Goal: Task Accomplishment & Management: Complete application form

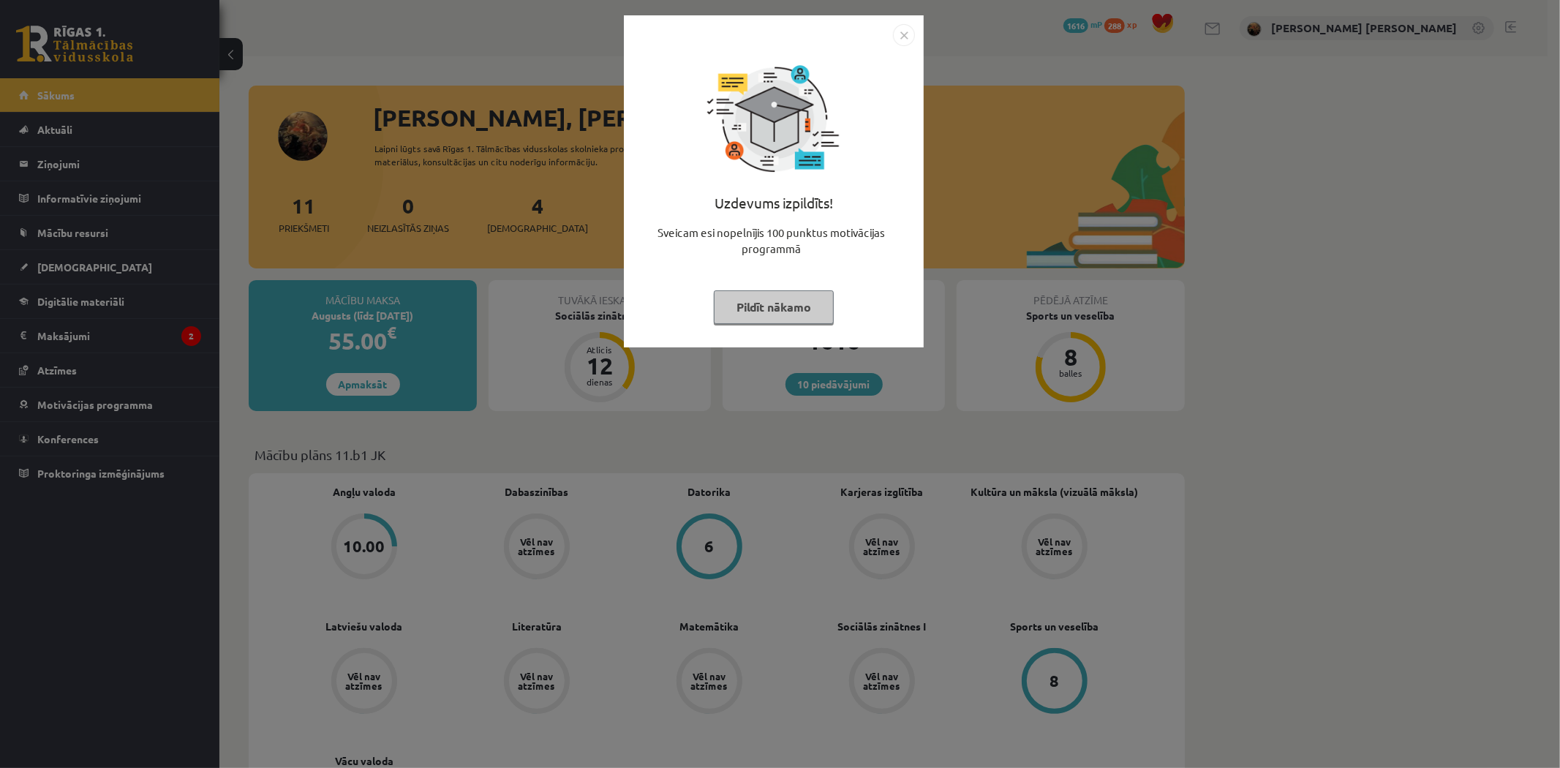
click at [908, 33] on img "Close" at bounding box center [904, 35] width 22 height 22
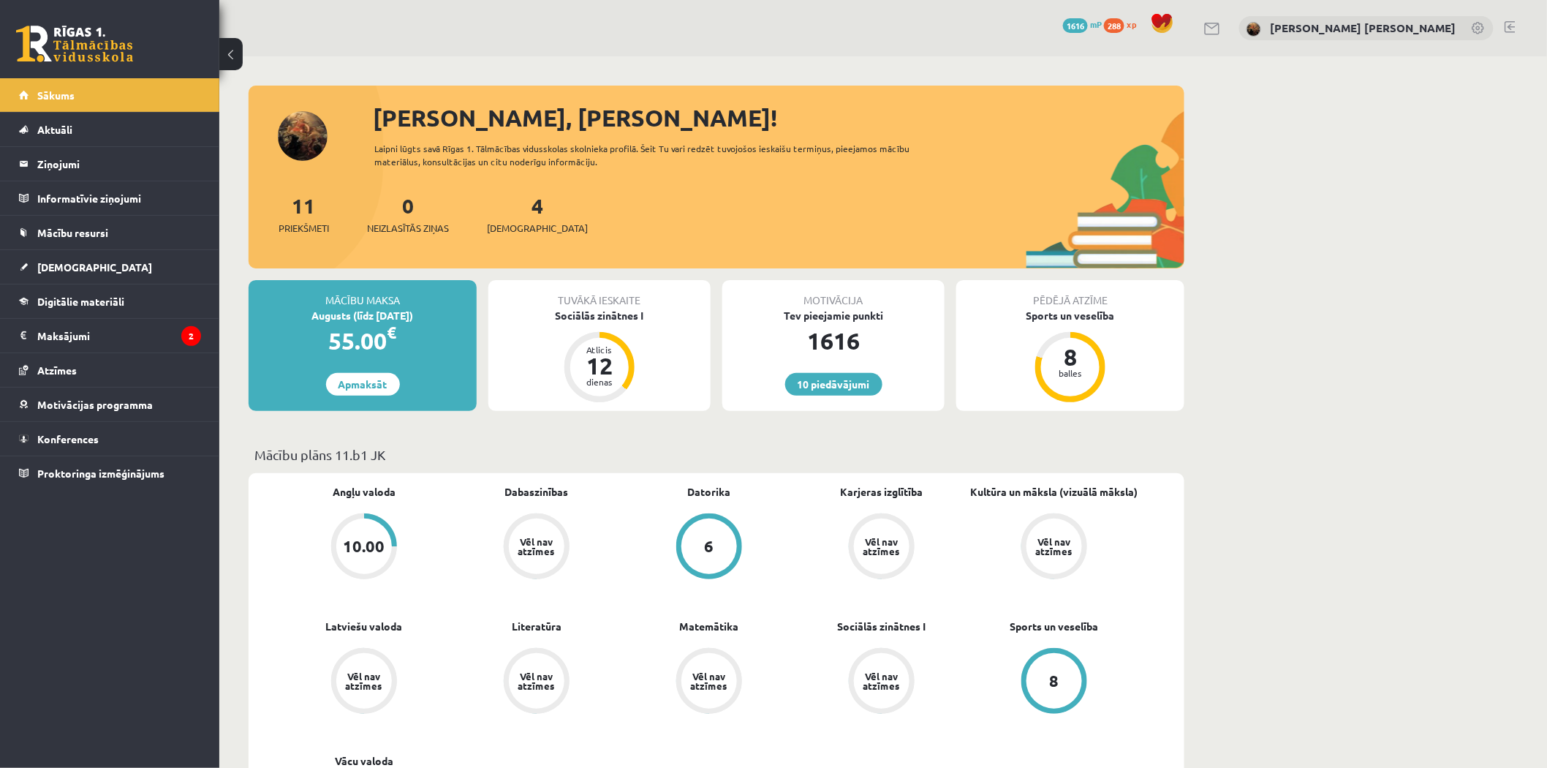
scroll to position [514, 0]
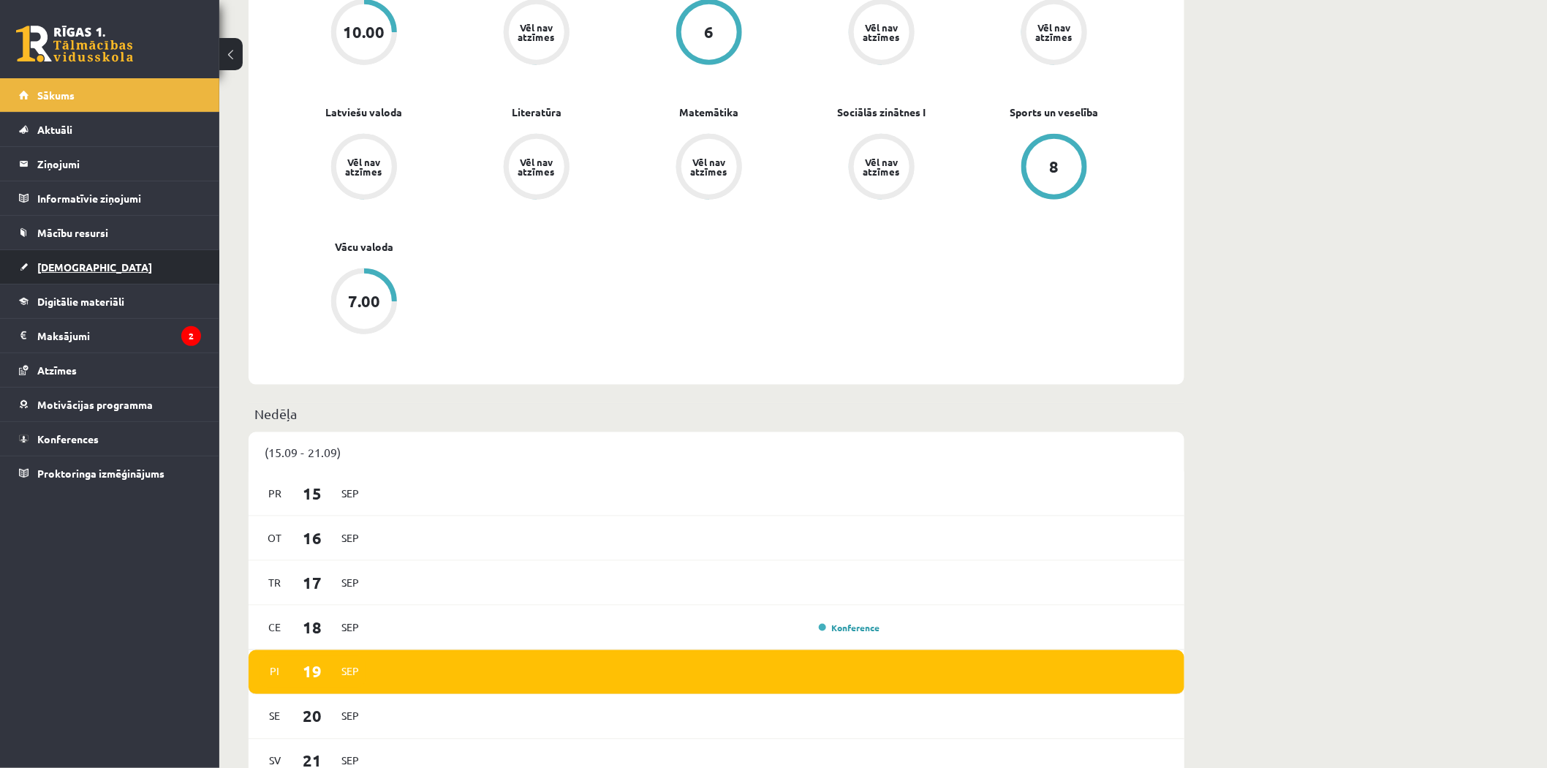
click at [53, 275] on link "[DEMOGRAPHIC_DATA]" at bounding box center [110, 267] width 182 height 34
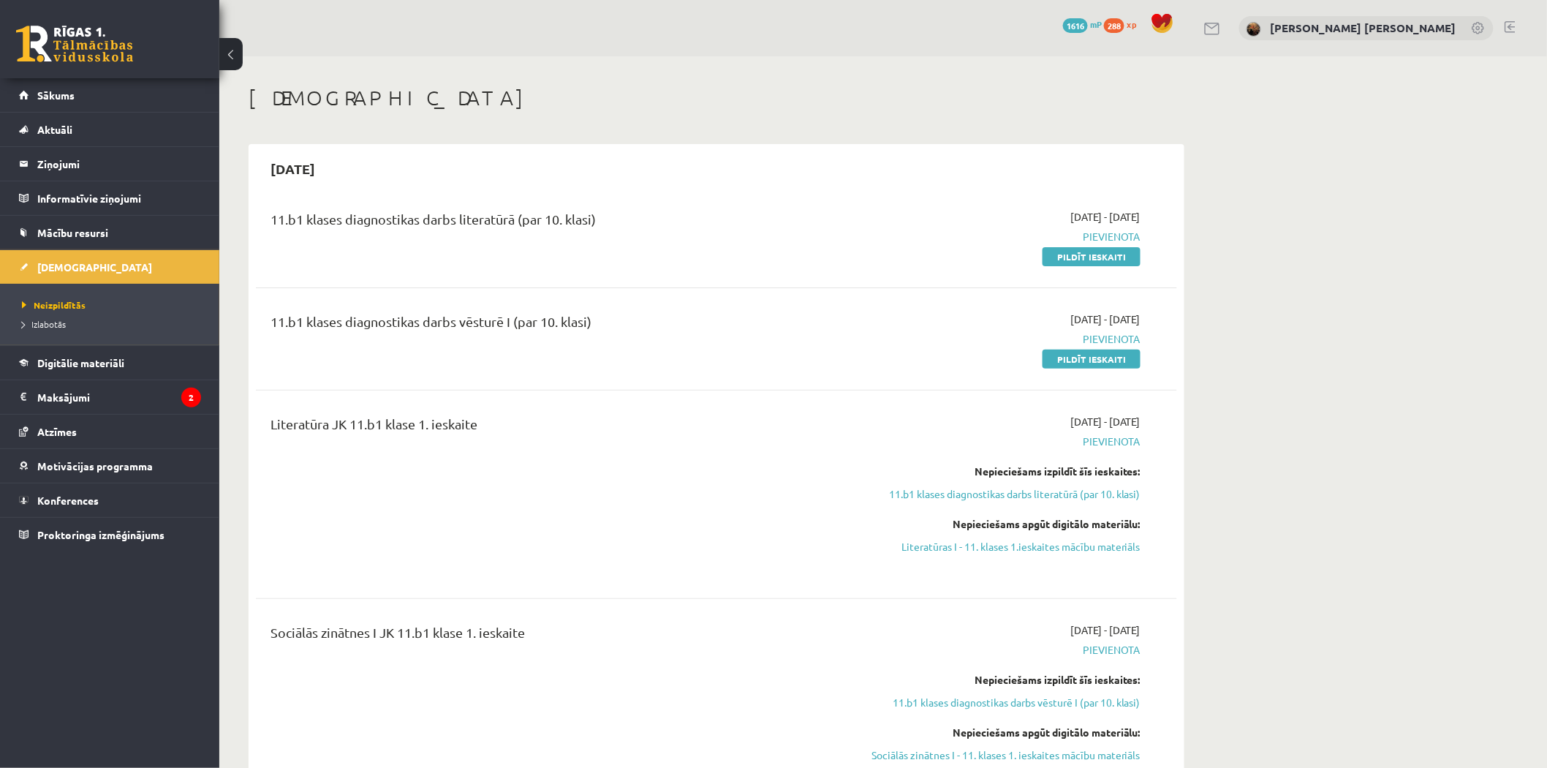
drag, startPoint x: 1087, startPoint y: 251, endPoint x: 856, endPoint y: 69, distance: 293.8
click at [1087, 251] on link "Pildīt ieskaiti" at bounding box center [1092, 256] width 98 height 19
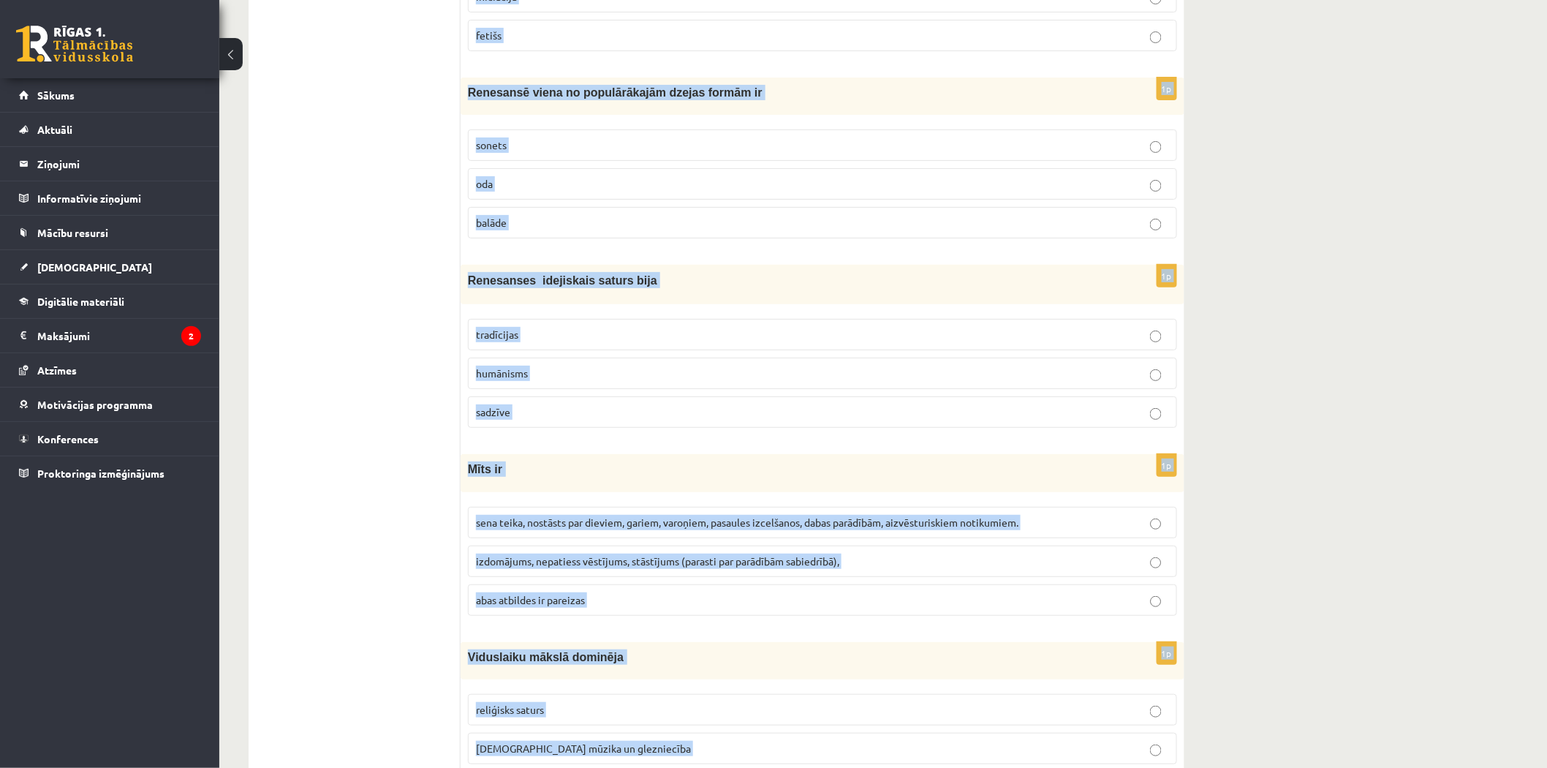
scroll to position [5341, 0]
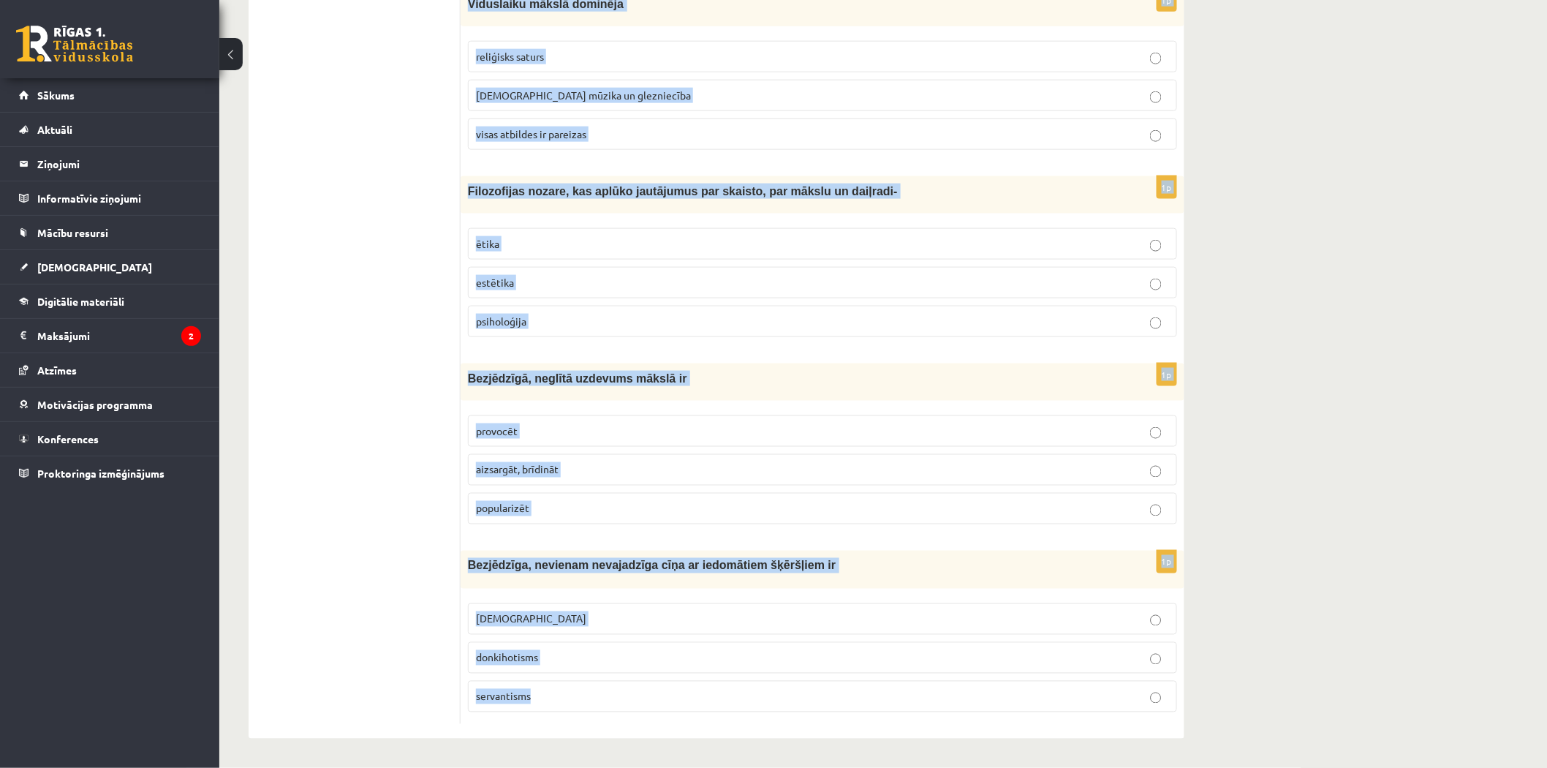
drag, startPoint x: 465, startPoint y: 289, endPoint x: 645, endPoint y: 766, distance: 509.6
copy form "Domāšana pretstatos ir pretmeti binārā opozīcija pretošanās 1p Komiskā veidi: i…"
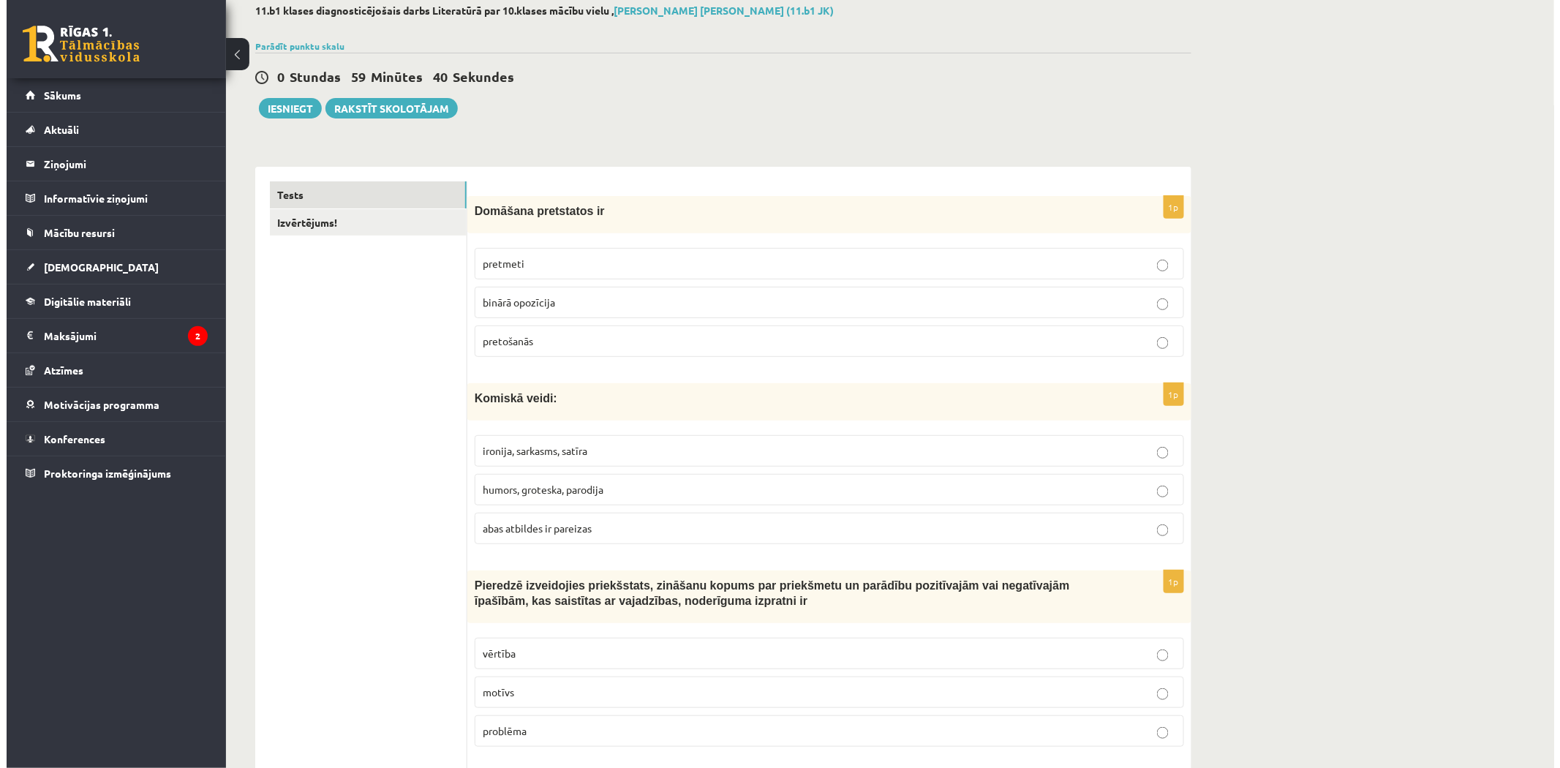
scroll to position [0, 0]
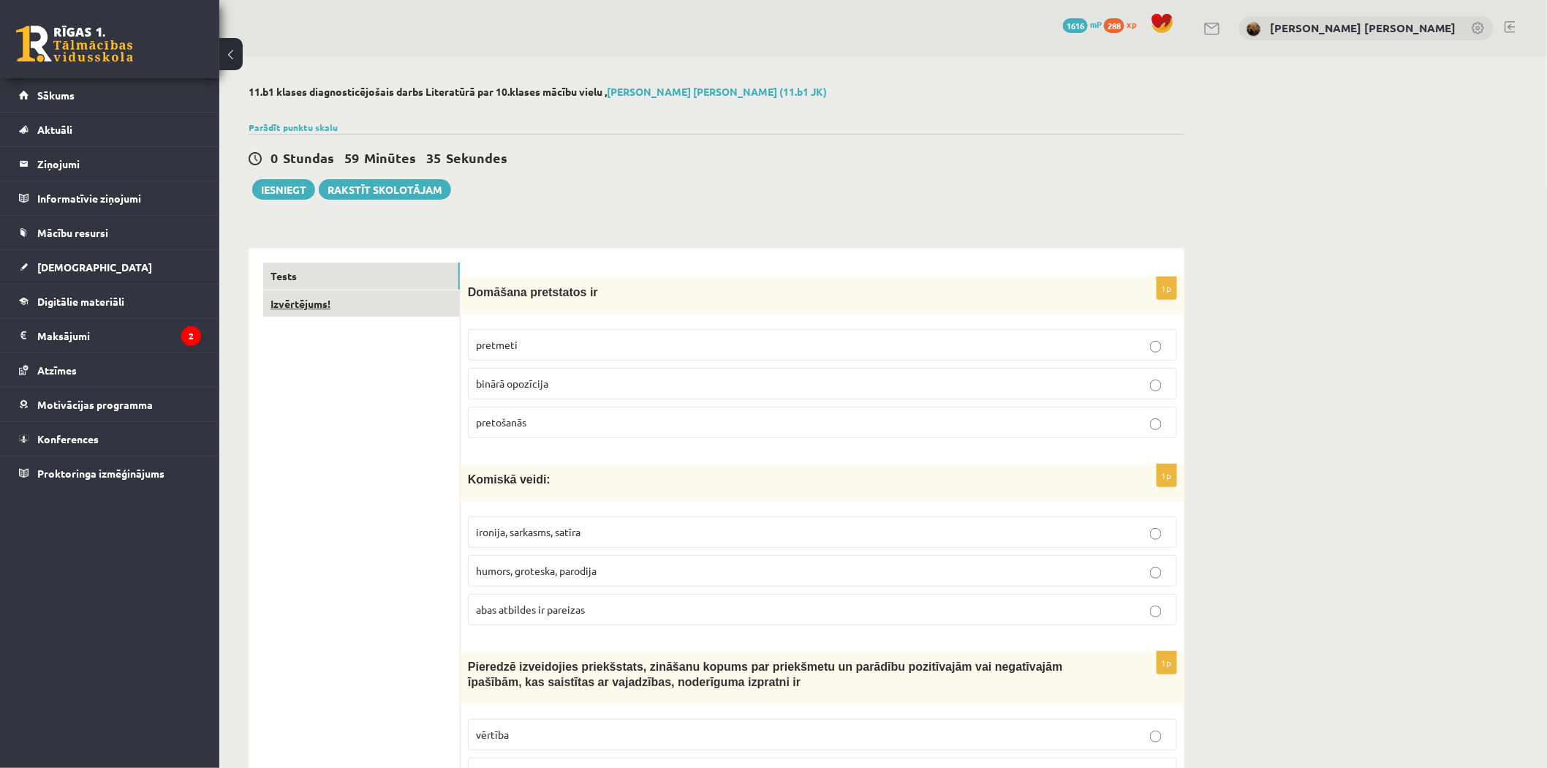
click at [369, 296] on link "Izvērtējums!" at bounding box center [361, 303] width 197 height 27
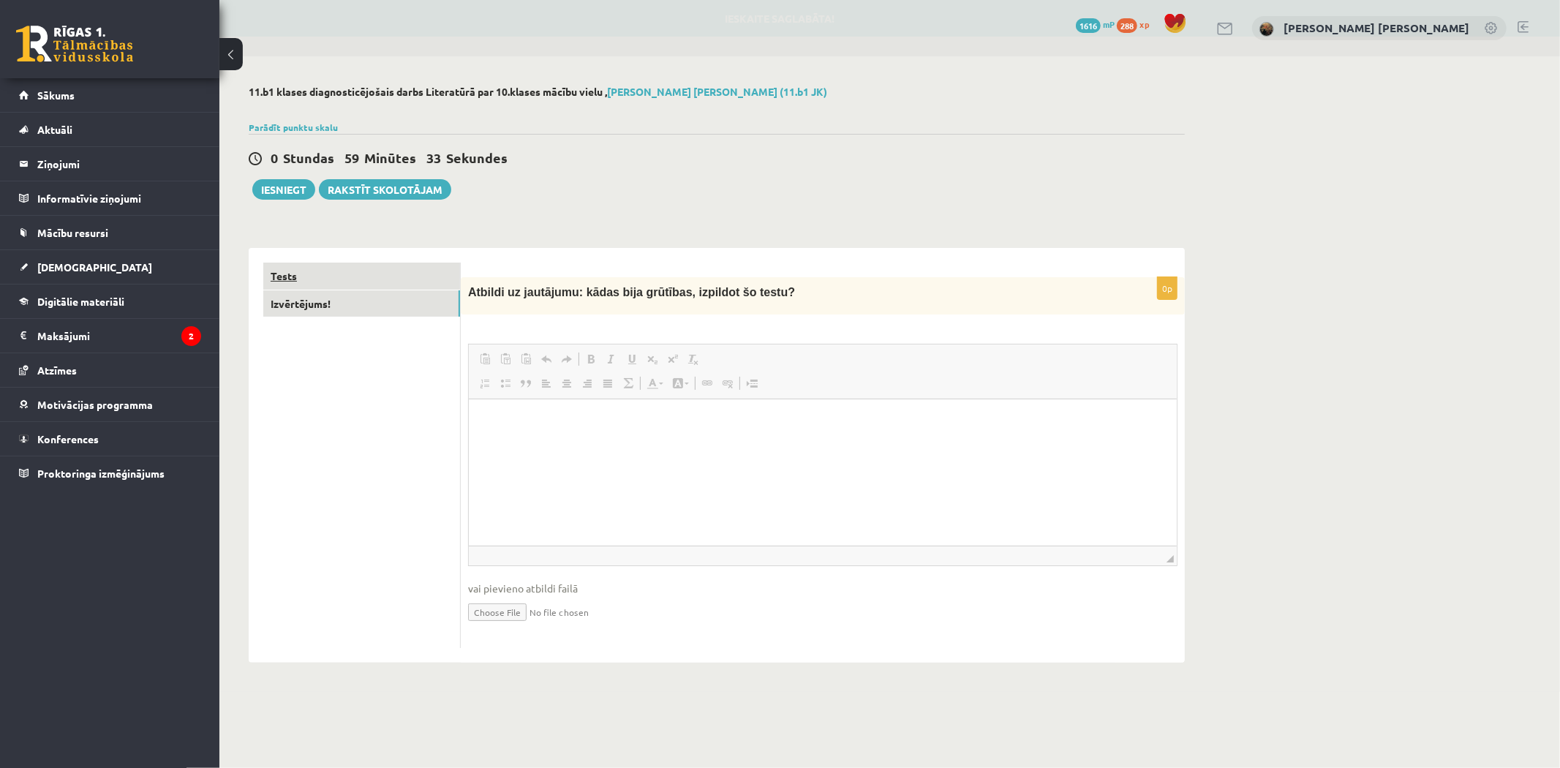
click at [373, 282] on link "Tests" at bounding box center [361, 276] width 197 height 27
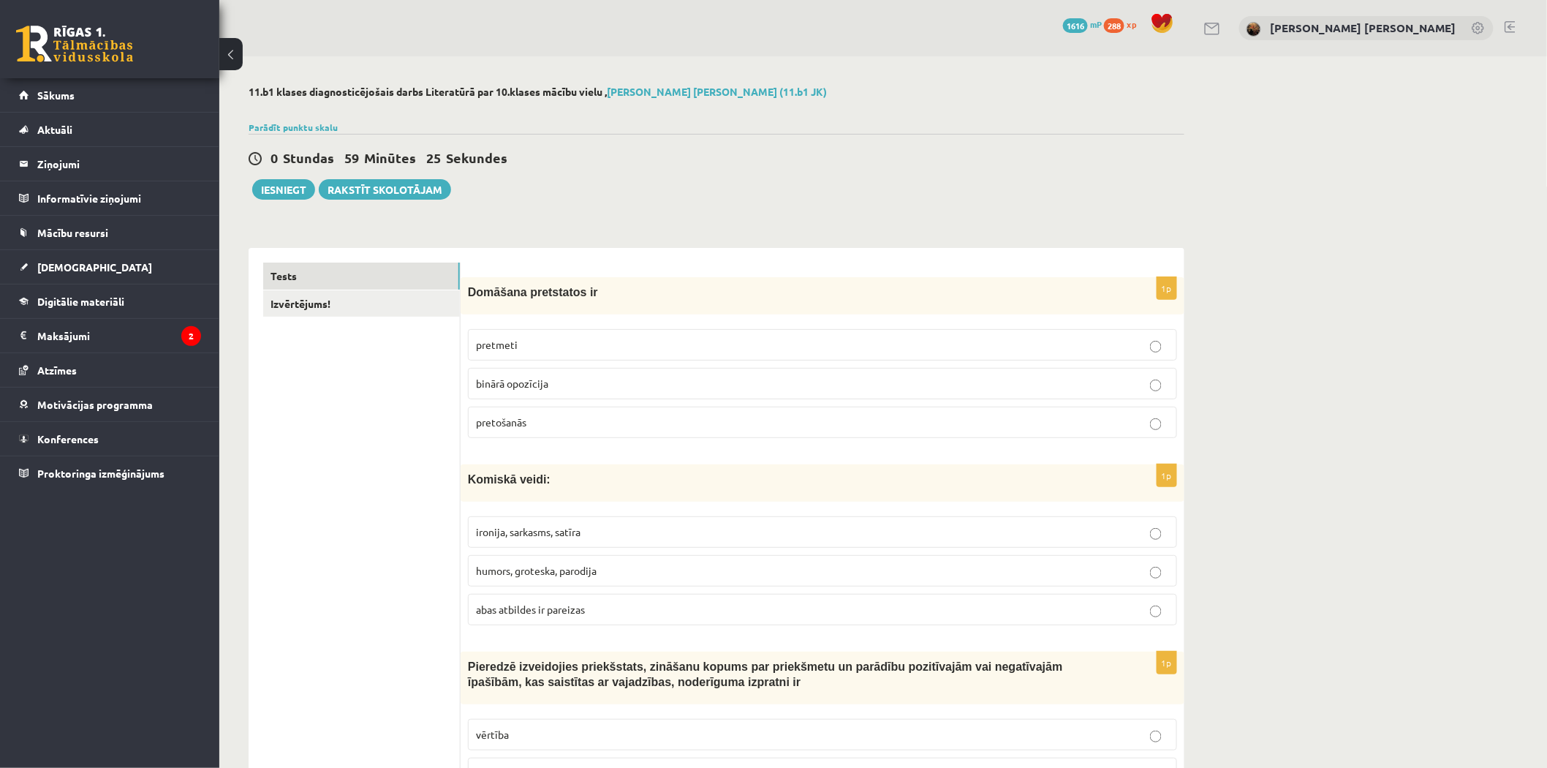
click at [502, 379] on span "binārā opozīcija" at bounding box center [512, 383] width 72 height 13
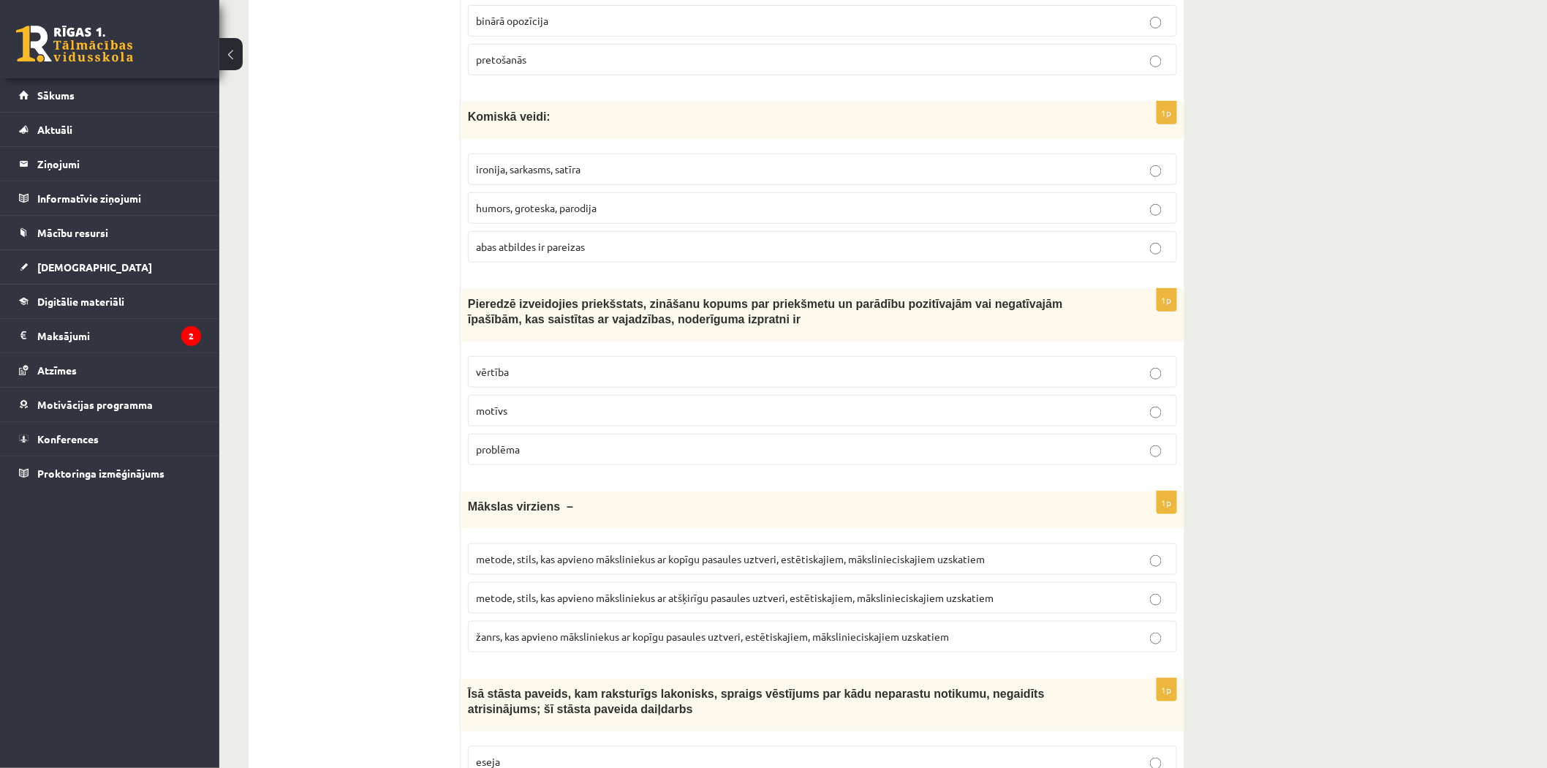
scroll to position [369, 0]
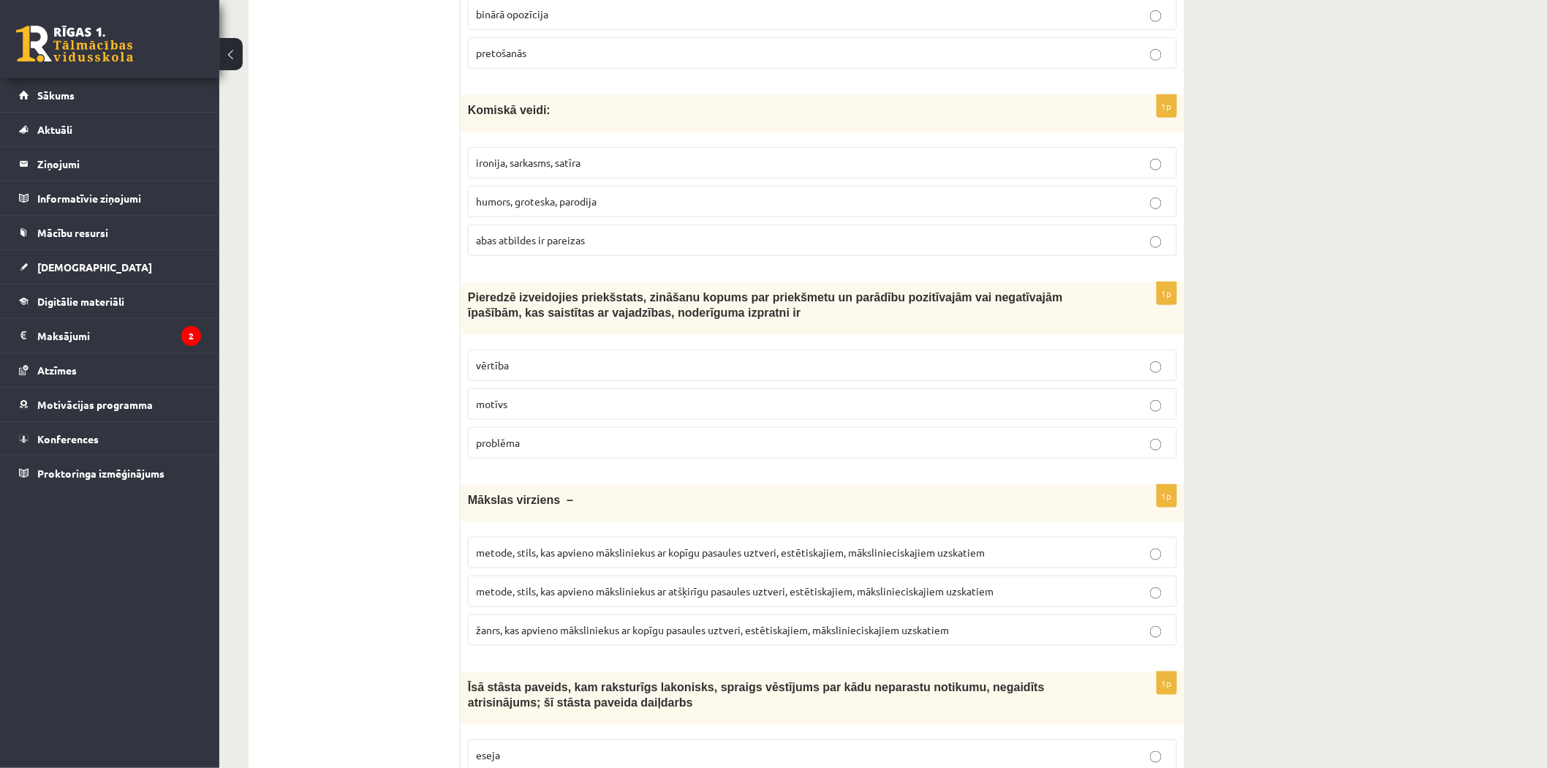
click at [574, 249] on label "abas atbildes ir pareizas" at bounding box center [822, 240] width 709 height 31
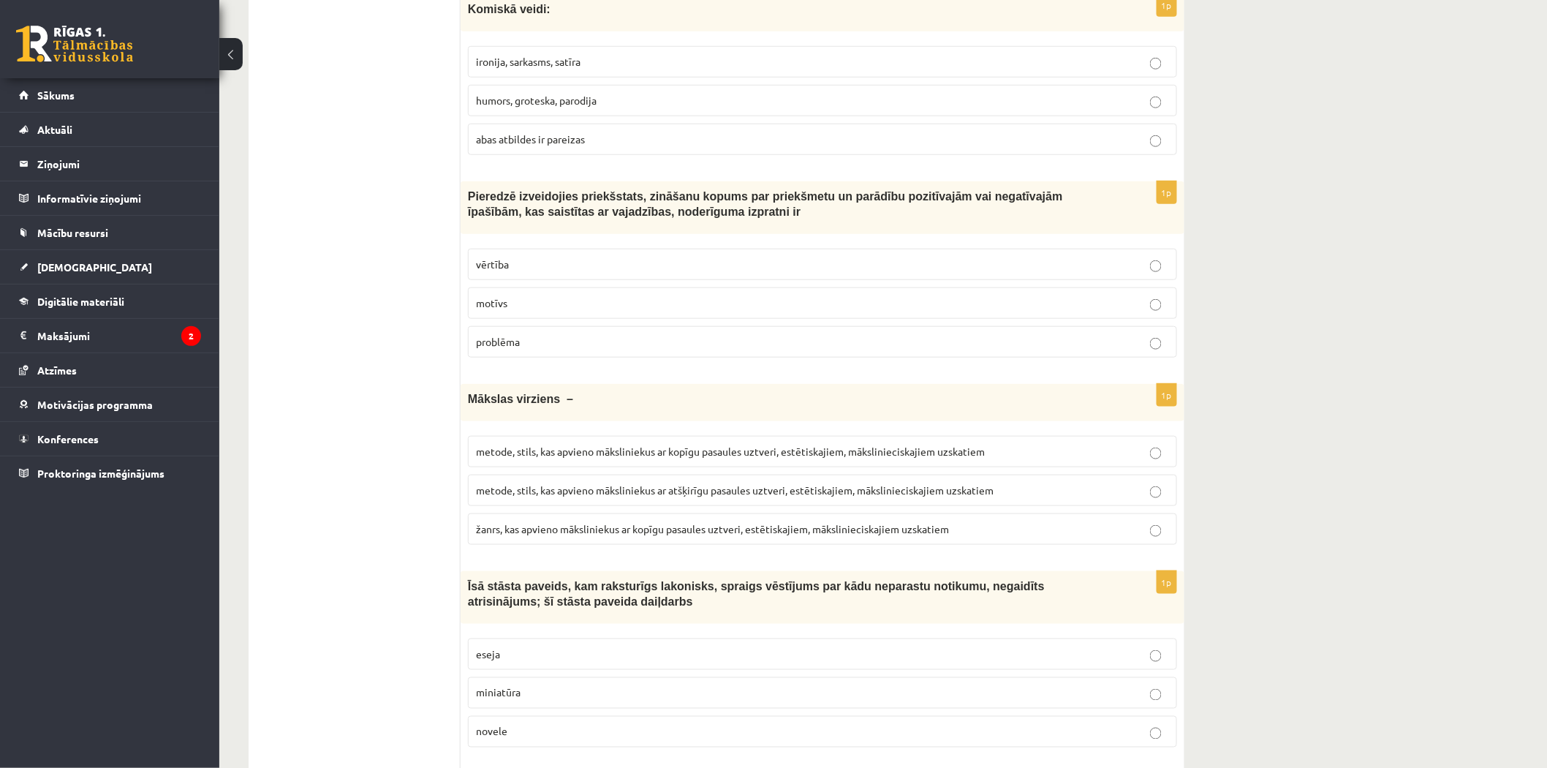
scroll to position [483, 0]
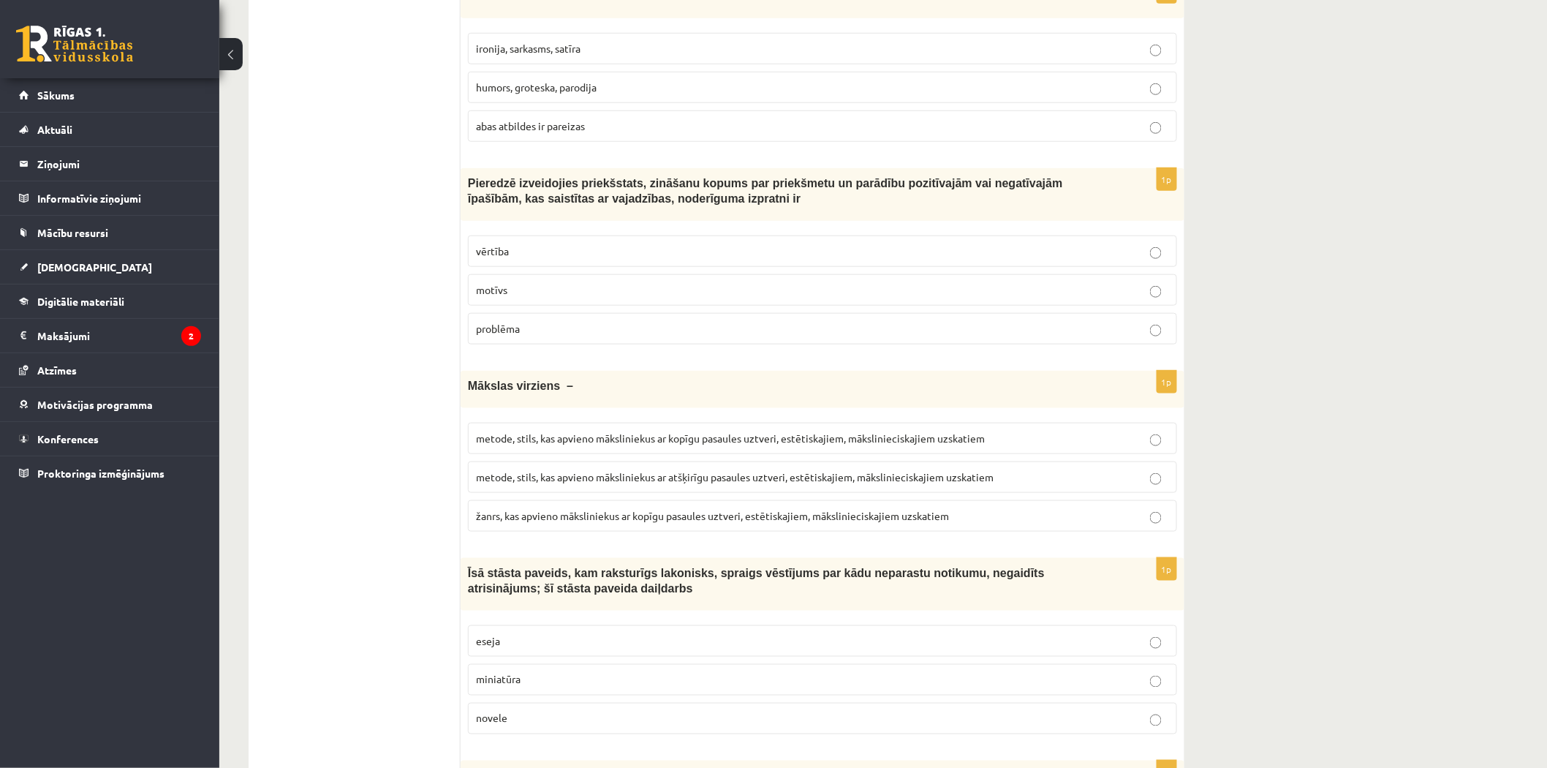
click at [524, 257] on p "vērtība" at bounding box center [822, 251] width 693 height 15
click at [692, 442] on span "metode, stils, kas apvieno māksliniekus ar kopīgu pasaules uztveri, estētiskaji…" at bounding box center [730, 437] width 509 height 13
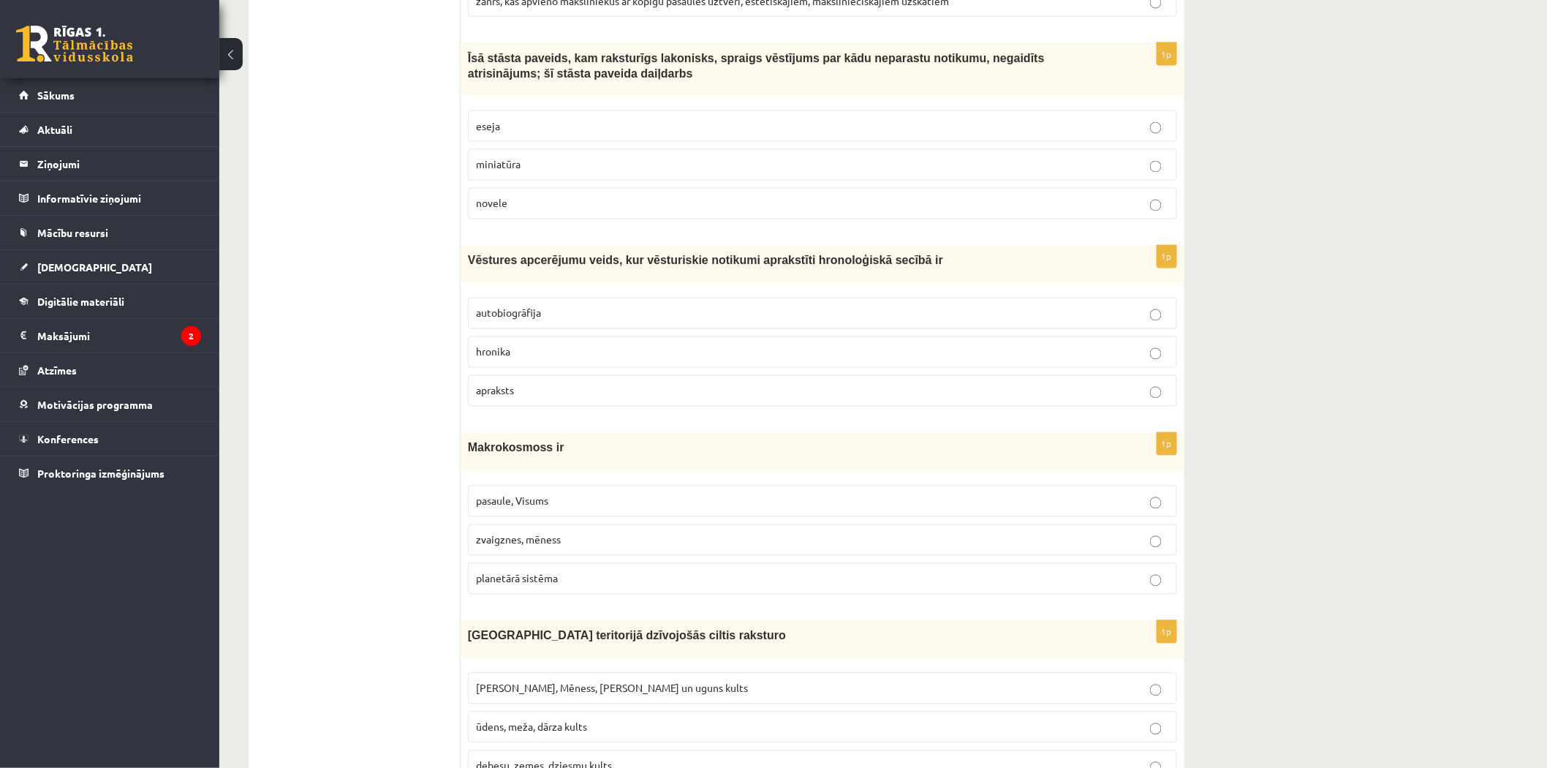
click at [594, 209] on p "novele" at bounding box center [822, 203] width 693 height 15
click at [619, 358] on p "hronika" at bounding box center [822, 351] width 693 height 15
click at [572, 507] on p "pasaule, Visums" at bounding box center [822, 501] width 693 height 15
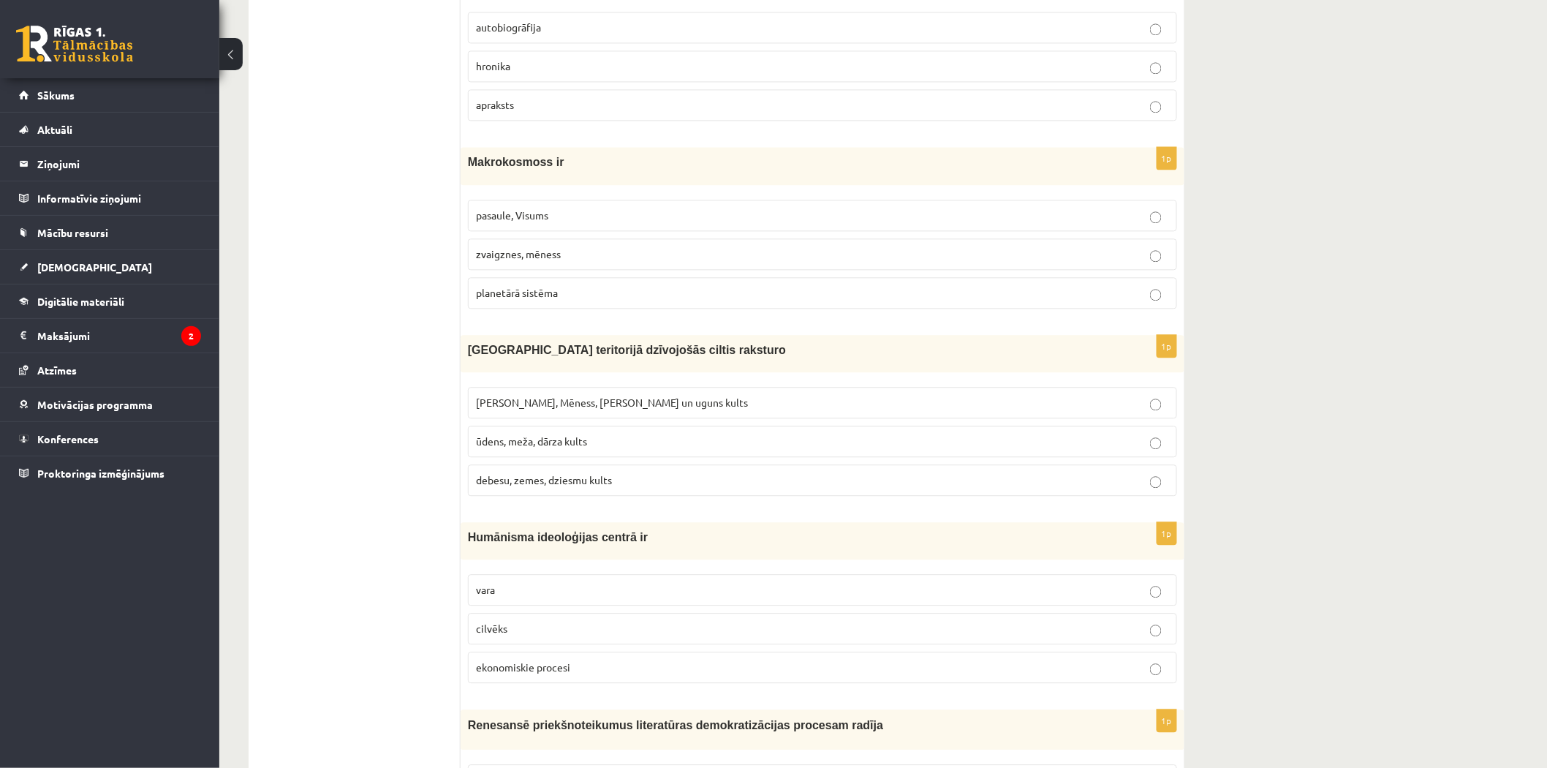
scroll to position [1278, 0]
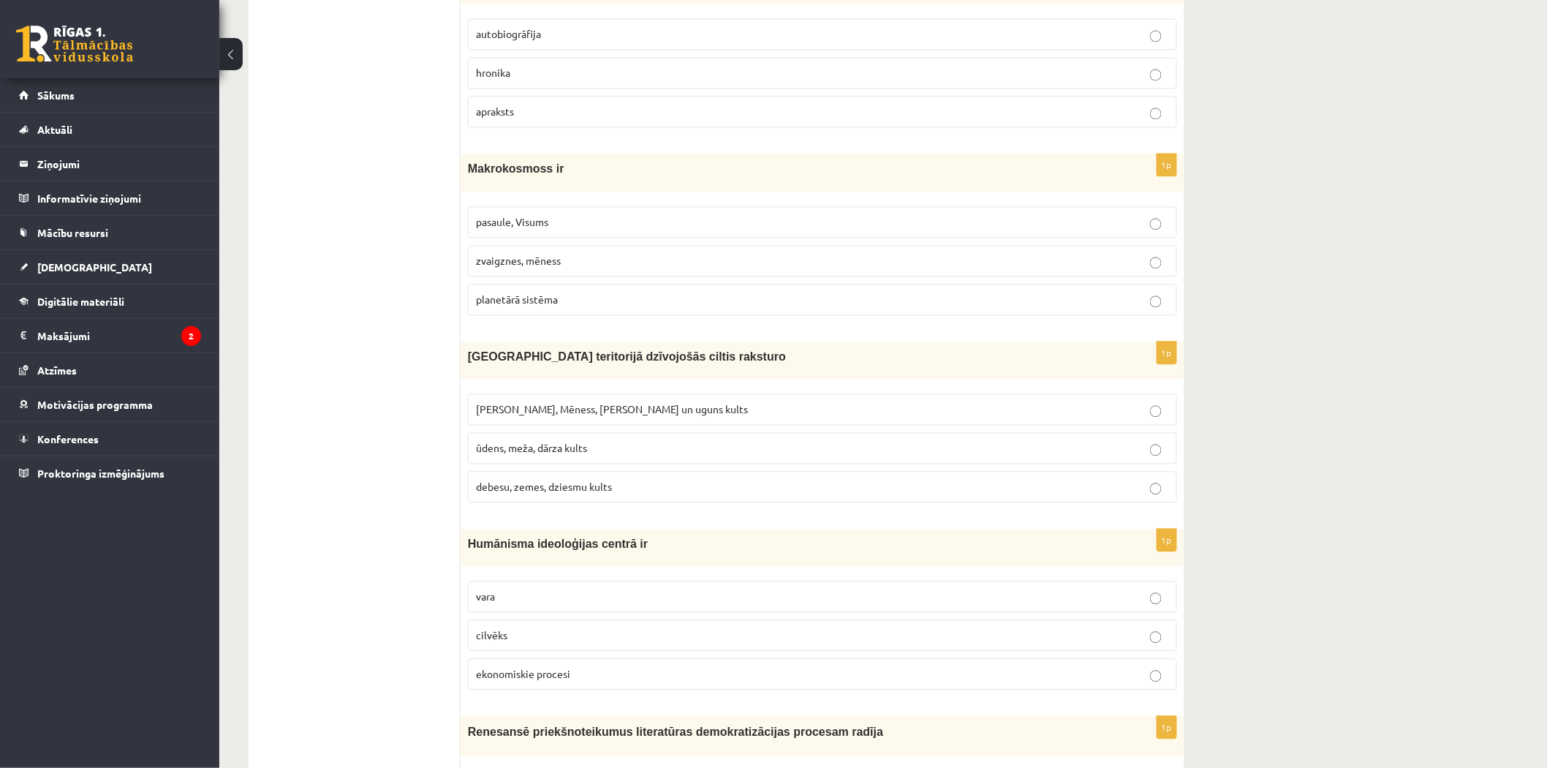
click at [596, 421] on label "Saules, Mēness, Pērkona un uguns kults" at bounding box center [822, 408] width 709 height 31
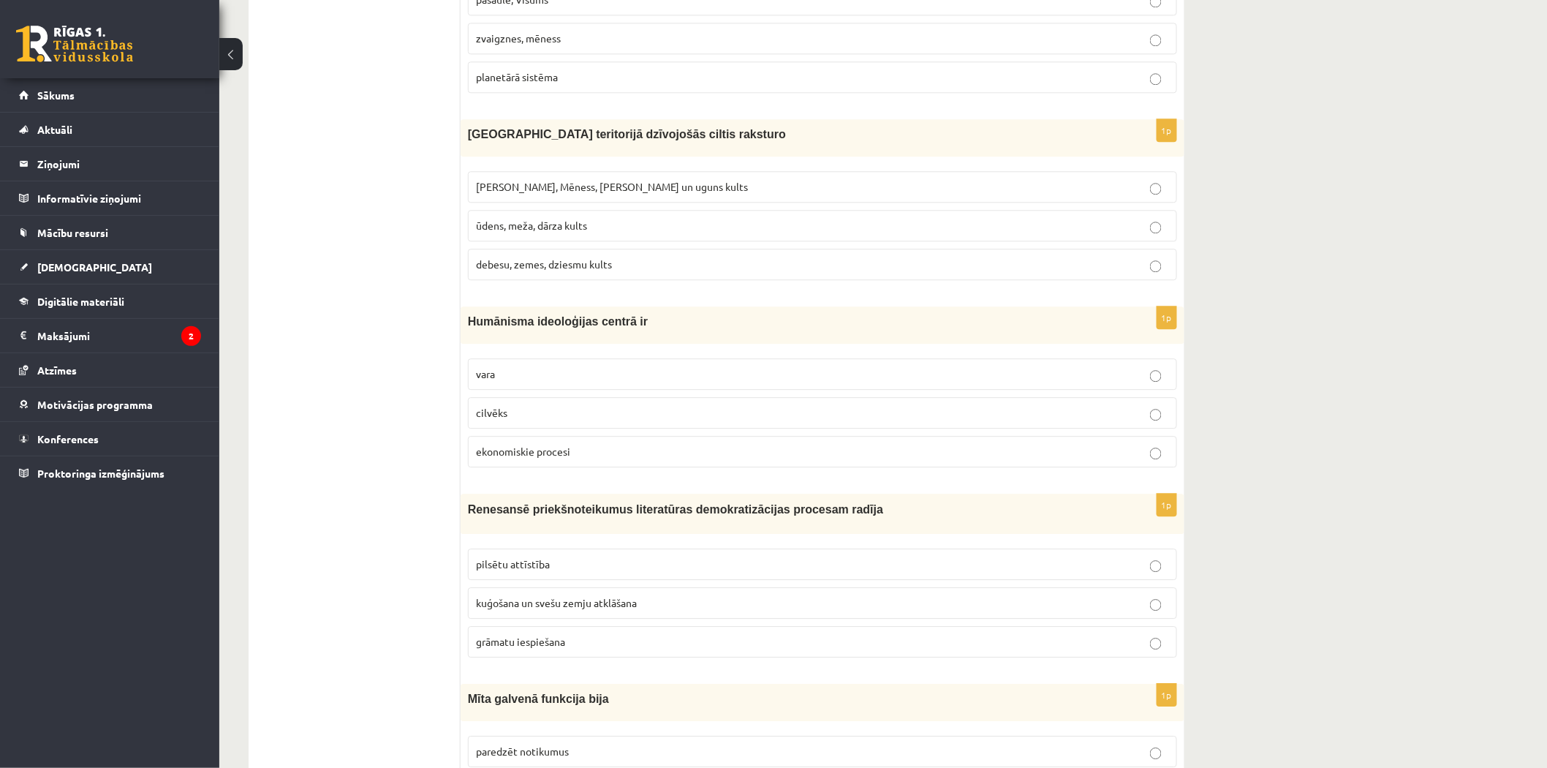
scroll to position [1506, 0]
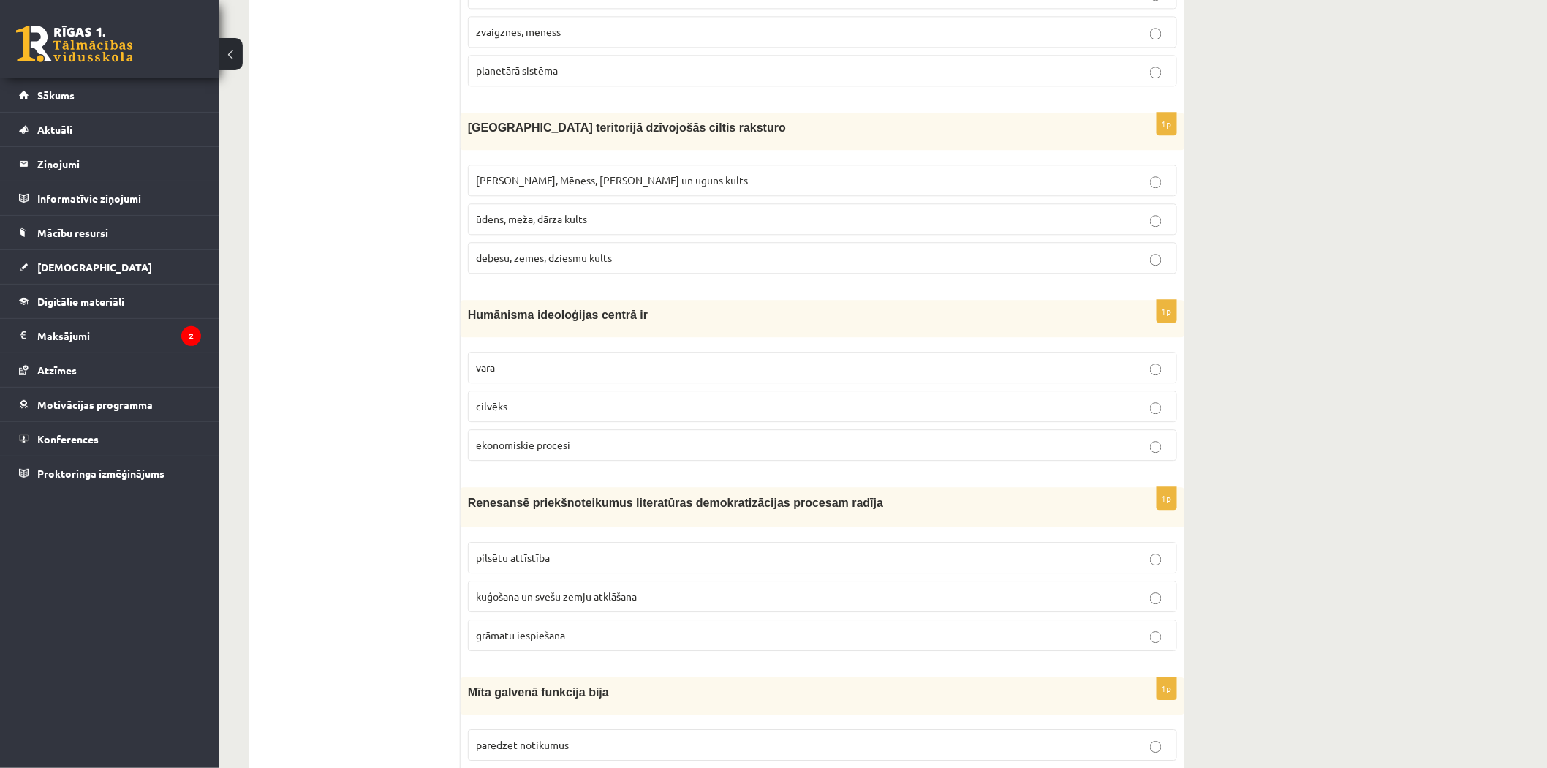
click at [553, 406] on p "cilvēks" at bounding box center [822, 406] width 693 height 15
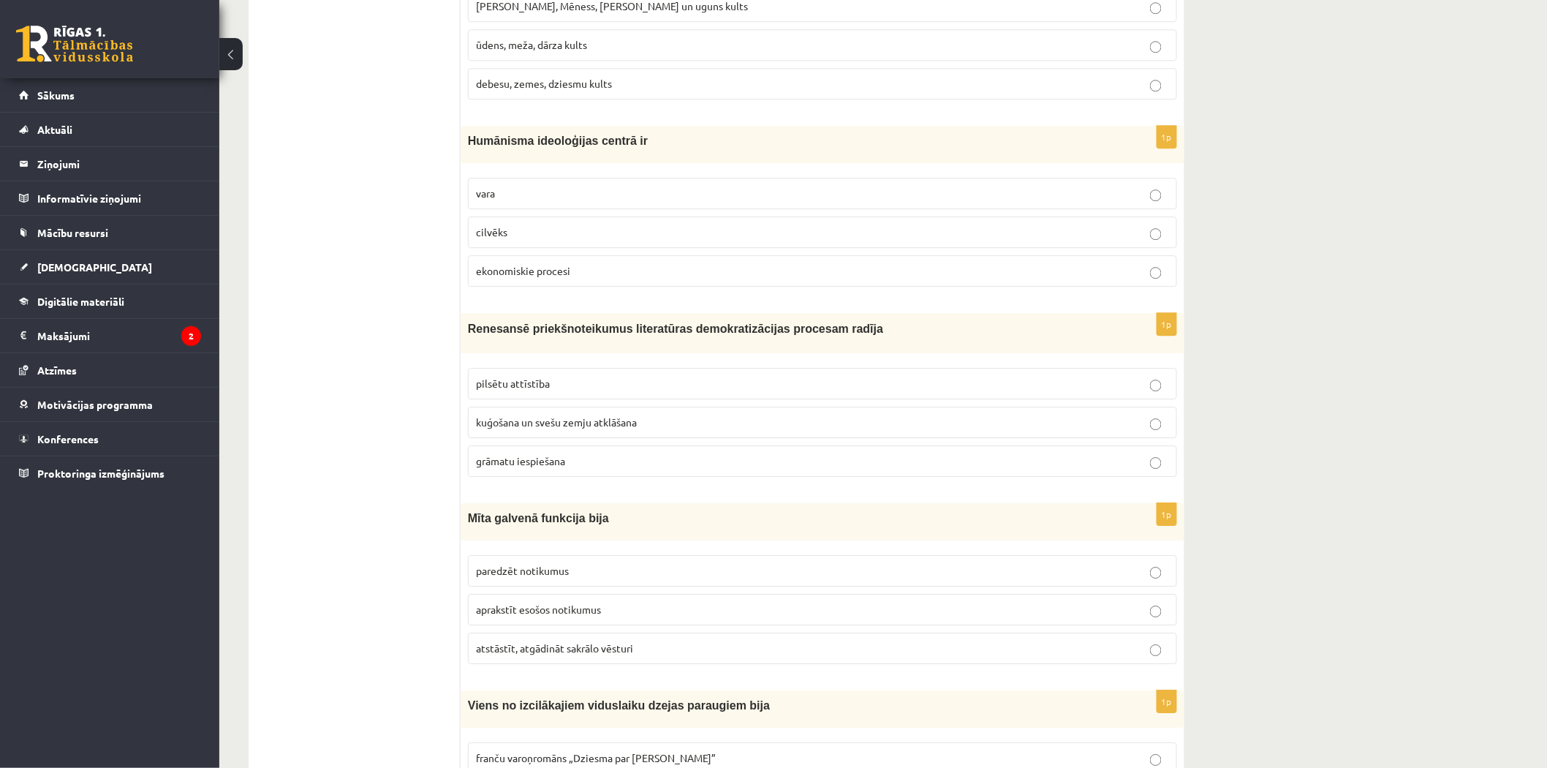
scroll to position [1687, 0]
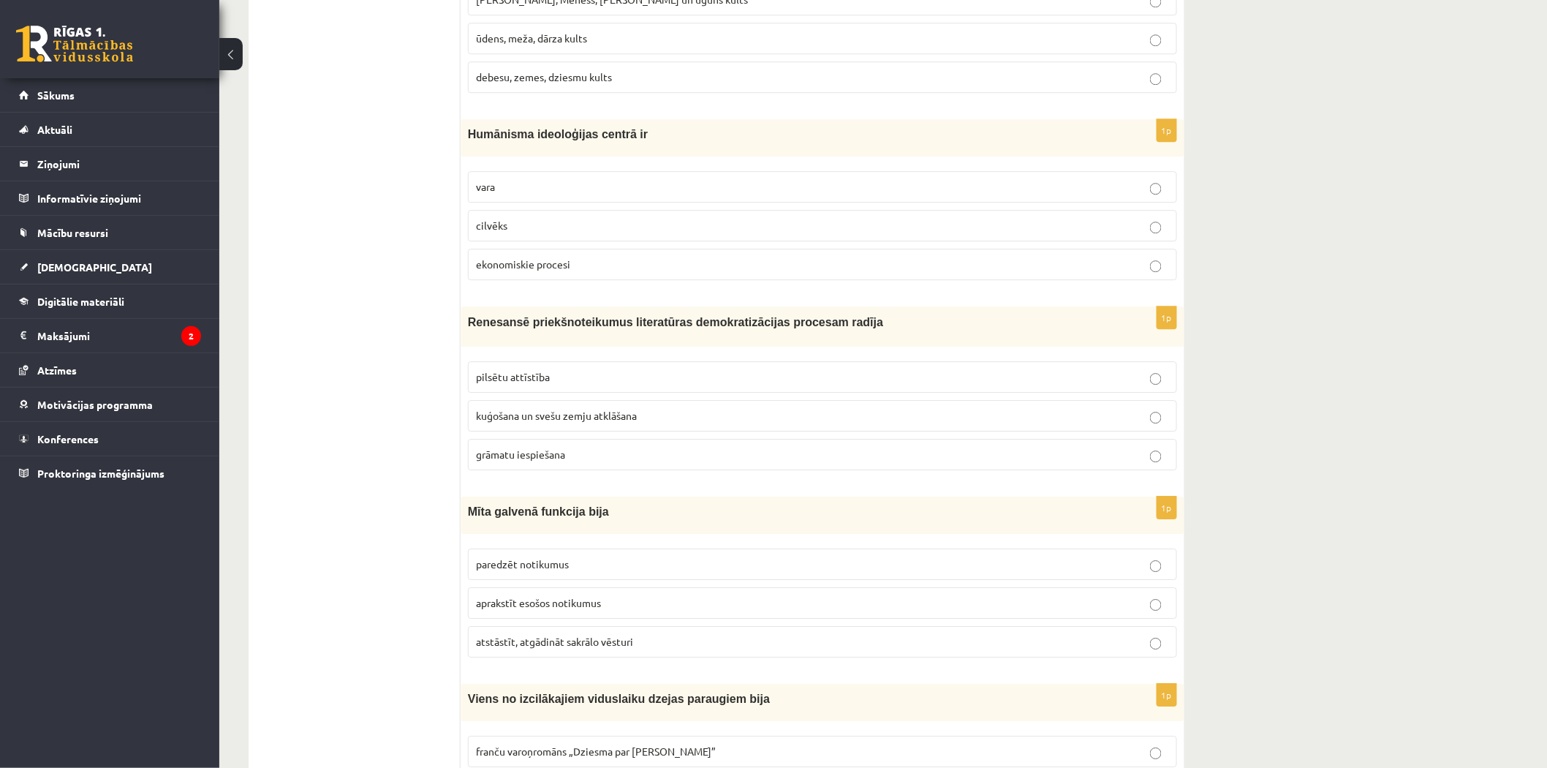
click at [544, 457] on span "grāmatu iespiešana" at bounding box center [520, 454] width 89 height 13
click at [613, 655] on label "atstāstīt, atgādināt sakrālo vēsturi" at bounding box center [822, 641] width 709 height 31
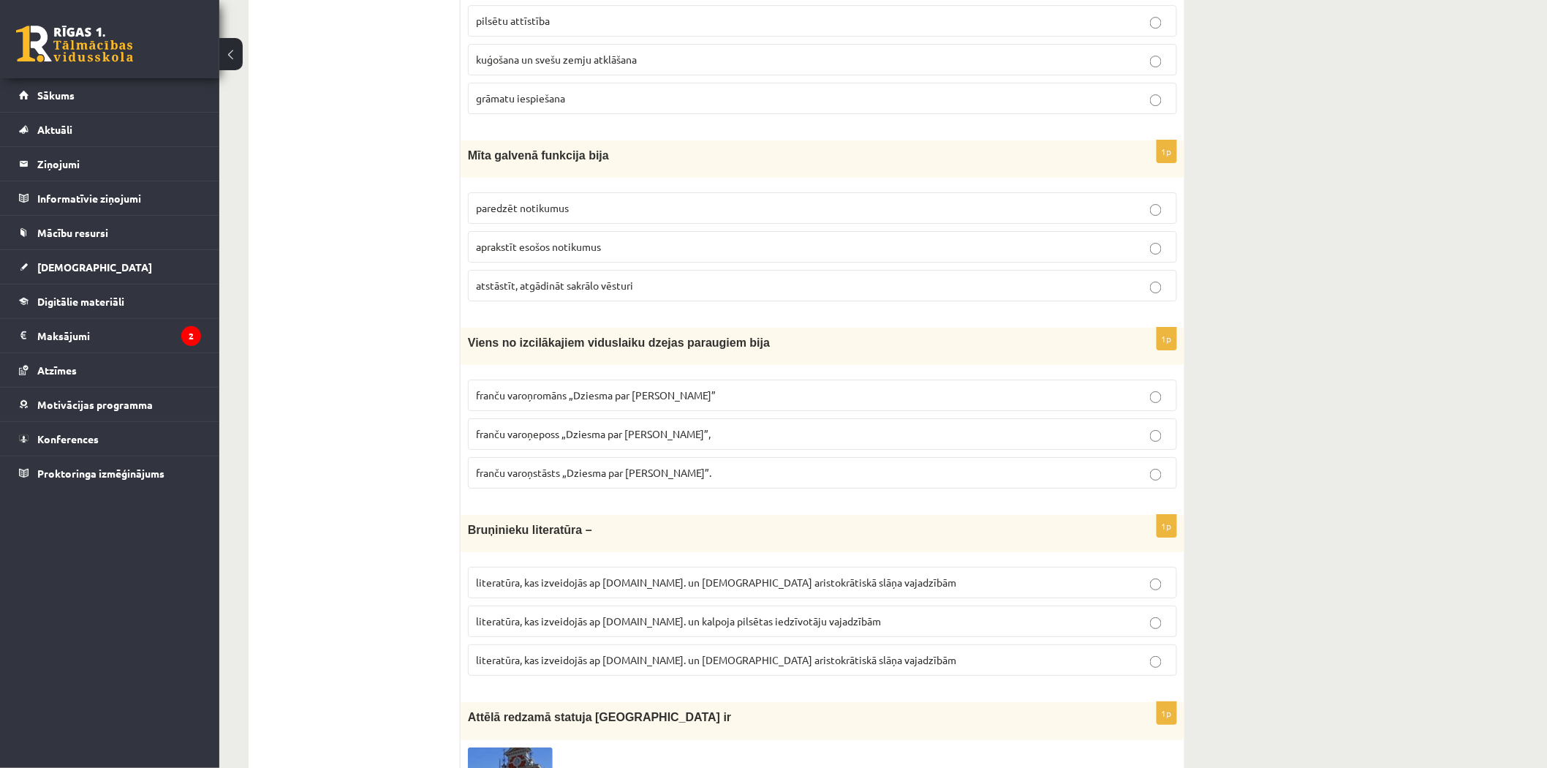
scroll to position [2104, 0]
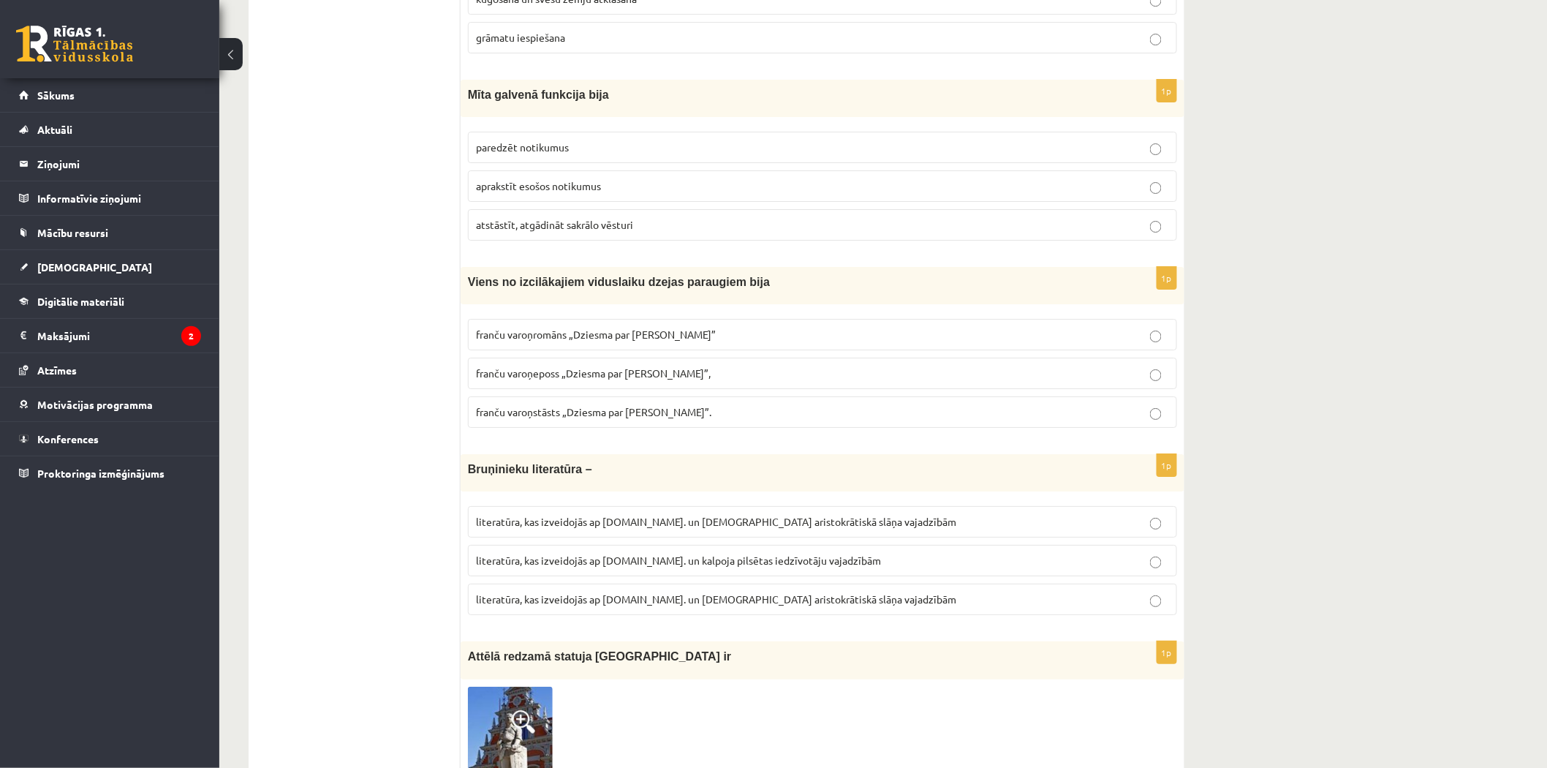
click at [569, 380] on span "franču varoņeposs „Dziesma par Rolandu”," at bounding box center [593, 372] width 235 height 13
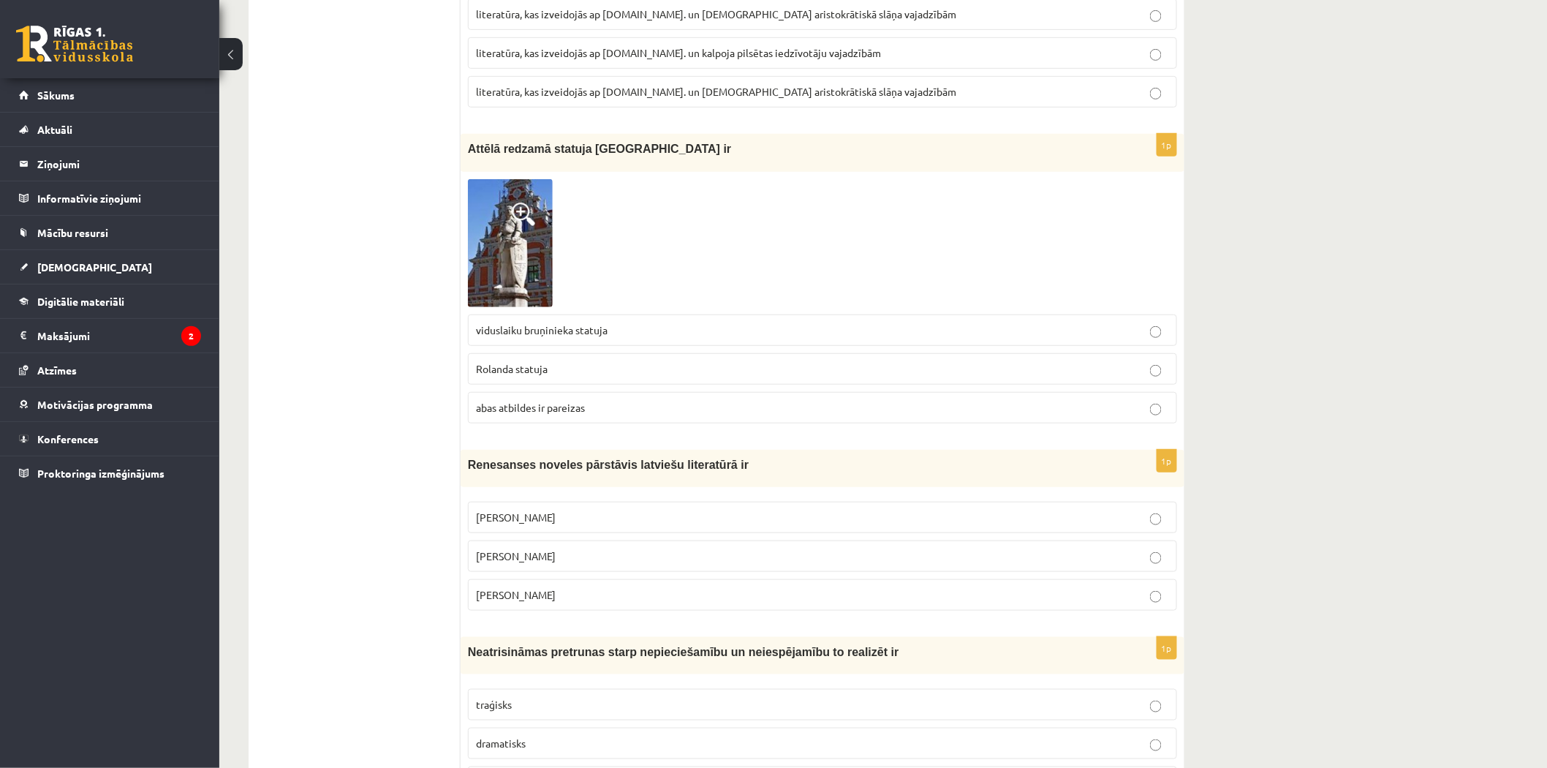
scroll to position [2619, 0]
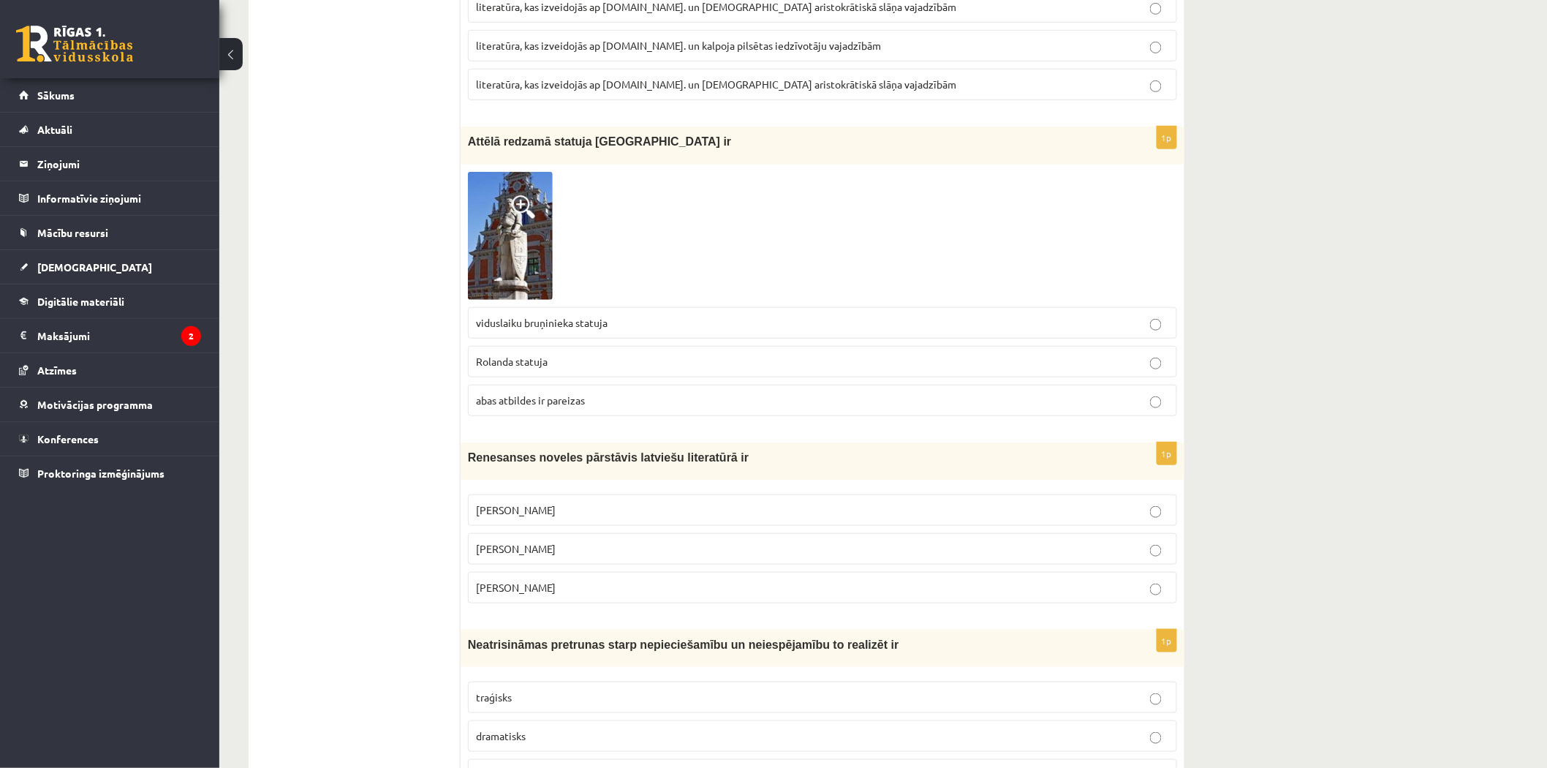
click at [561, 407] on span "abas atbildes ir pareizas" at bounding box center [530, 399] width 109 height 13
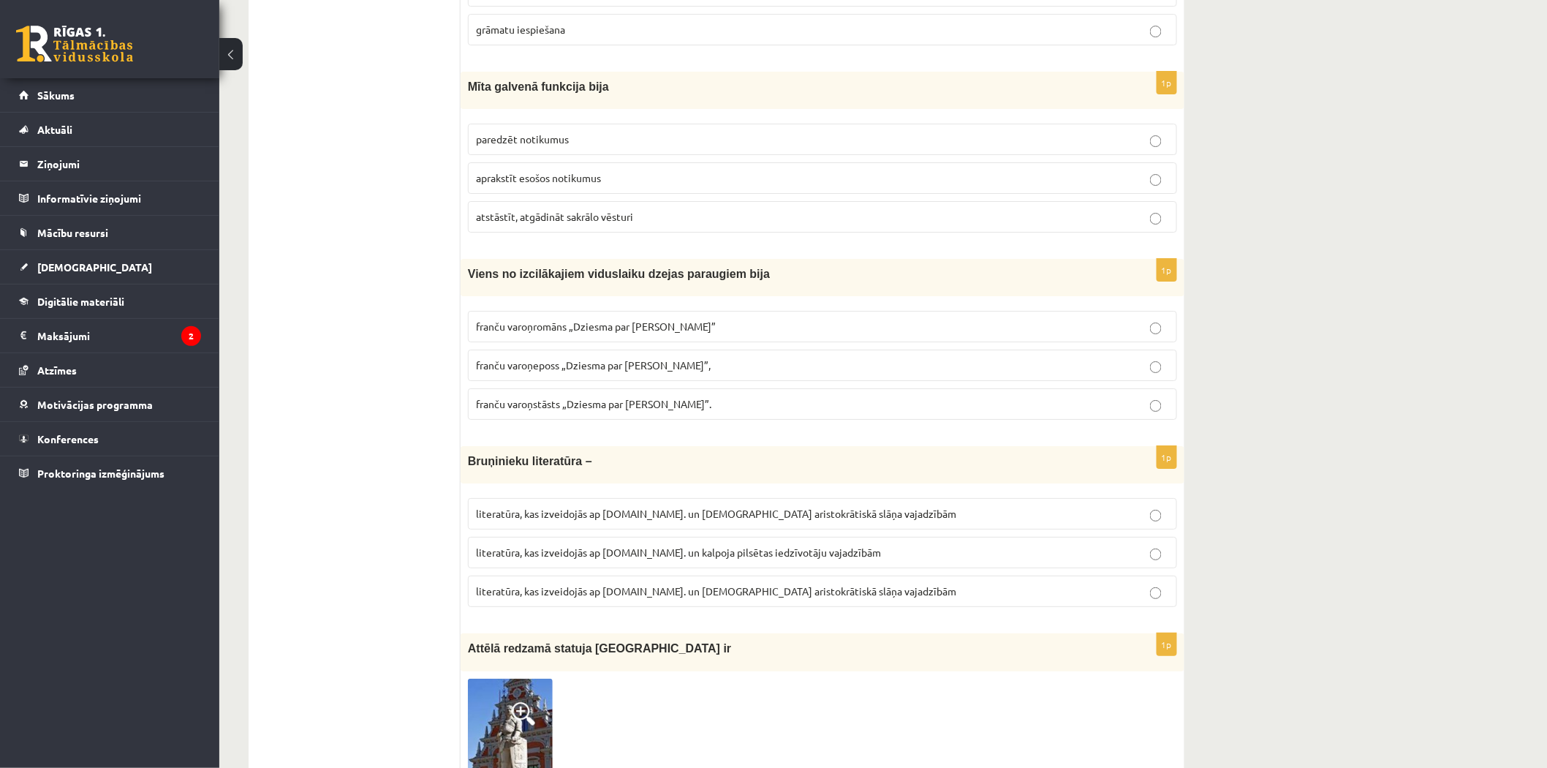
scroll to position [2104, 0]
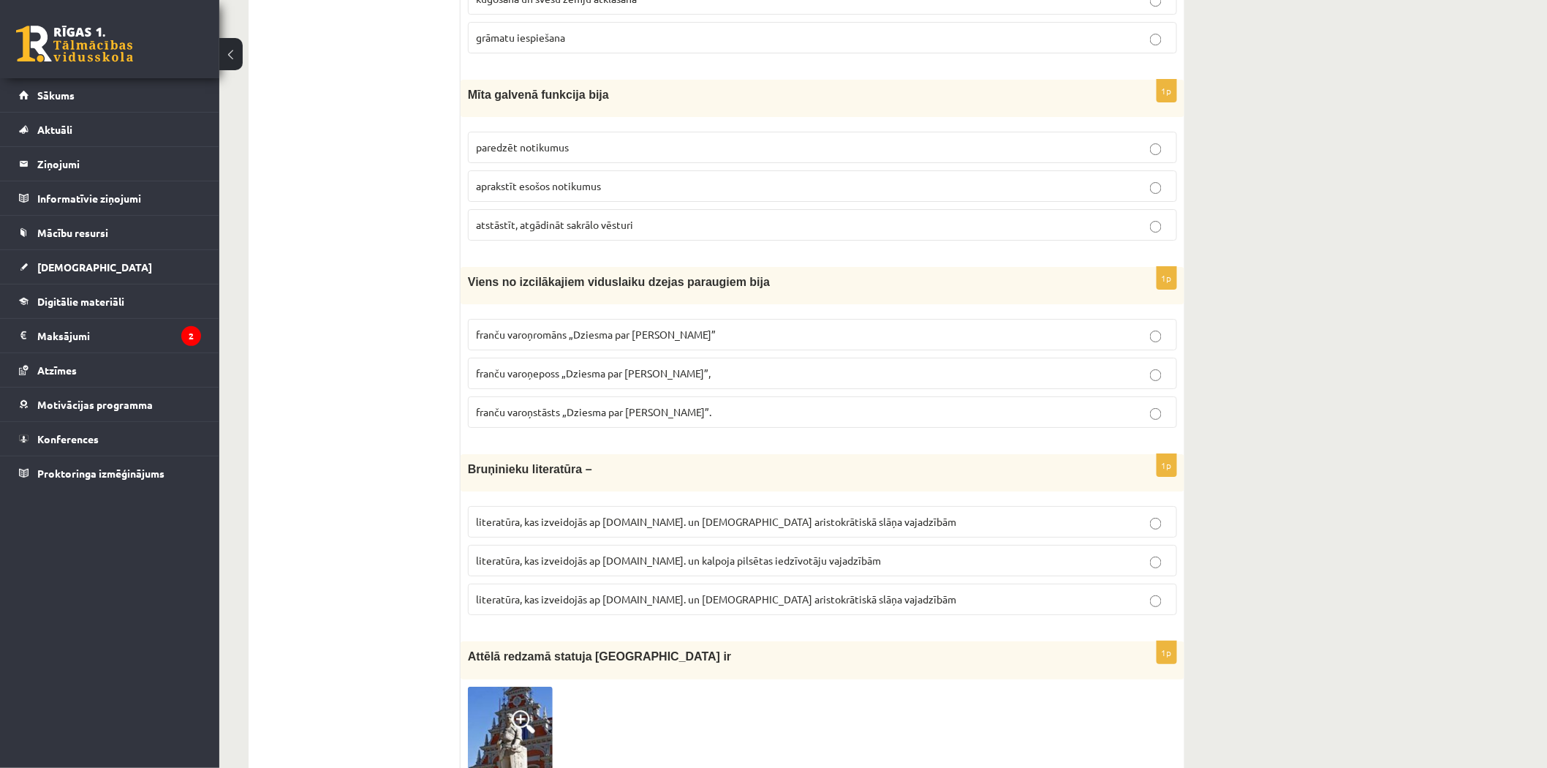
click at [597, 560] on span "literatūra, kas izveidojās ap 12.gs. un kalpoja pilsētas iedzīvotāju vajadzībām" at bounding box center [678, 560] width 405 height 13
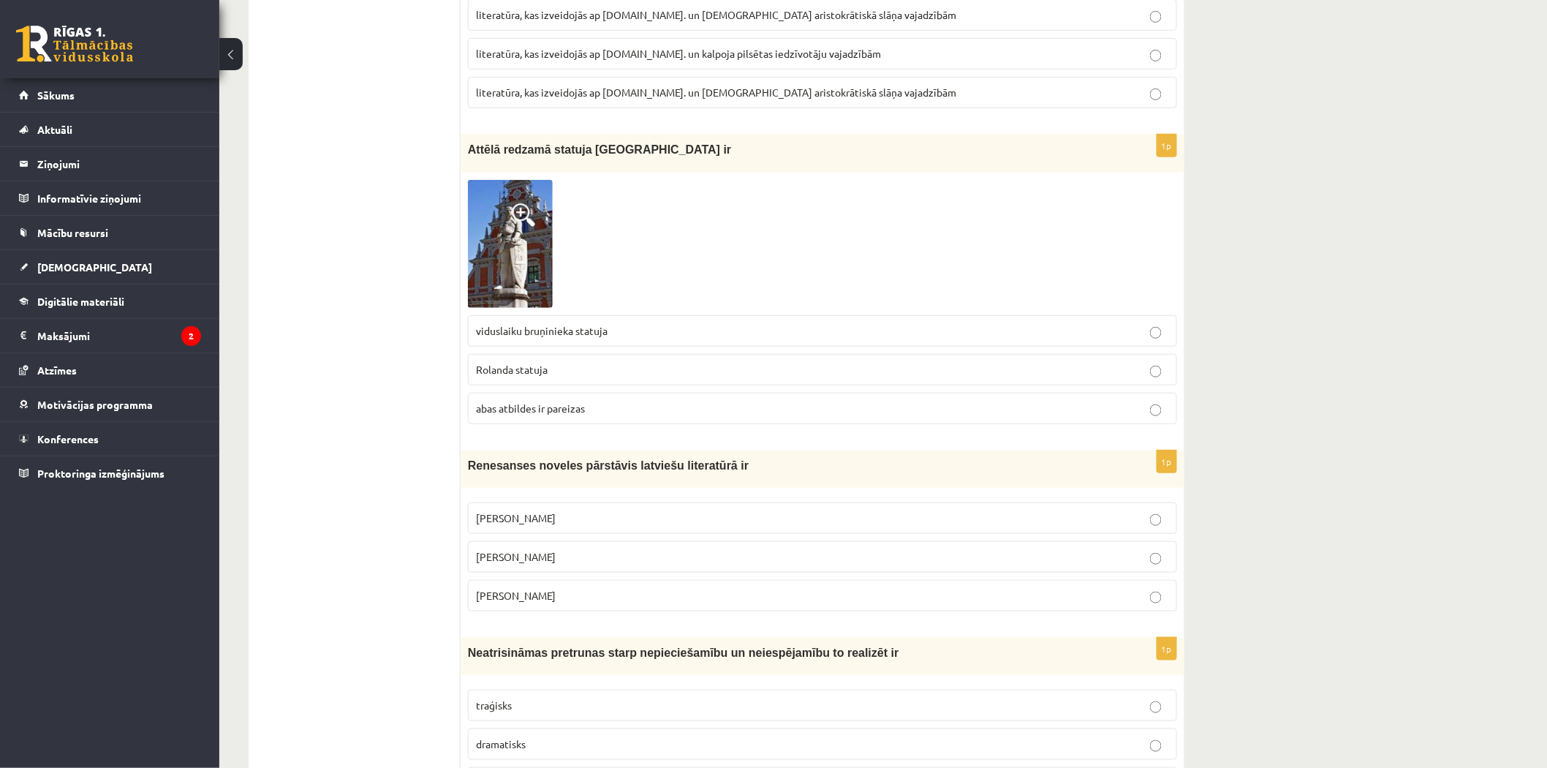
scroll to position [2619, 0]
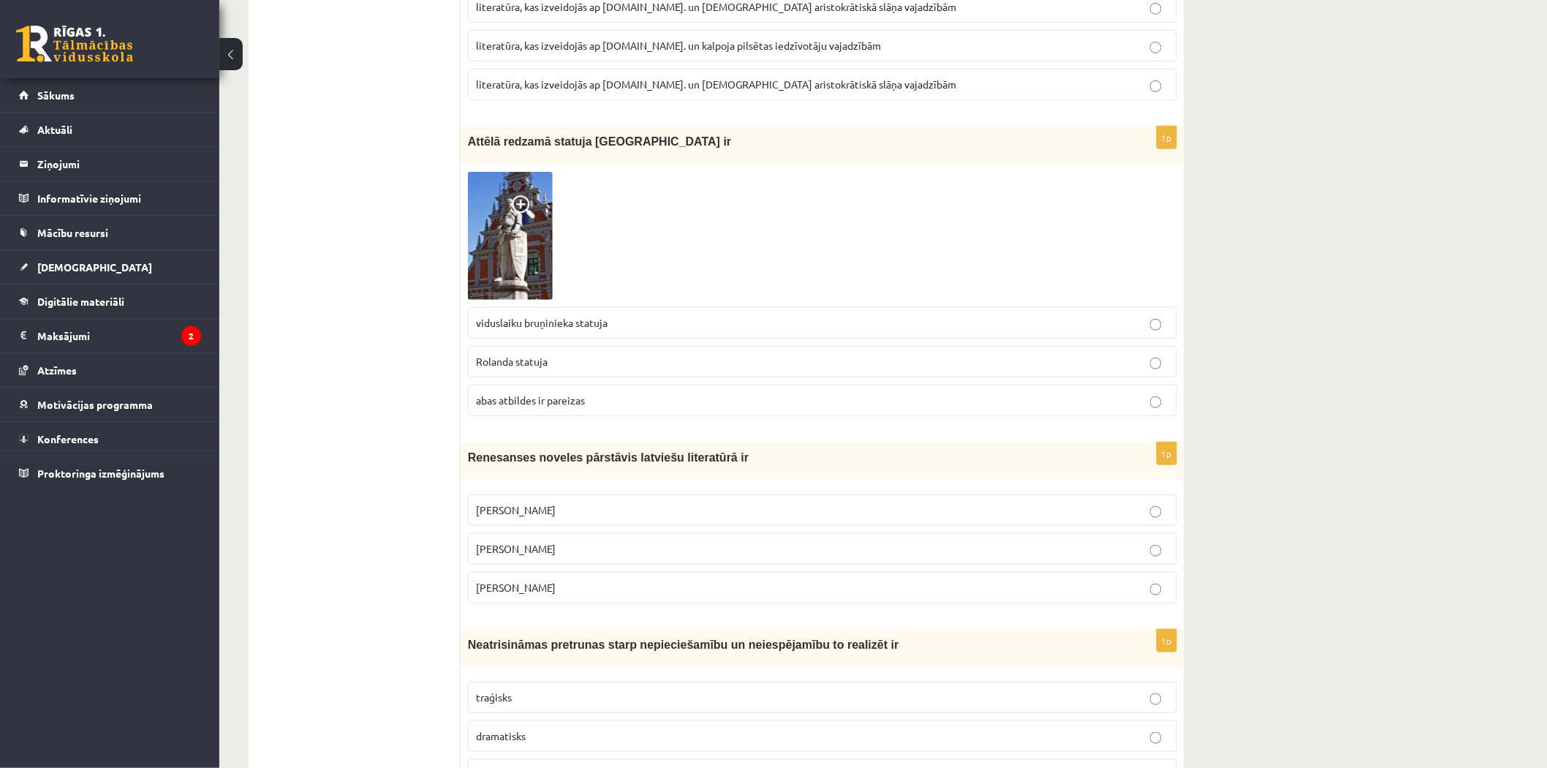
click at [564, 595] on p "Jānis Ezeriņš" at bounding box center [822, 587] width 693 height 15
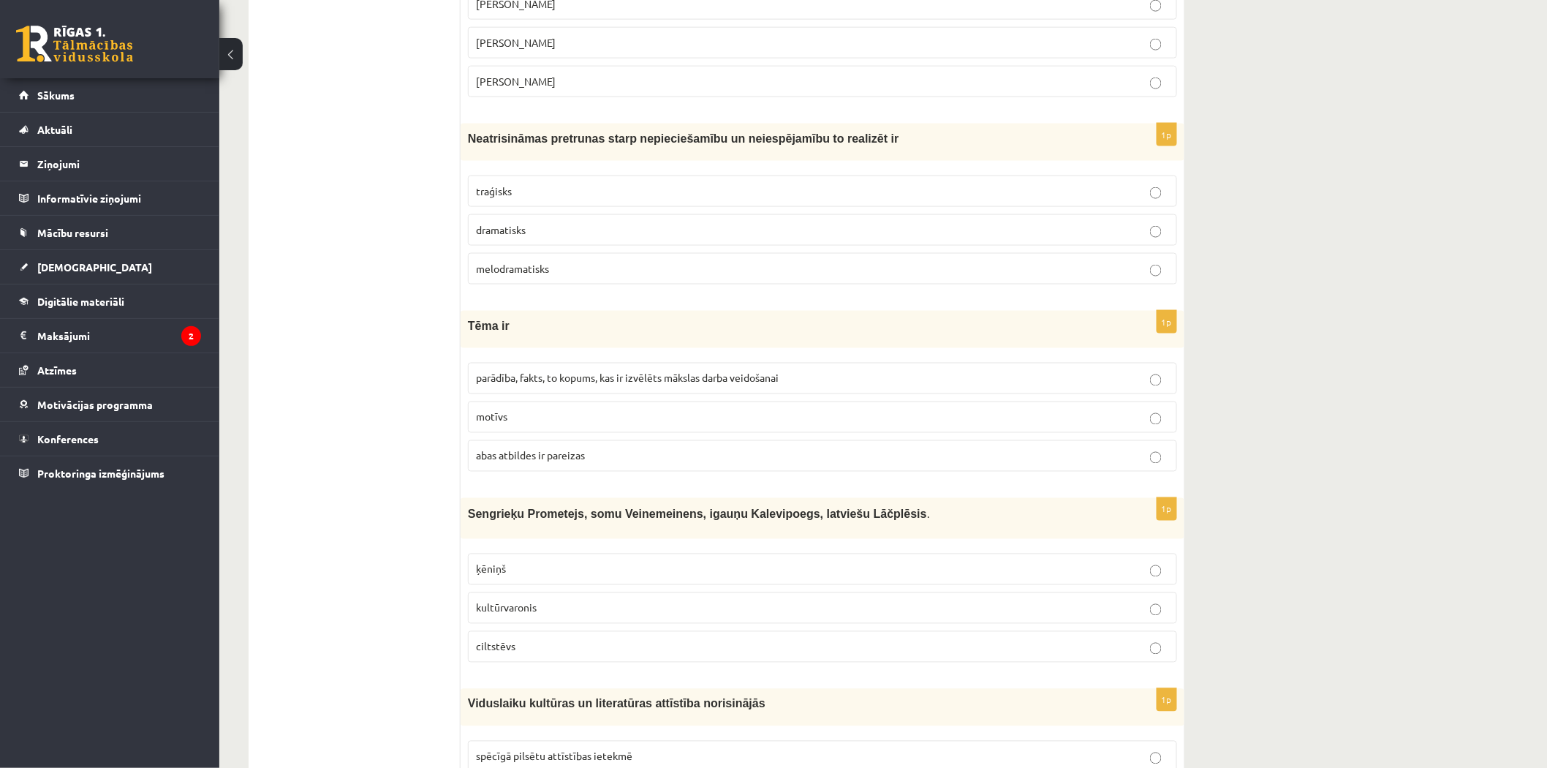
scroll to position [3133, 0]
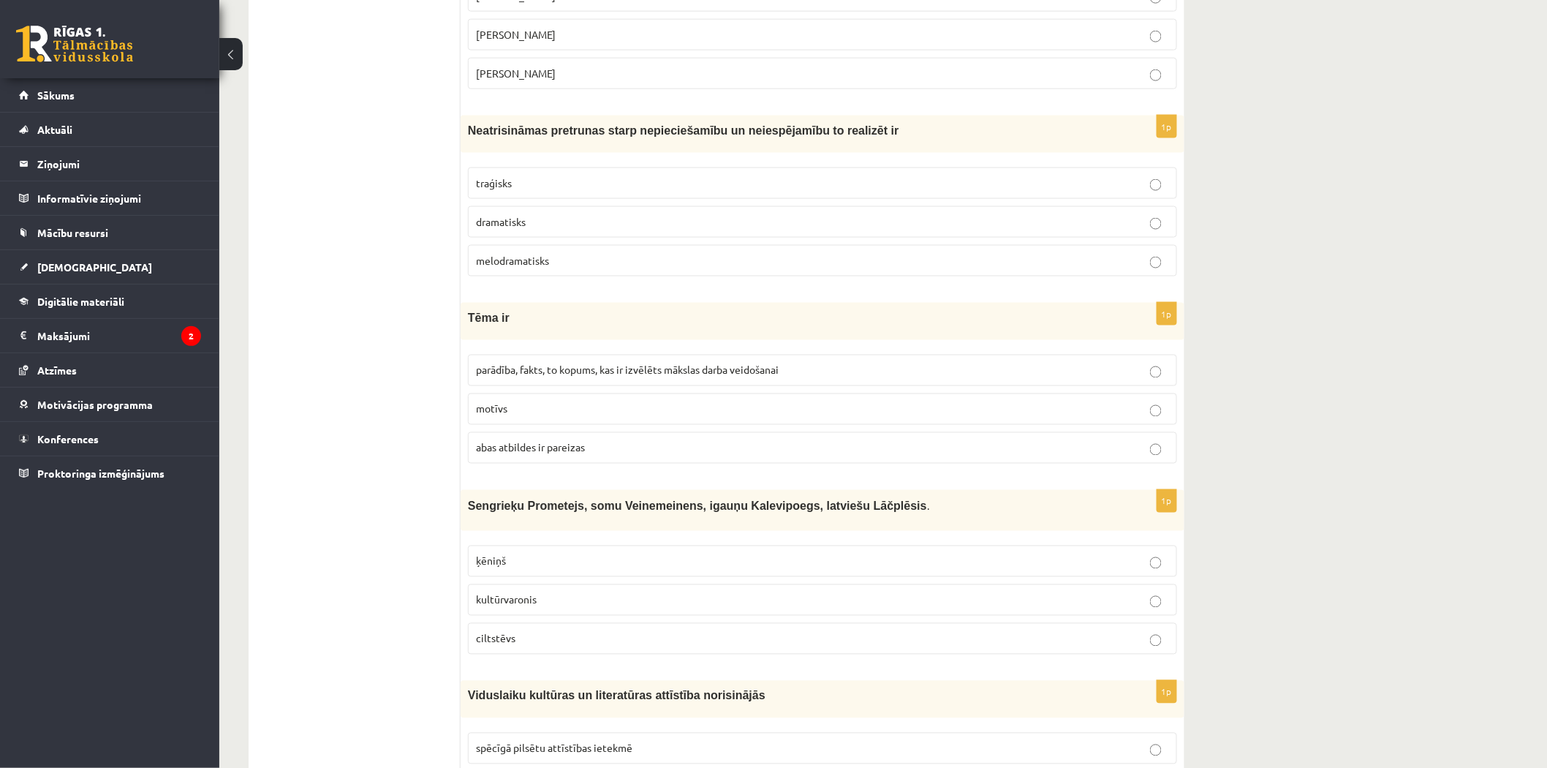
click at [540, 181] on label "traģisks" at bounding box center [822, 182] width 709 height 31
click at [570, 377] on span "parādība, fakts, to kopums, kas ir izvēlēts mākslas darba veidošanai" at bounding box center [627, 369] width 303 height 13
click at [606, 608] on p "kultūrvaronis" at bounding box center [822, 599] width 693 height 15
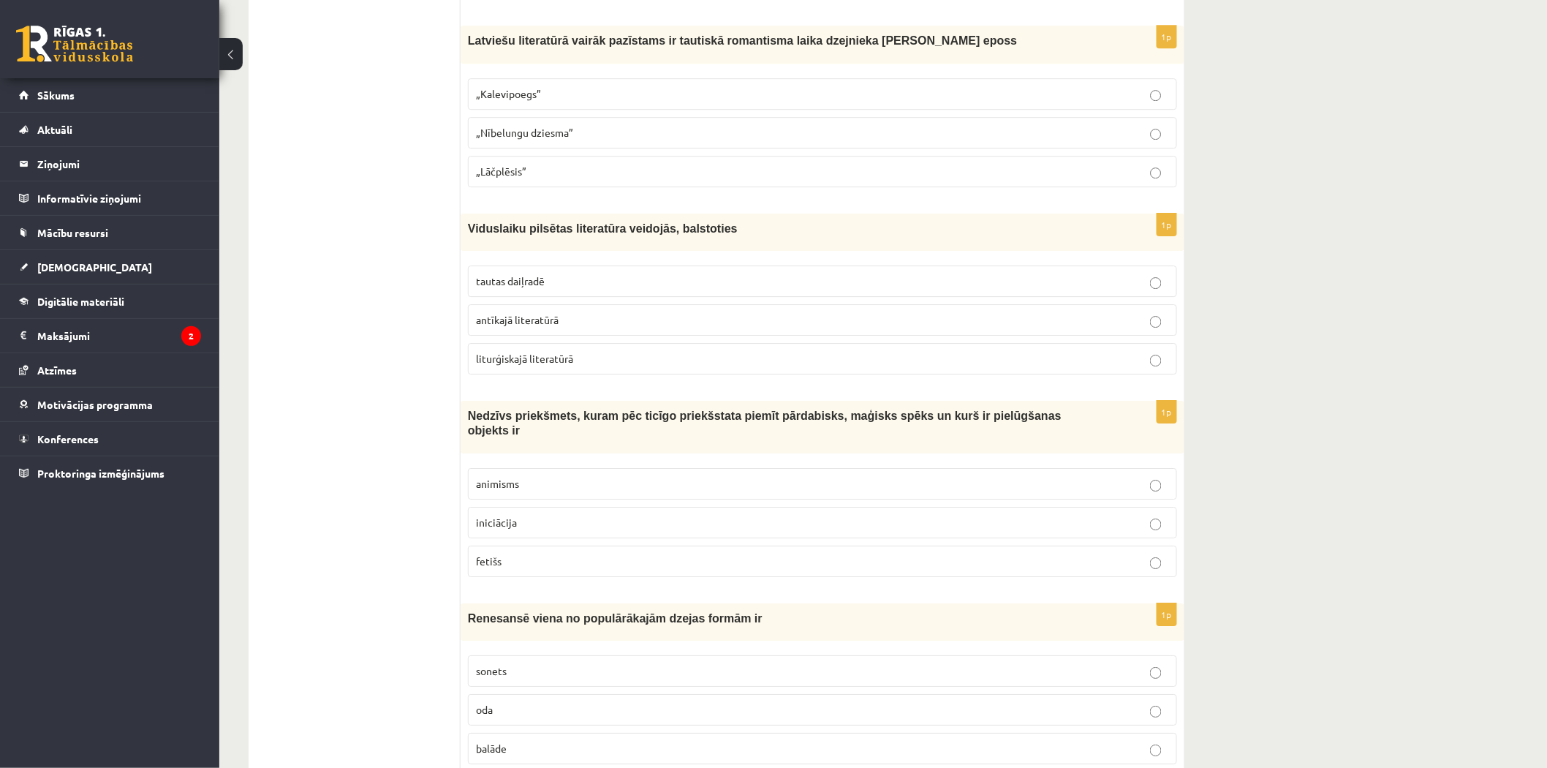
scroll to position [3648, 0]
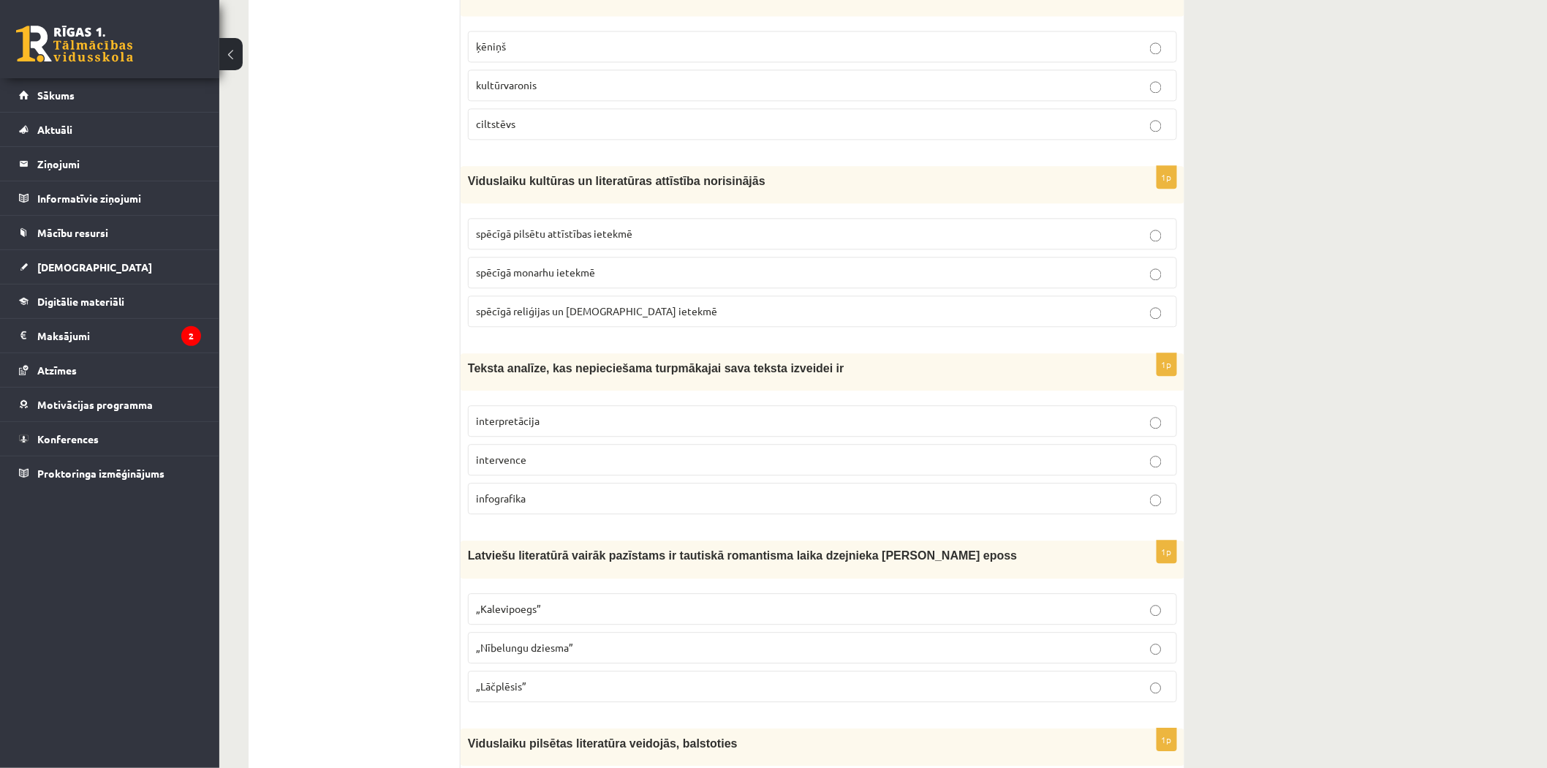
click at [552, 317] on span "spēcīgā reliģijas un baznīcas ietekmē" at bounding box center [596, 310] width 241 height 13
click at [591, 437] on label "interpretācija" at bounding box center [822, 420] width 709 height 31
click at [568, 694] on p "„Lāčplēsis”" at bounding box center [822, 686] width 693 height 15
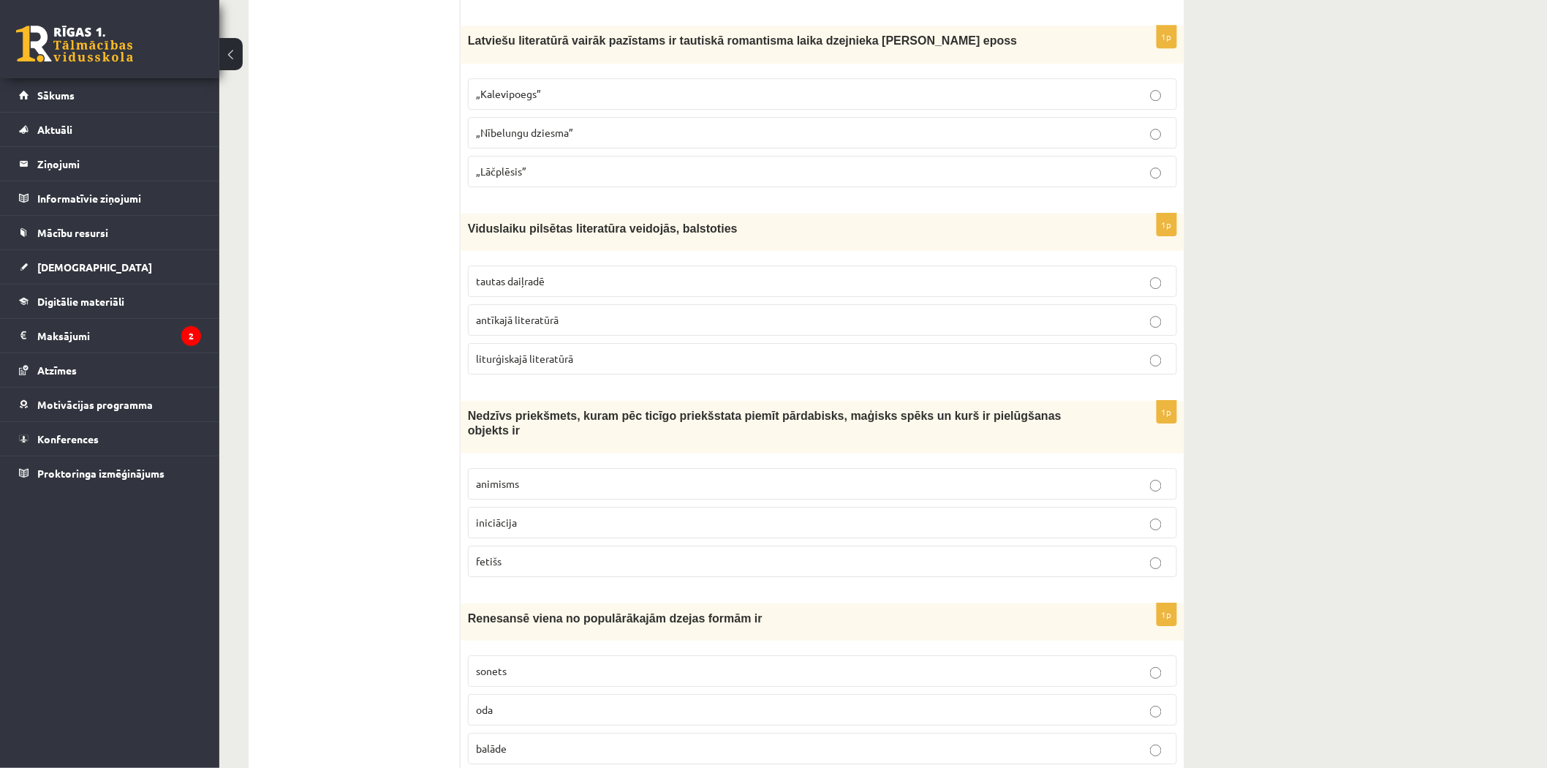
click at [584, 289] on p "tautas daiļradē" at bounding box center [822, 281] width 693 height 15
click at [603, 554] on p "fetišs" at bounding box center [822, 561] width 693 height 15
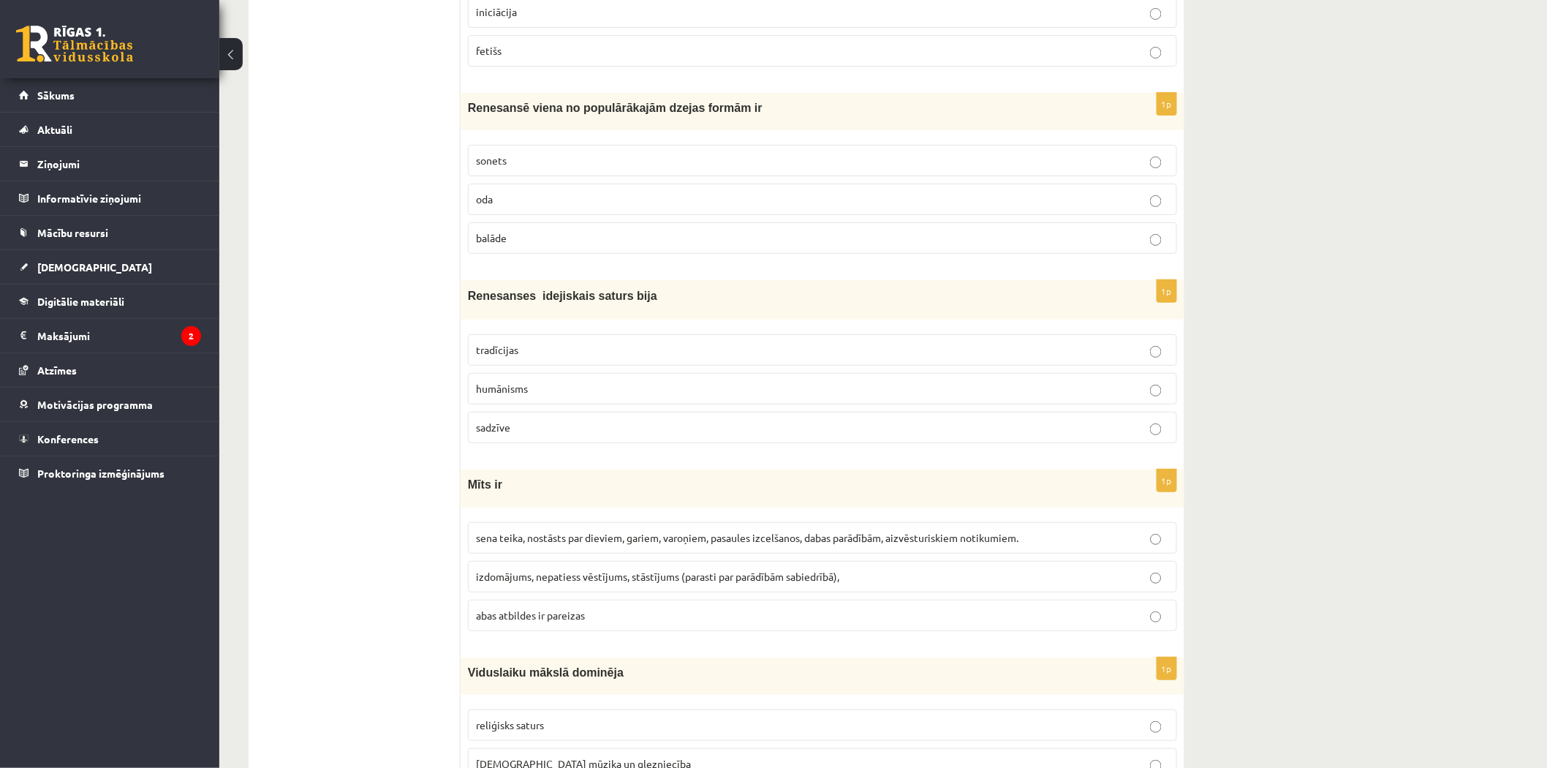
scroll to position [4677, 0]
click at [544, 156] on p "sonets" at bounding box center [822, 156] width 693 height 15
click at [568, 377] on p "humānisms" at bounding box center [822, 384] width 693 height 15
click at [560, 529] on span "sena teika, nostāsts par dieviem, gariem, varoņiem, pasaules izcelšanos, dabas …" at bounding box center [747, 533] width 543 height 13
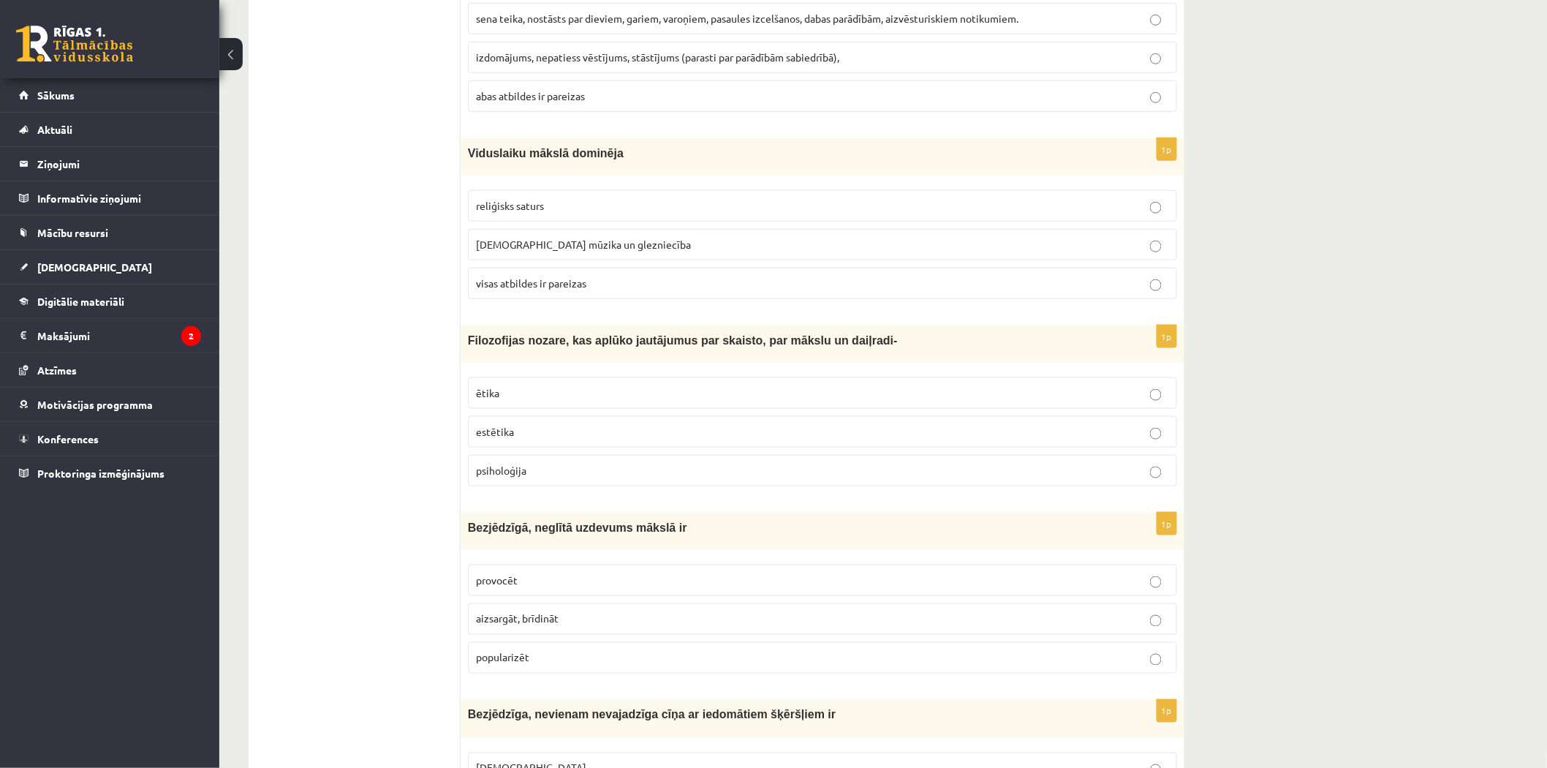
click at [609, 282] on p "visas atbildes ir pareizas" at bounding box center [822, 283] width 693 height 15
click at [559, 434] on p "estētika" at bounding box center [822, 431] width 693 height 15
click at [605, 578] on p "provocēt" at bounding box center [822, 580] width 693 height 15
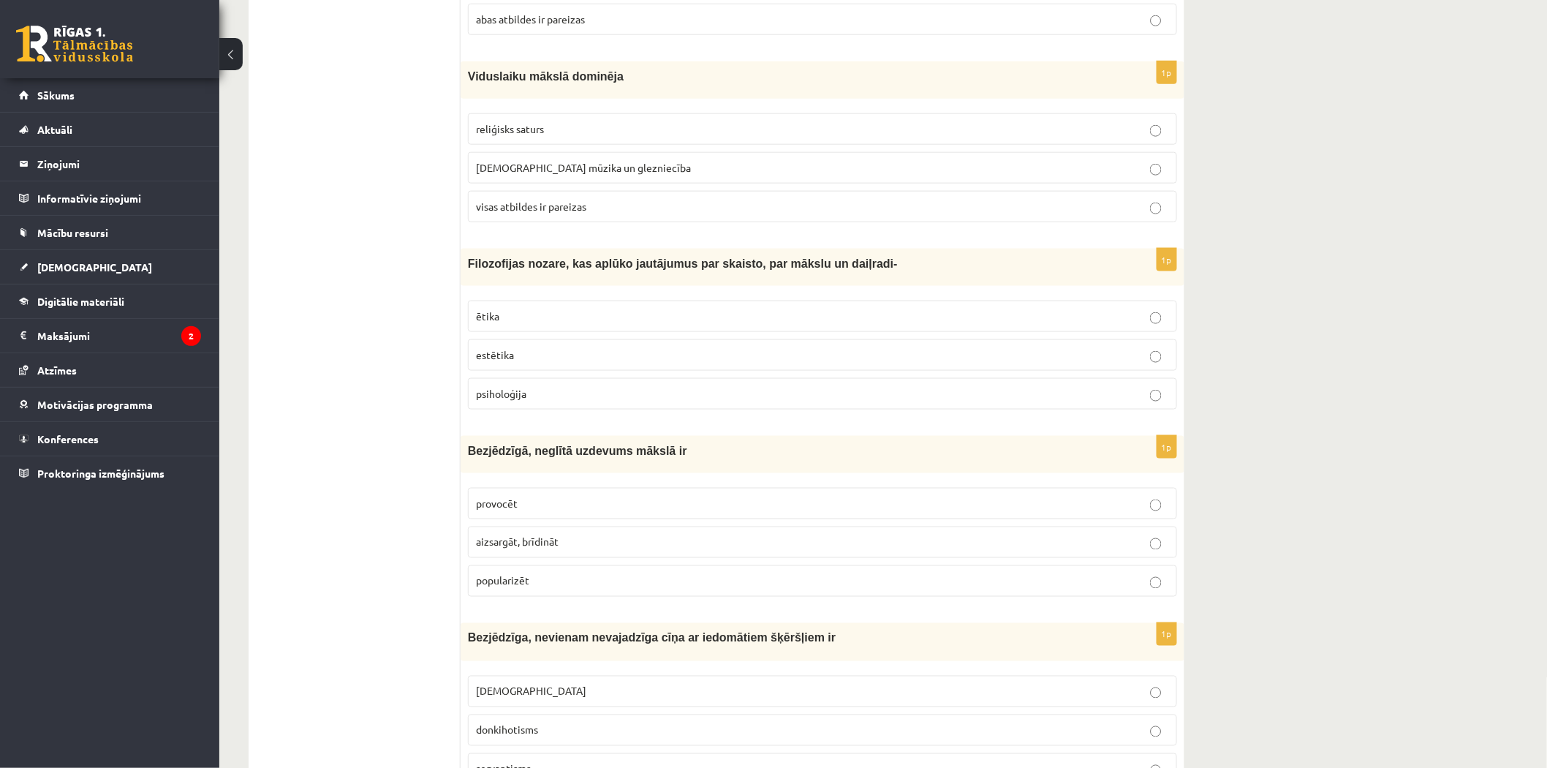
scroll to position [5341, 0]
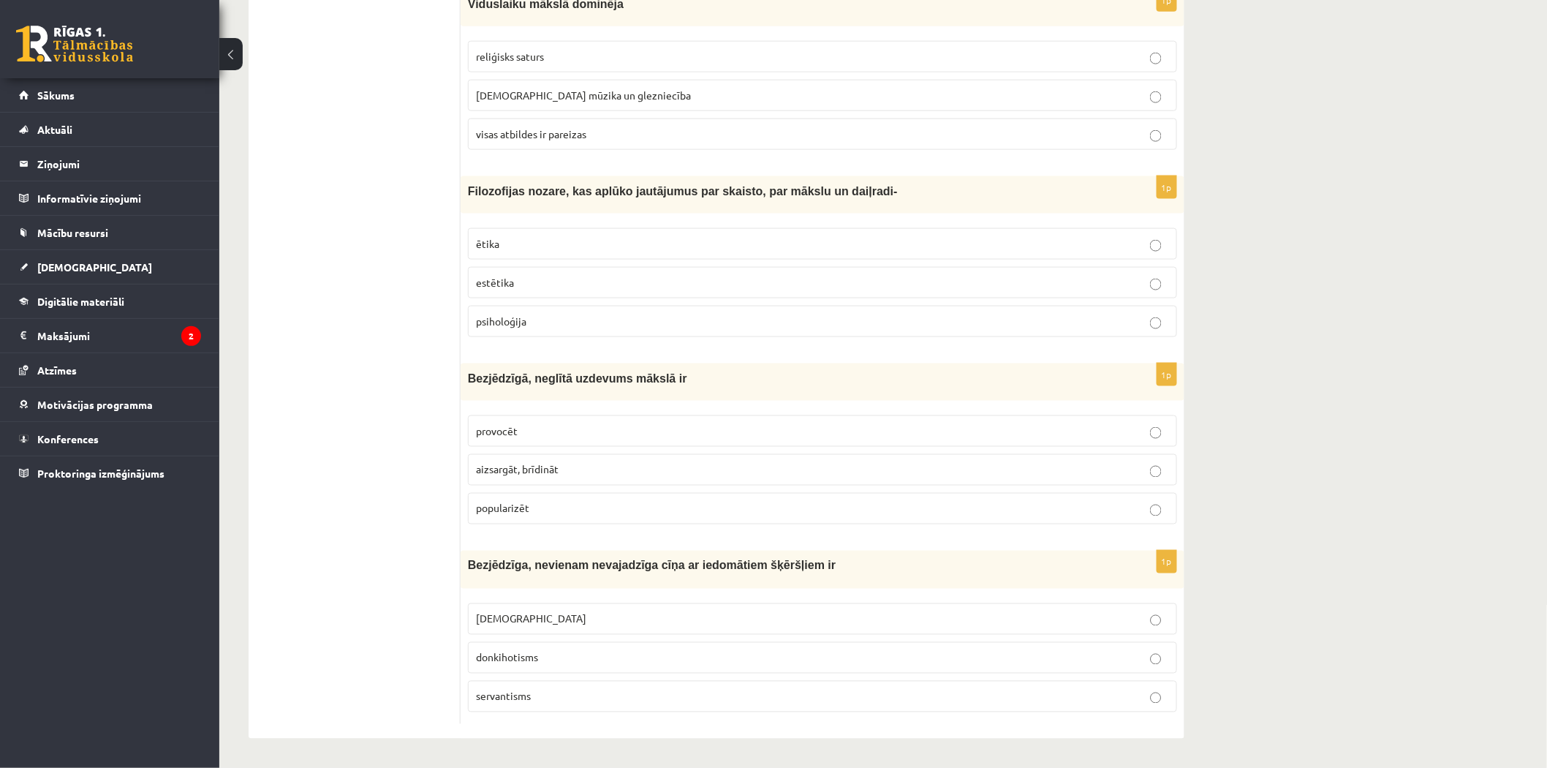
click at [588, 660] on p "donkihotisms" at bounding box center [822, 657] width 693 height 15
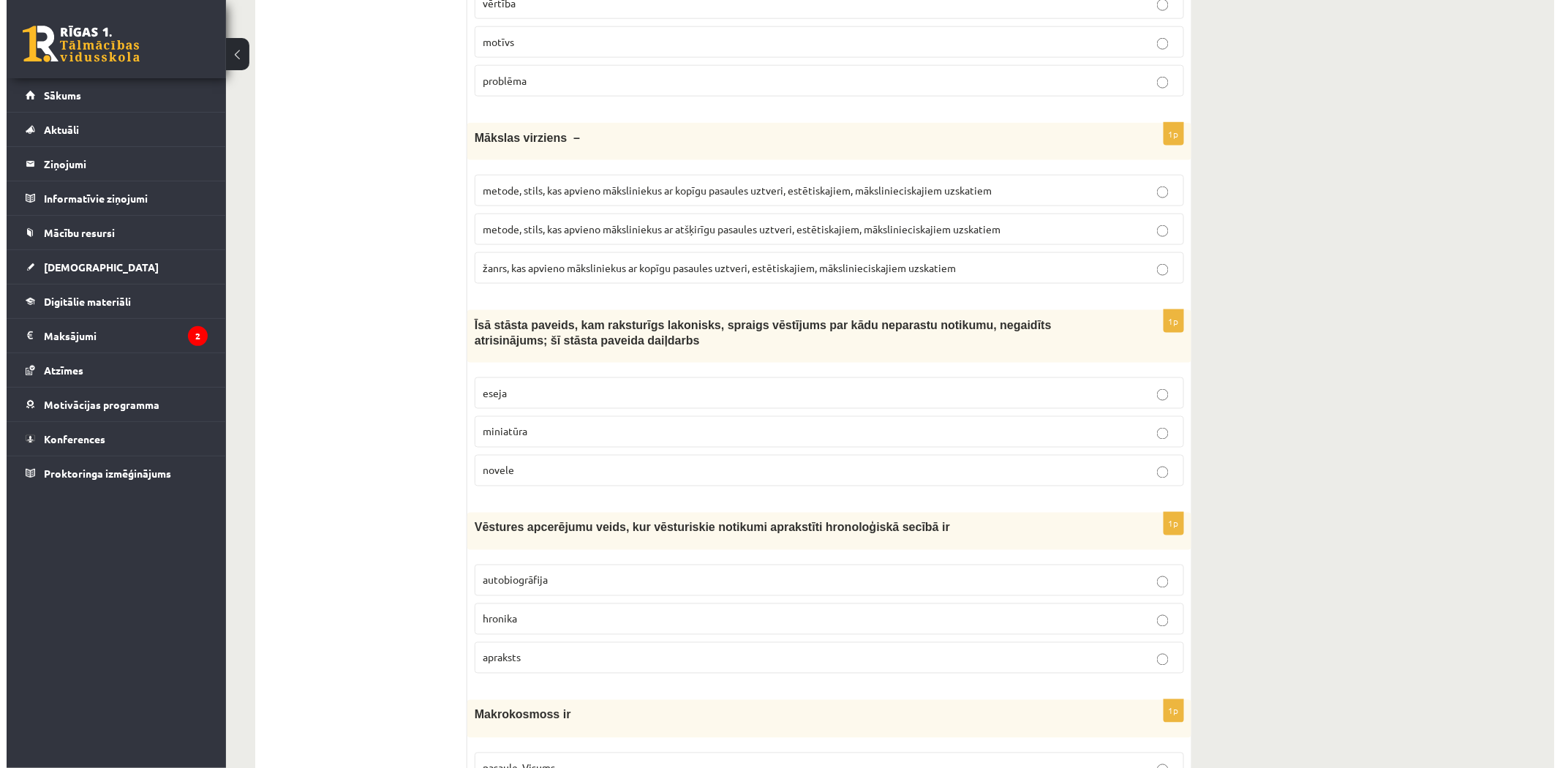
scroll to position [0, 0]
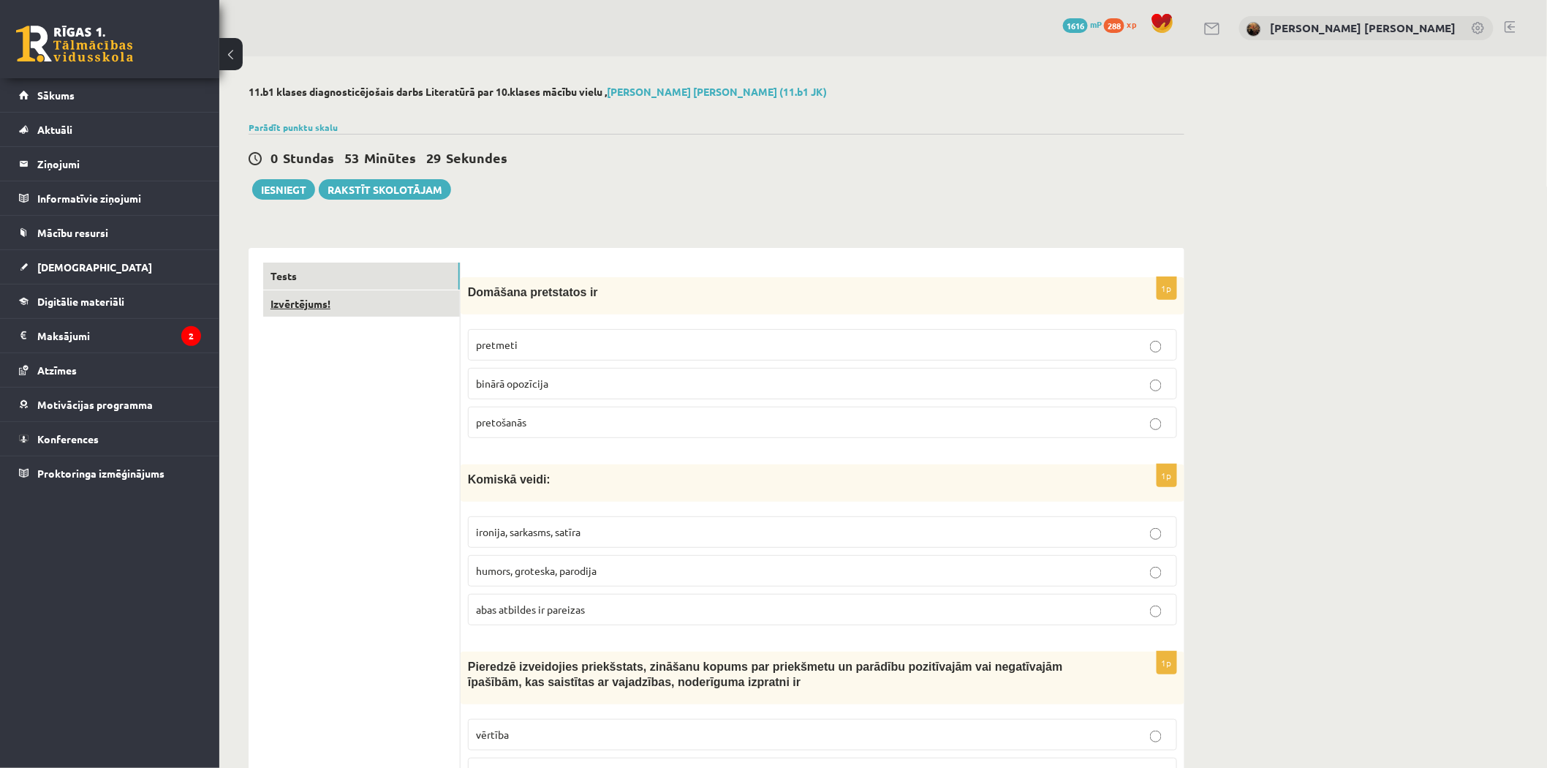
click at [366, 312] on link "Izvērtējums!" at bounding box center [361, 303] width 197 height 27
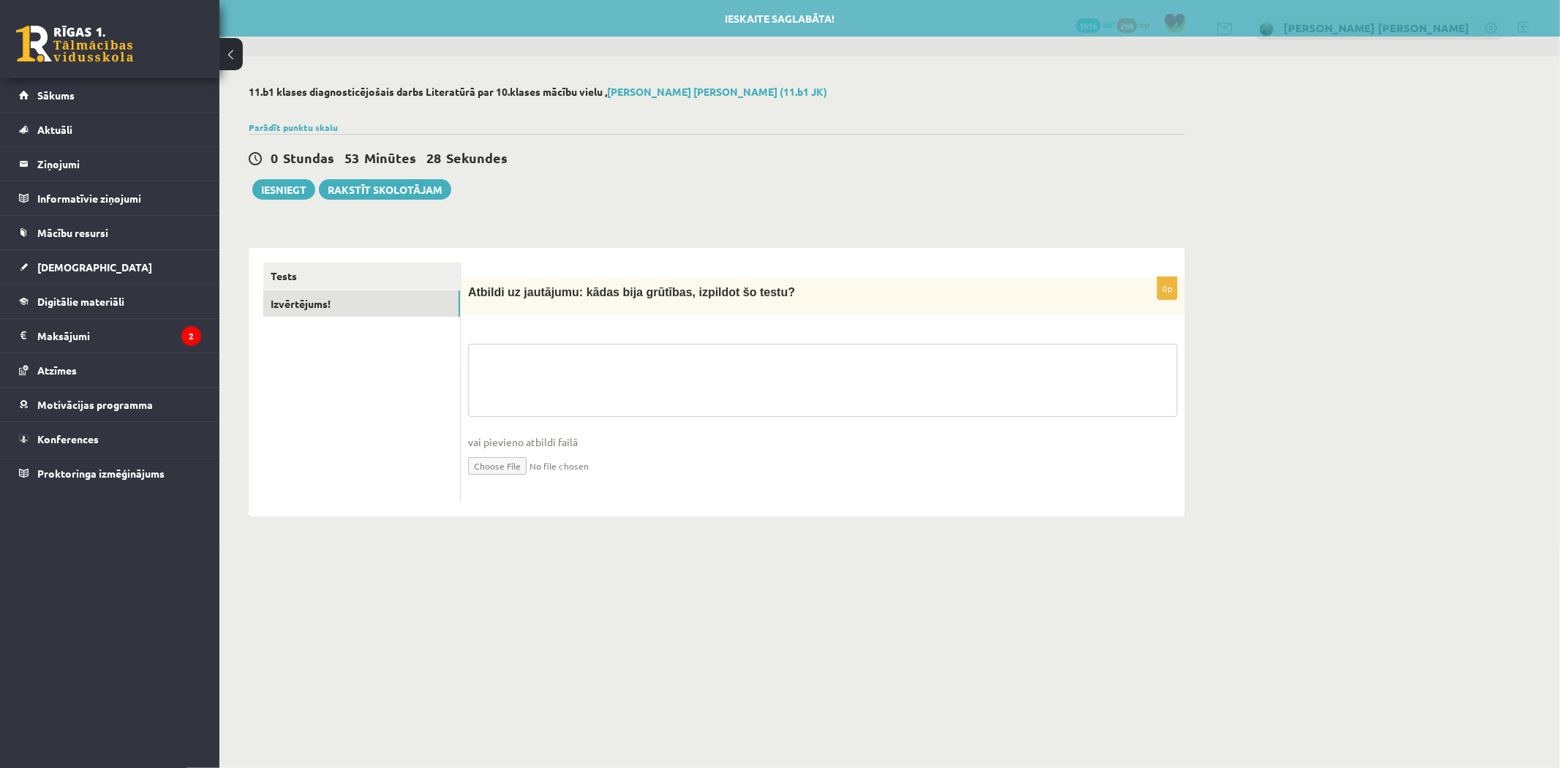
click at [604, 388] on textarea at bounding box center [822, 380] width 709 height 73
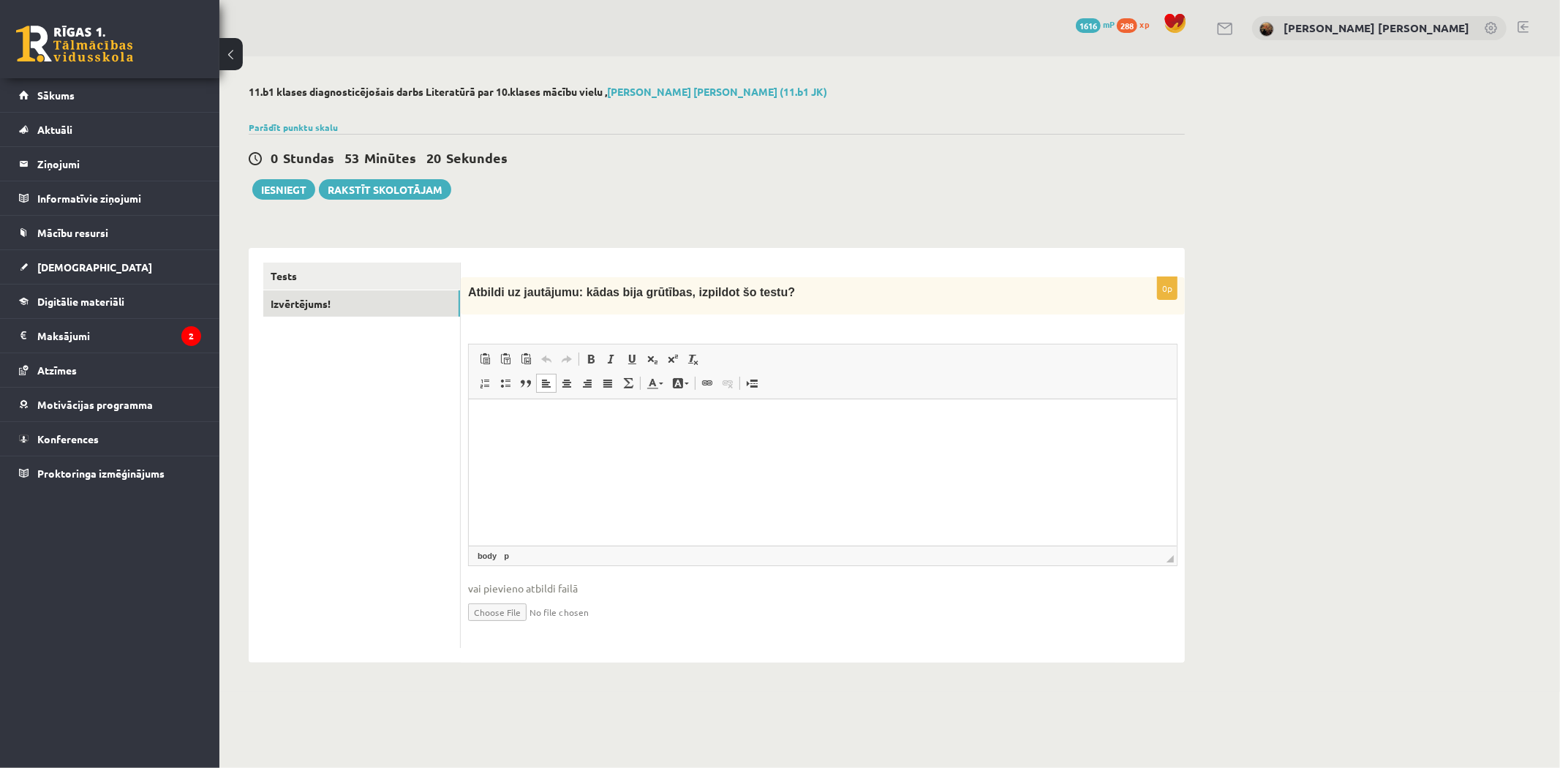
click at [597, 443] on html at bounding box center [822, 421] width 708 height 45
click at [298, 186] on button "Iesniegt" at bounding box center [283, 189] width 63 height 20
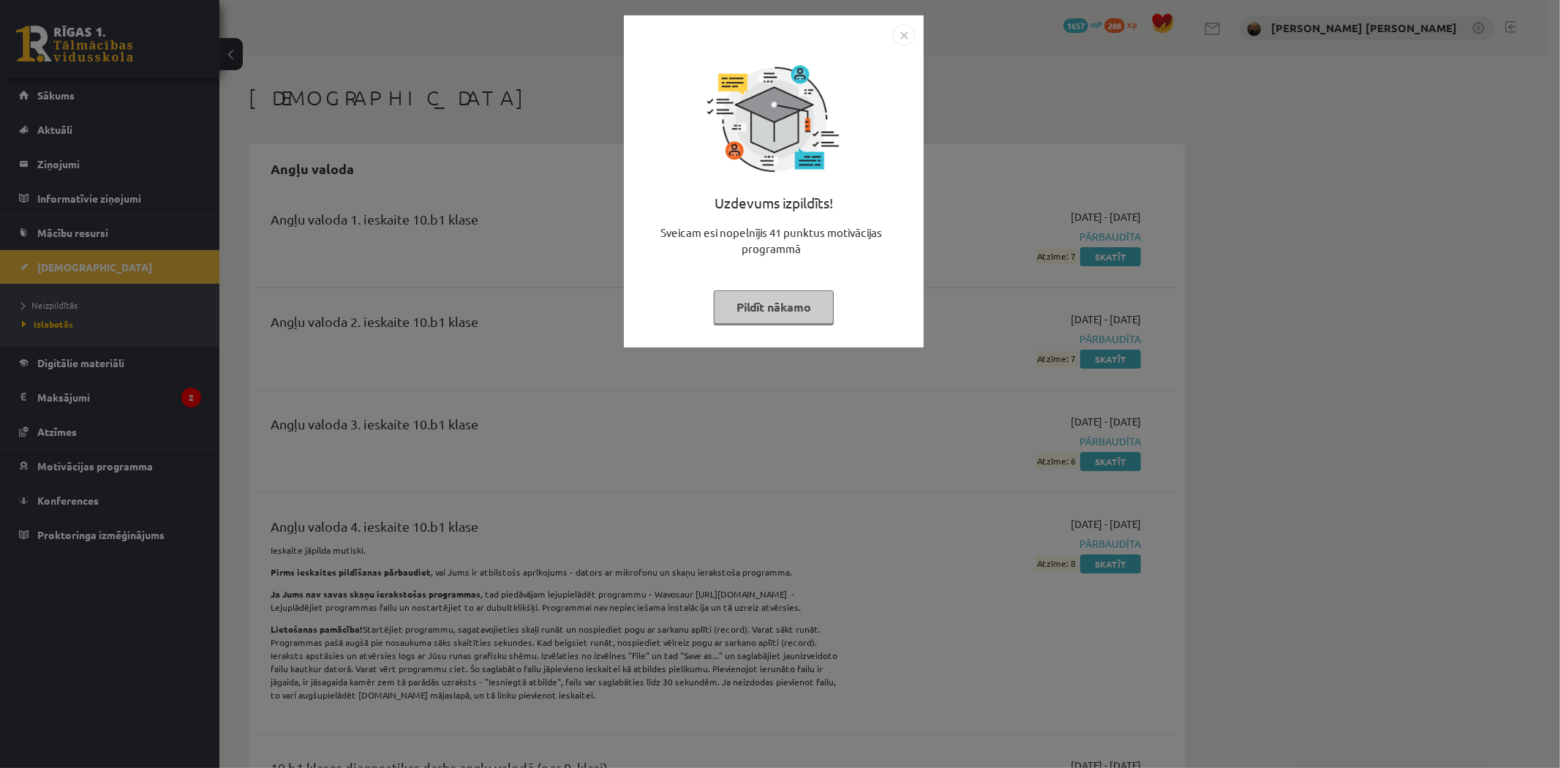
click at [903, 32] on img "Close" at bounding box center [904, 35] width 22 height 22
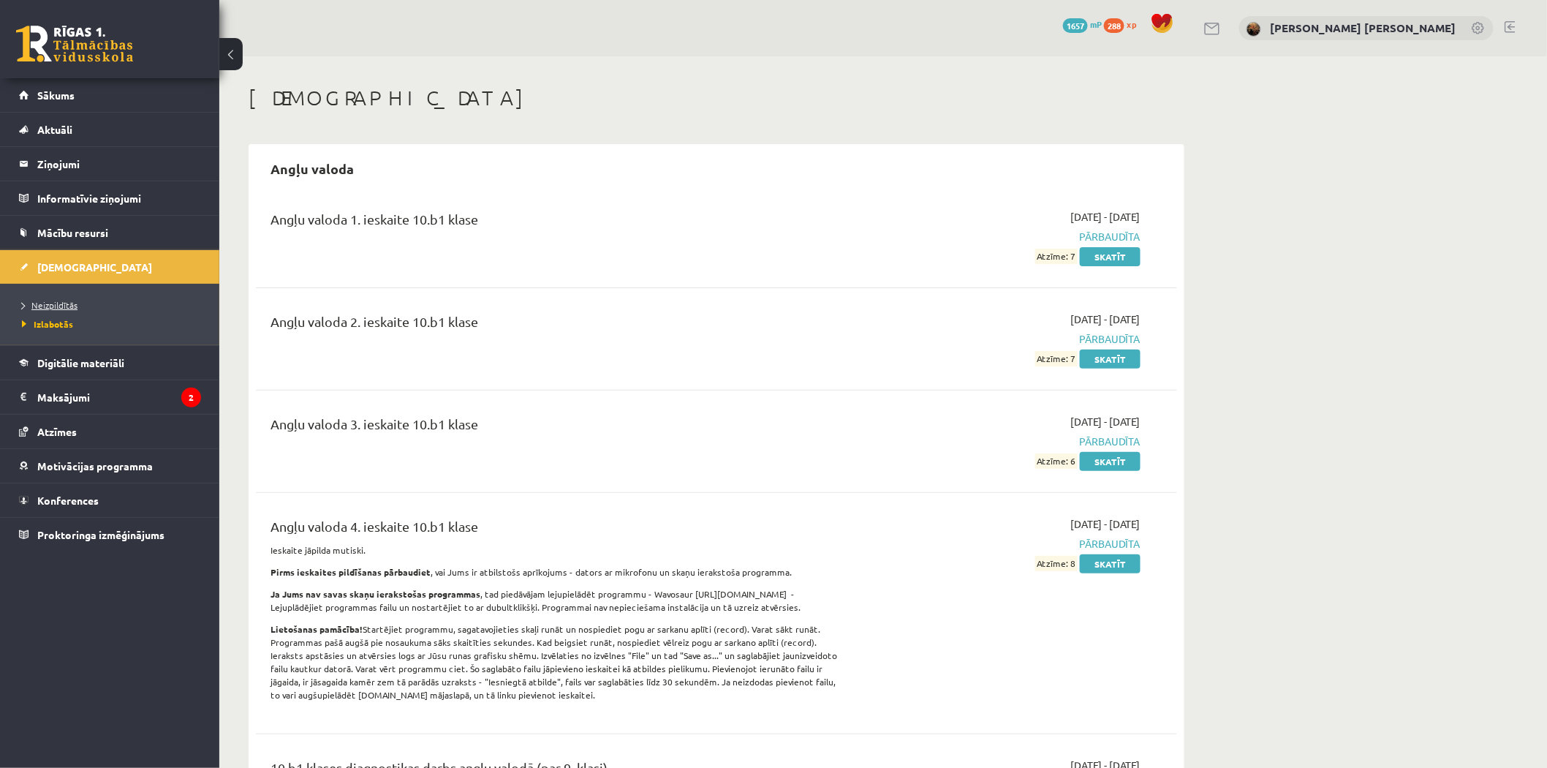
click at [80, 303] on link "Neizpildītās" at bounding box center [113, 304] width 183 height 13
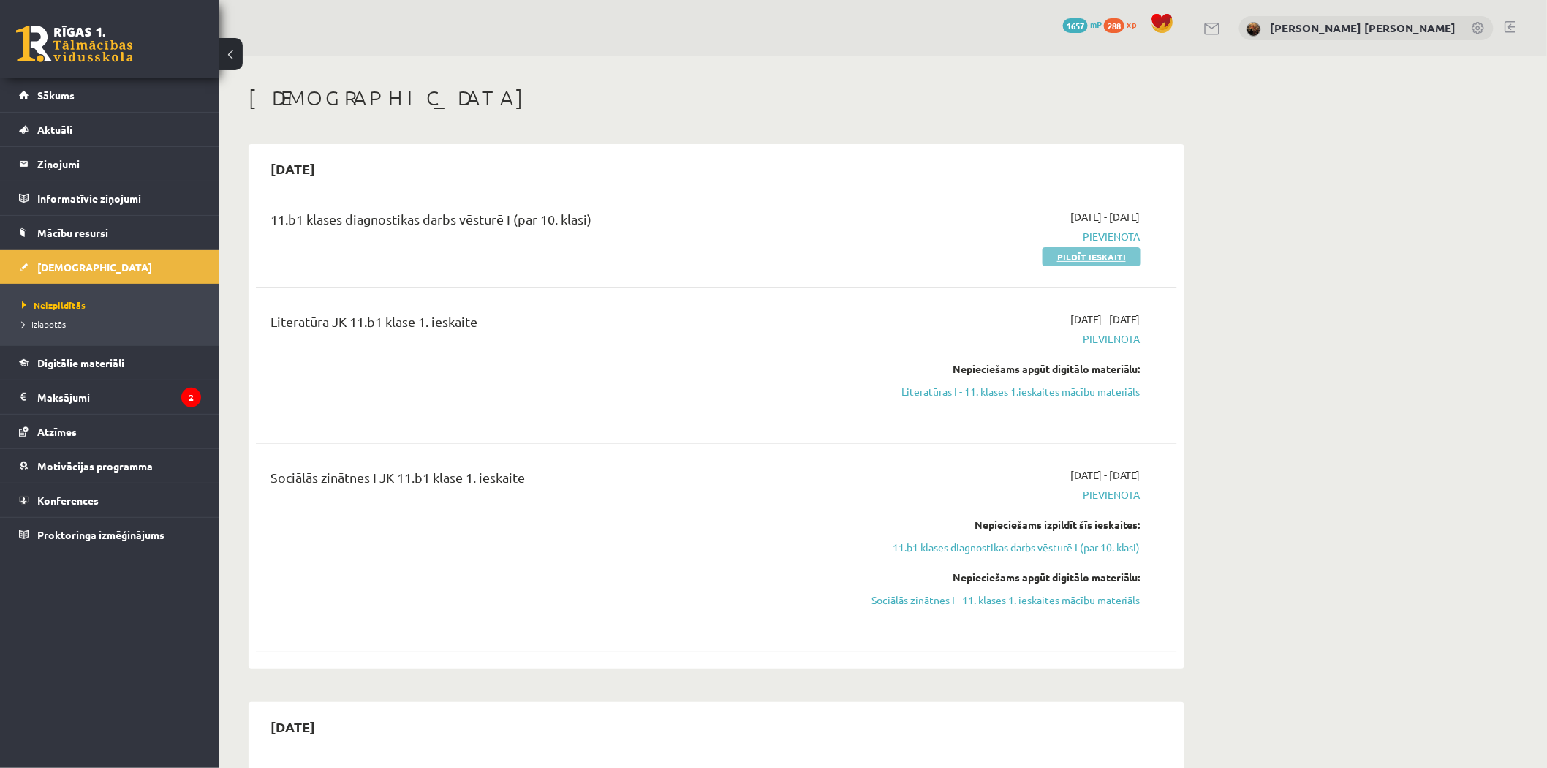
click at [1095, 256] on link "Pildīt ieskaiti" at bounding box center [1092, 256] width 98 height 19
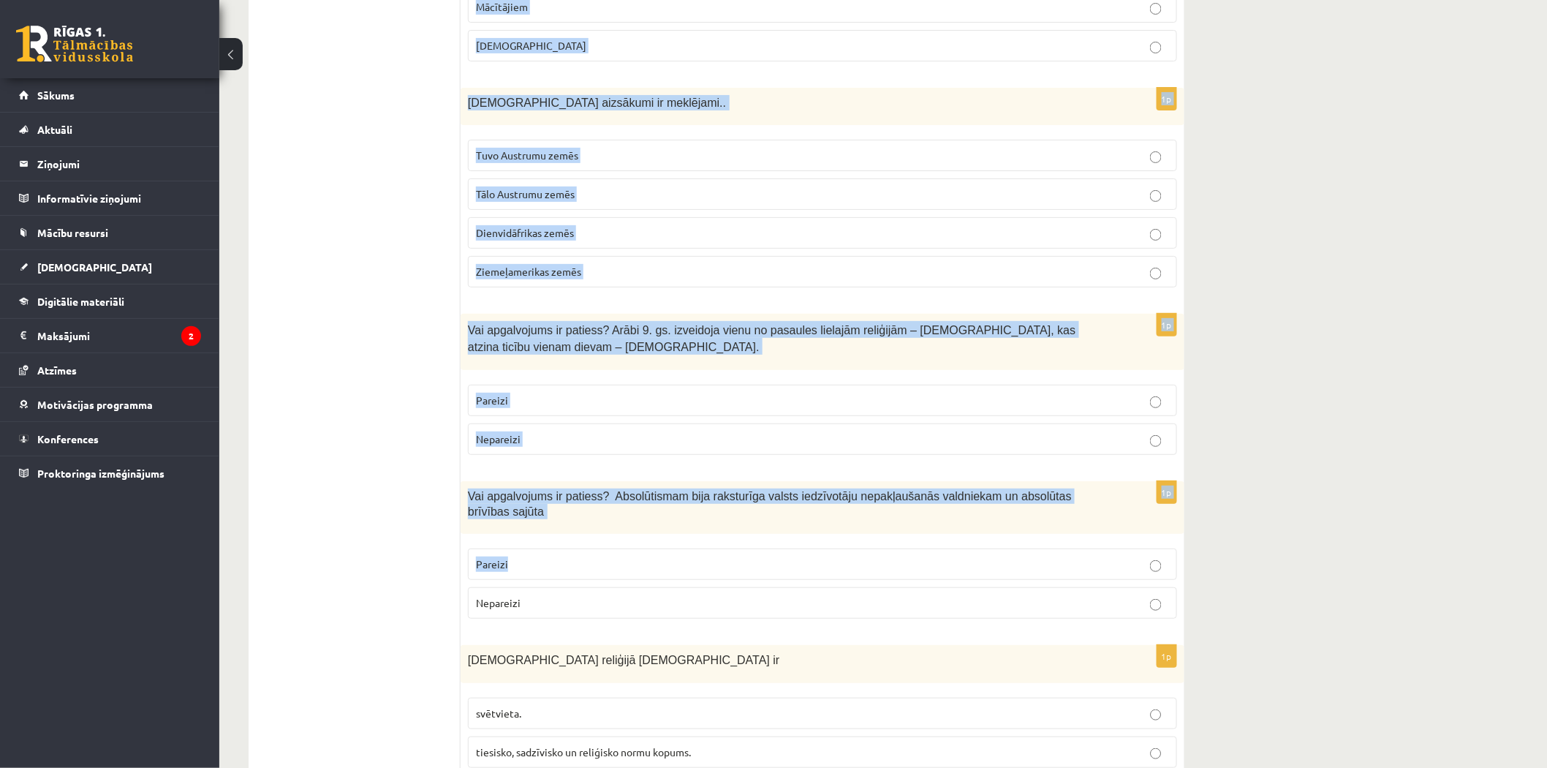
scroll to position [4727, 0]
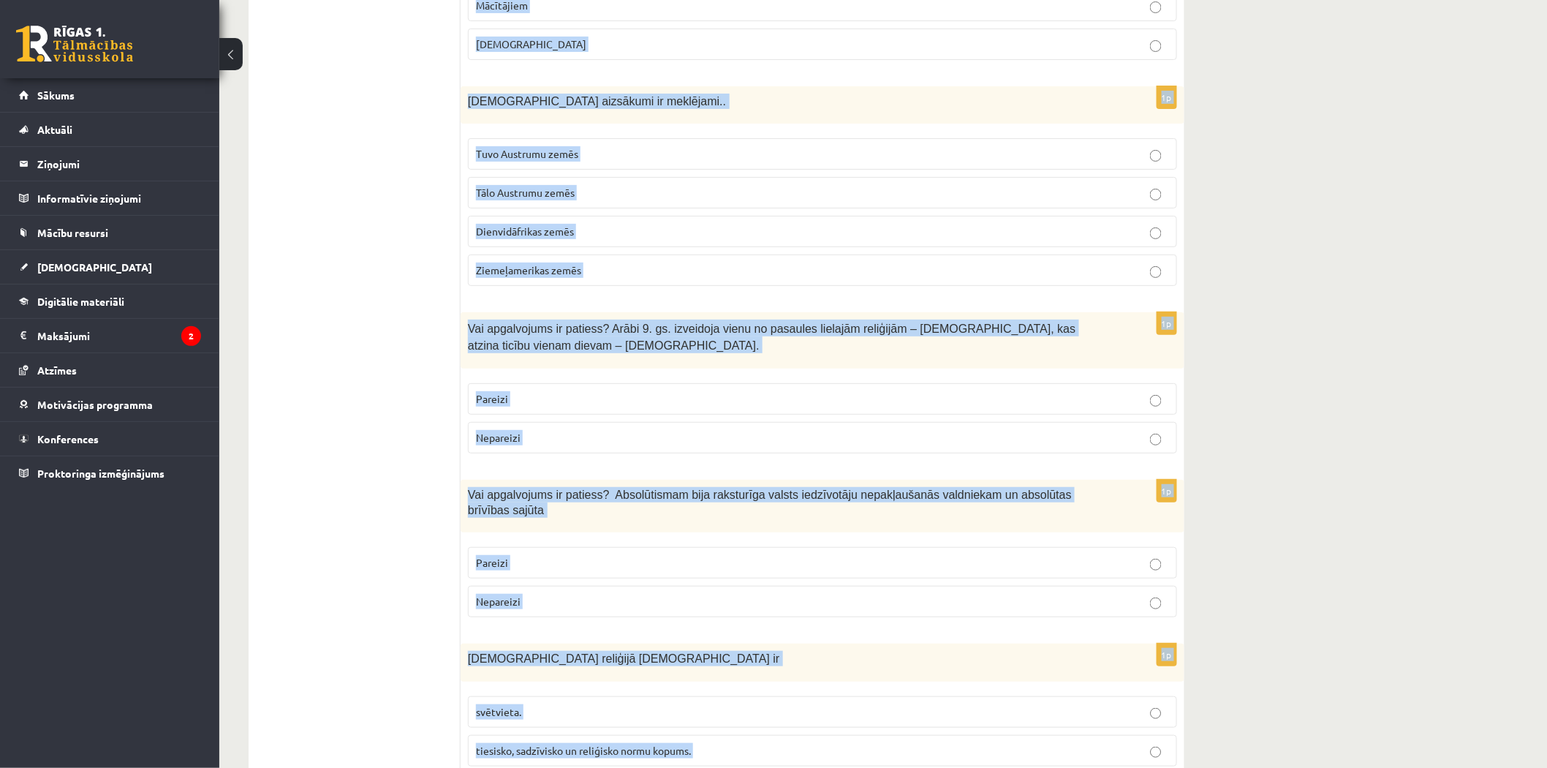
drag, startPoint x: 465, startPoint y: 287, endPoint x: 731, endPoint y: 703, distance: 493.4
copy form "Vai apgalvojums ir patiess? Ar Renesansi Eiropā sākās jauns vēstures posms – ja…"
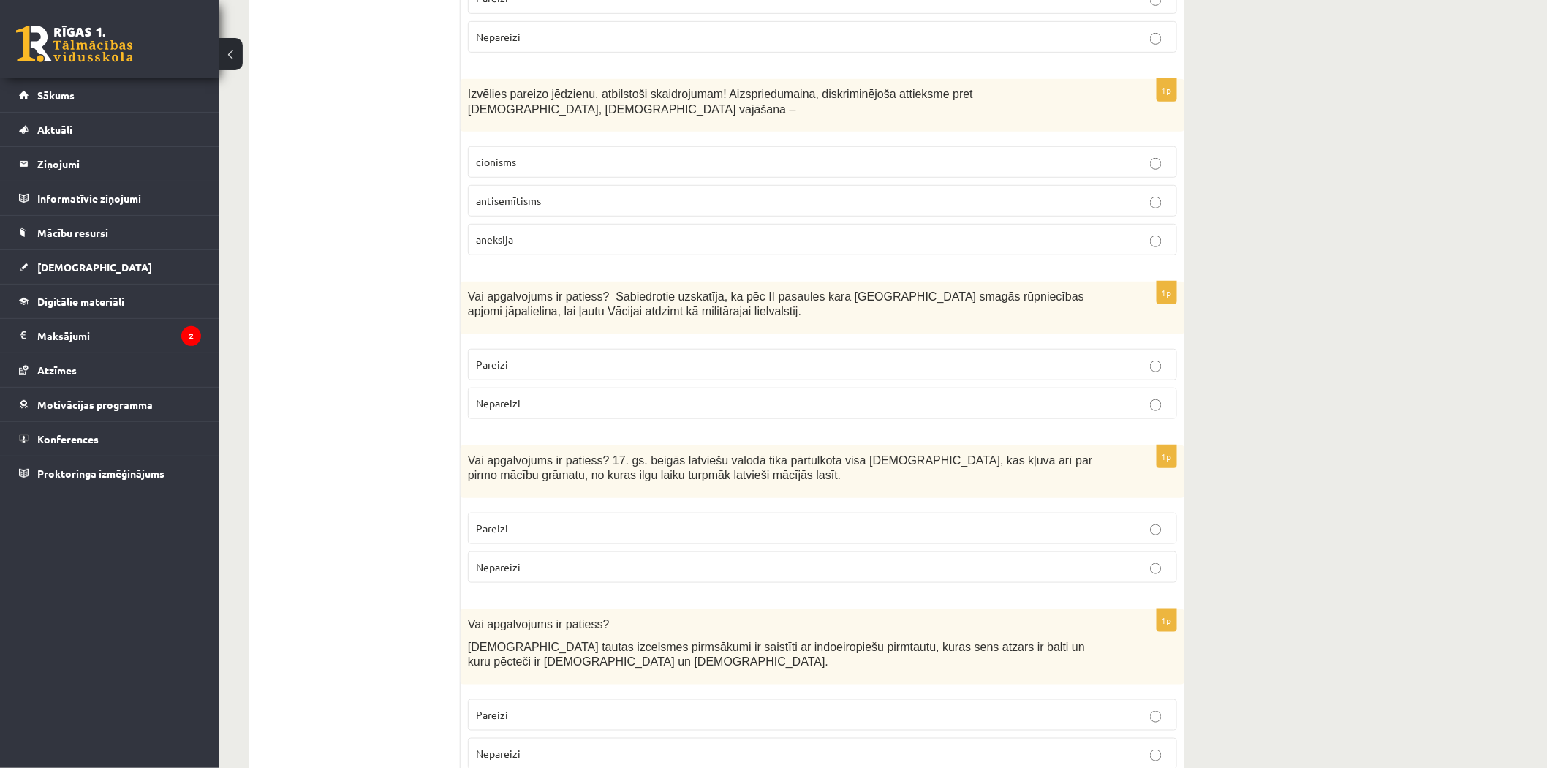
scroll to position [0, 0]
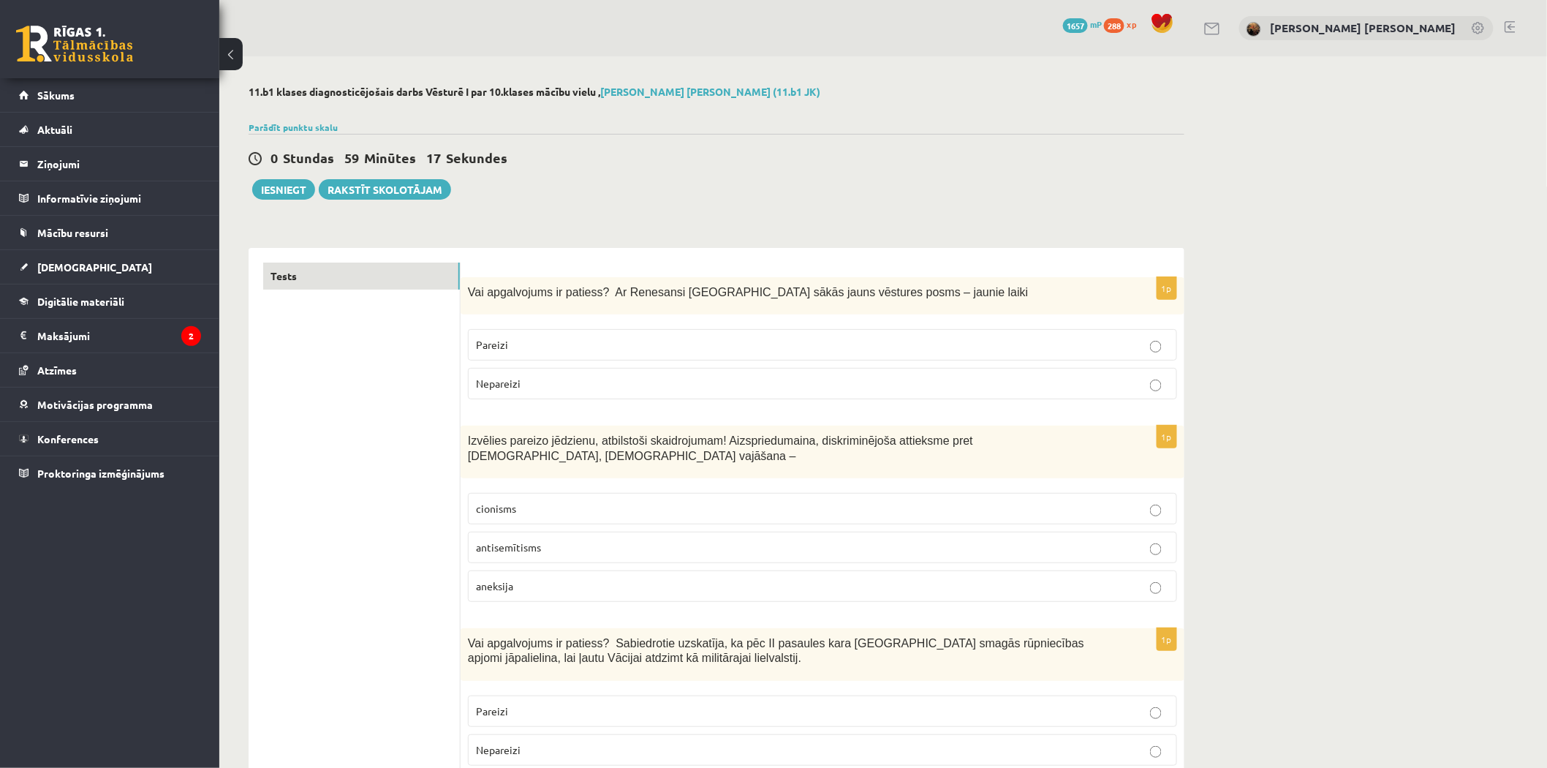
click at [516, 337] on p "Pareizi" at bounding box center [822, 344] width 693 height 15
click at [503, 545] on label "antisemītisms" at bounding box center [822, 547] width 709 height 31
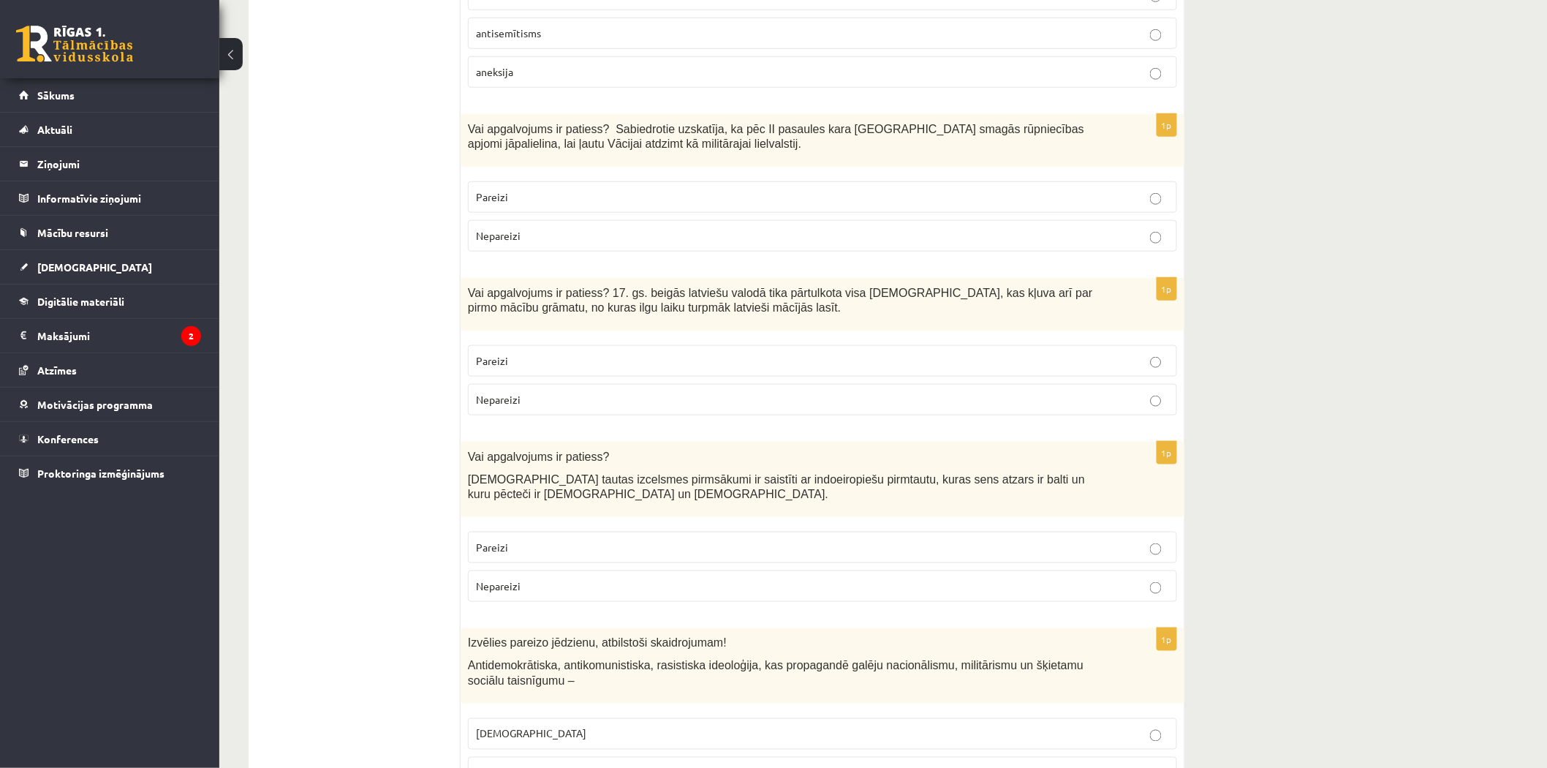
click at [520, 228] on p "Nepareizi" at bounding box center [822, 235] width 693 height 15
click at [546, 353] on p "Pareizi" at bounding box center [822, 360] width 693 height 15
click at [522, 540] on p "Pareizi" at bounding box center [822, 547] width 693 height 15
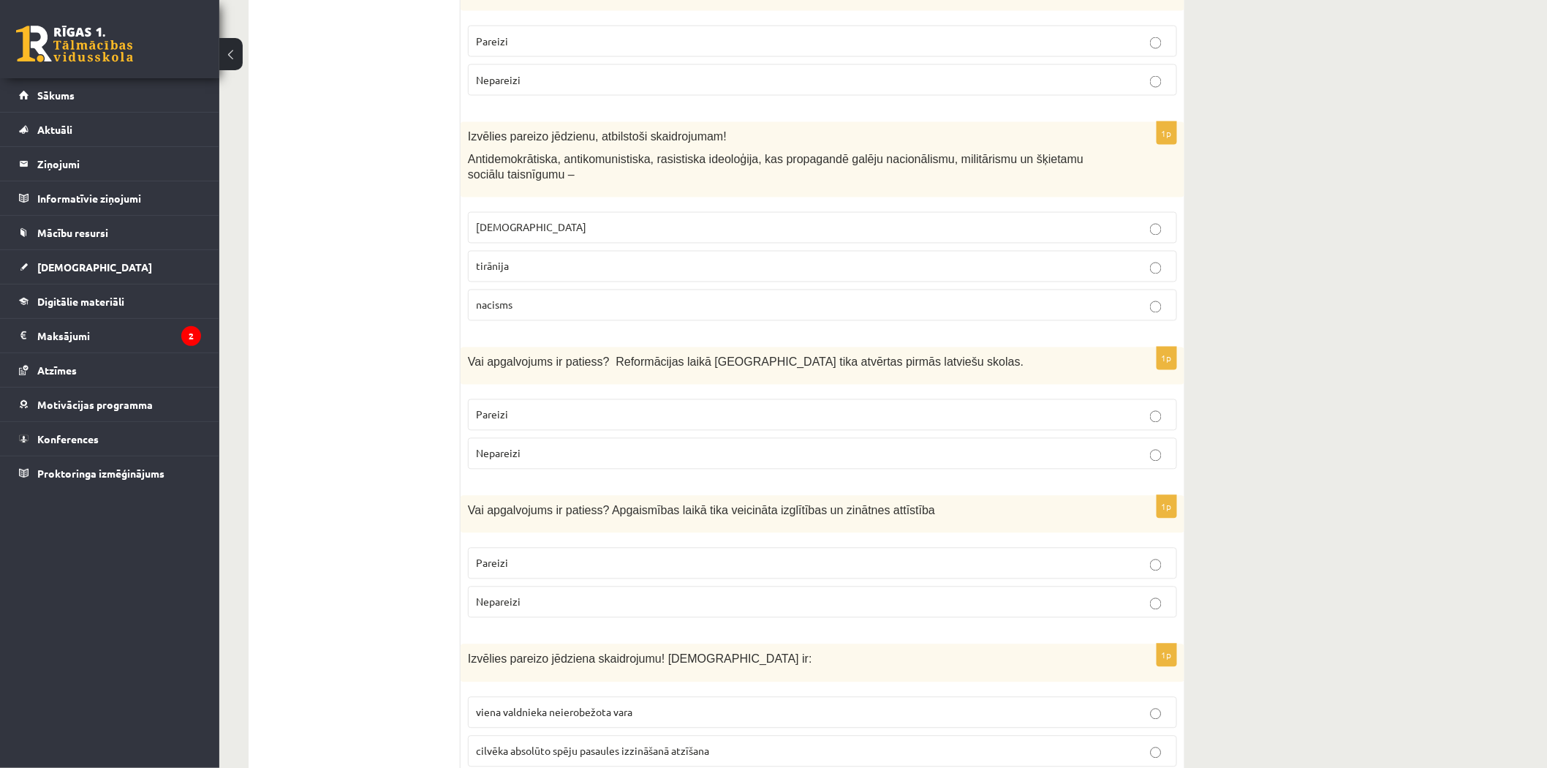
scroll to position [1029, 0]
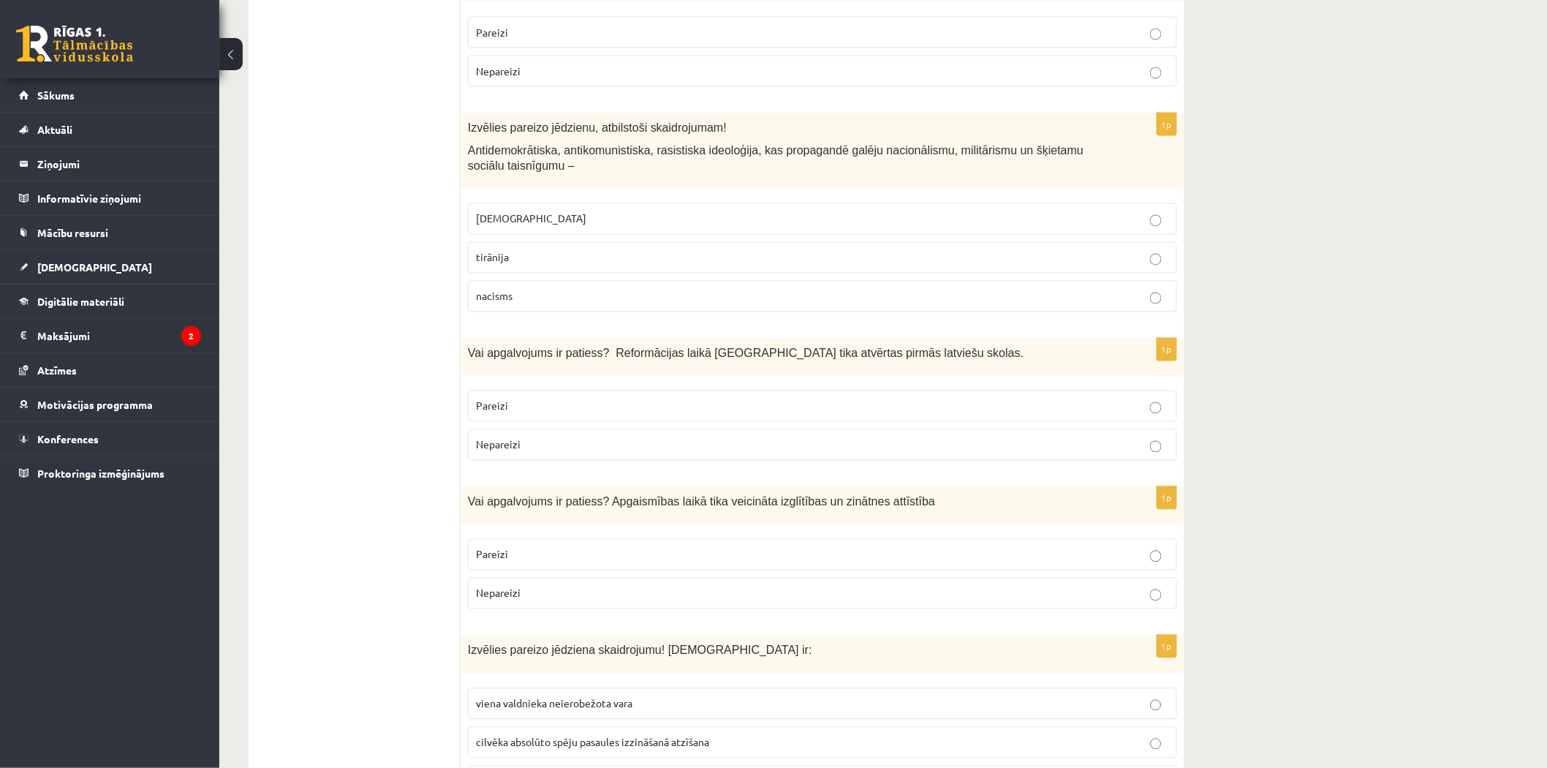
click at [521, 211] on p "fašisms" at bounding box center [822, 218] width 693 height 15
click at [604, 399] on p "Pareizi" at bounding box center [822, 406] width 693 height 15
click at [564, 549] on p "Pareizi" at bounding box center [822, 554] width 693 height 15
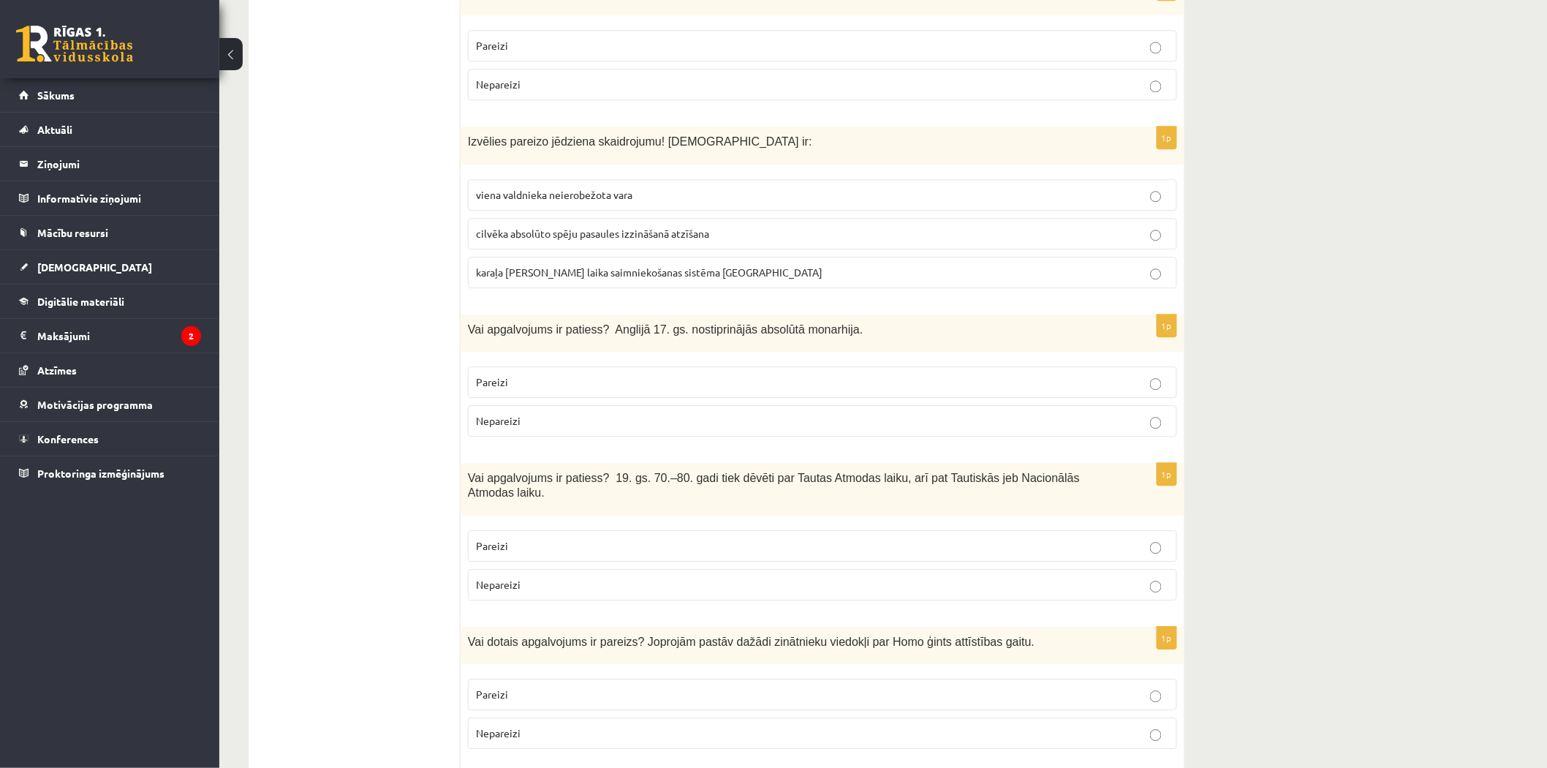
scroll to position [1544, 0]
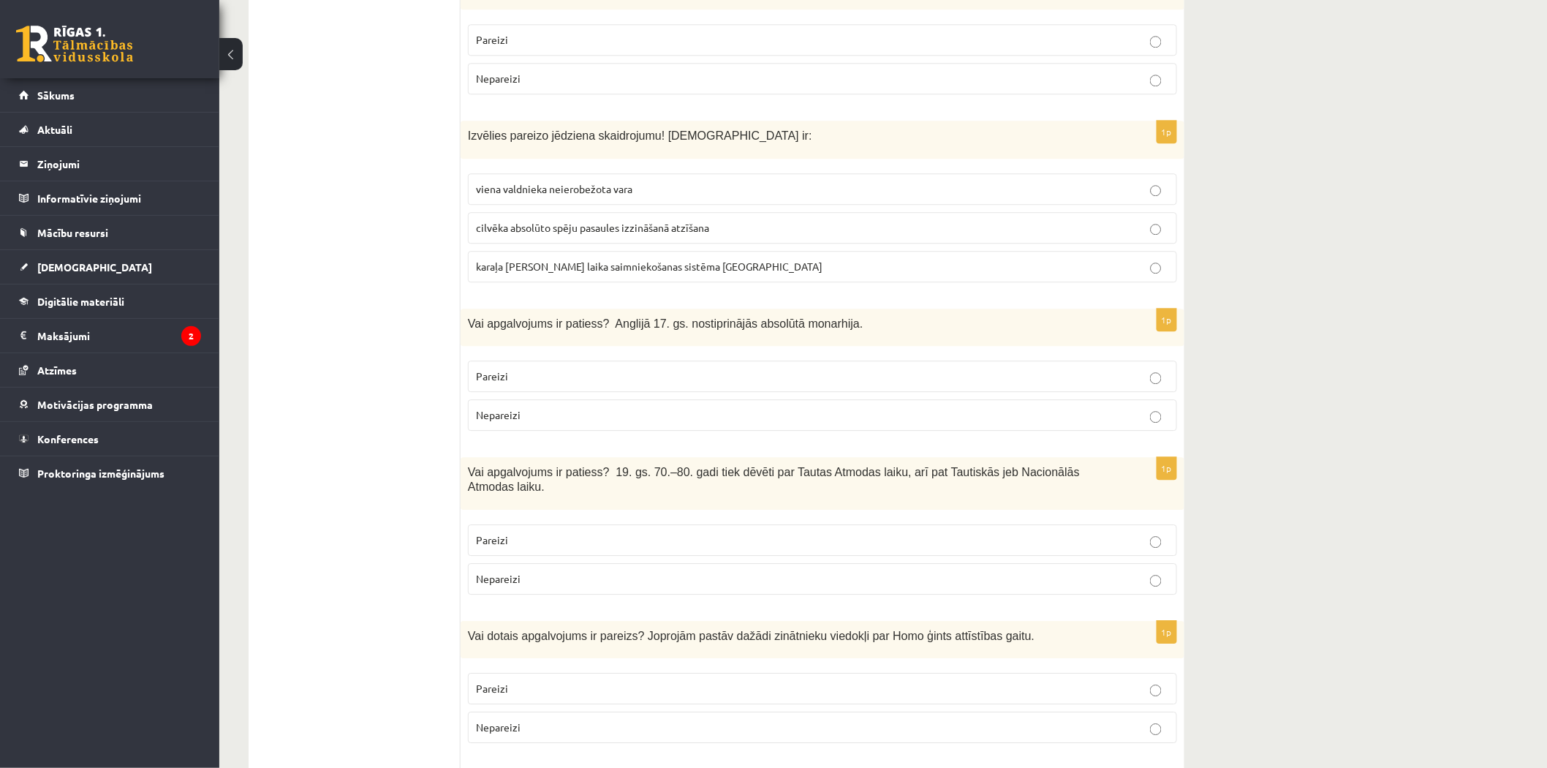
click at [546, 182] on span "viena valdnieka neierobežota vara" at bounding box center [554, 188] width 156 height 13
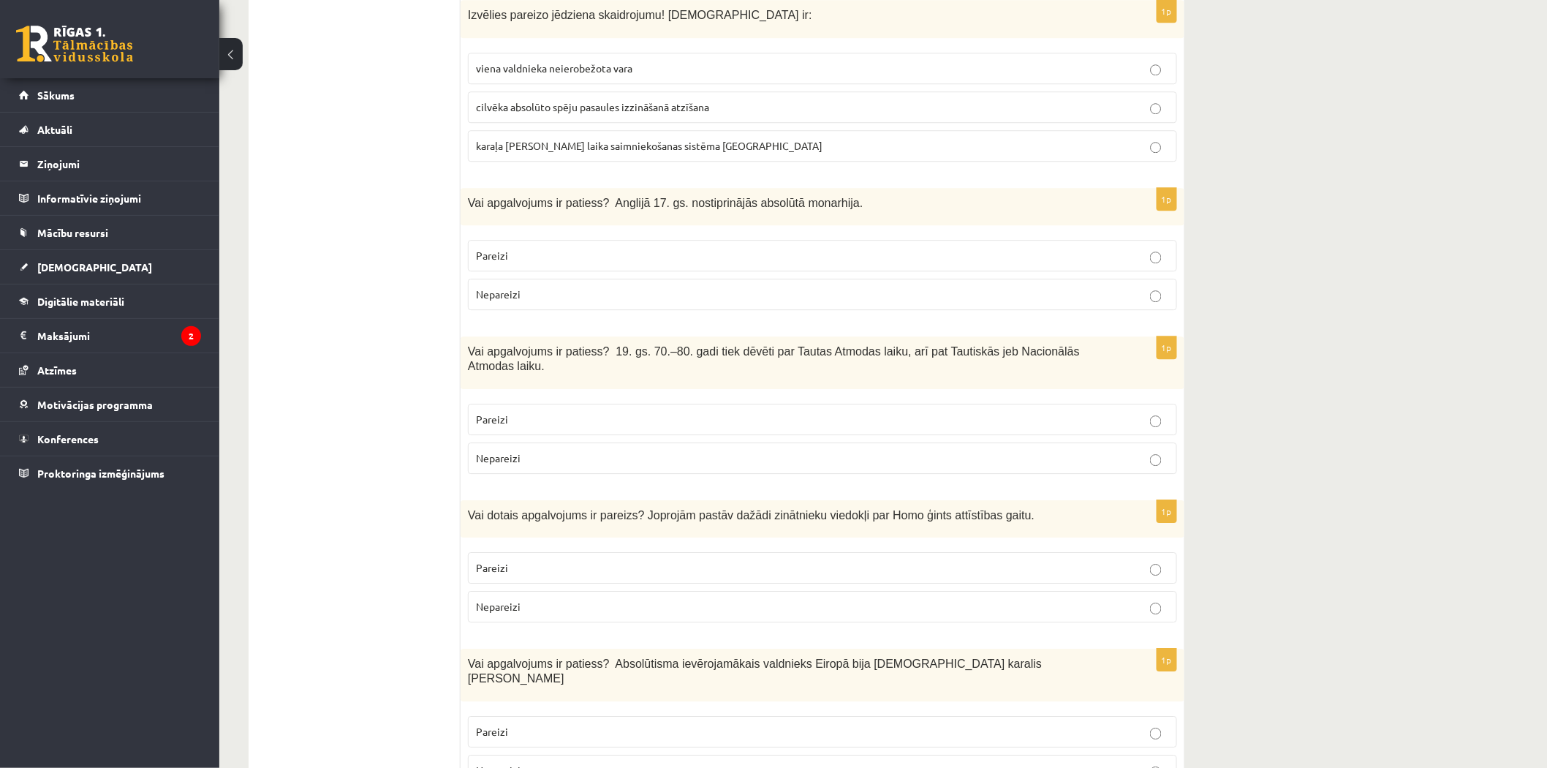
scroll to position [1670, 0]
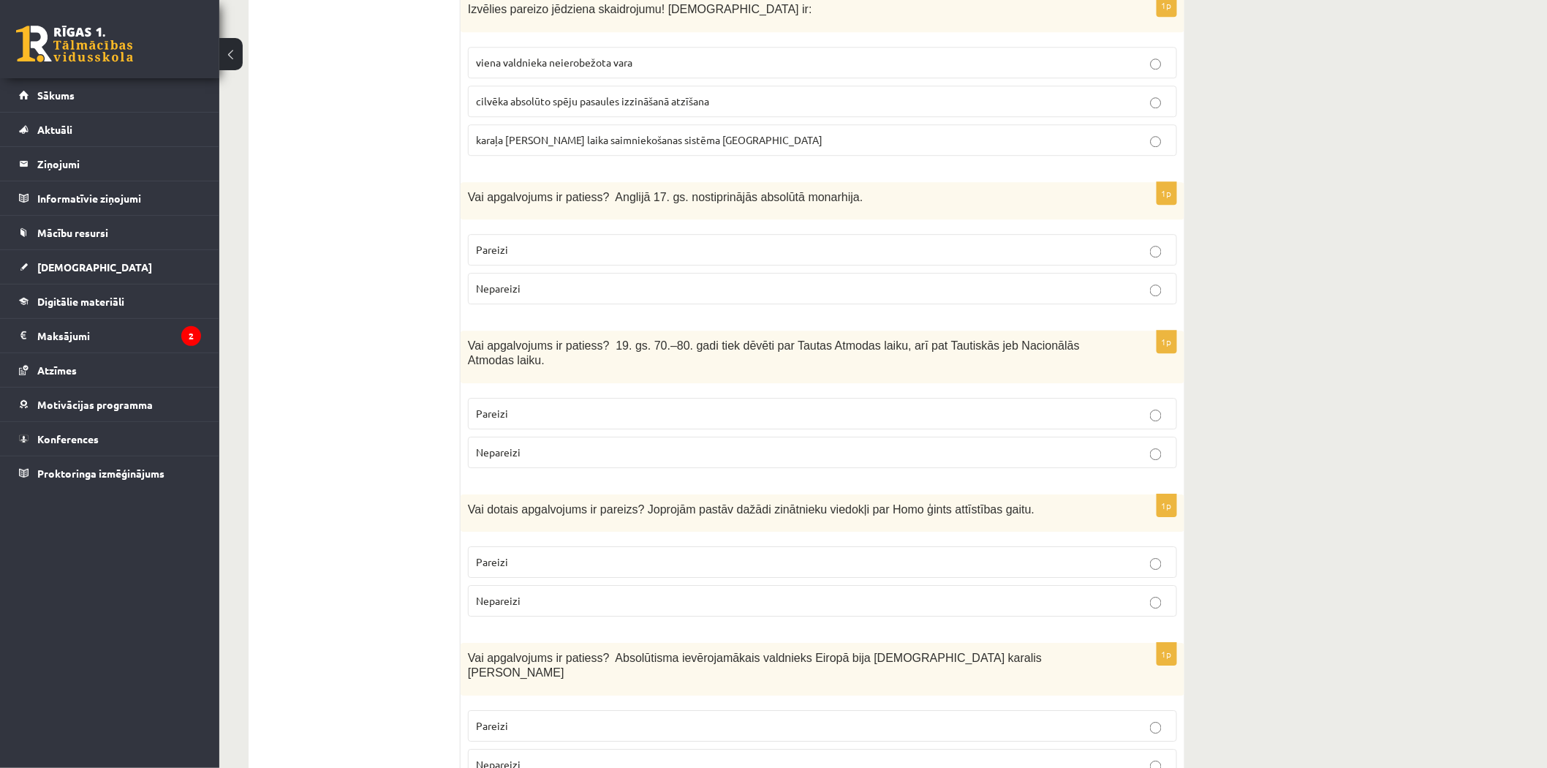
click at [565, 281] on p "Nepareizi" at bounding box center [822, 288] width 693 height 15
click at [578, 398] on label "Pareizi" at bounding box center [822, 413] width 709 height 31
click at [557, 554] on p "Pareizi" at bounding box center [822, 561] width 693 height 15
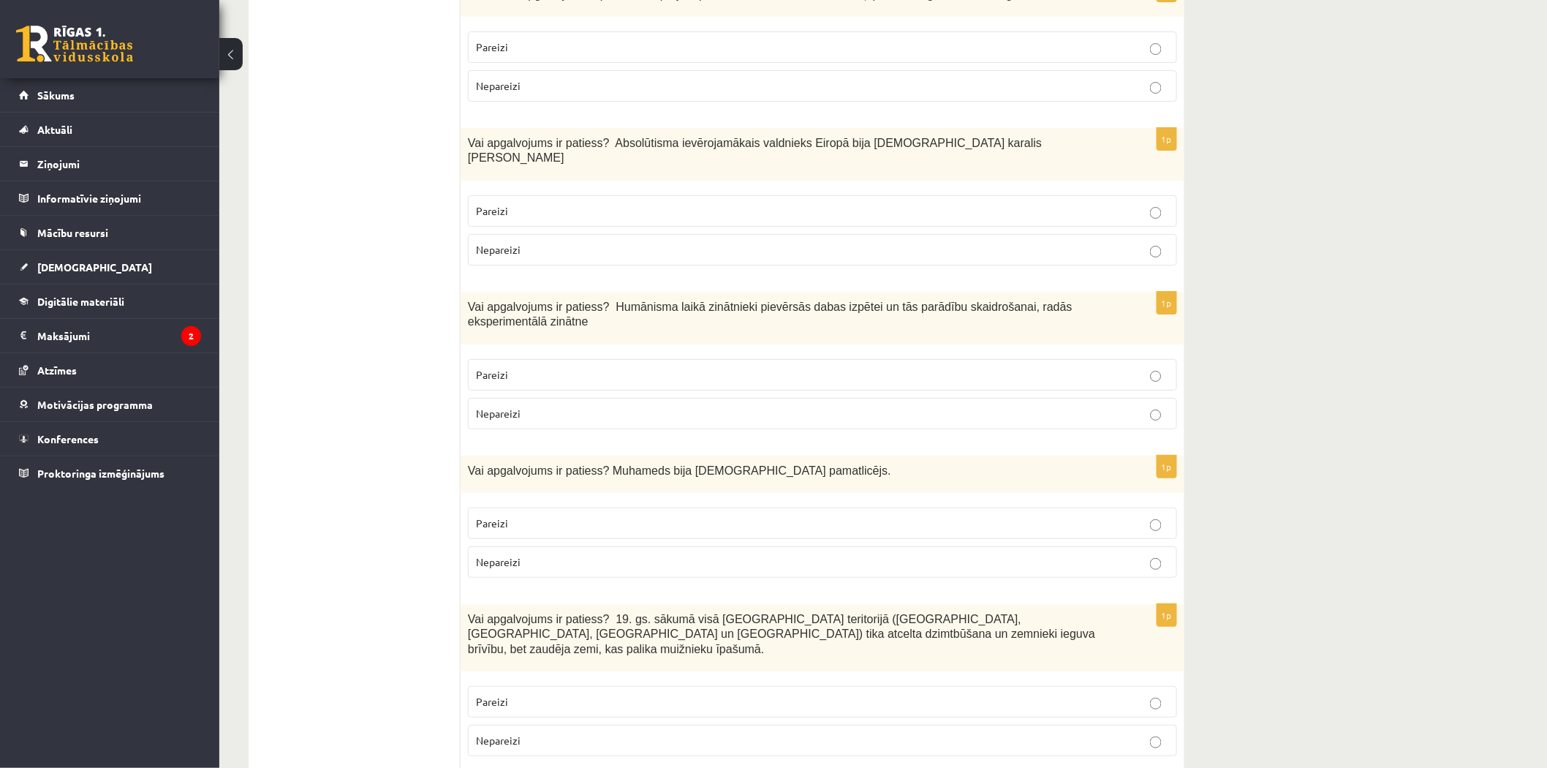
click at [583, 195] on label "Pareizi" at bounding box center [822, 210] width 709 height 31
click at [566, 367] on p "Pareizi" at bounding box center [822, 374] width 693 height 15
click at [666, 516] on p "Pareizi" at bounding box center [822, 523] width 693 height 15
click at [586, 725] on label "Nepareizi" at bounding box center [822, 740] width 709 height 31
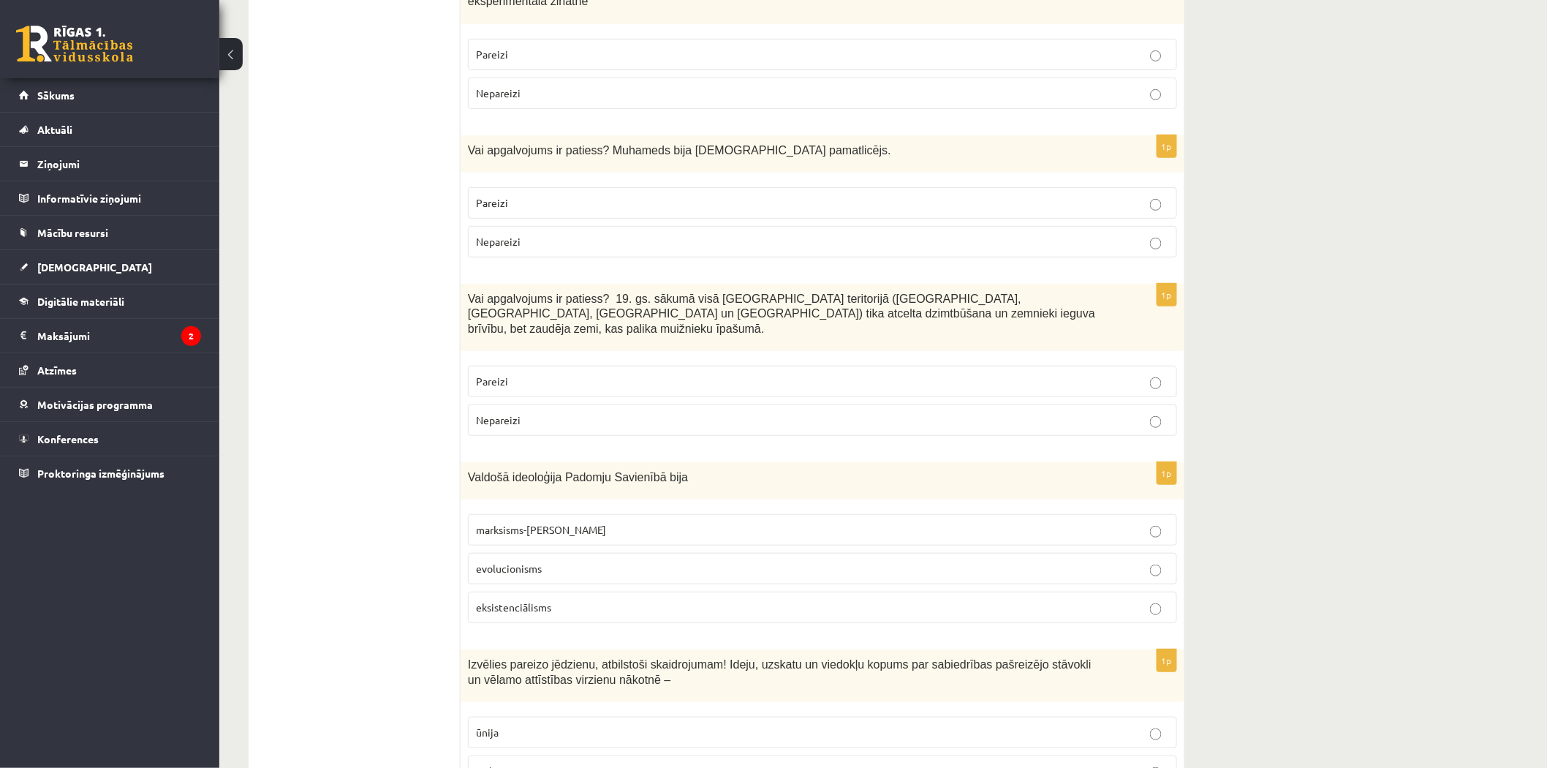
scroll to position [2494, 0]
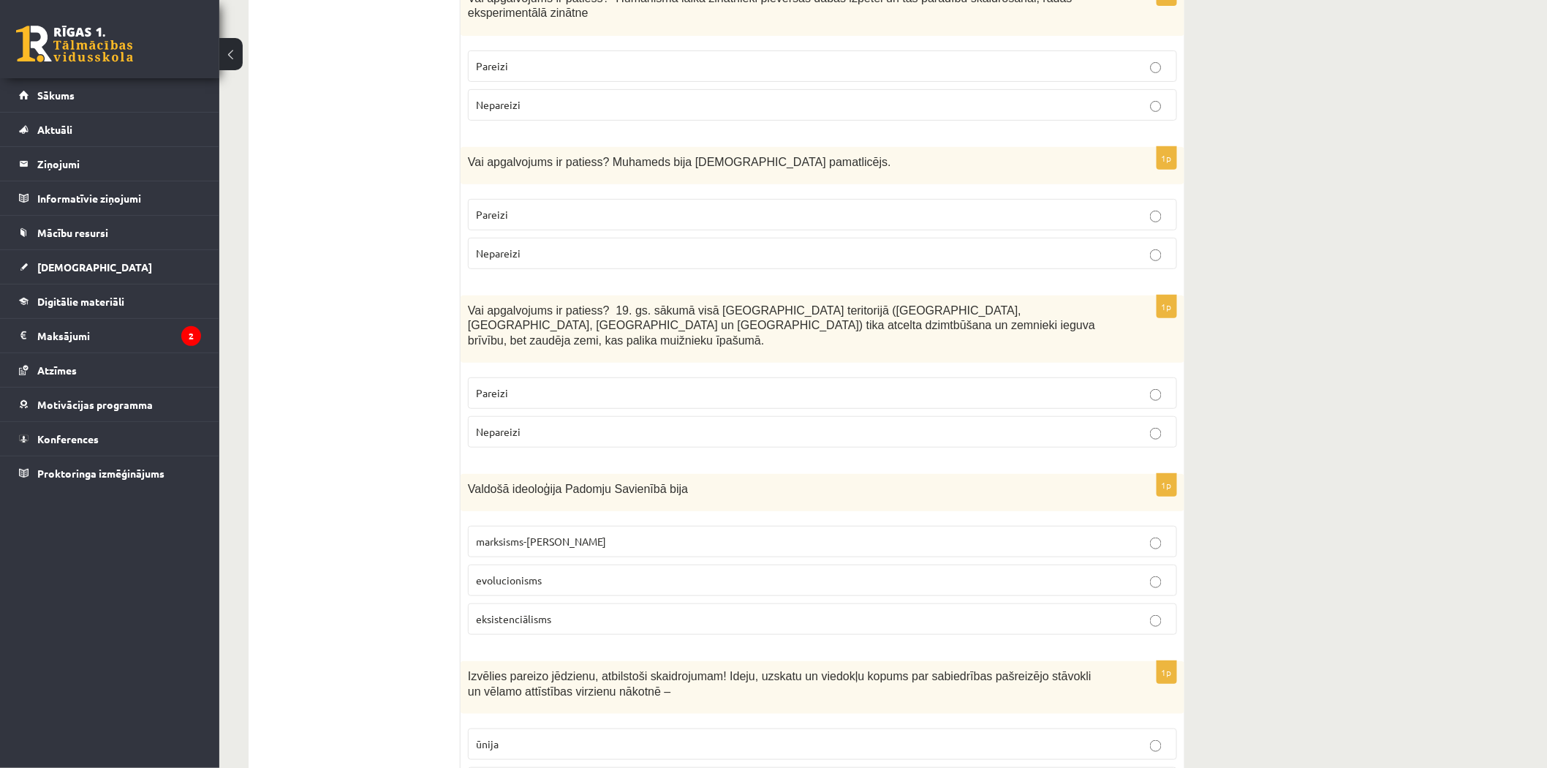
click at [644, 534] on p "marksisms-ļeņinisms" at bounding box center [822, 541] width 693 height 15
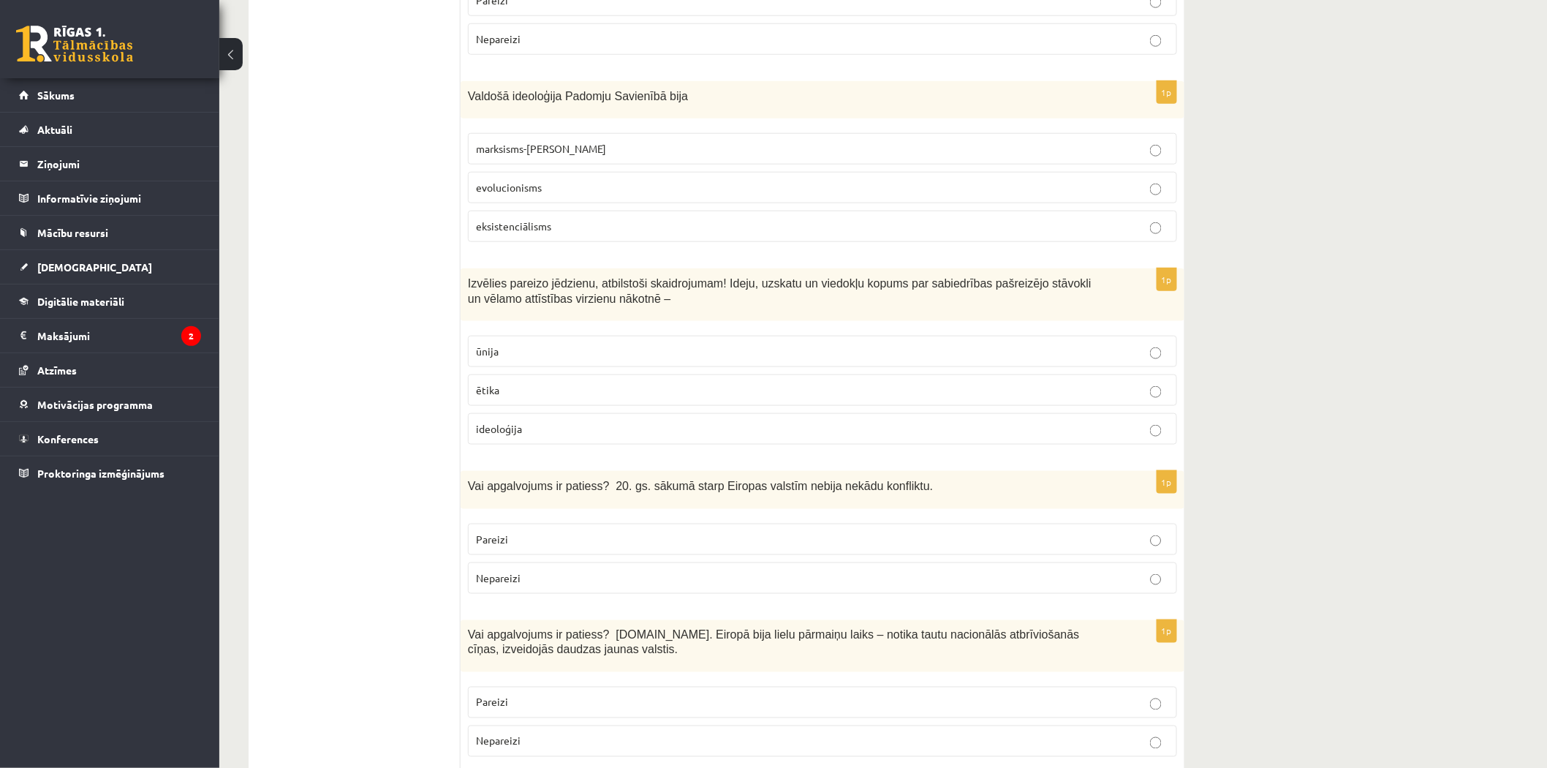
scroll to position [2892, 0]
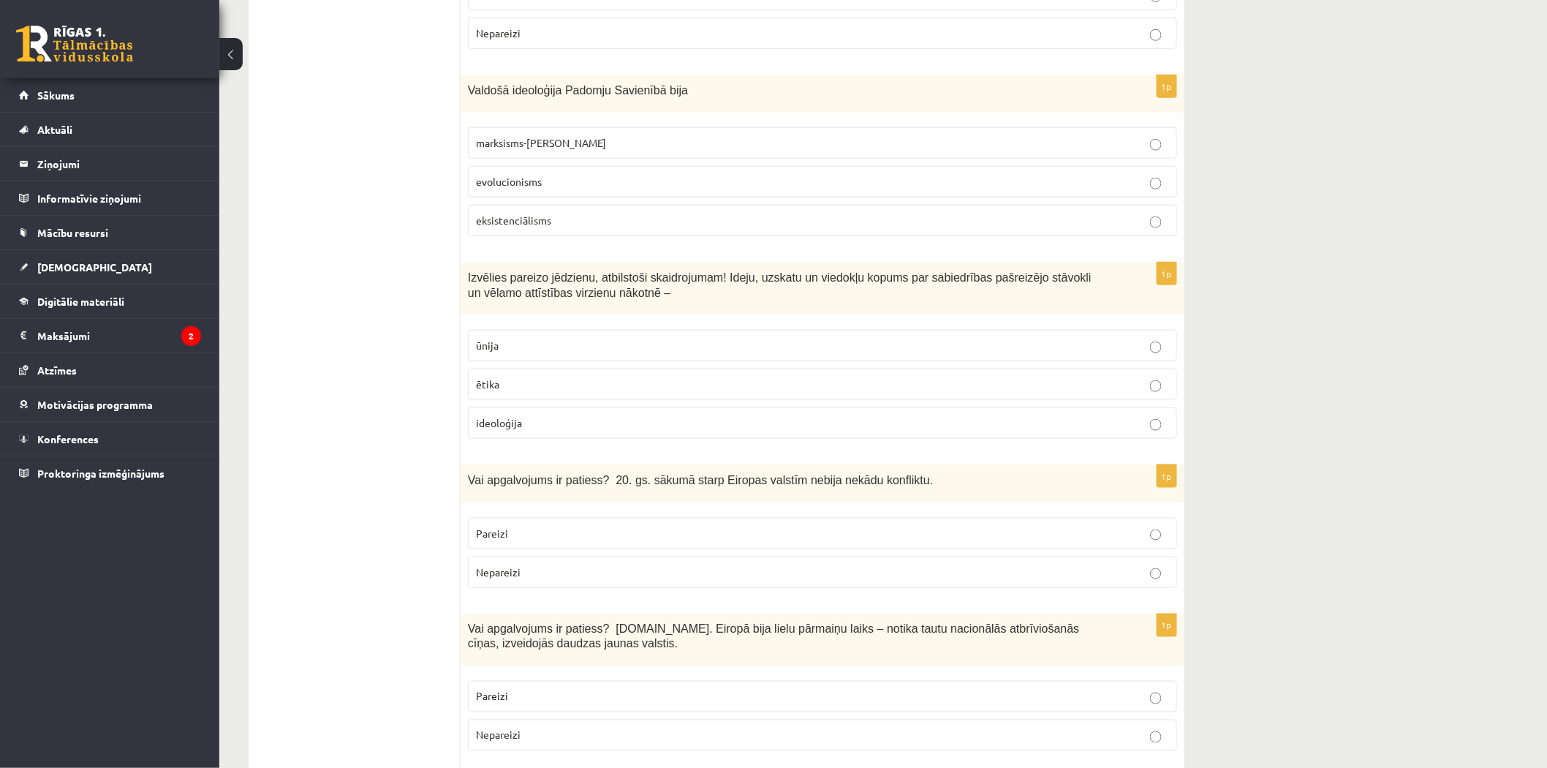
click at [545, 415] on p "ideoloģija" at bounding box center [822, 422] width 693 height 15
click at [624, 565] on p "Nepareizi" at bounding box center [822, 572] width 693 height 15
click at [642, 681] on label "Pareizi" at bounding box center [822, 696] width 709 height 31
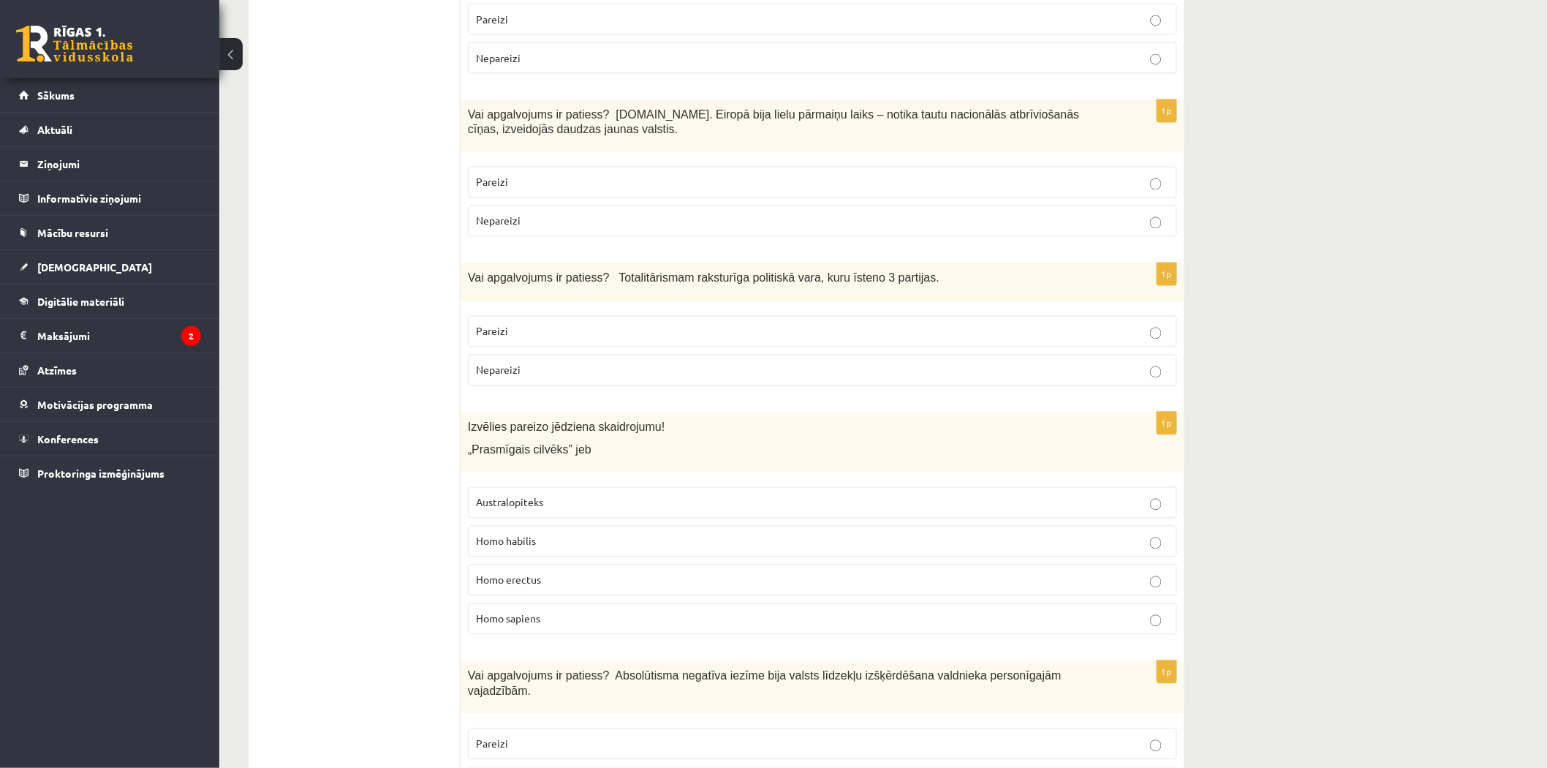
click at [625, 363] on p "Nepareizi" at bounding box center [822, 370] width 693 height 15
click at [576, 534] on p "Homo habilis" at bounding box center [822, 541] width 693 height 15
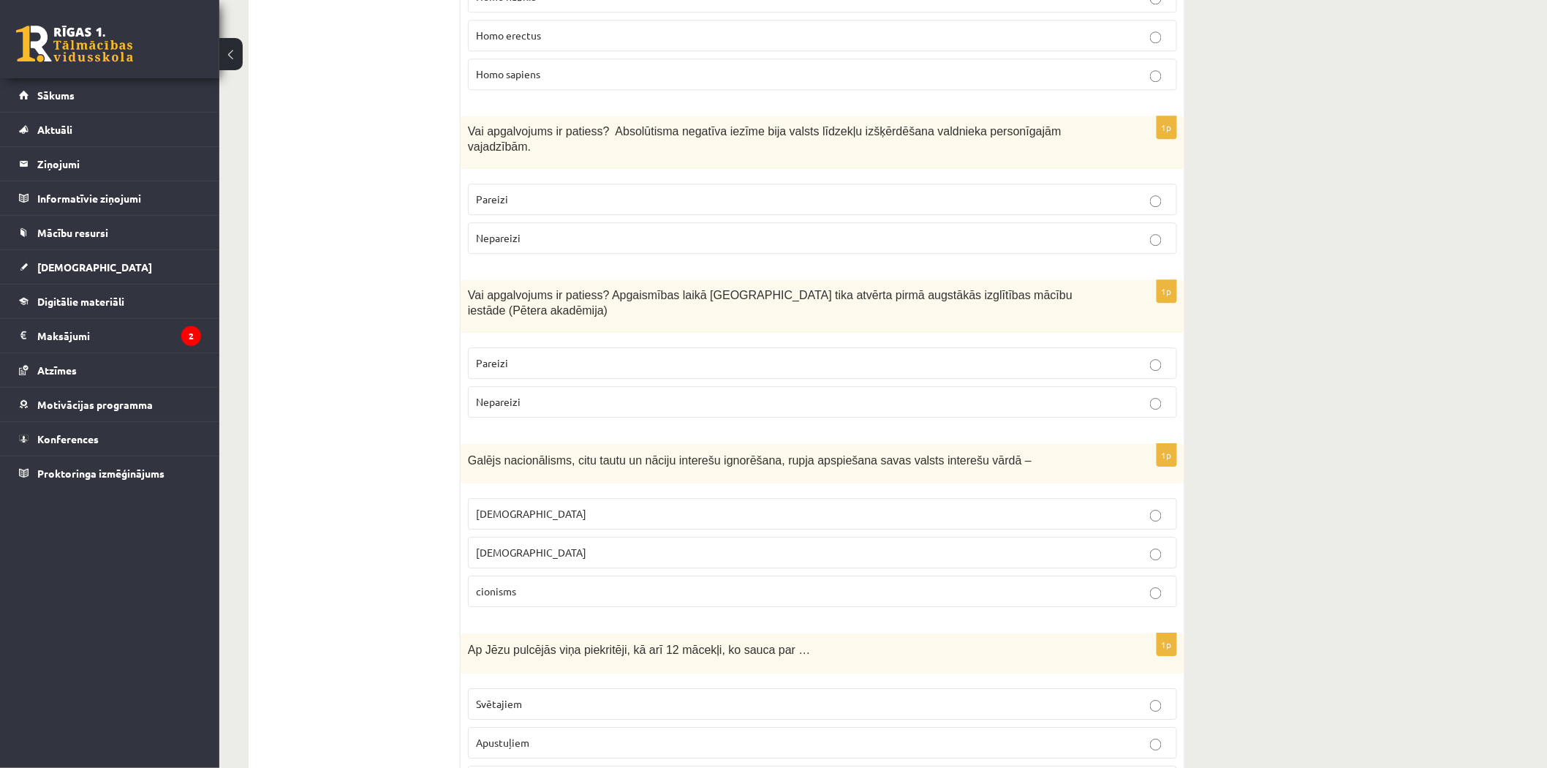
scroll to position [3902, 0]
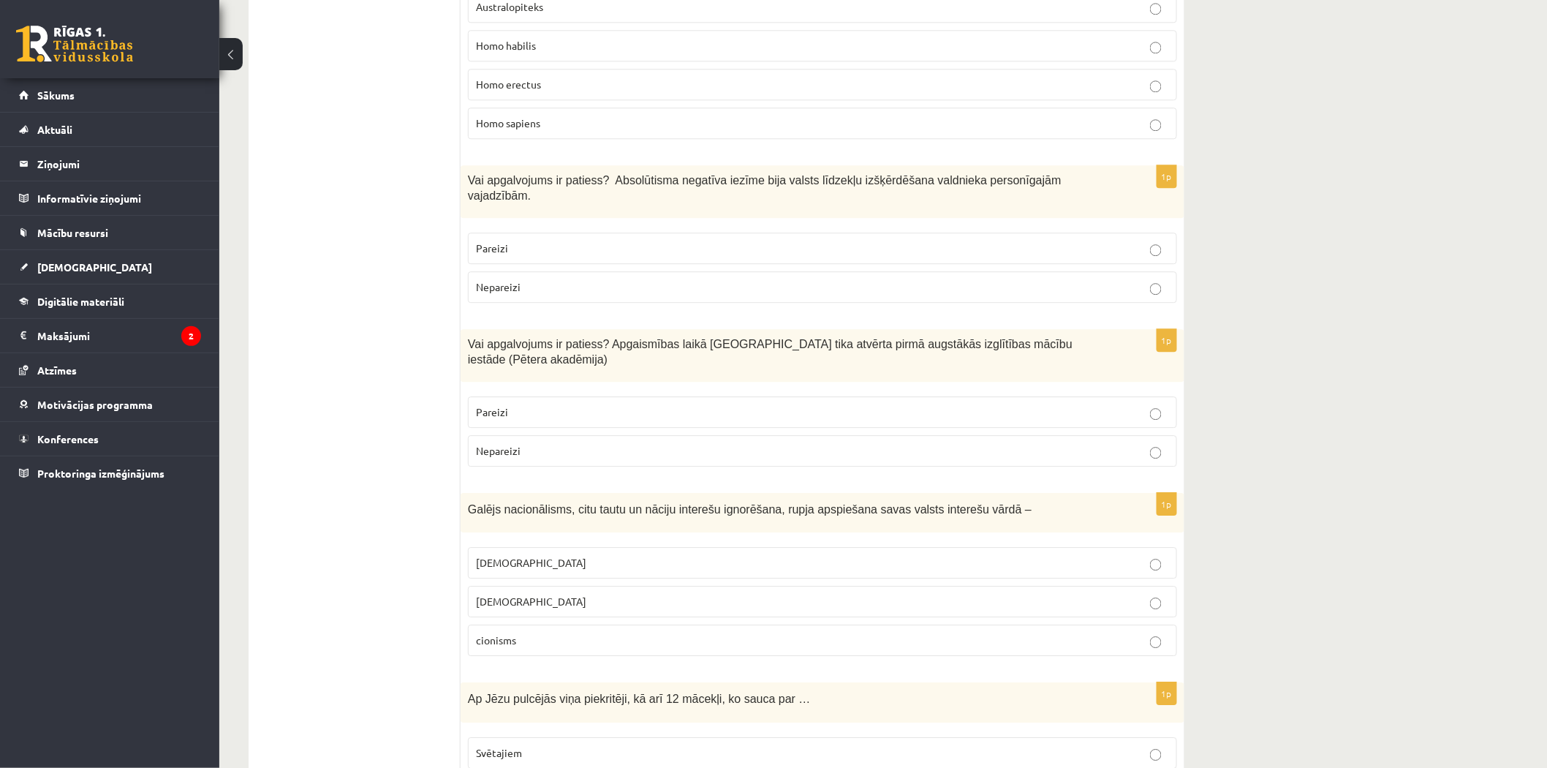
click at [607, 241] on p "Pareizi" at bounding box center [822, 248] width 693 height 15
click at [574, 396] on label "Pareizi" at bounding box center [822, 411] width 709 height 31
click at [653, 555] on p "šovinisms" at bounding box center [822, 562] width 693 height 15
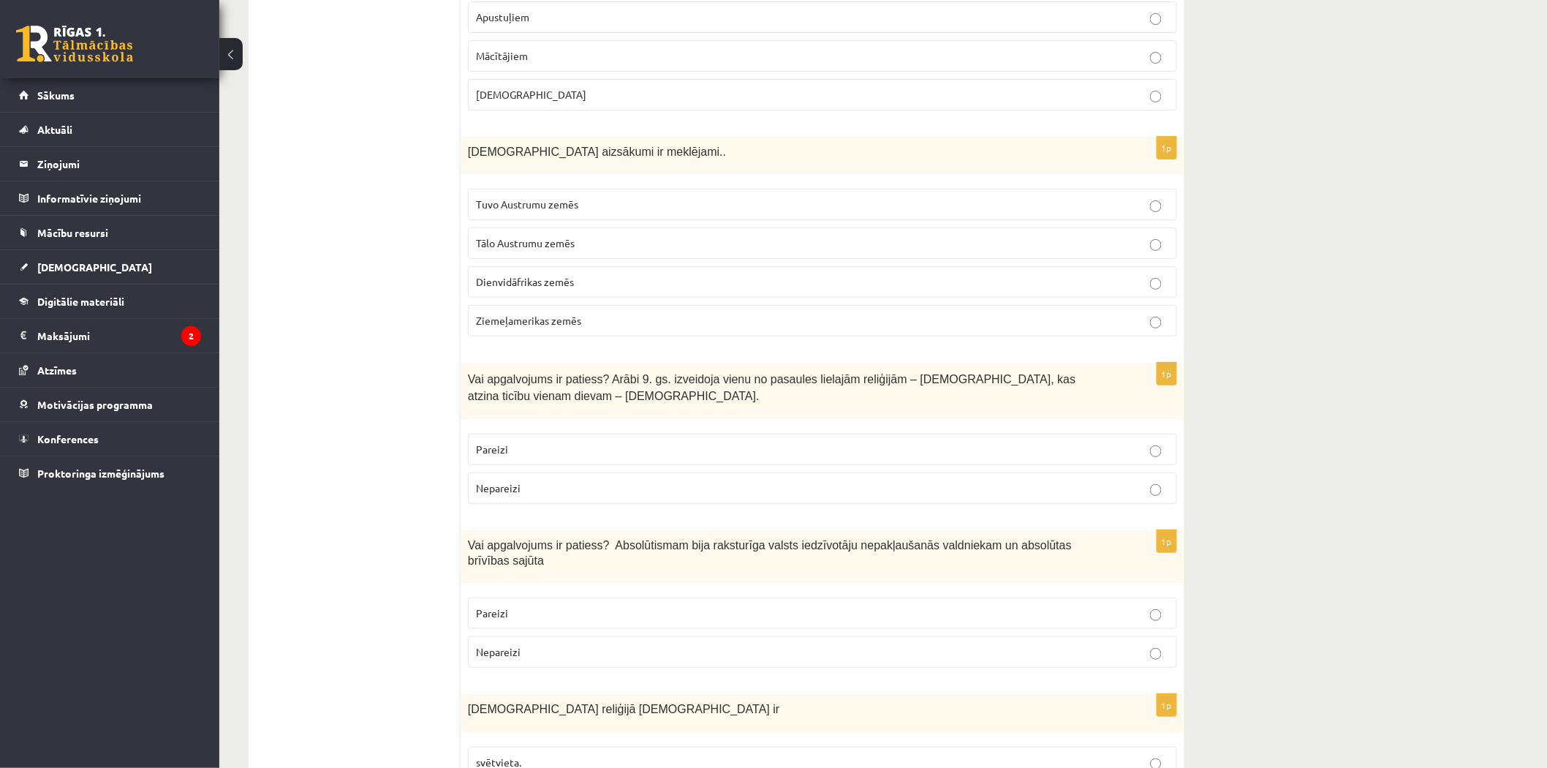
scroll to position [4727, 0]
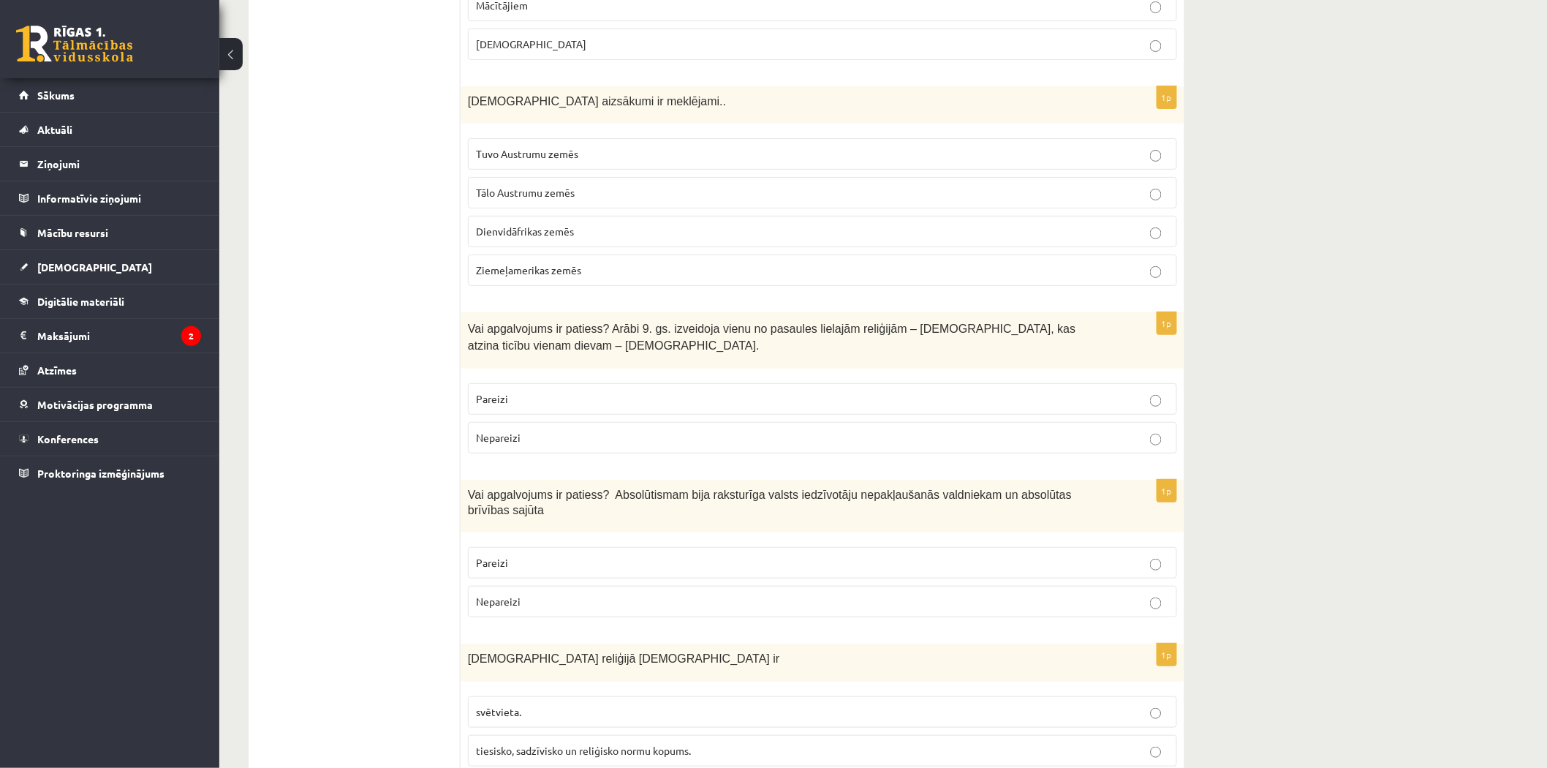
click at [603, 146] on p "Tuvo Austrumu zemēs" at bounding box center [822, 153] width 693 height 15
click at [597, 391] on p "Pareizi" at bounding box center [822, 398] width 693 height 15
click at [581, 586] on label "Nepareizi" at bounding box center [822, 601] width 709 height 31
click at [642, 744] on span "tiesisko, sadzīvisko un reliģisko normu kopums." at bounding box center [583, 750] width 215 height 13
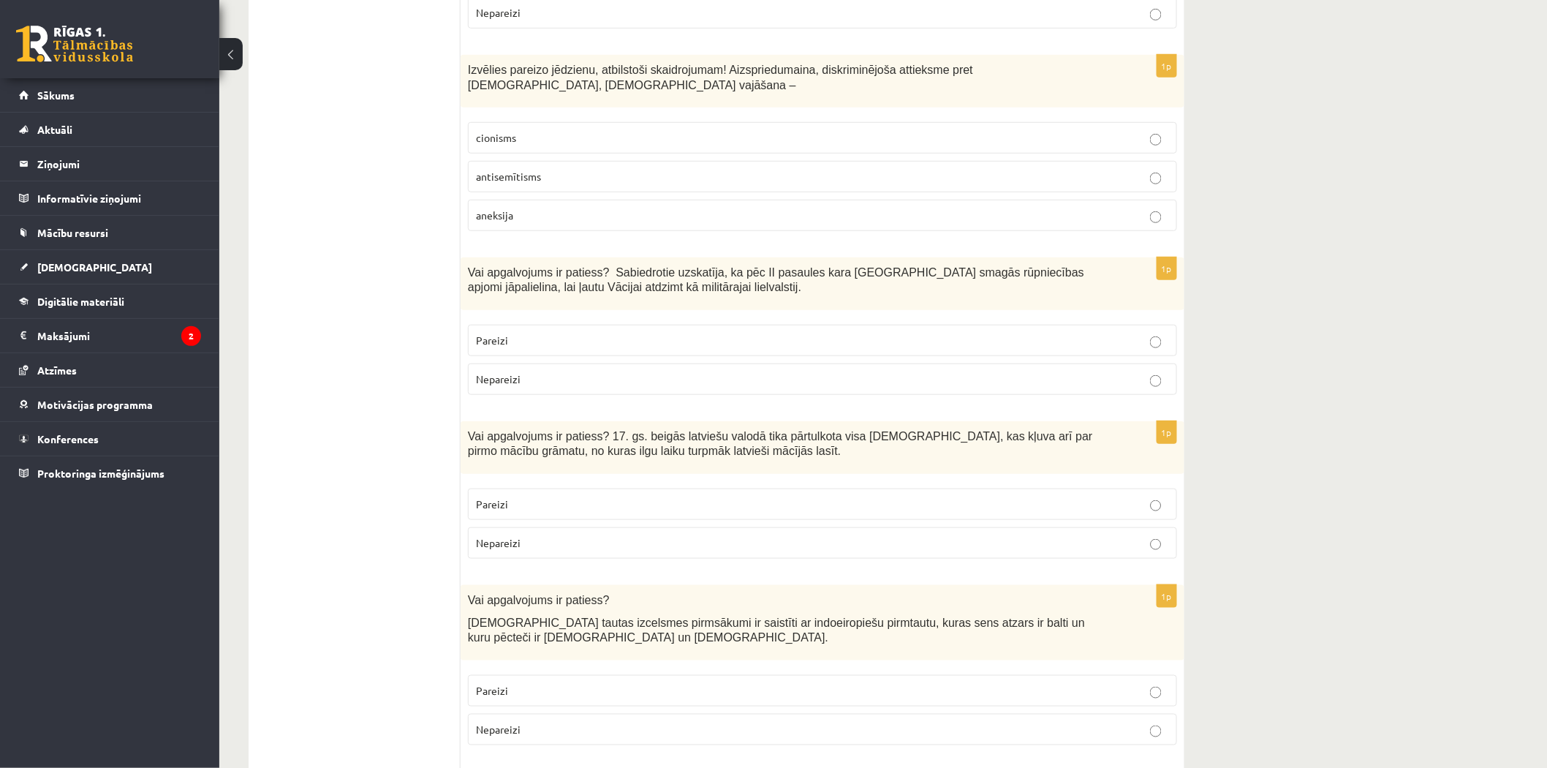
scroll to position [0, 0]
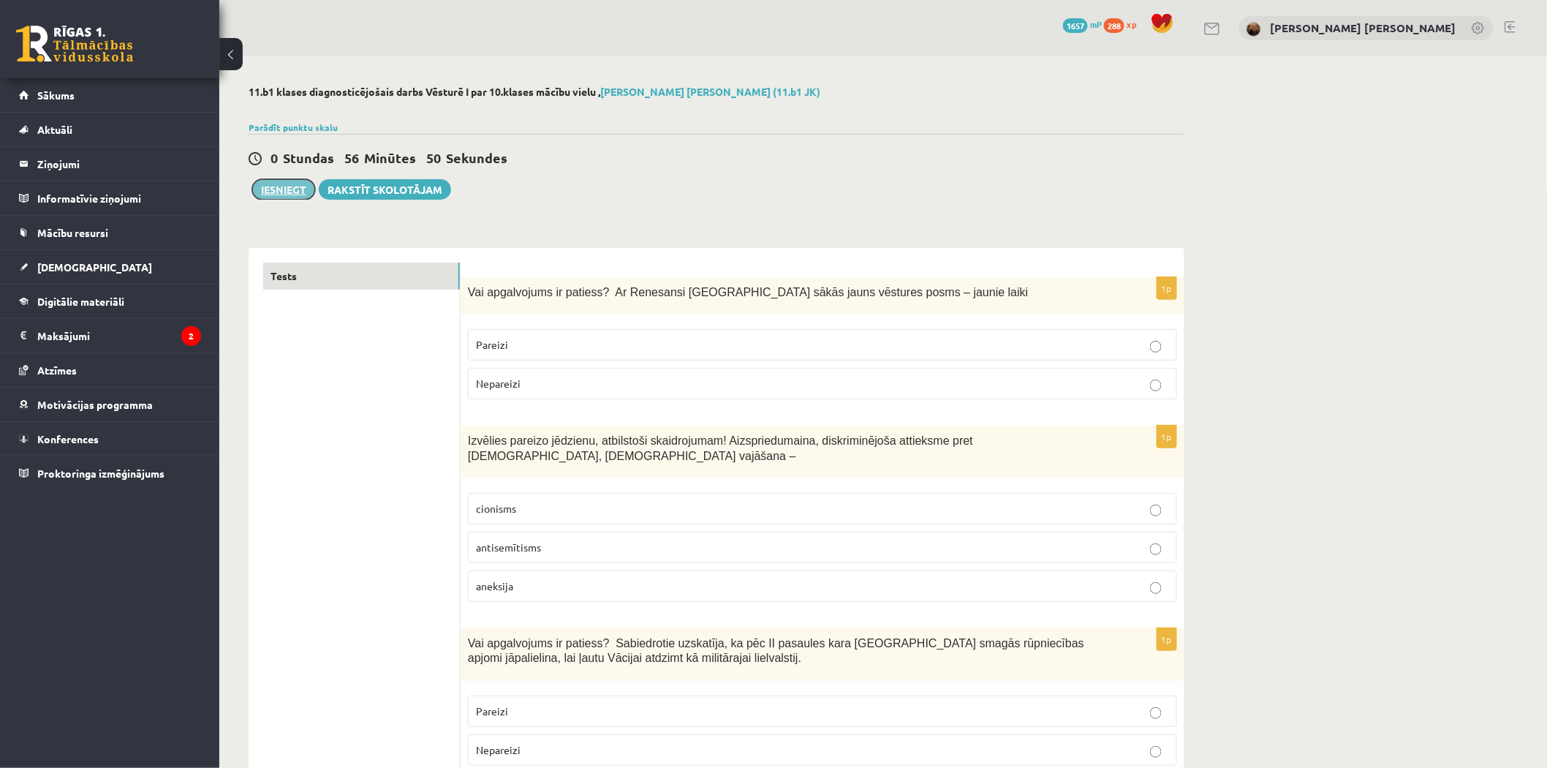
click at [265, 186] on button "Iesniegt" at bounding box center [283, 189] width 63 height 20
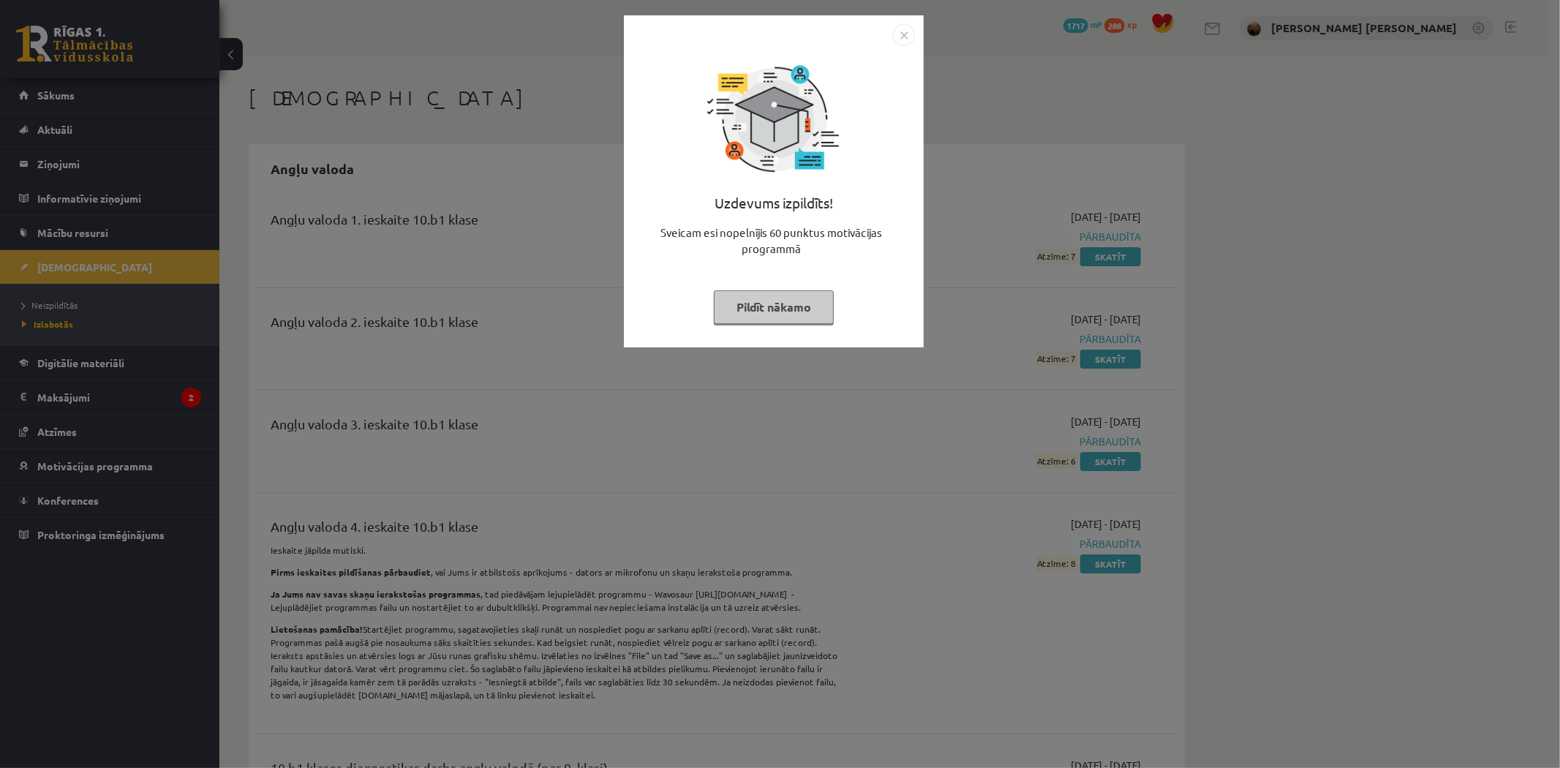
click at [901, 28] on img "Close" at bounding box center [904, 35] width 22 height 22
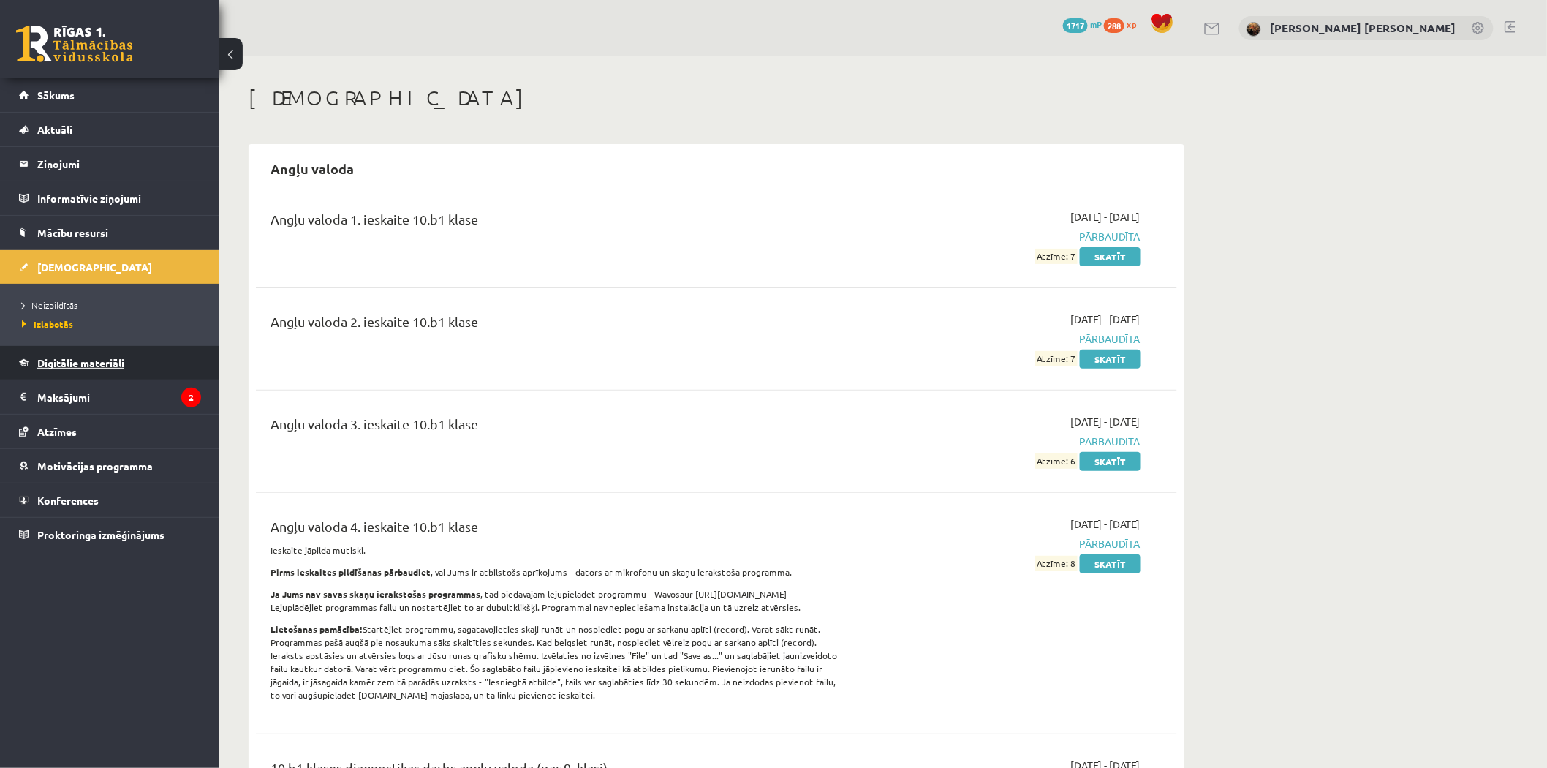
click at [56, 366] on span "Digitālie materiāli" at bounding box center [80, 362] width 87 height 13
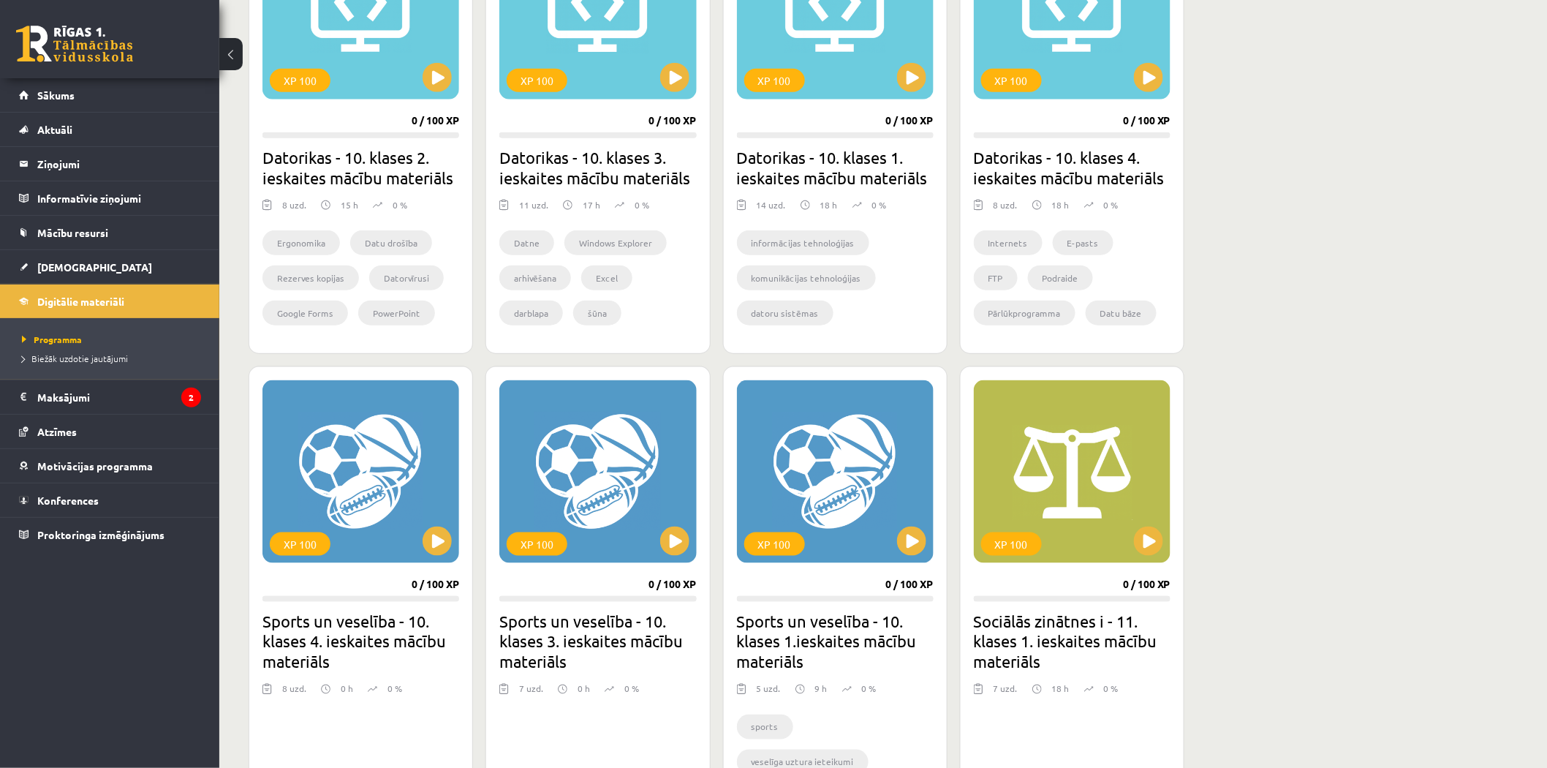
scroll to position [1029, 0]
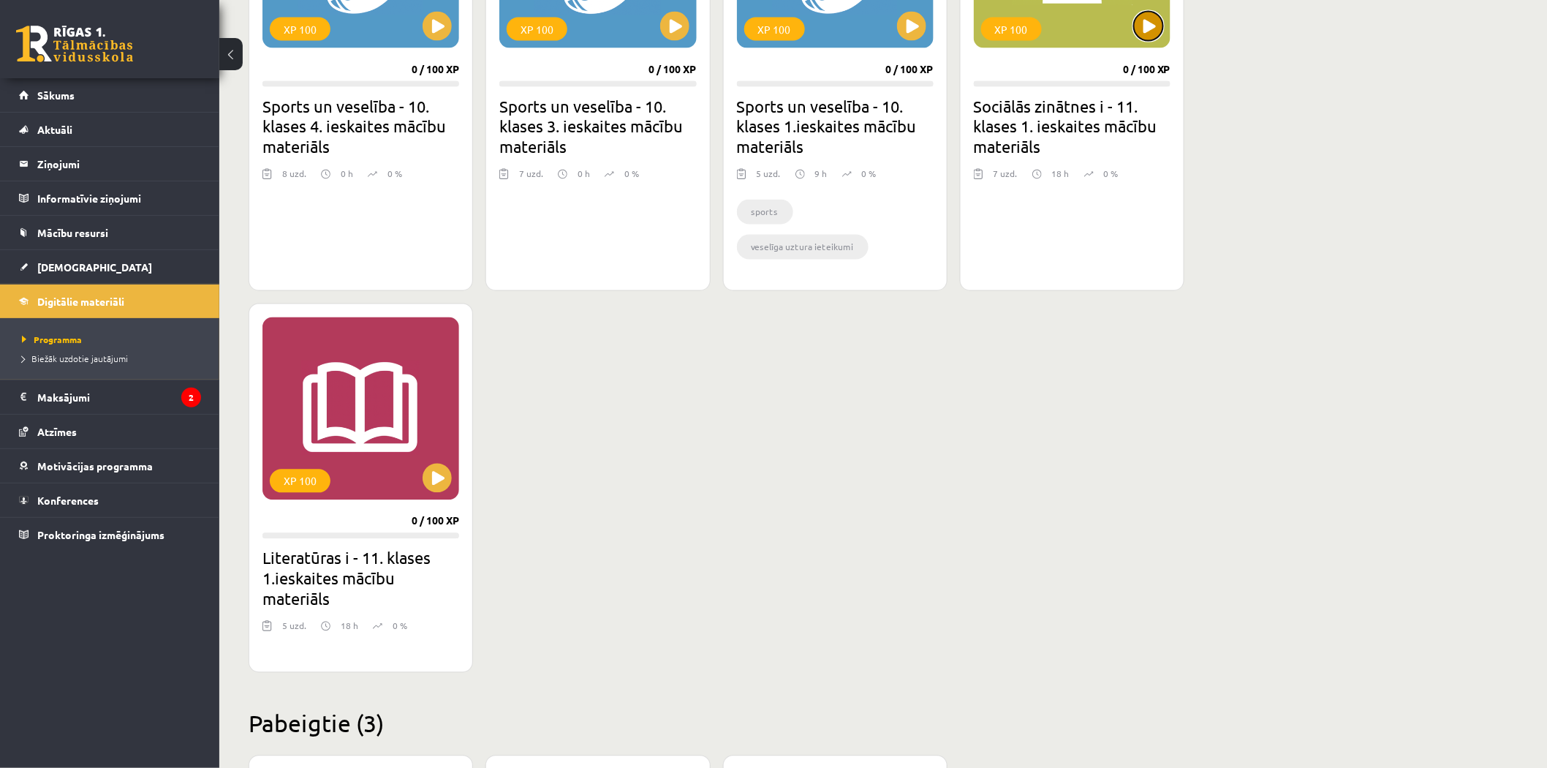
click at [1153, 37] on button at bounding box center [1148, 26] width 29 height 29
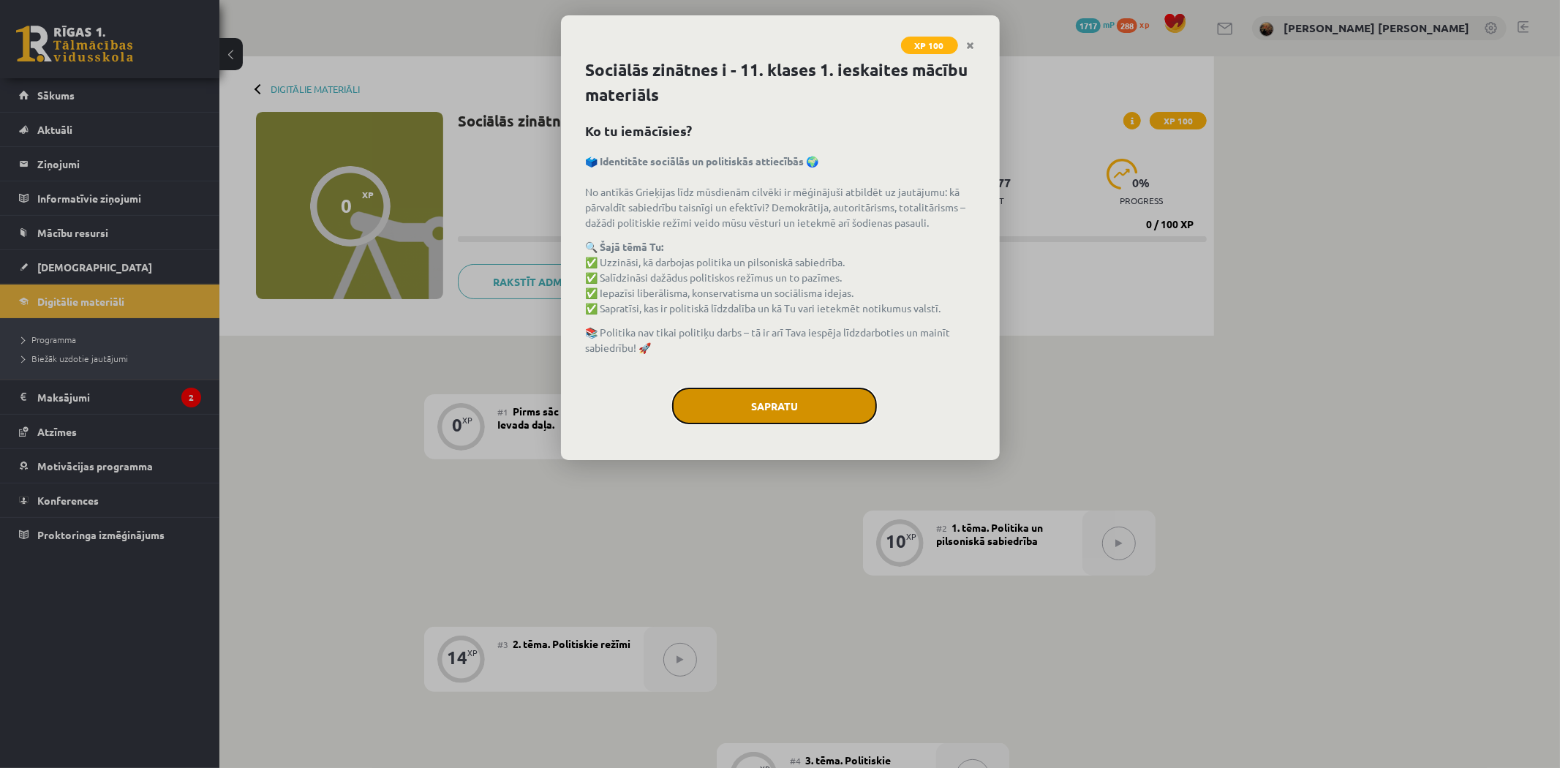
click at [848, 417] on button "Sapratu" at bounding box center [774, 406] width 205 height 37
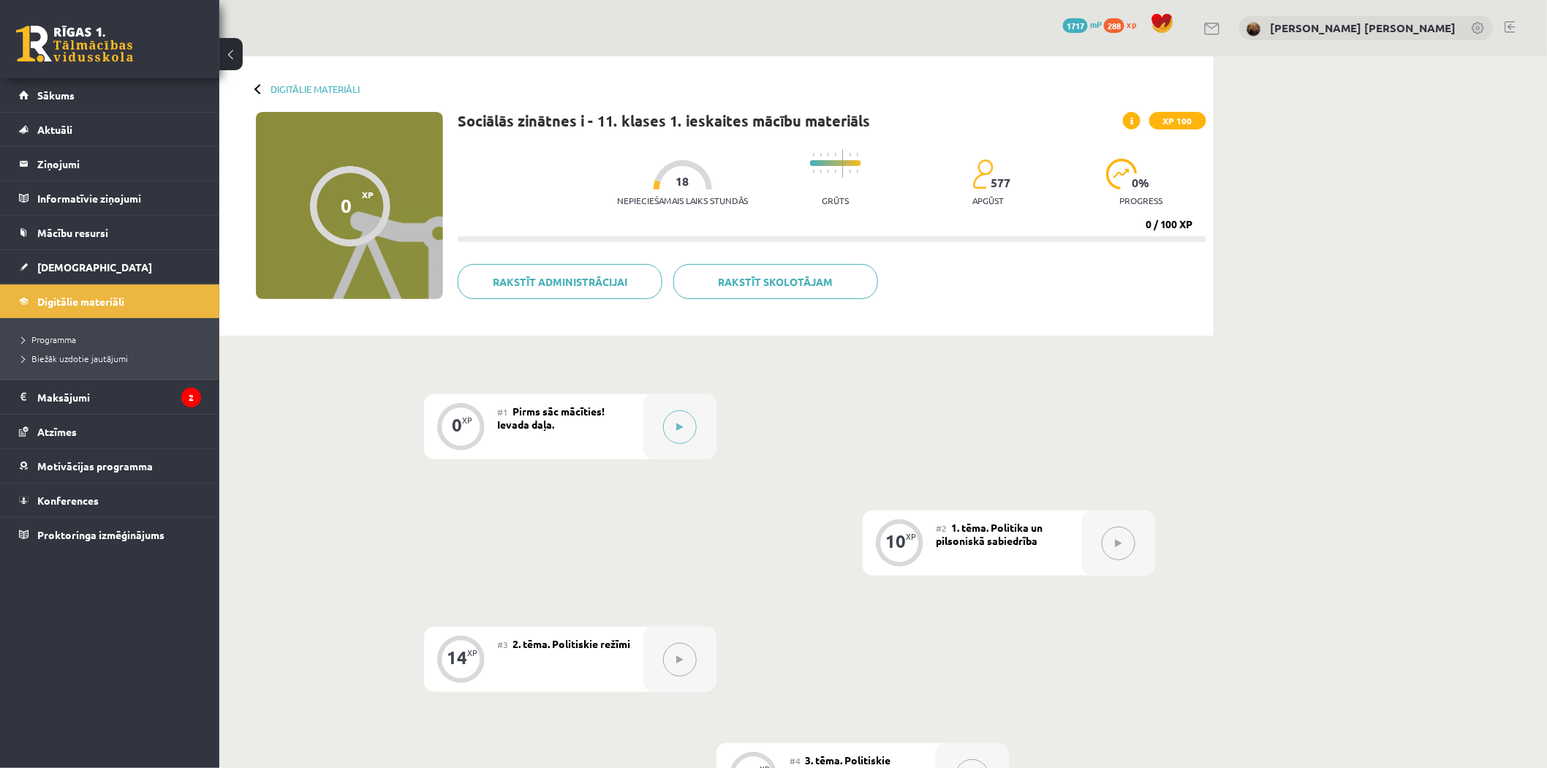
drag, startPoint x: 848, startPoint y: 417, endPoint x: 820, endPoint y: 445, distance: 39.8
click at [820, 445] on div "0 XP #1 Pirms sāc mācīties! Ievada daļa. 10 XP #2 1. tēma. Politika un pilsonis…" at bounding box center [717, 775] width 878 height 763
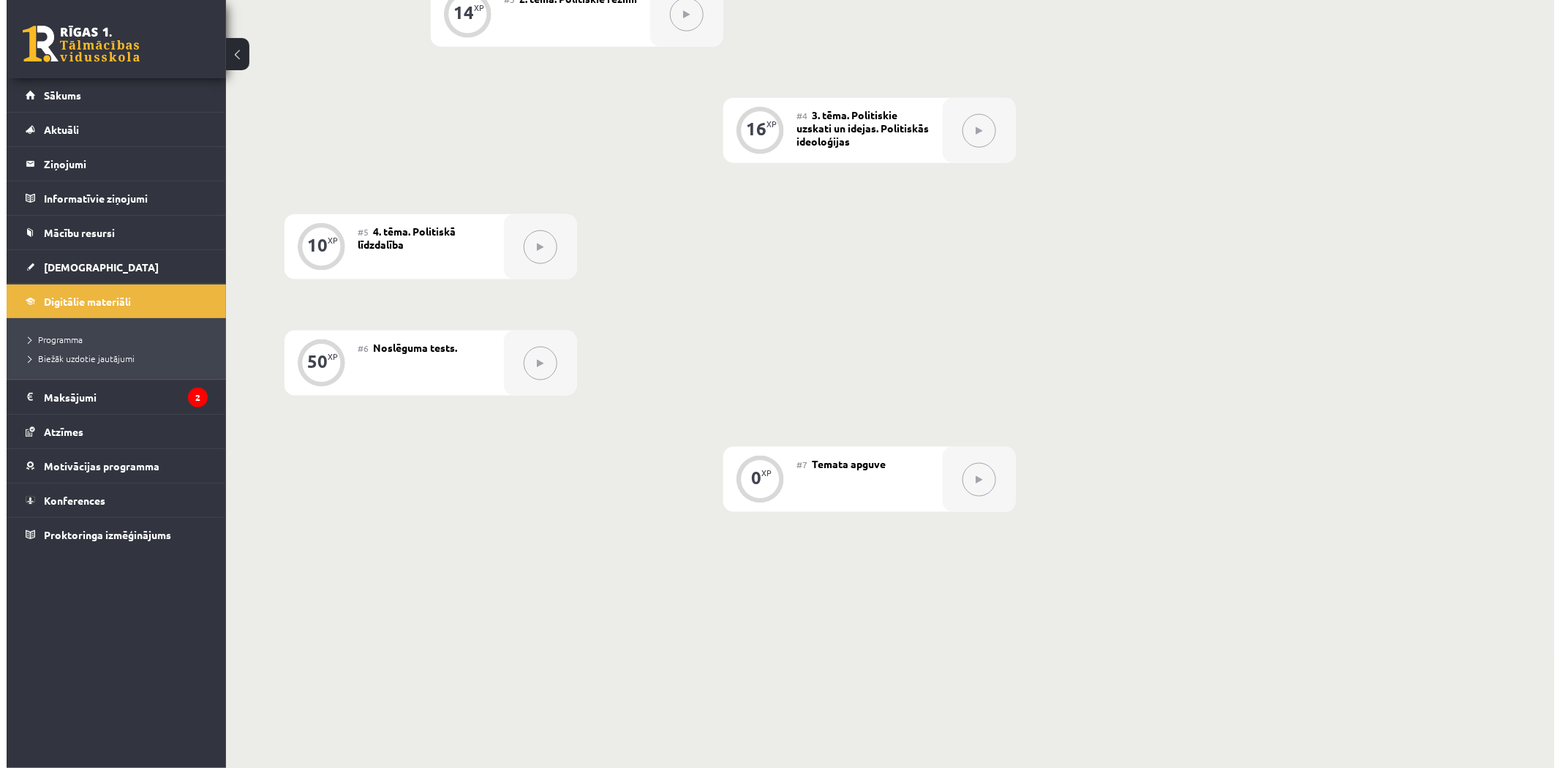
scroll to position [130, 0]
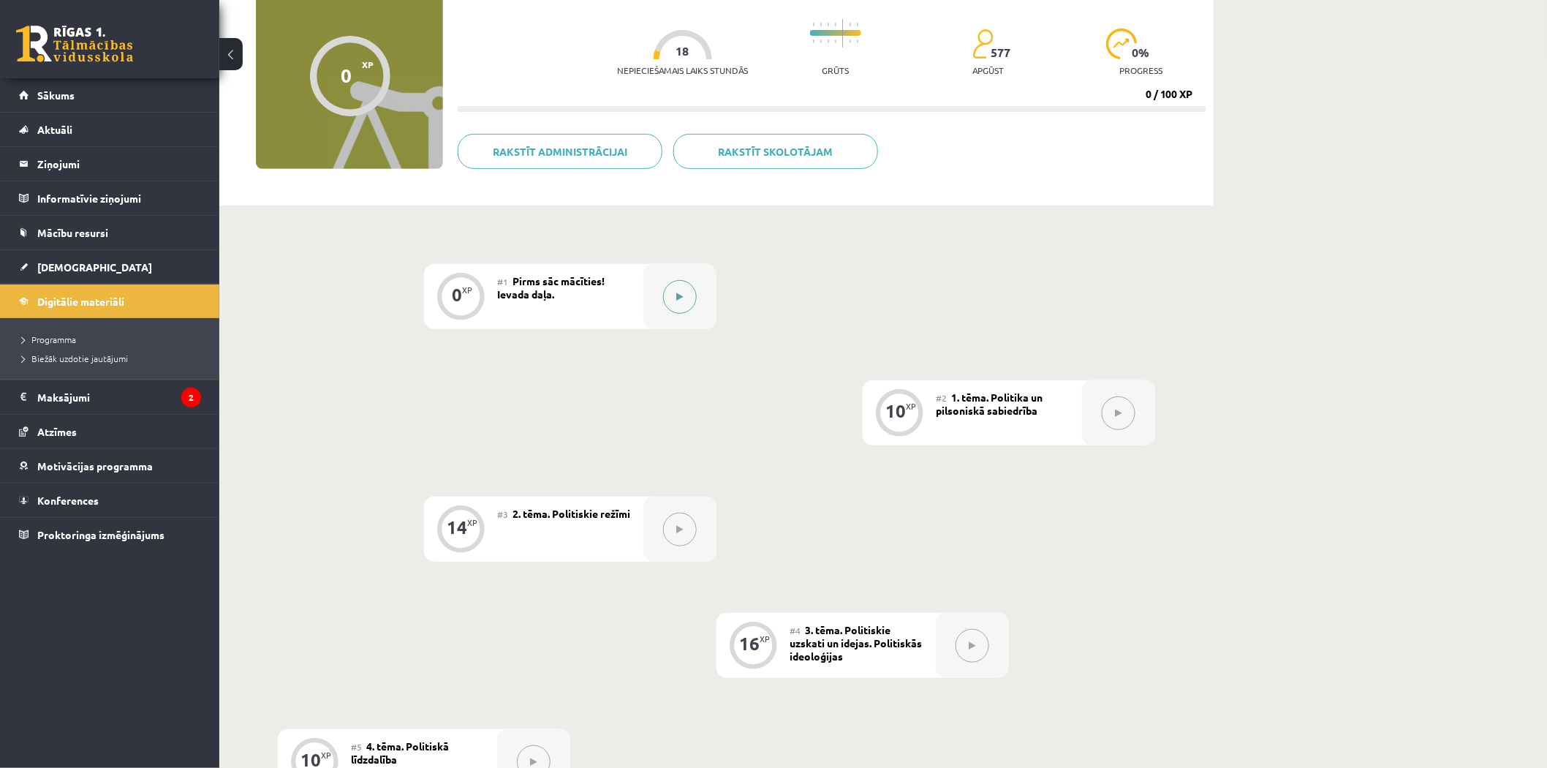
click at [690, 297] on button at bounding box center [680, 297] width 34 height 34
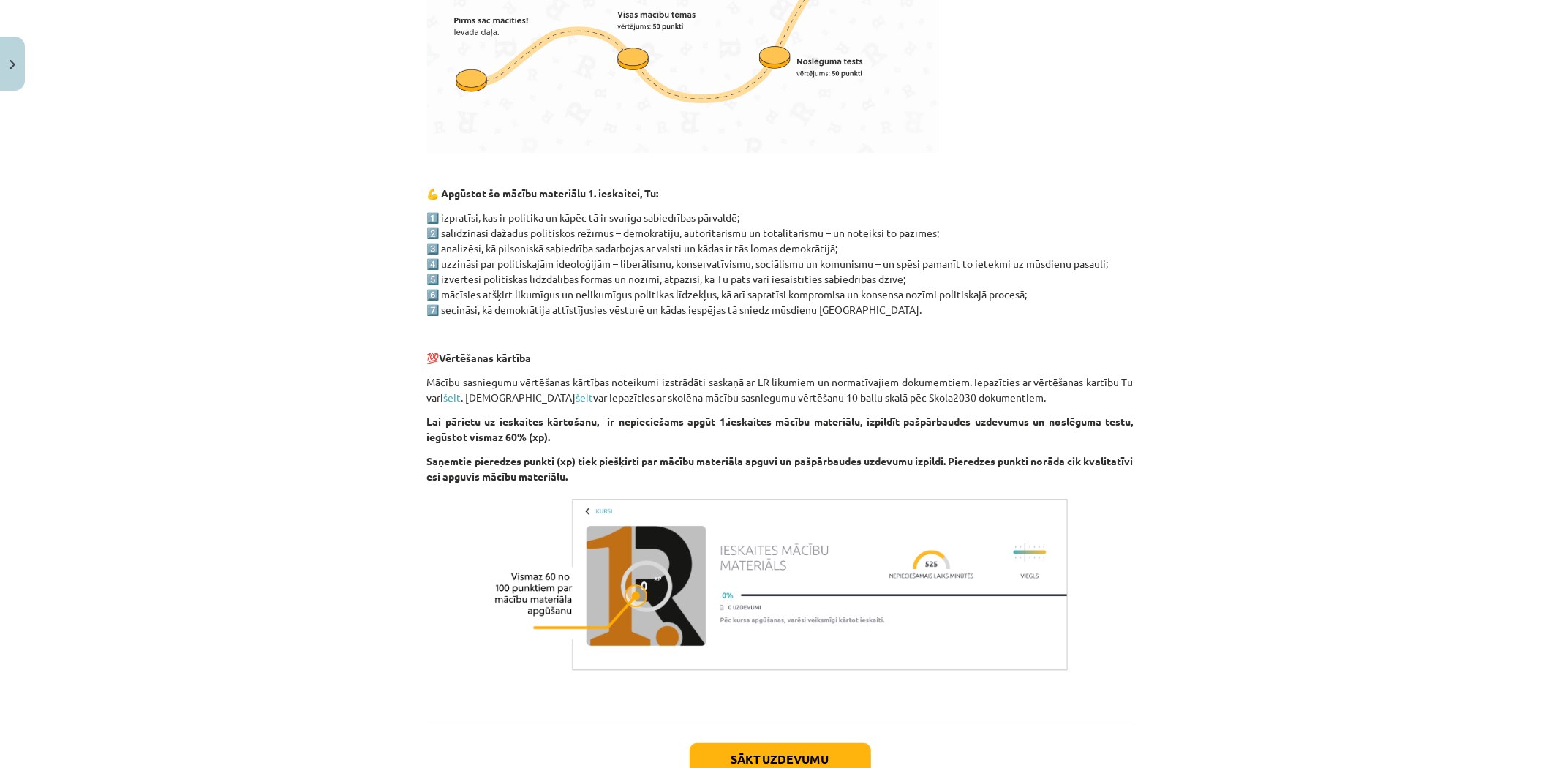
scroll to position [699, 0]
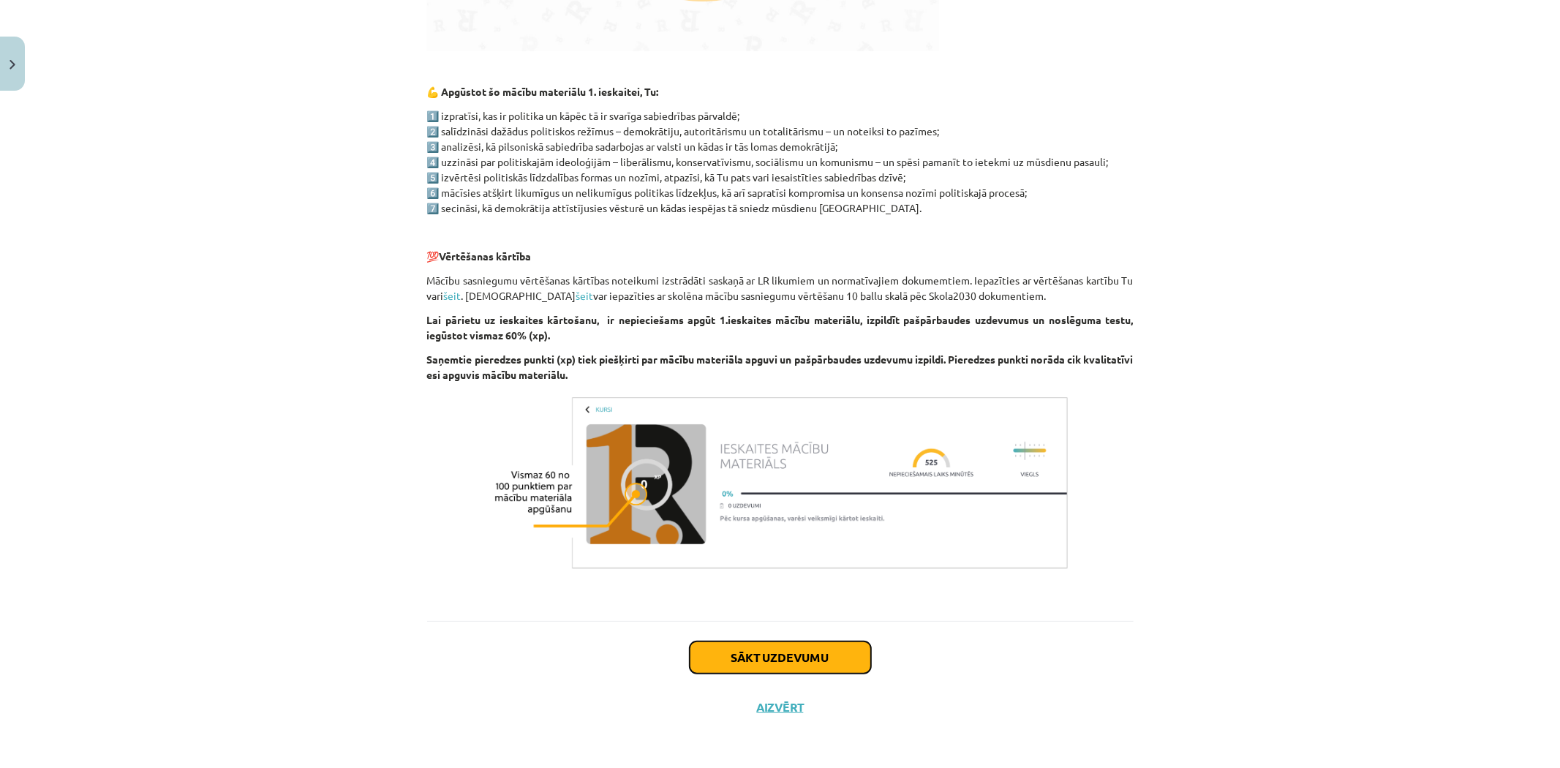
click at [790, 660] on button "Sākt uzdevumu" at bounding box center [780, 657] width 181 height 32
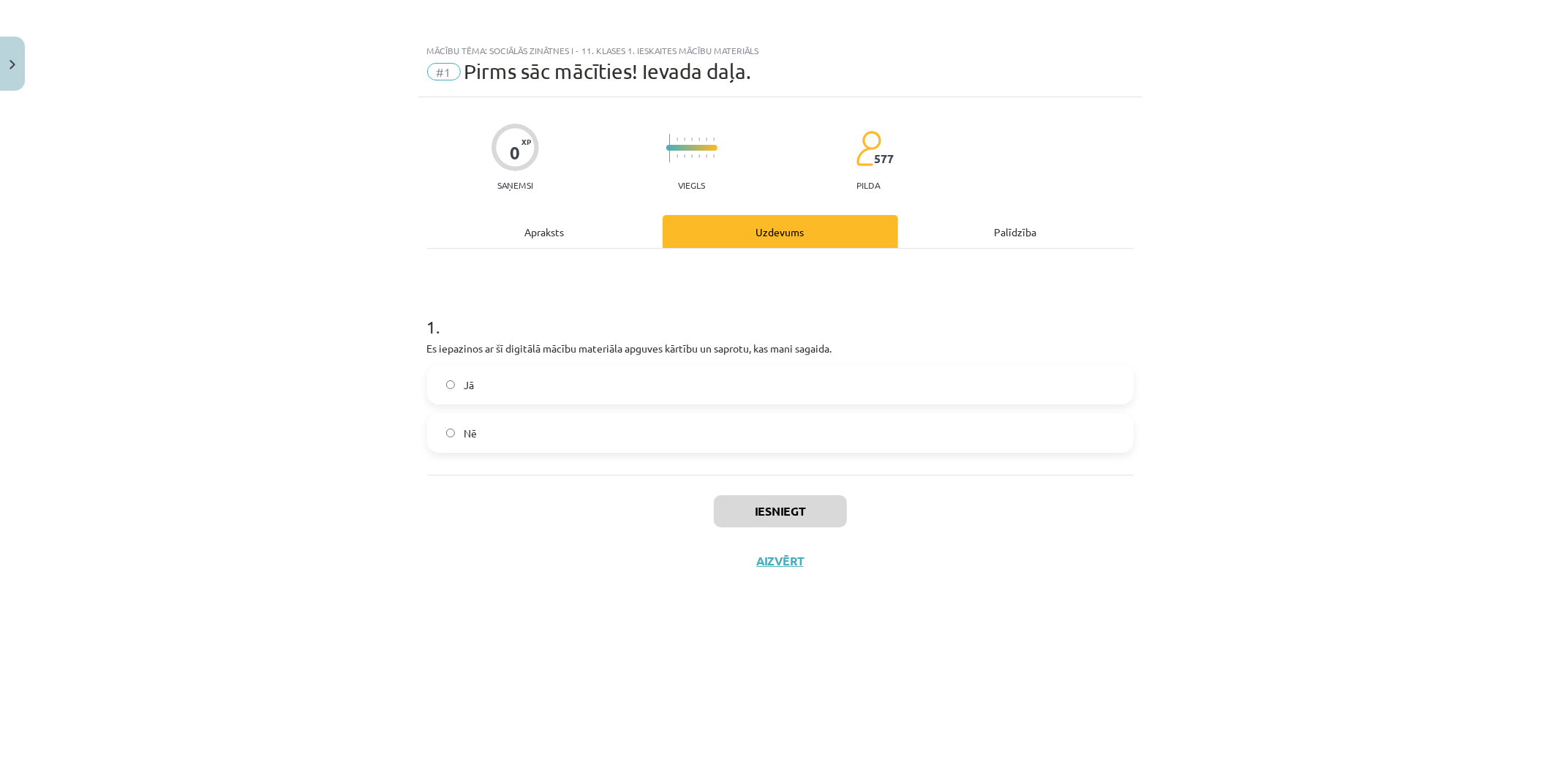
scroll to position [0, 0]
click at [478, 389] on label "Jā" at bounding box center [781, 384] width 704 height 37
click at [769, 508] on button "Iesniegt" at bounding box center [780, 511] width 133 height 32
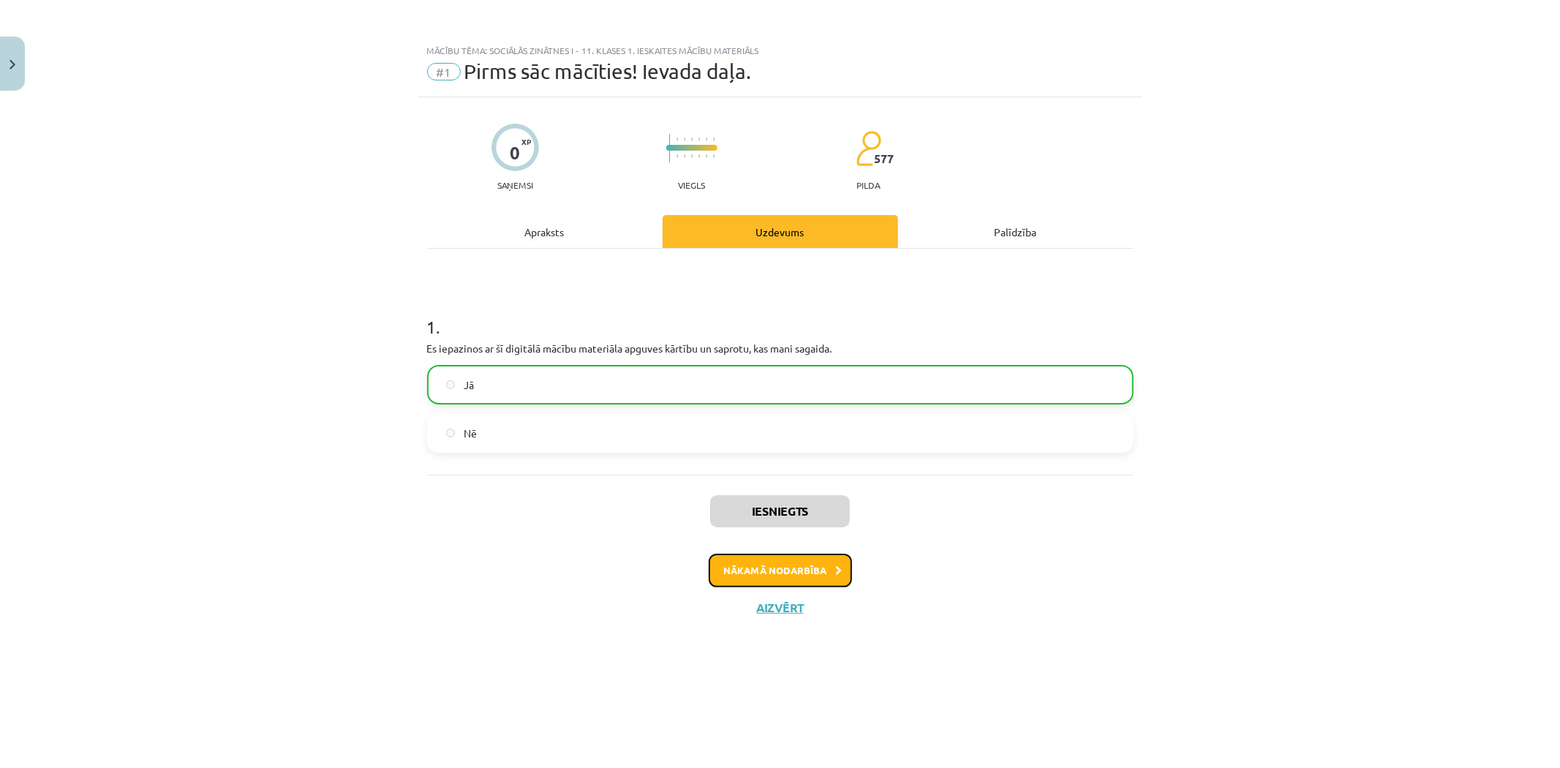
click at [756, 573] on button "Nākamā nodarbība" at bounding box center [780, 571] width 143 height 34
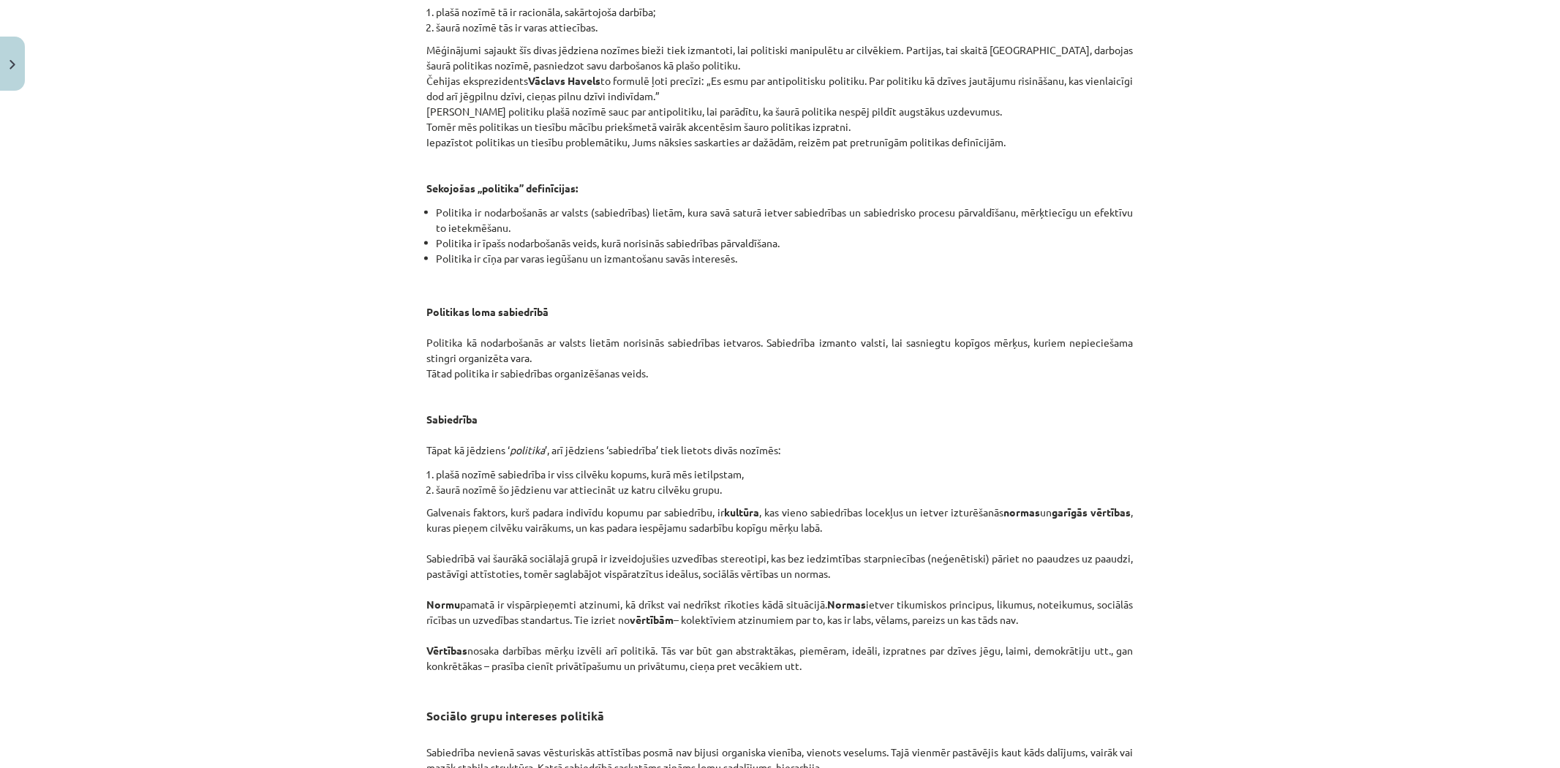
scroll to position [2055, 0]
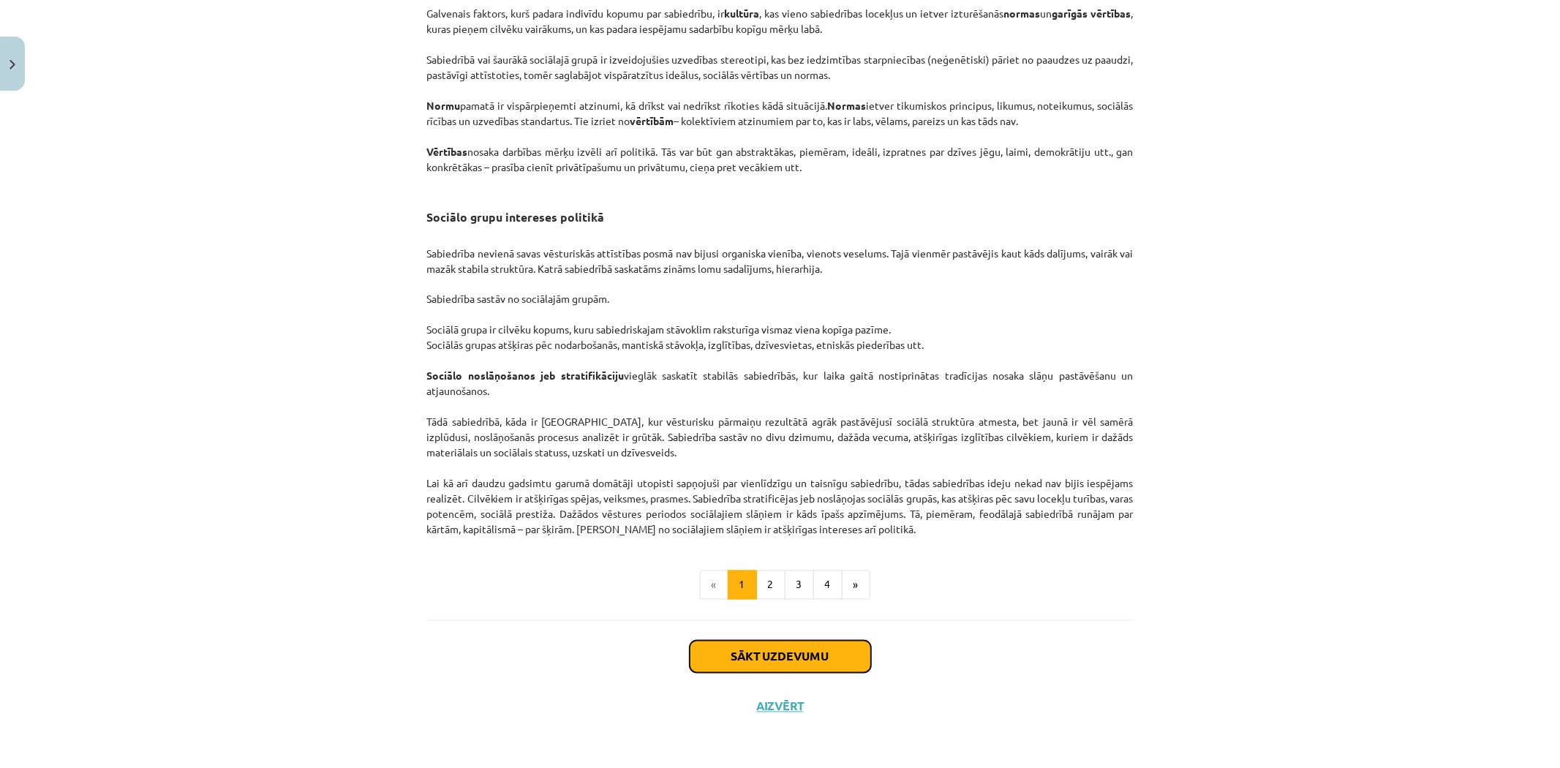
click at [768, 649] on button "Sākt uzdevumu" at bounding box center [780, 657] width 181 height 32
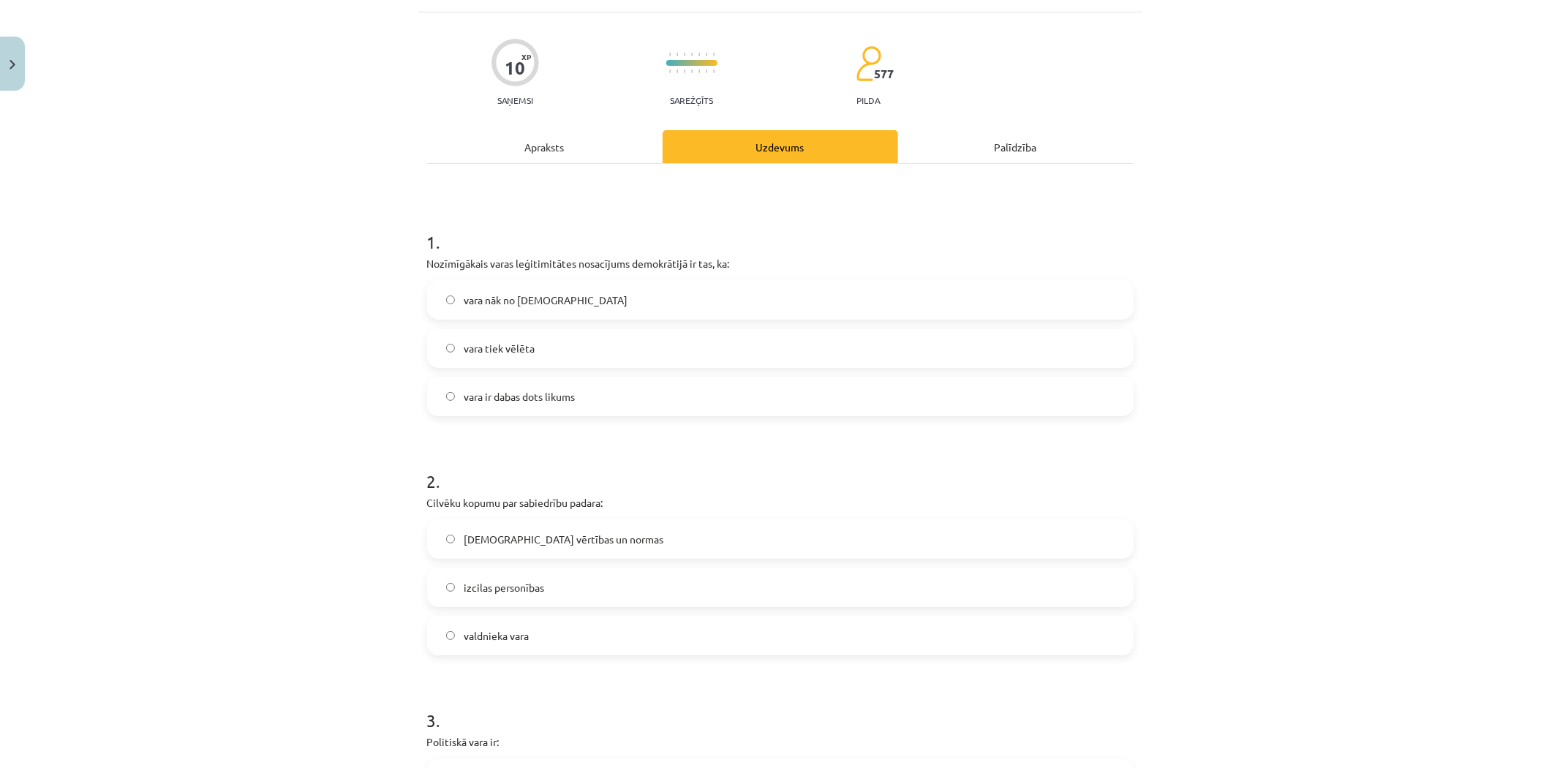
scroll to position [37, 0]
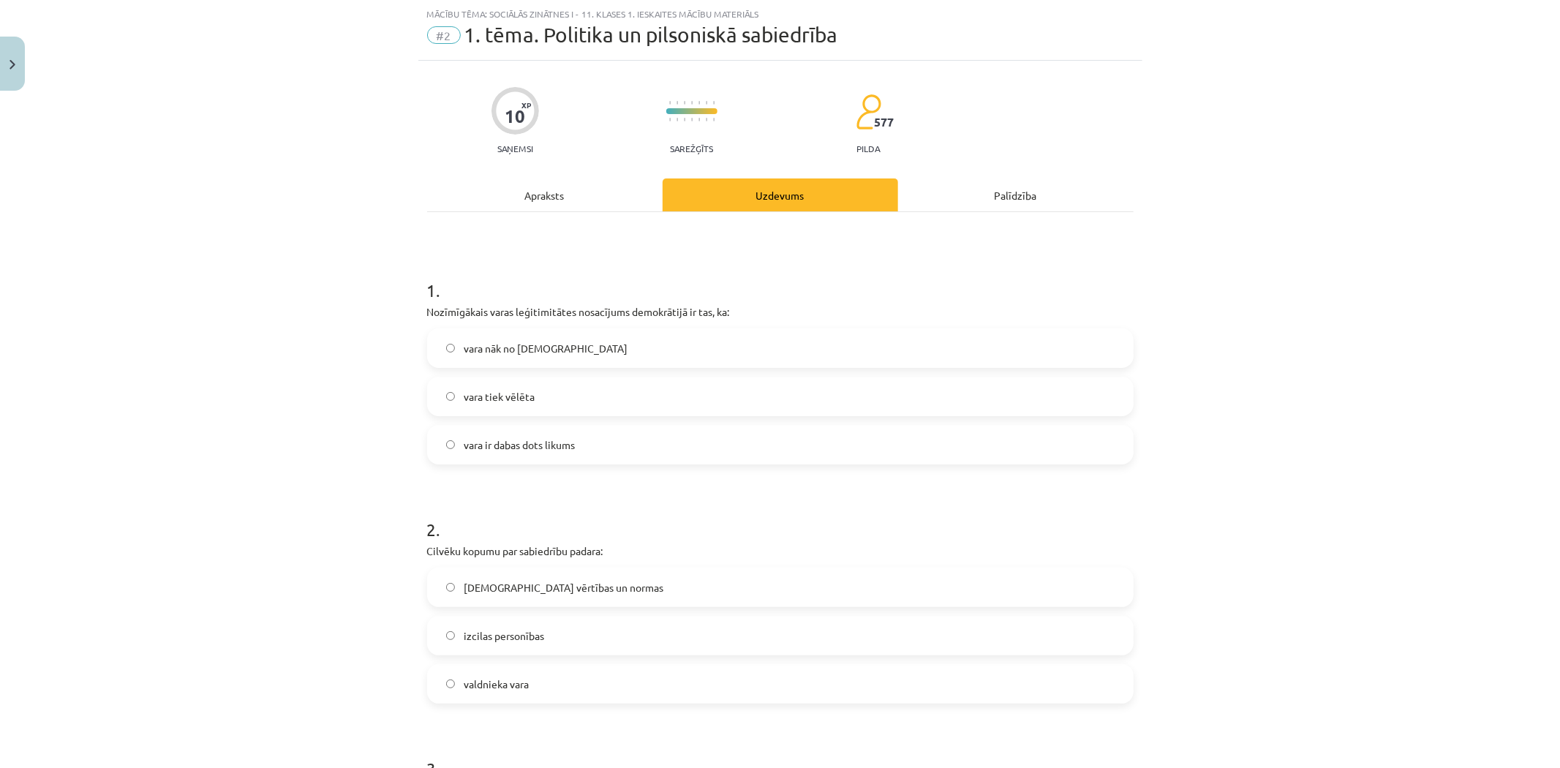
click at [527, 396] on span "vara tiek vēlēta" at bounding box center [499, 396] width 71 height 15
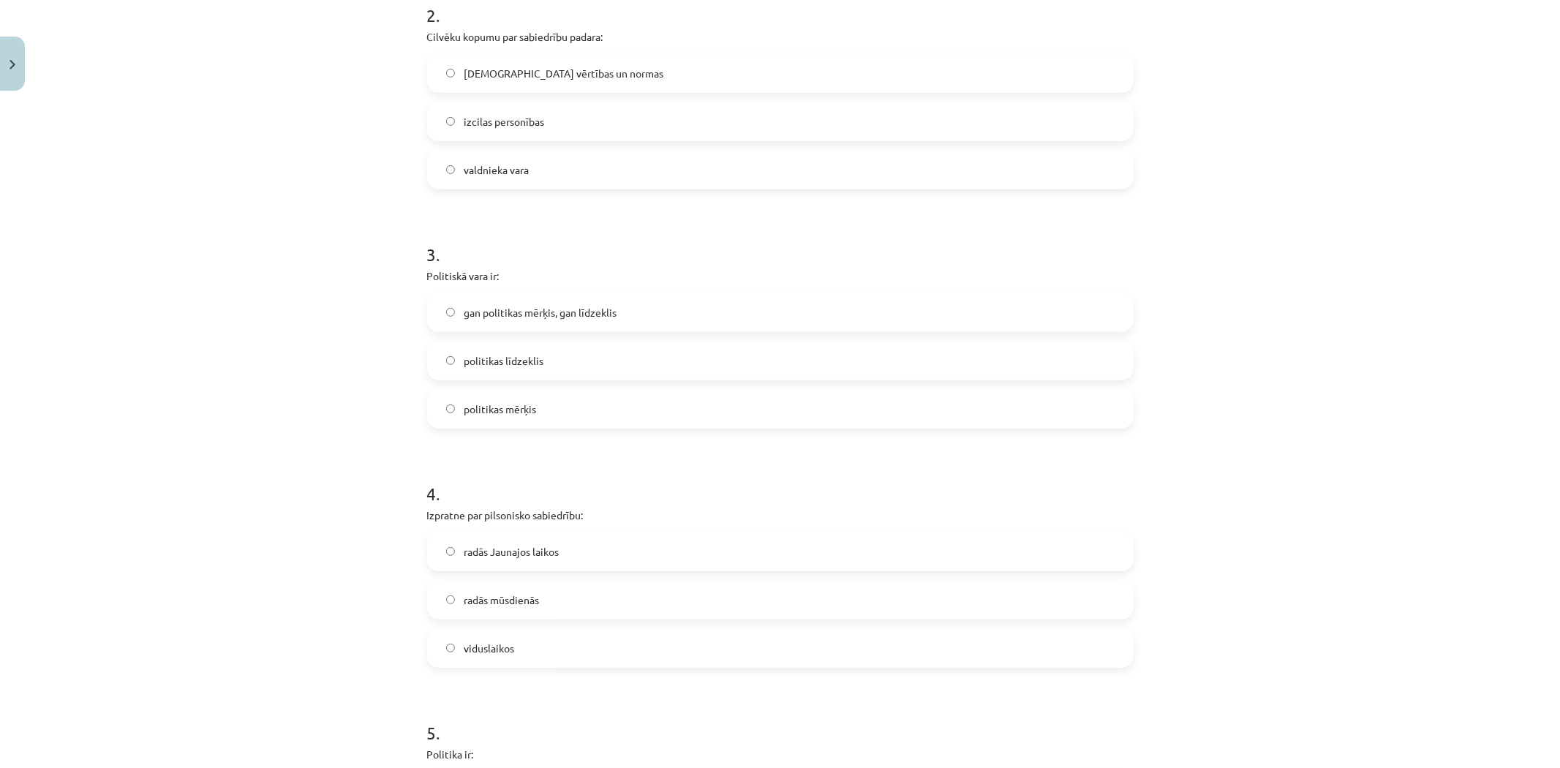
click at [567, 317] on span "gan politikas mērķis, gan līdzeklis" at bounding box center [540, 312] width 153 height 15
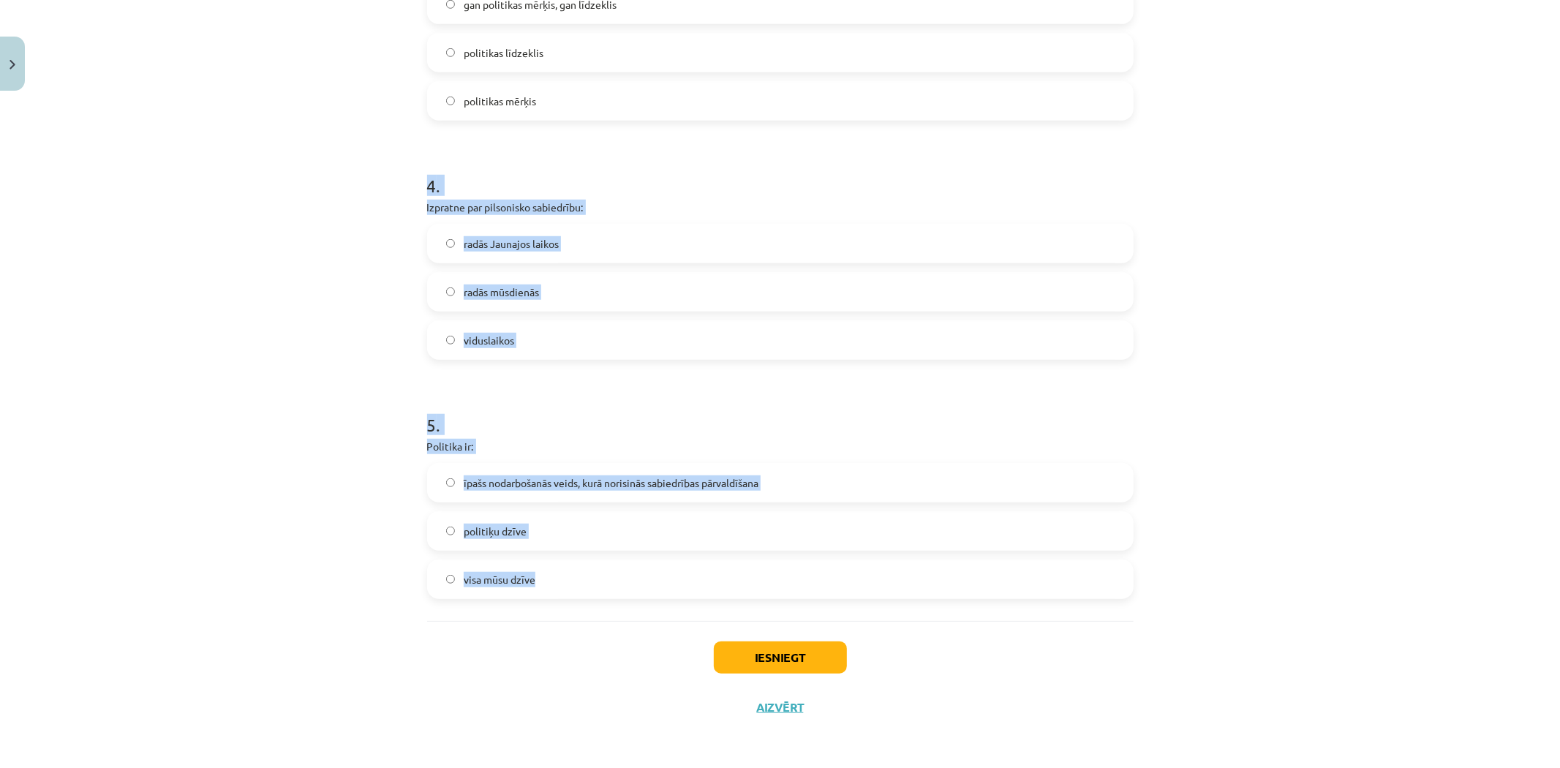
drag, startPoint x: 410, startPoint y: 492, endPoint x: 597, endPoint y: 587, distance: 209.0
click at [597, 587] on div "Mācību tēma: Sociālās zinātnes i - 11. klases 1. ieskaites mācību materiāls #2 …" at bounding box center [780, 384] width 1560 height 768
click at [345, 335] on div "Mācību tēma: Sociālās zinātnes i - 11. klases 1. ieskaites mācību materiāls #2 …" at bounding box center [780, 384] width 1560 height 768
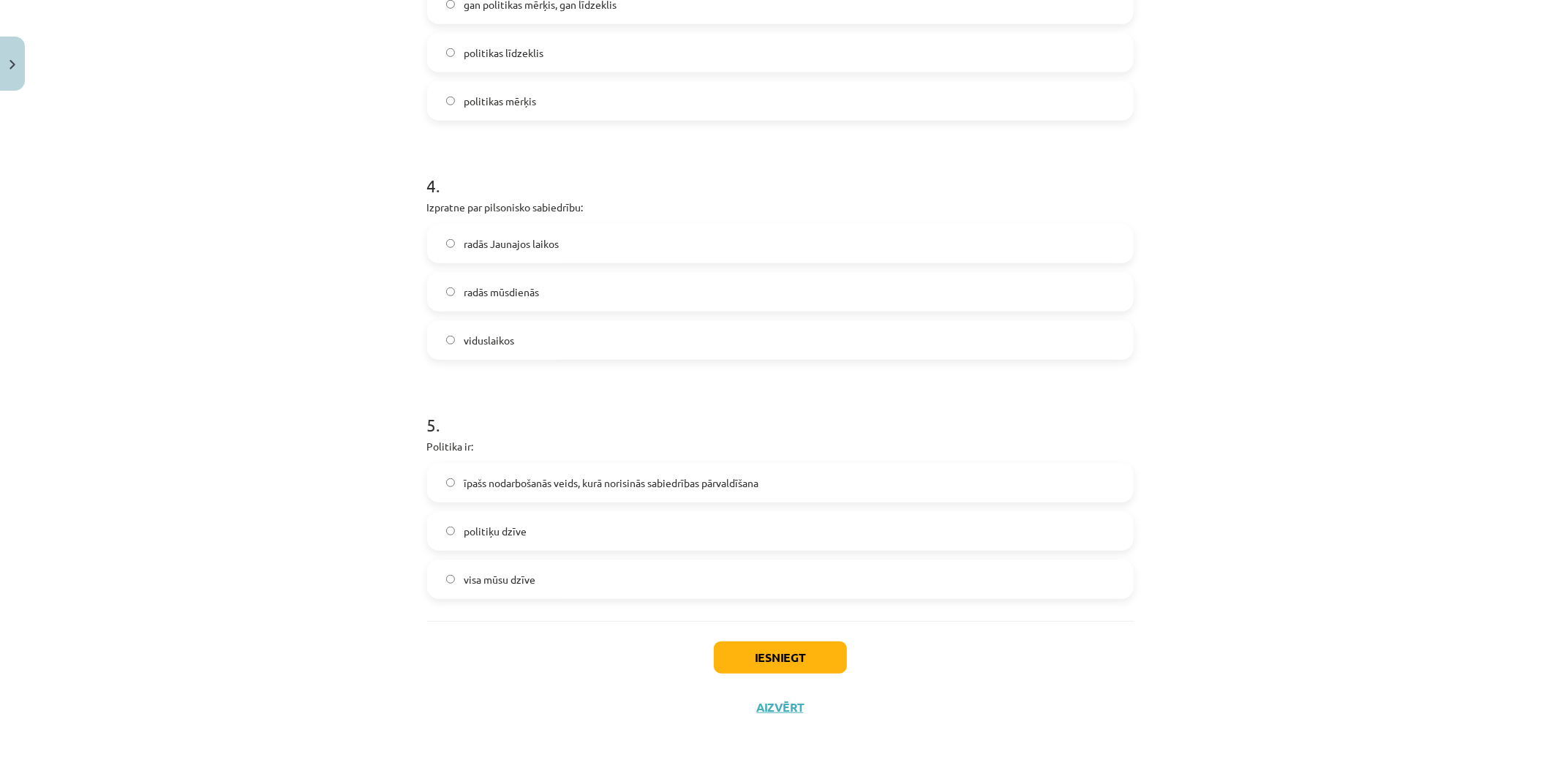
click at [521, 296] on span "radās mūsdienās" at bounding box center [501, 291] width 75 height 15
click at [522, 251] on label "radās Jaunajos laikos" at bounding box center [781, 243] width 704 height 37
click at [505, 344] on span "viduslaikos" at bounding box center [489, 340] width 50 height 15
click at [524, 492] on label "īpašs nodarbošanās veids, kurā norisinās sabiedrības pārvaldīšana" at bounding box center [781, 482] width 704 height 37
click at [736, 664] on button "Iesniegt" at bounding box center [780, 657] width 133 height 32
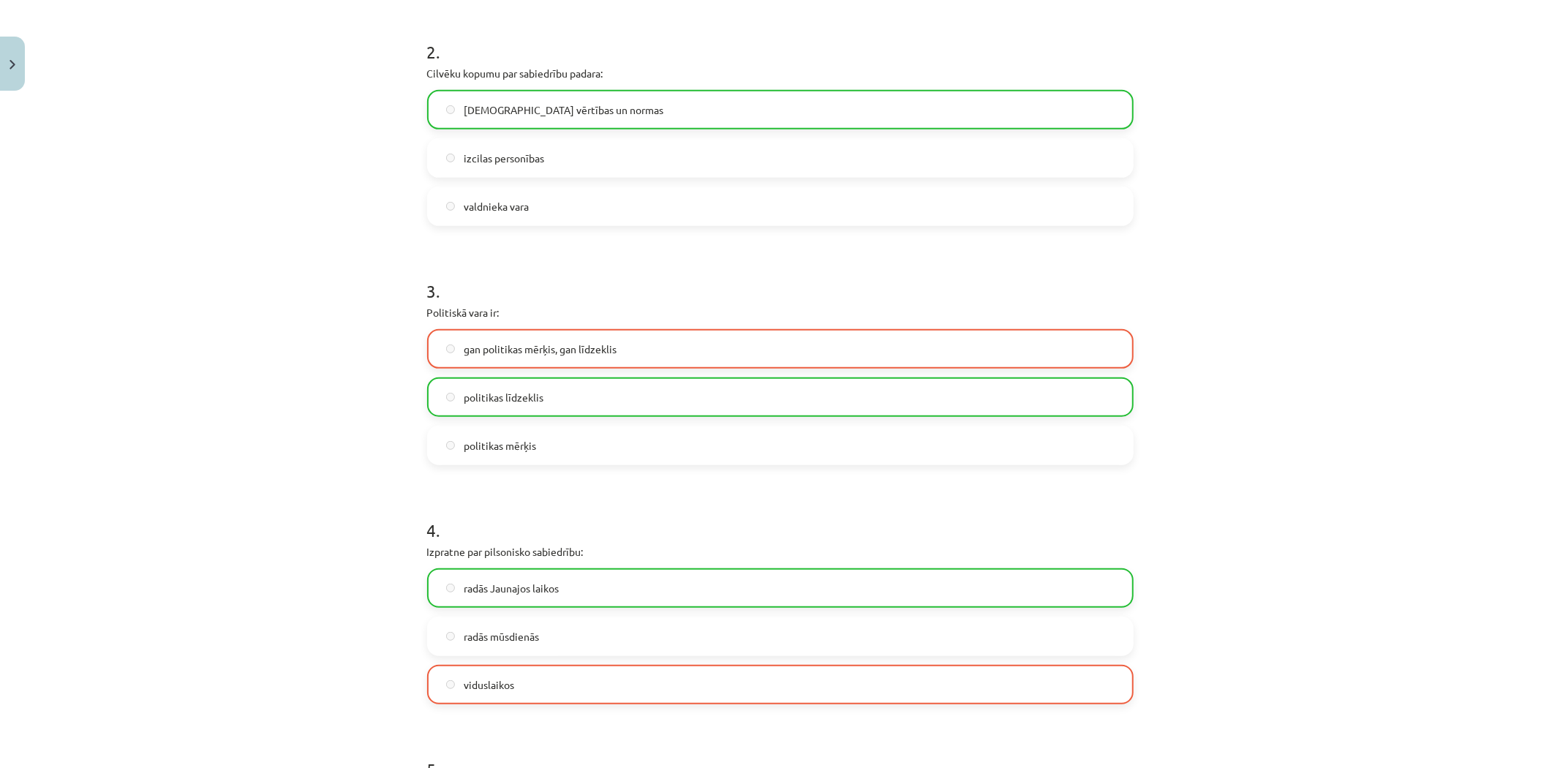
scroll to position [905, 0]
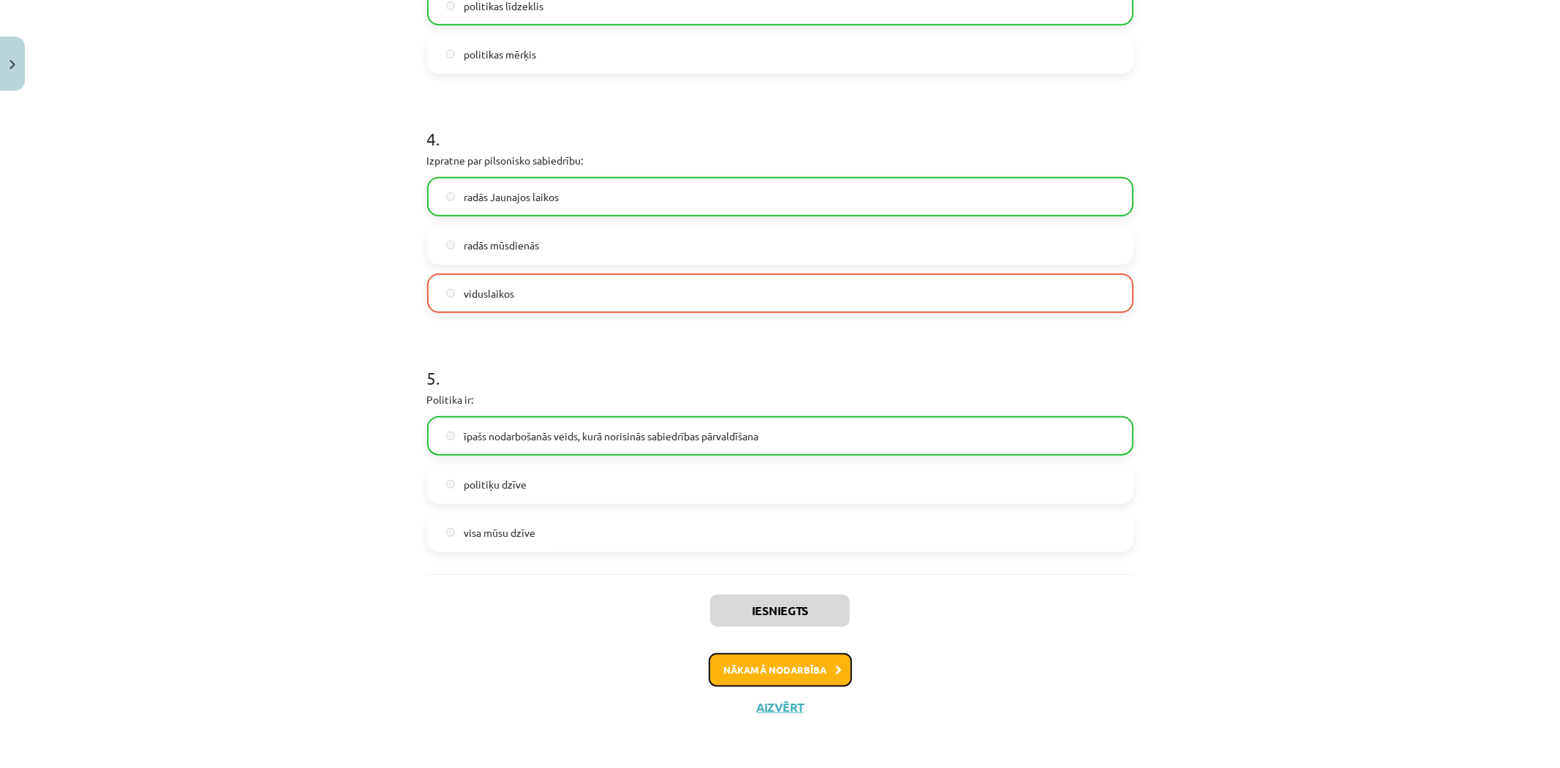
click at [726, 670] on button "Nākamā nodarbība" at bounding box center [780, 670] width 143 height 34
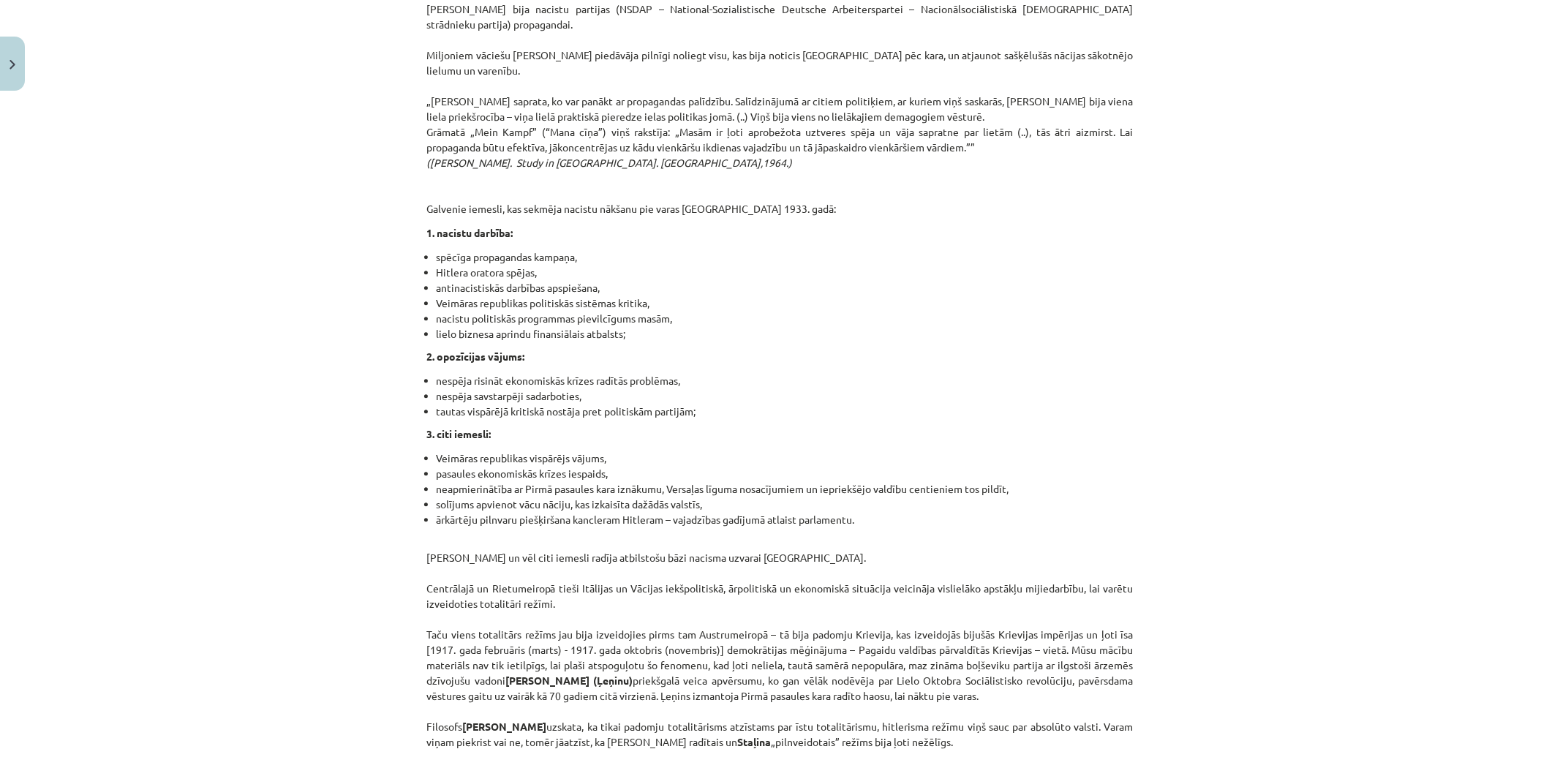
scroll to position [3515, 0]
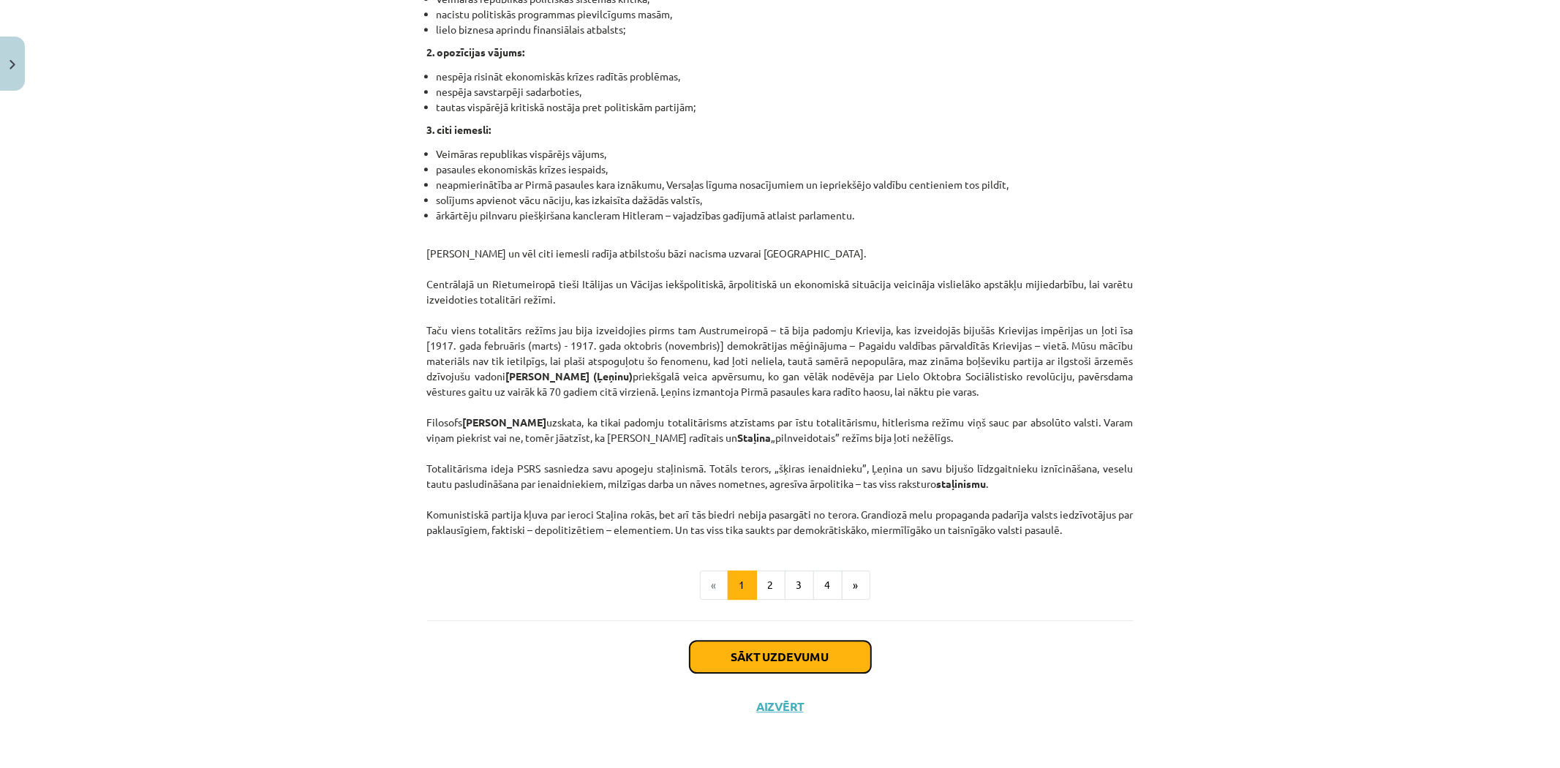
click at [729, 663] on button "Sākt uzdevumu" at bounding box center [780, 657] width 181 height 32
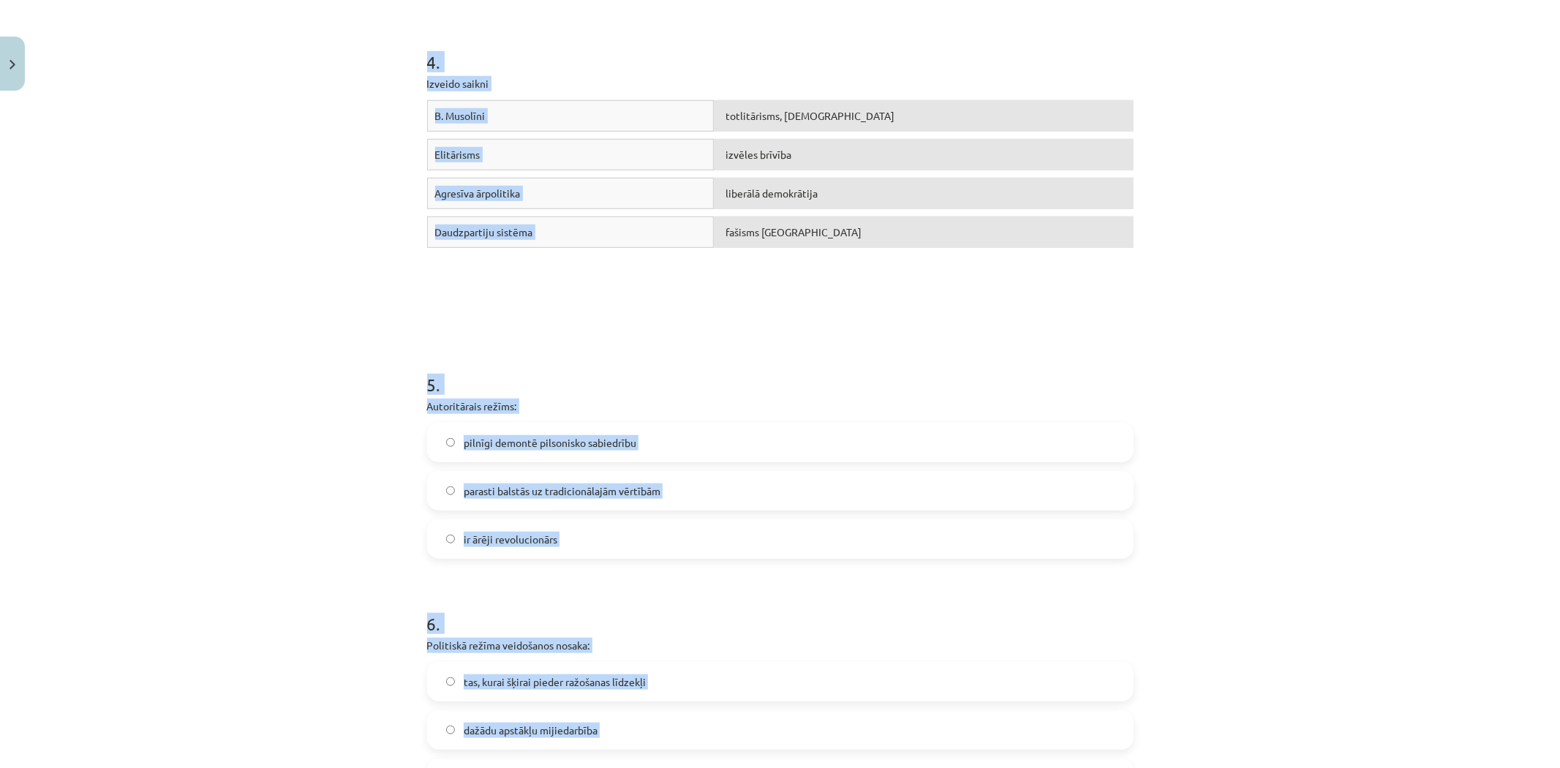
scroll to position [1145, 0]
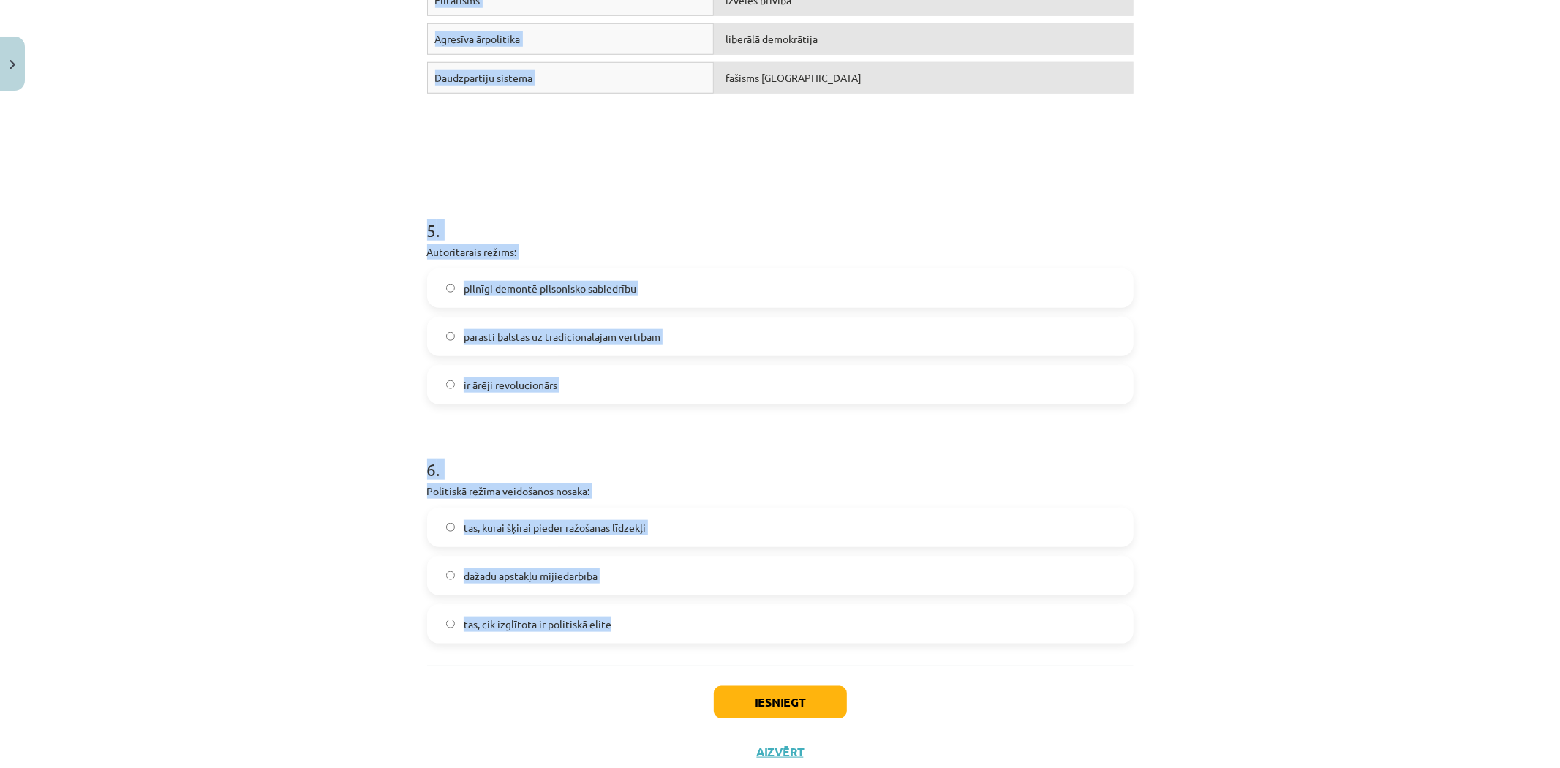
drag, startPoint x: 393, startPoint y: 290, endPoint x: 779, endPoint y: 641, distance: 521.3
click at [779, 641] on div "Mācību tēma: Sociālās zinātnes i - 11. klases 1. ieskaites mācību materiāls #3 …" at bounding box center [780, 384] width 1560 height 768
click at [245, 185] on div "Mācību tēma: Sociālās zinātnes i - 11. klases 1. ieskaites mācību materiāls #3 …" at bounding box center [780, 384] width 1560 height 768
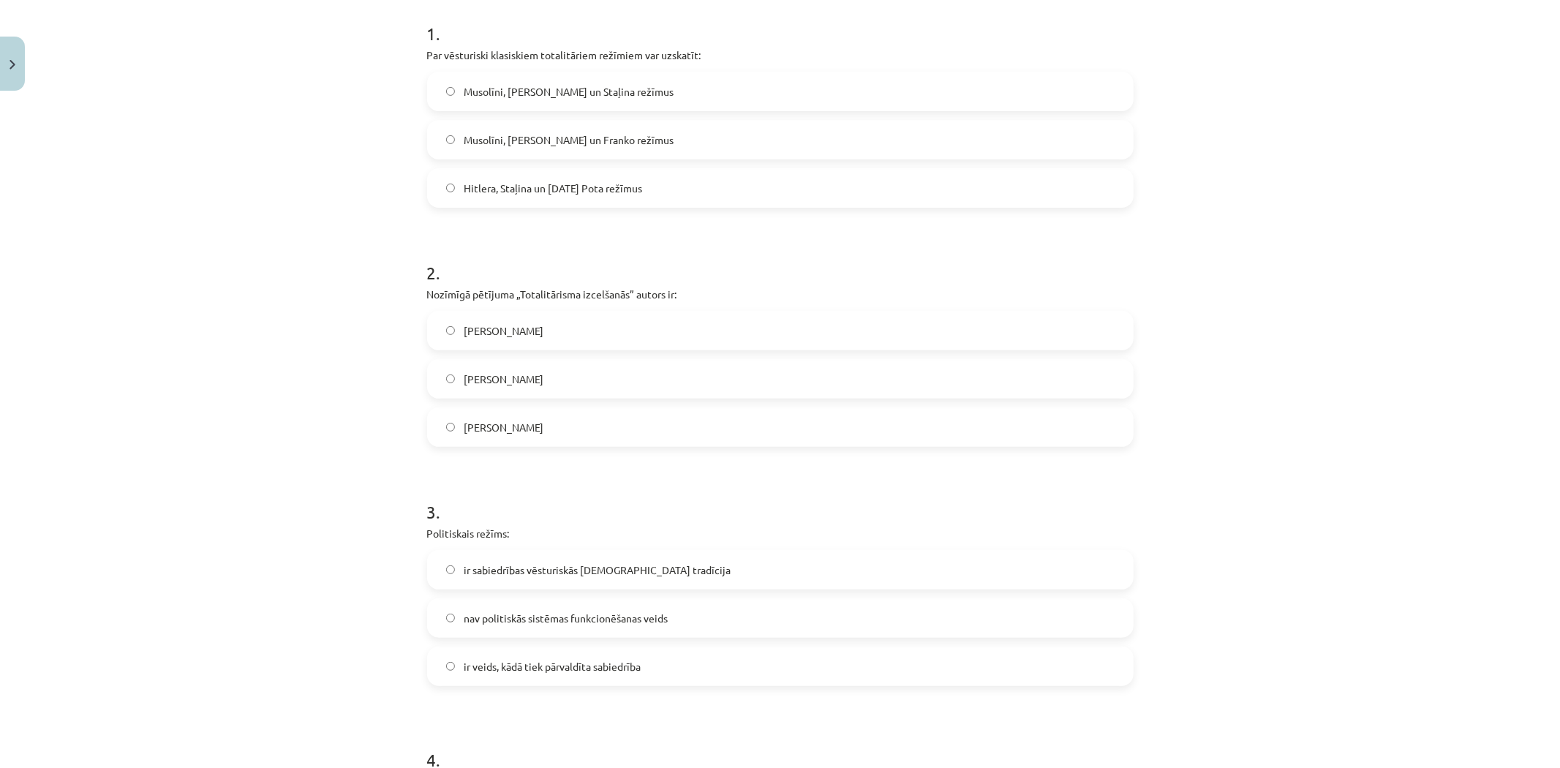
scroll to position [0, 0]
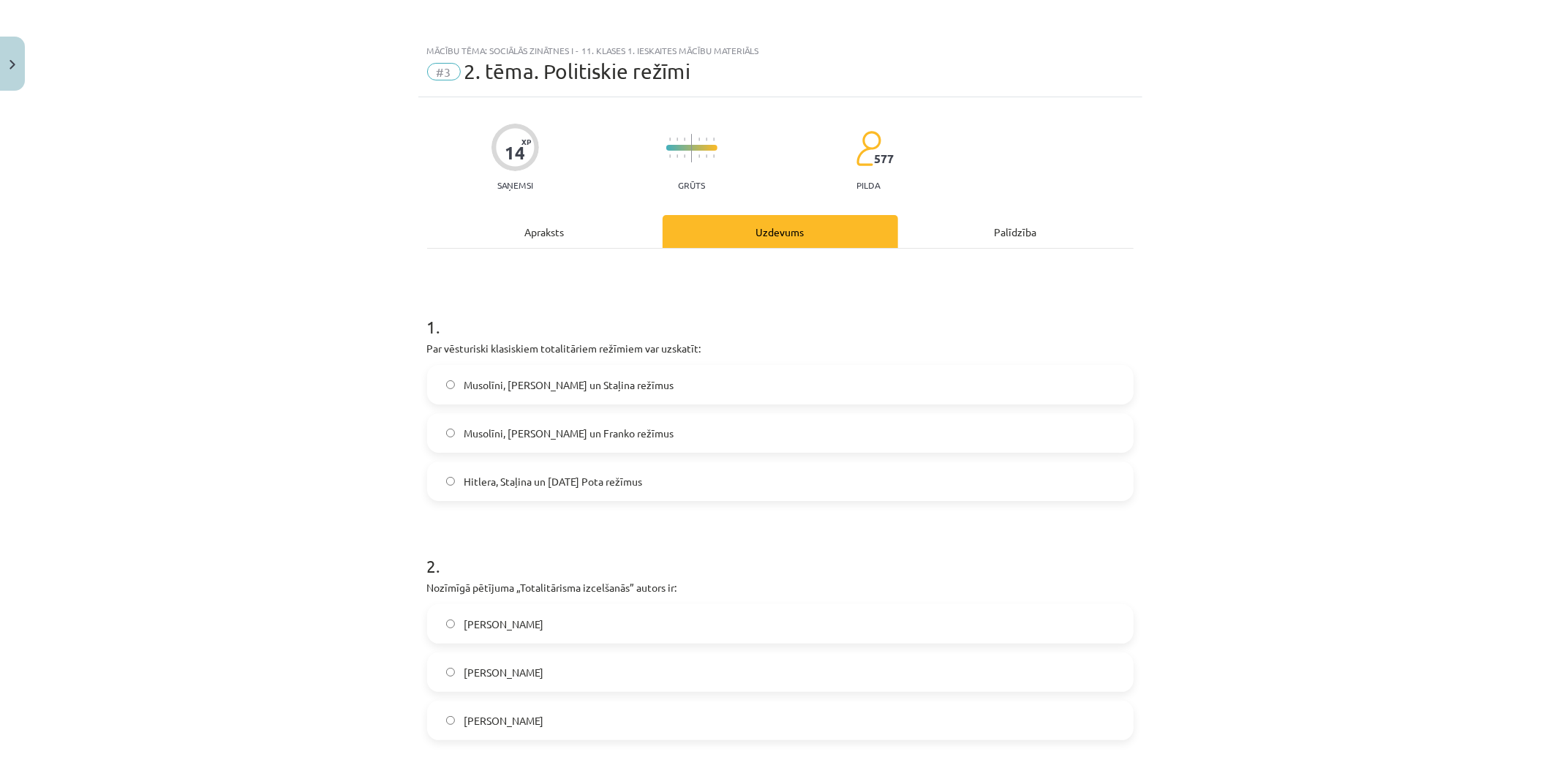
click at [649, 391] on label "Musolīni, Hitlera un Staļina režīmus" at bounding box center [781, 384] width 704 height 37
click at [521, 671] on span "Hanna Ārendte" at bounding box center [504, 672] width 80 height 15
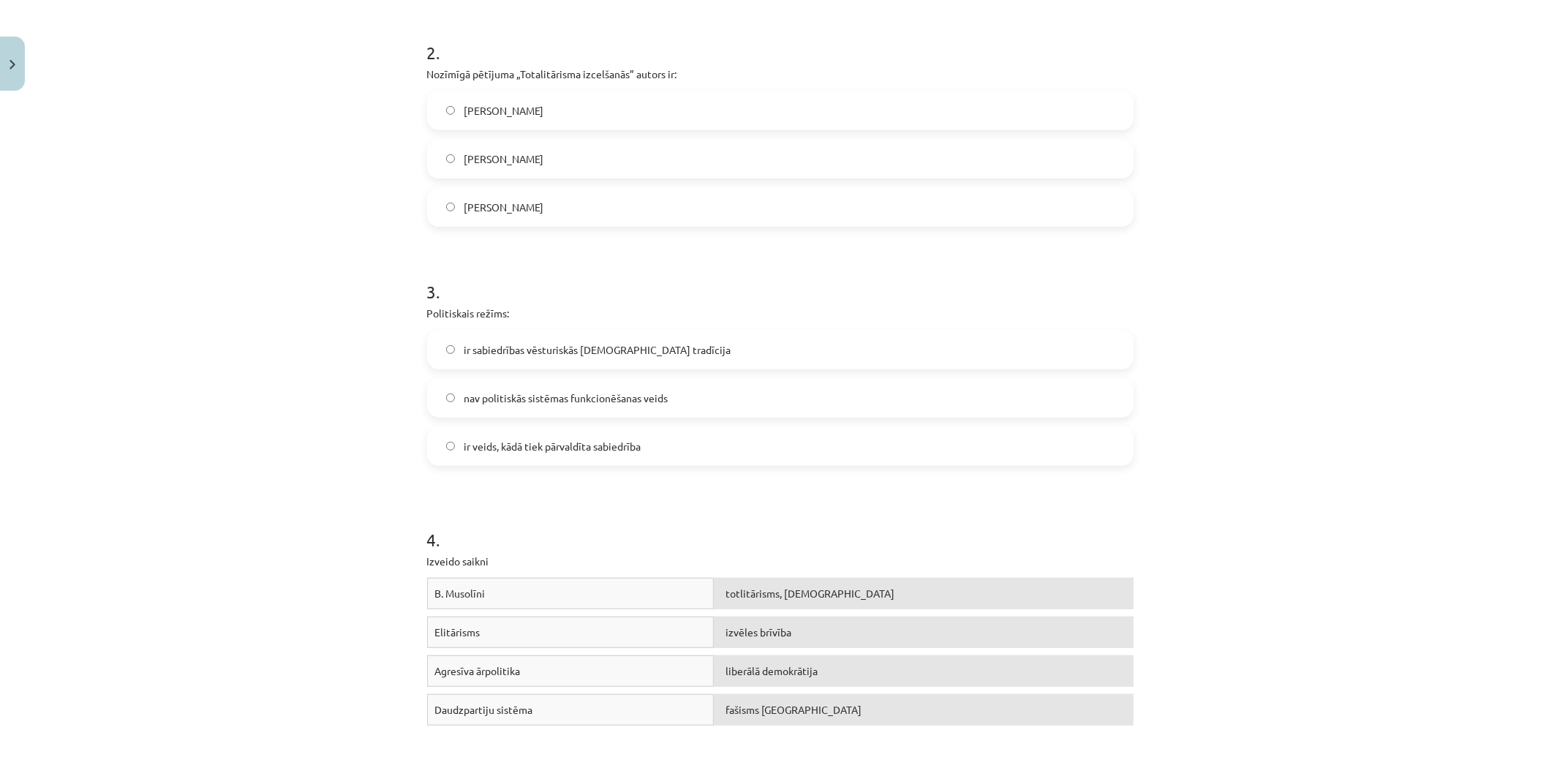
scroll to position [514, 0]
click at [477, 455] on label "ir veids, kādā tiek pārvaldīta sabiedrība" at bounding box center [781, 445] width 704 height 37
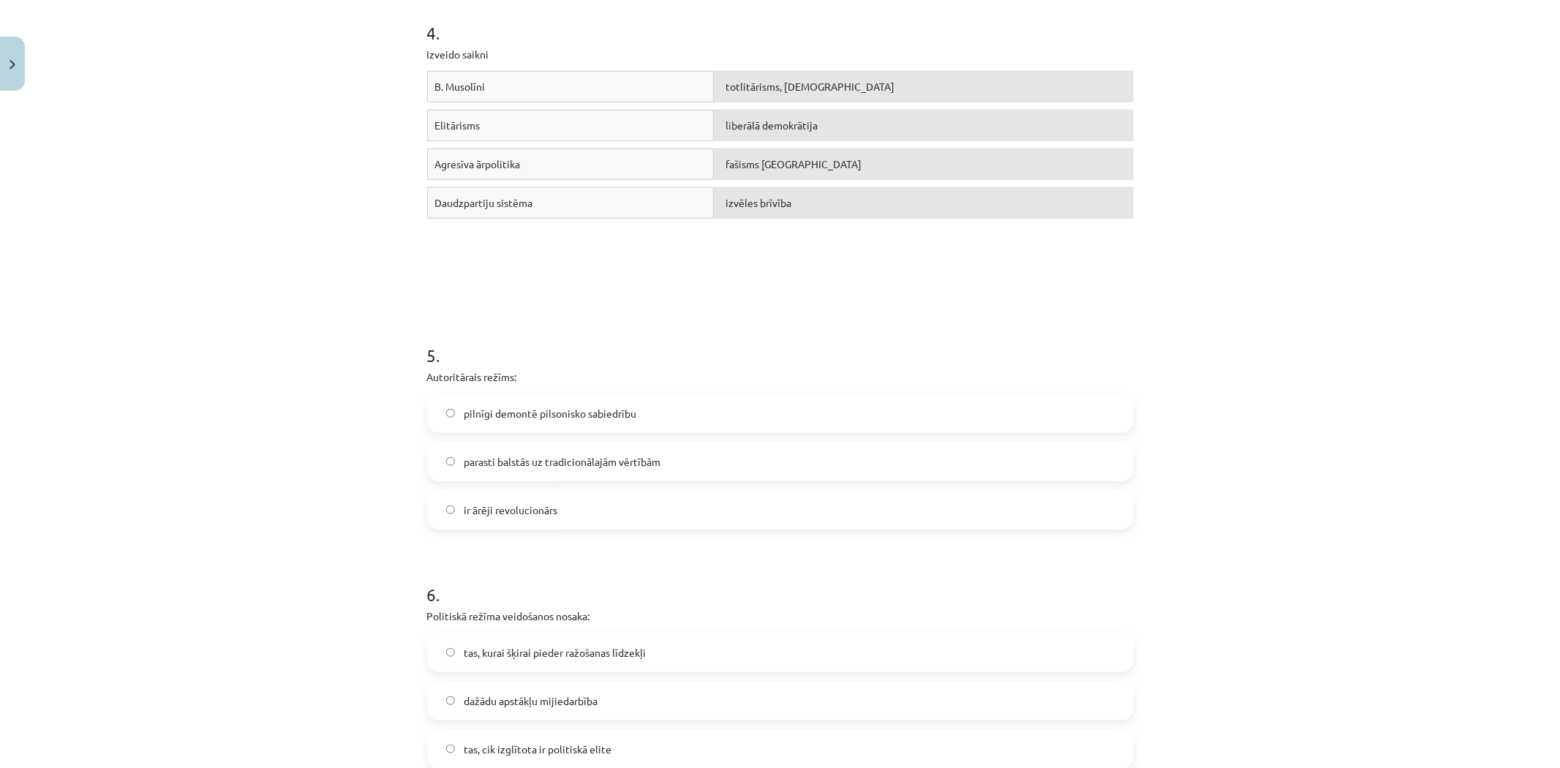
scroll to position [1029, 0]
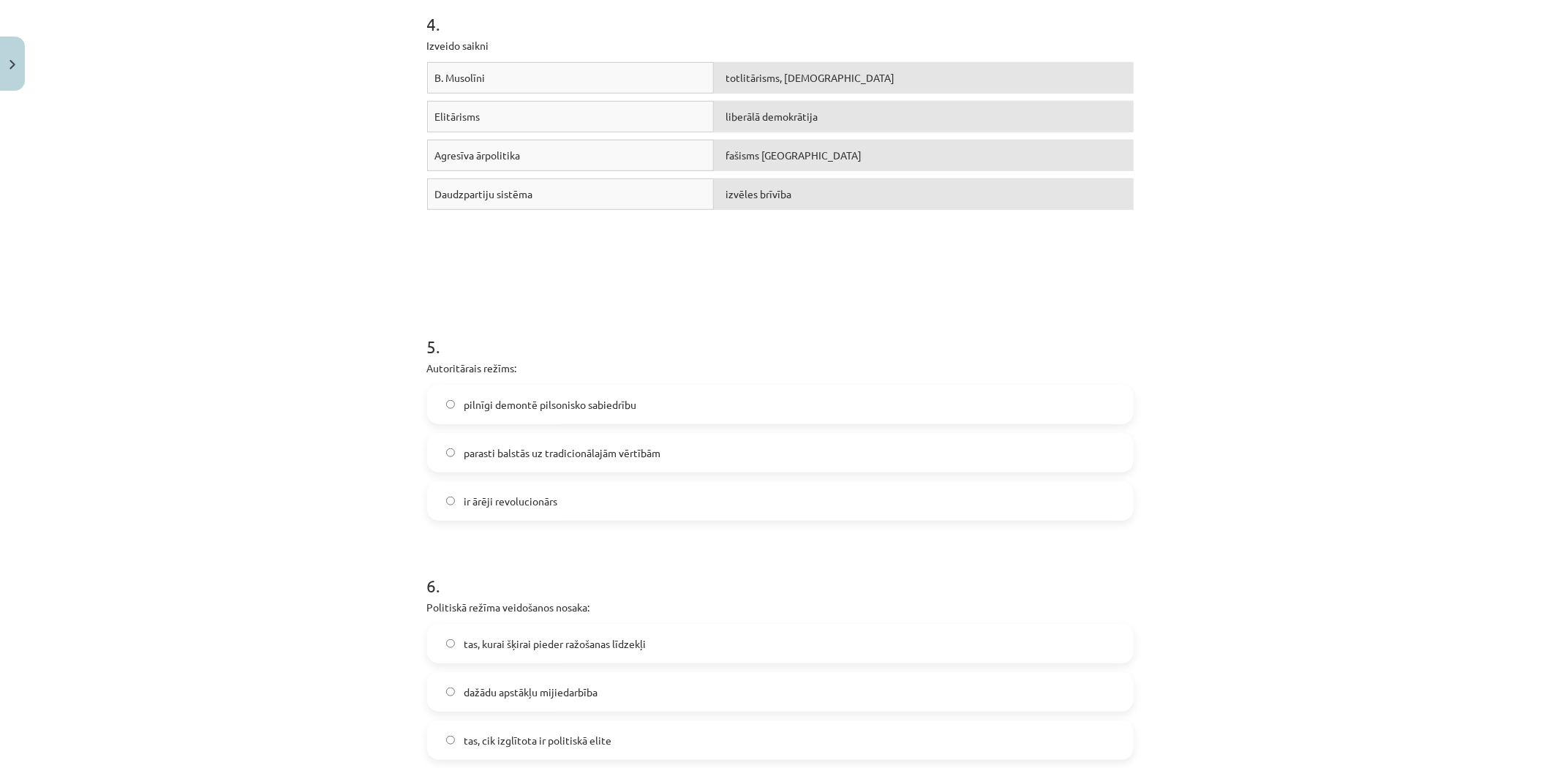
click at [554, 456] on span "parasti balstās uz tradicionālajām vērtībām" at bounding box center [562, 452] width 197 height 15
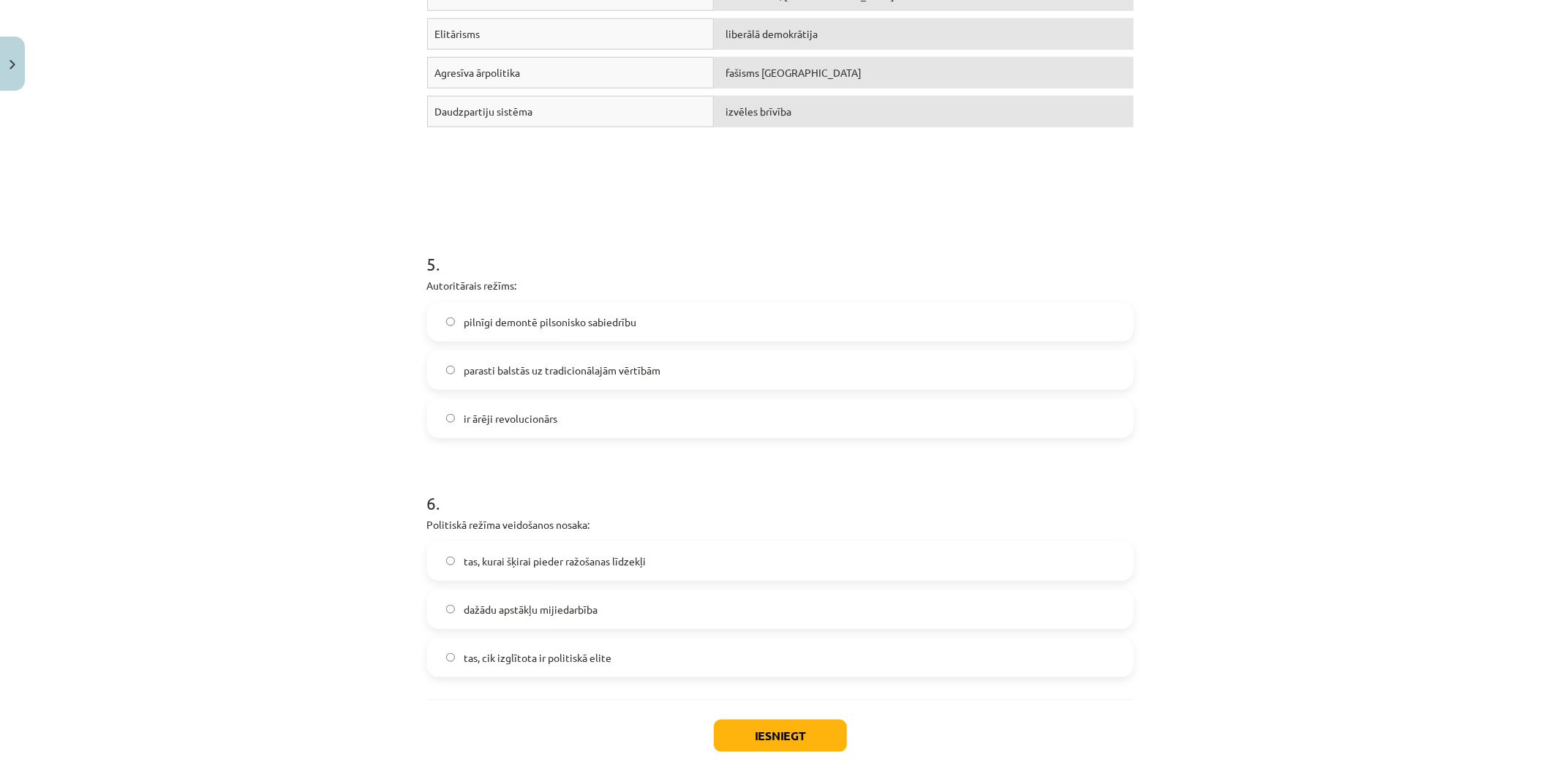
scroll to position [1190, 0]
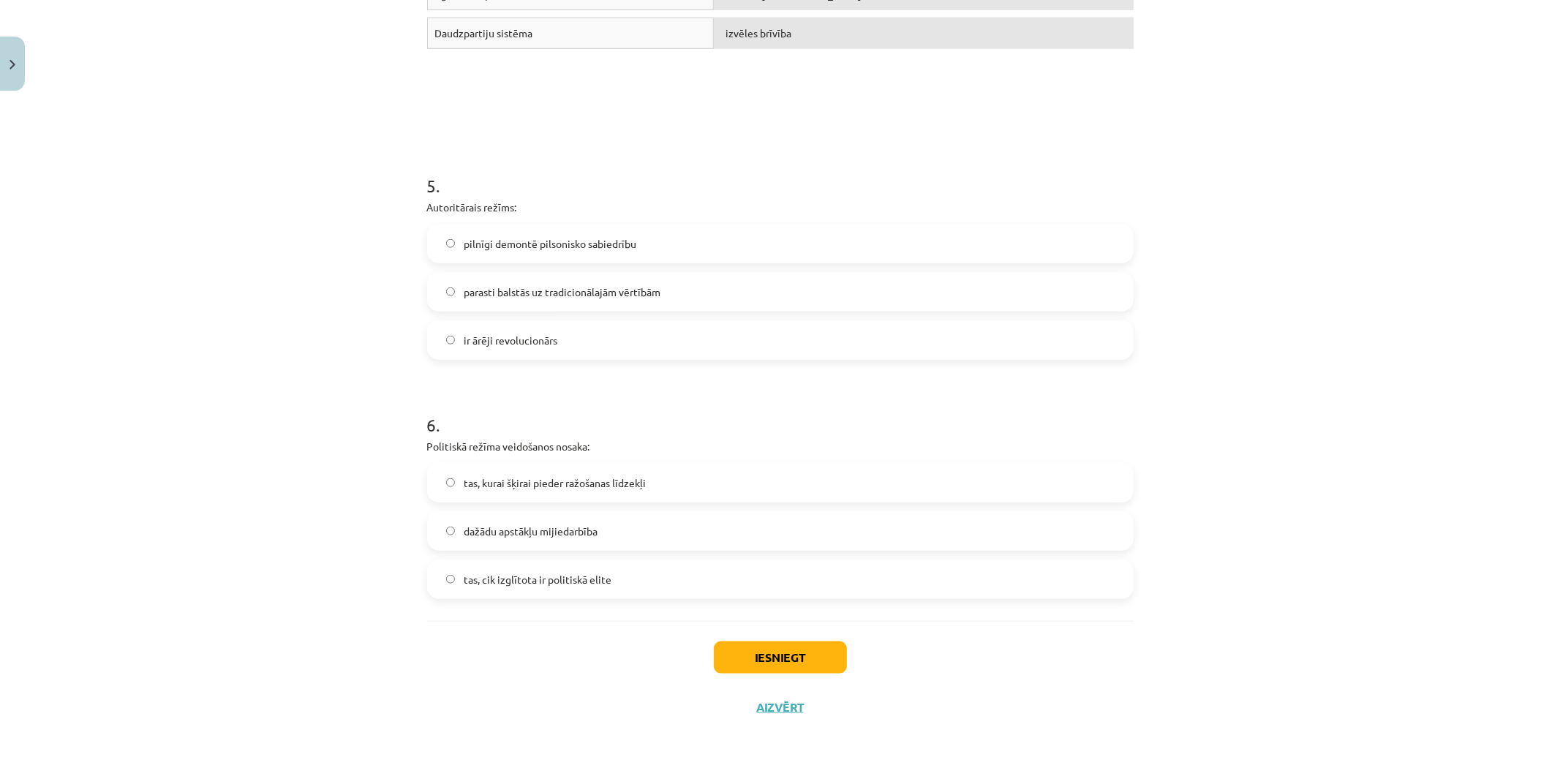
click at [612, 538] on label "dažādu apstākļu mijiedarbība" at bounding box center [781, 531] width 704 height 37
click at [734, 655] on button "Iesniegt" at bounding box center [780, 657] width 133 height 32
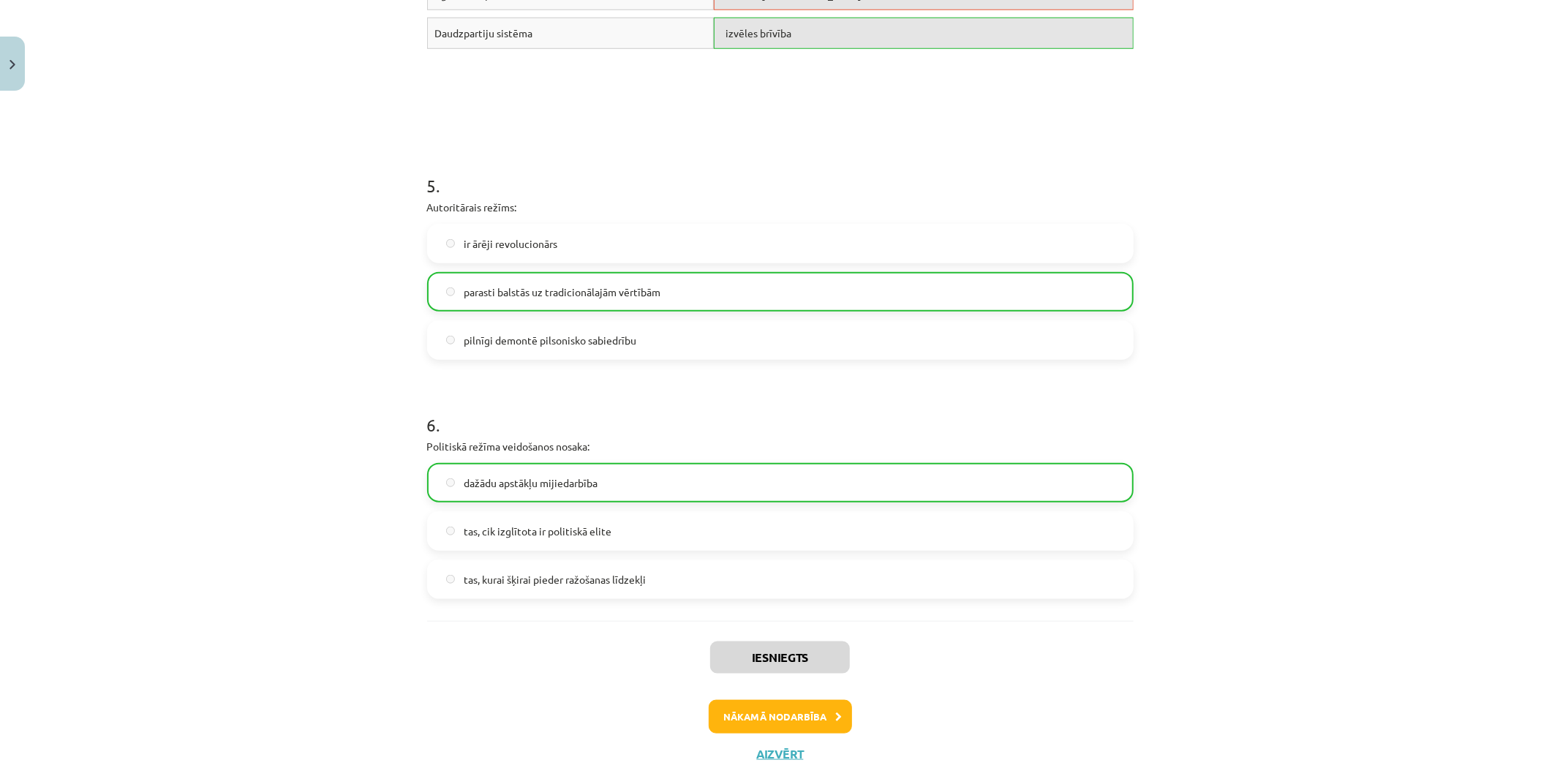
scroll to position [676, 0]
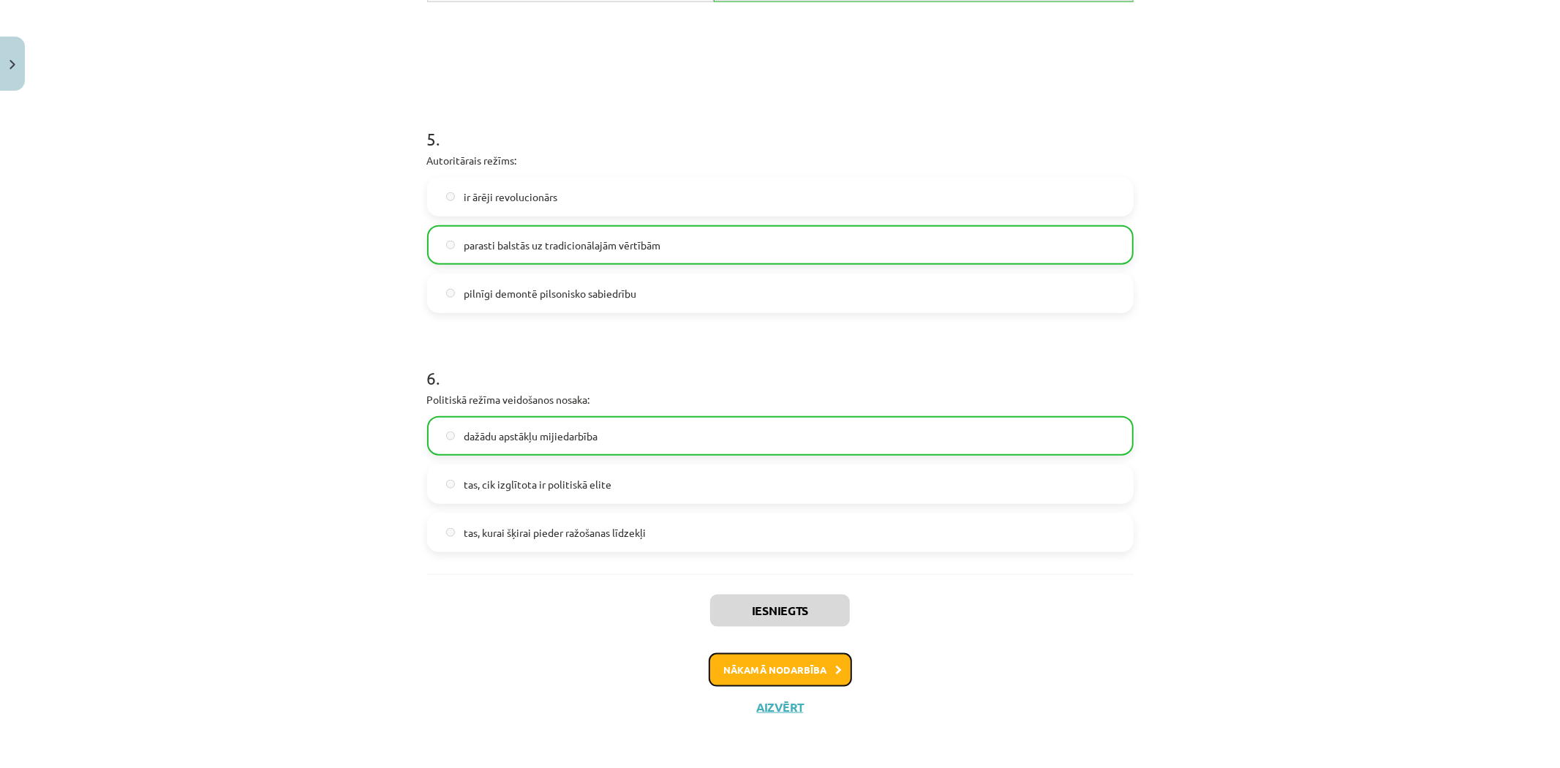
click at [756, 677] on button "Nākamā nodarbība" at bounding box center [780, 670] width 143 height 34
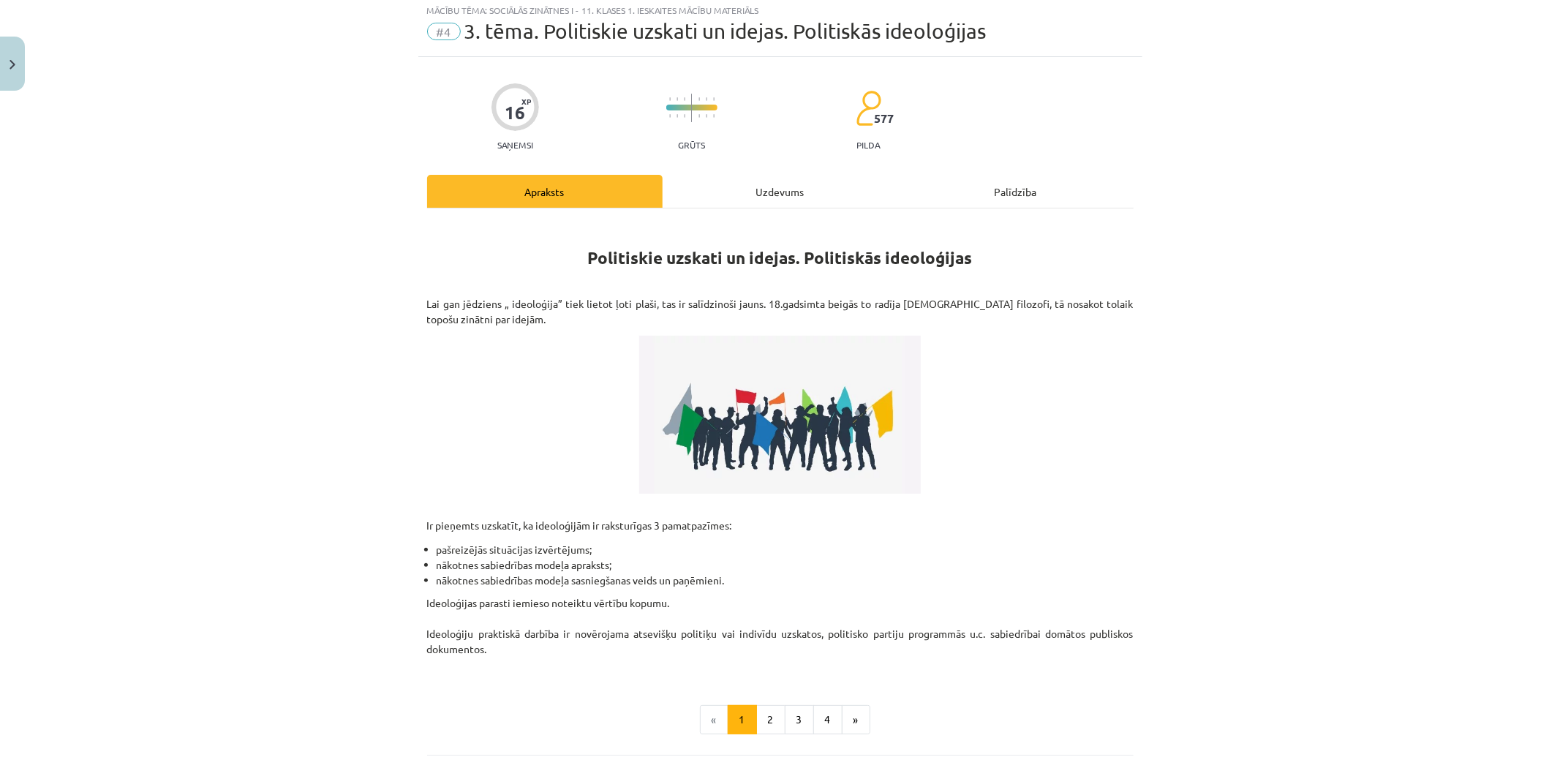
scroll to position [37, 0]
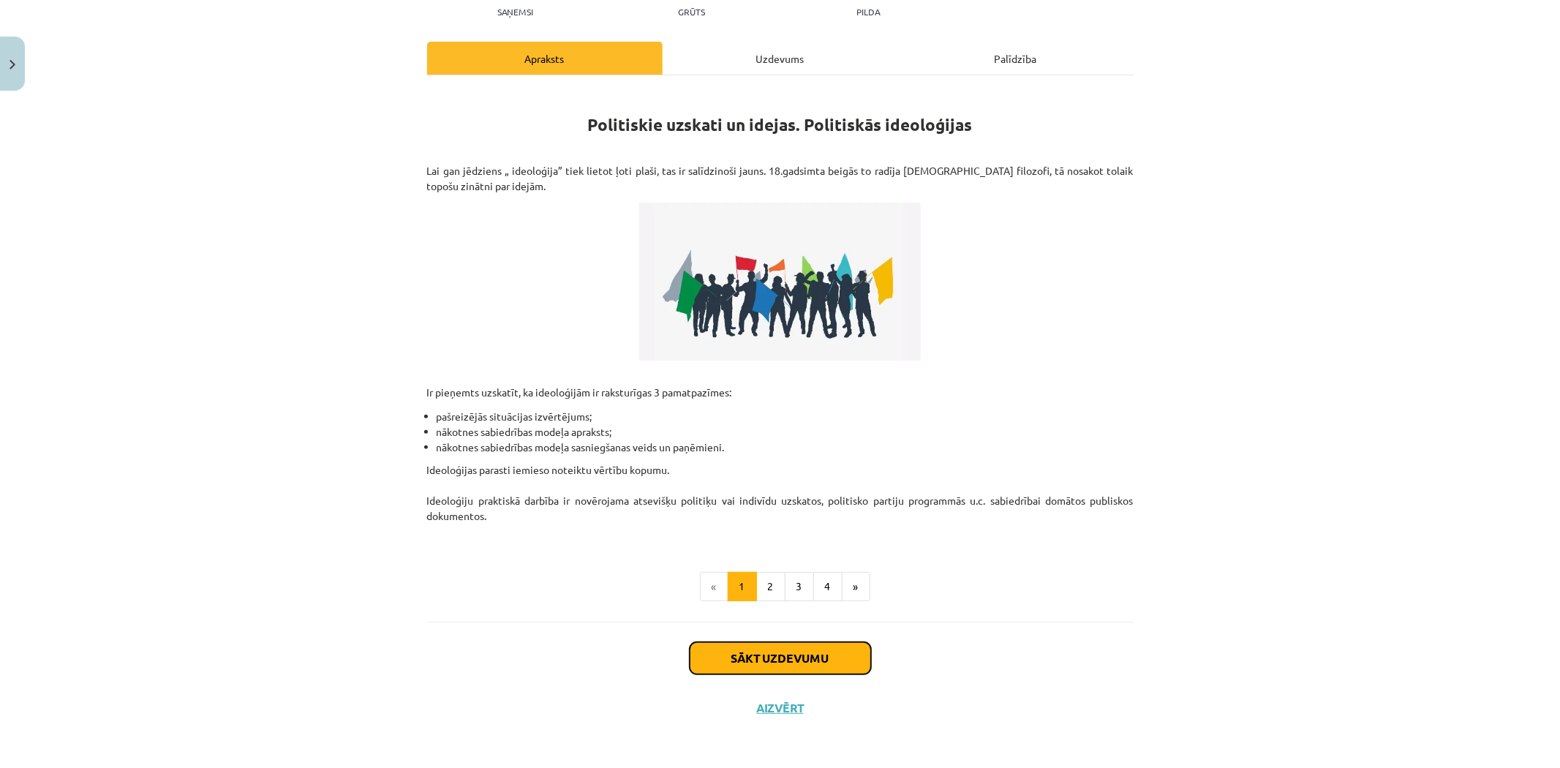
click at [742, 645] on button "Sākt uzdevumu" at bounding box center [780, 658] width 181 height 32
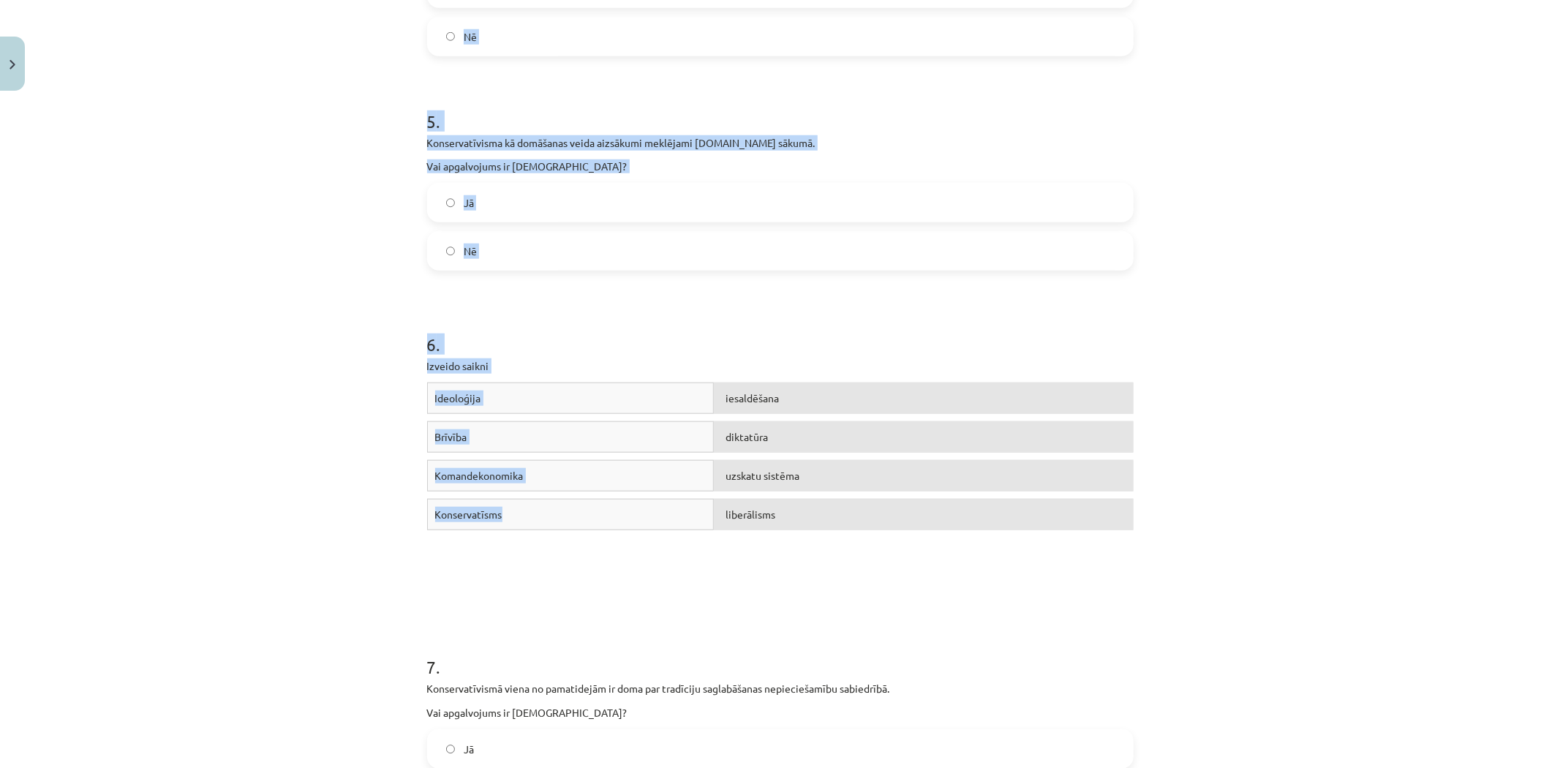
scroll to position [1283, 0]
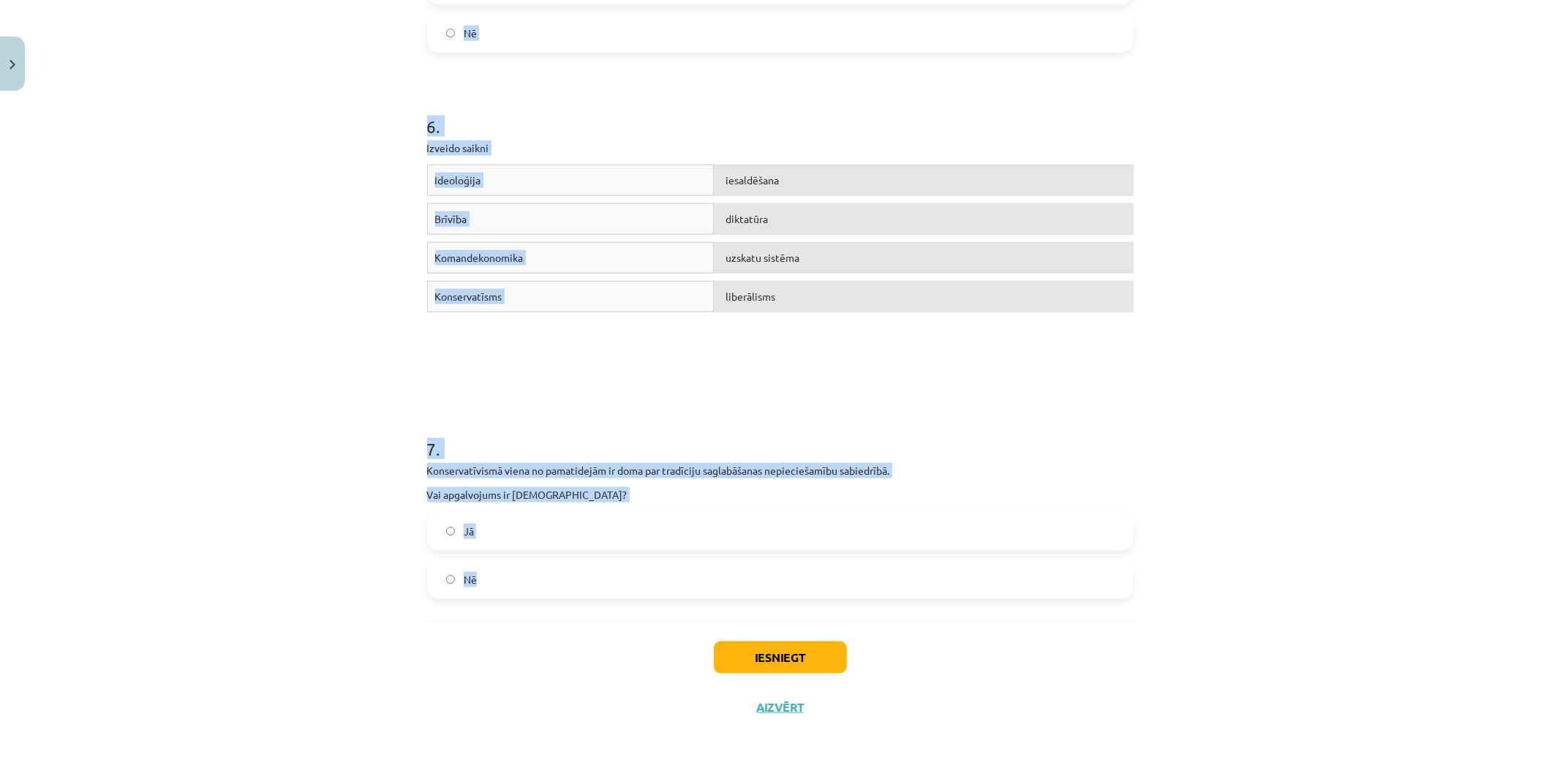
drag, startPoint x: 399, startPoint y: 288, endPoint x: 575, endPoint y: 576, distance: 336.8
click at [575, 576] on div "Mācību tēma: Sociālās zinātnes i - 11. klases 1. ieskaites mācību materiāls #4 …" at bounding box center [780, 384] width 1560 height 768
copy form "1 . Deportācijas Latvijā tika realizētas radikālā liberālisma idejas ietvaros. …"
click at [278, 308] on div "Mācību tēma: Sociālās zinātnes i - 11. klases 1. ieskaites mācību materiāls #4 …" at bounding box center [780, 384] width 1560 height 768
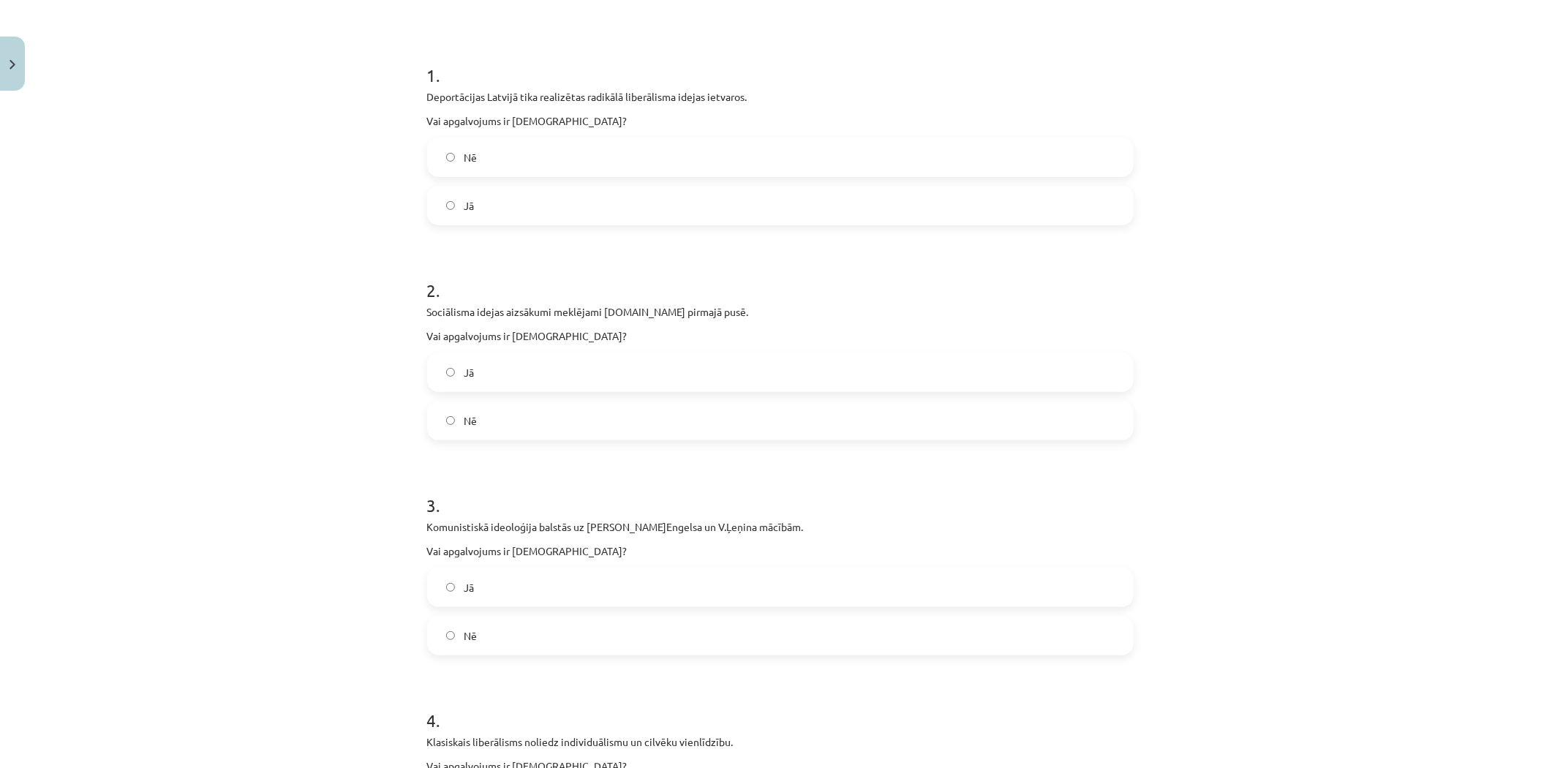
scroll to position [0, 0]
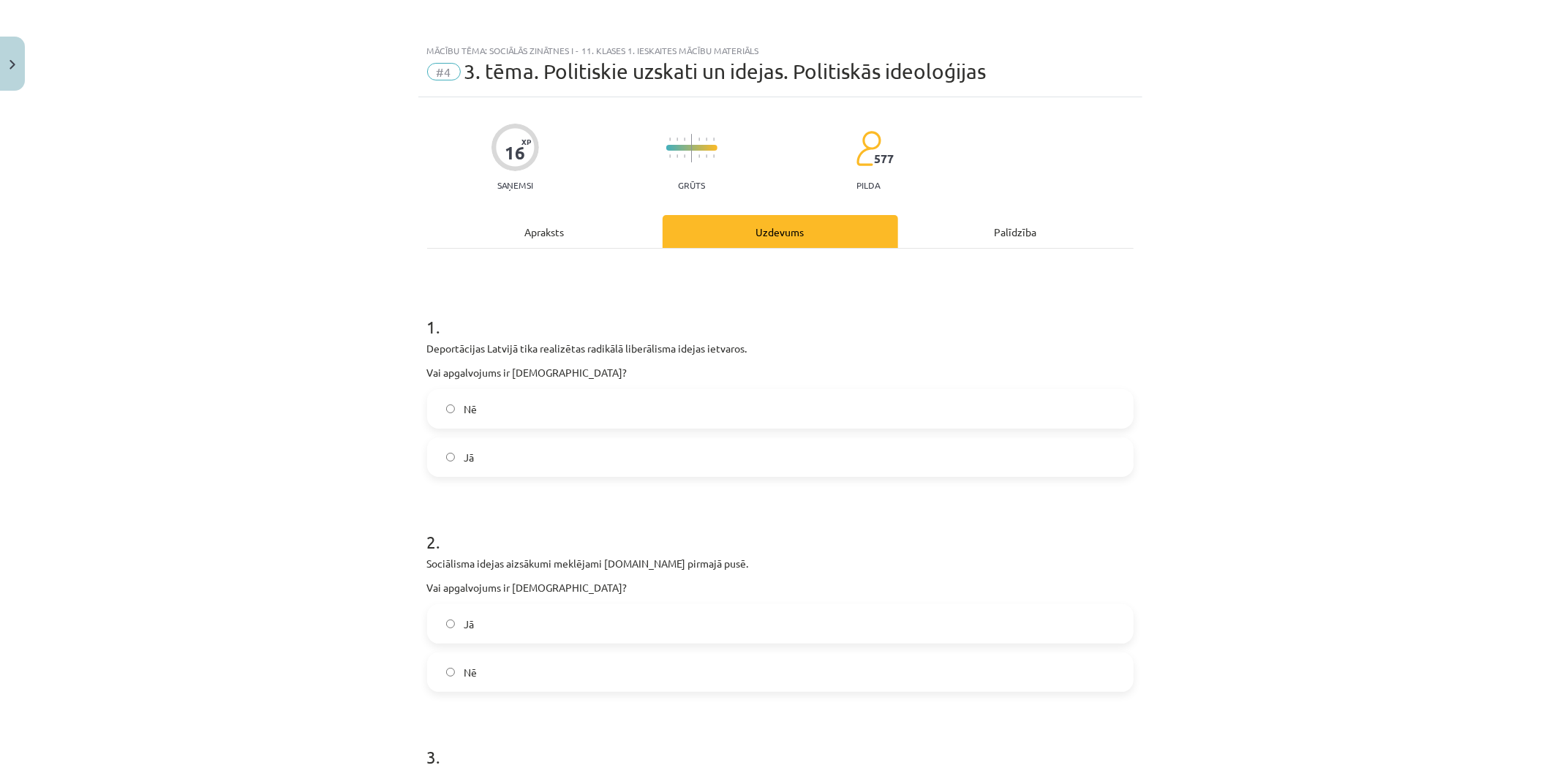
click at [481, 412] on label "Nē" at bounding box center [781, 409] width 704 height 37
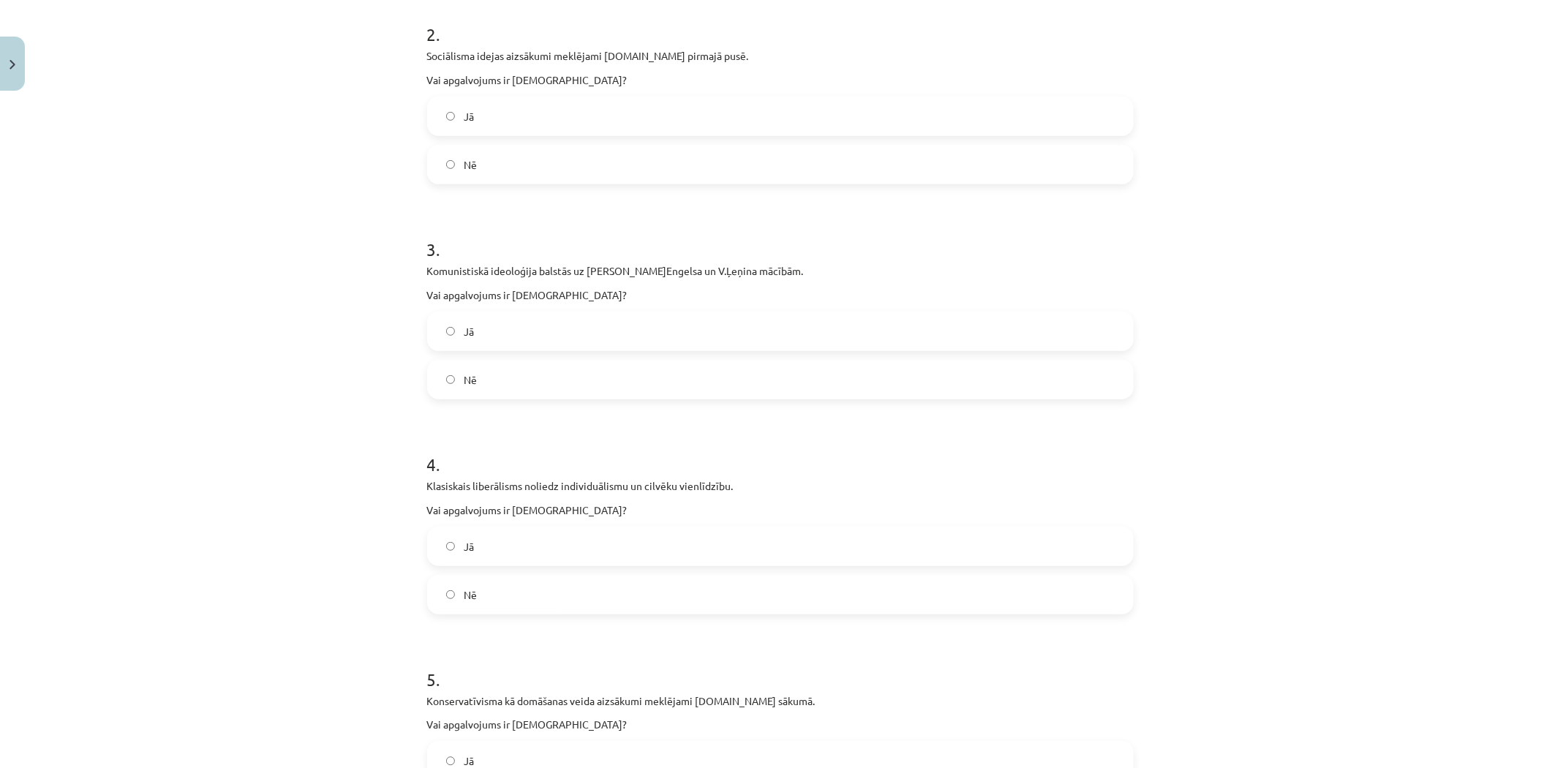
scroll to position [514, 0]
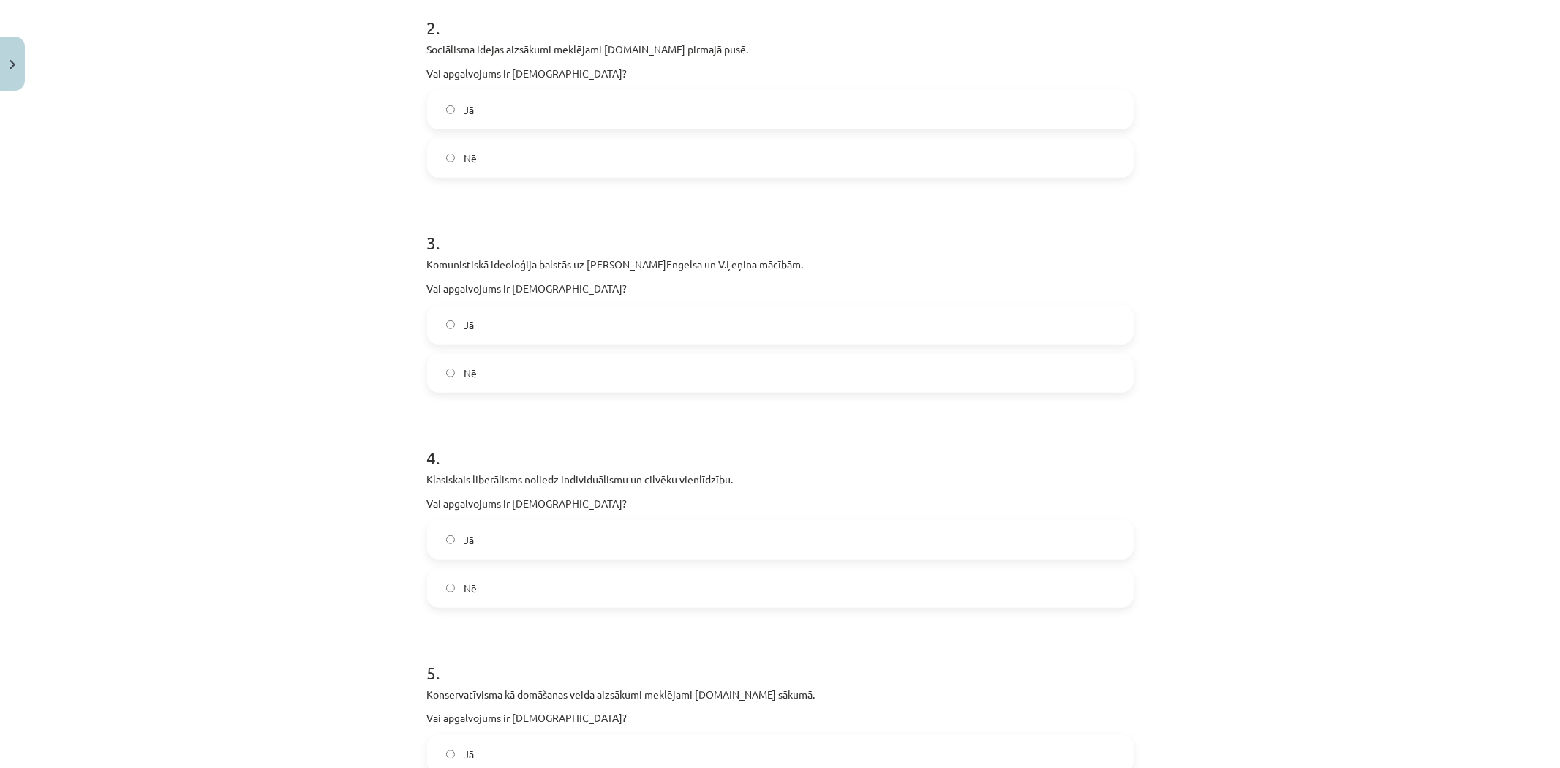
click at [475, 97] on label "Jā" at bounding box center [781, 109] width 704 height 37
click at [516, 320] on label "Jā" at bounding box center [781, 324] width 704 height 37
drag, startPoint x: 491, startPoint y: 584, endPoint x: 469, endPoint y: 513, distance: 73.8
click at [491, 585] on label "Nē" at bounding box center [781, 588] width 704 height 37
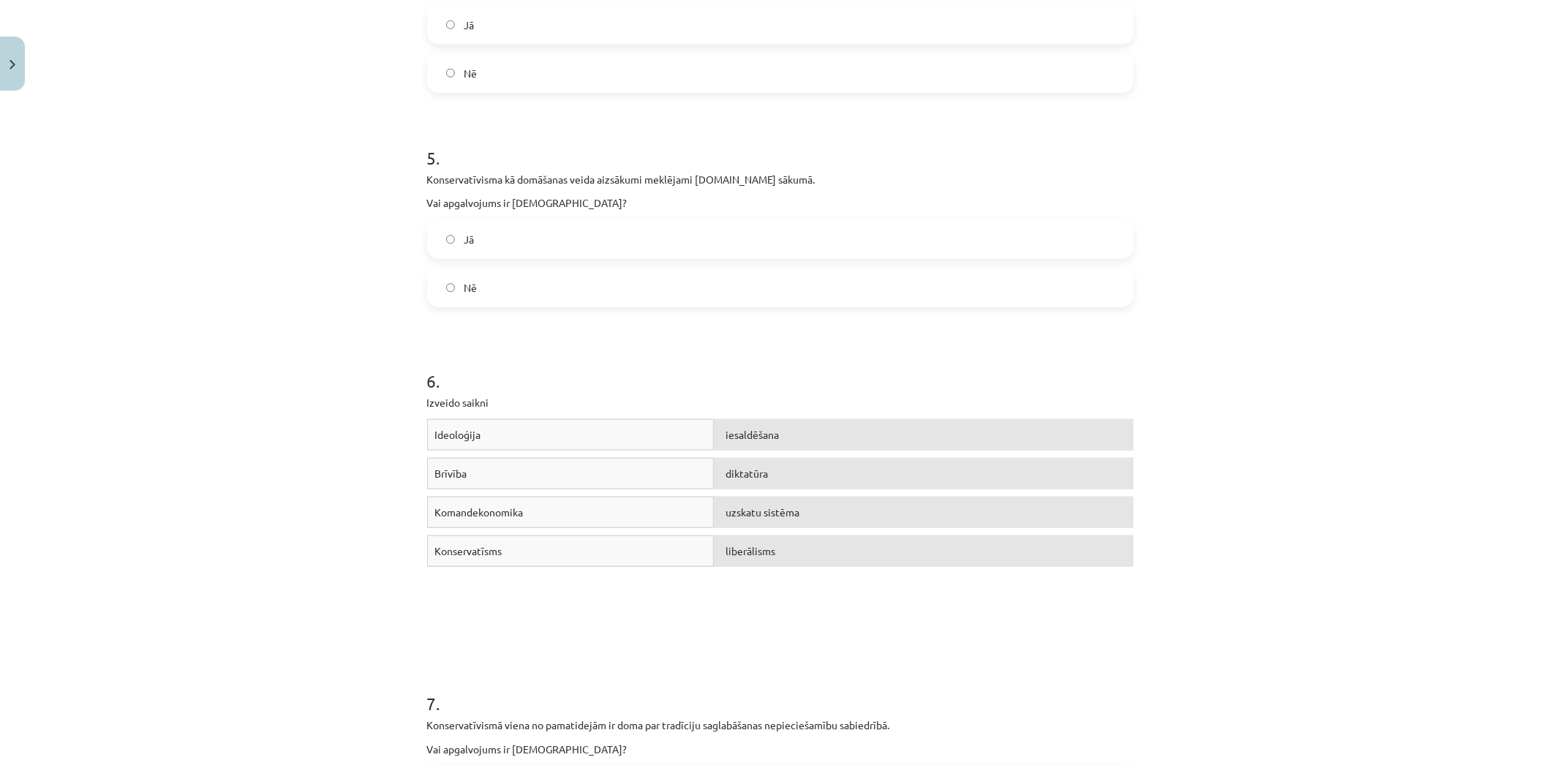
click at [483, 287] on label "Nē" at bounding box center [781, 287] width 704 height 37
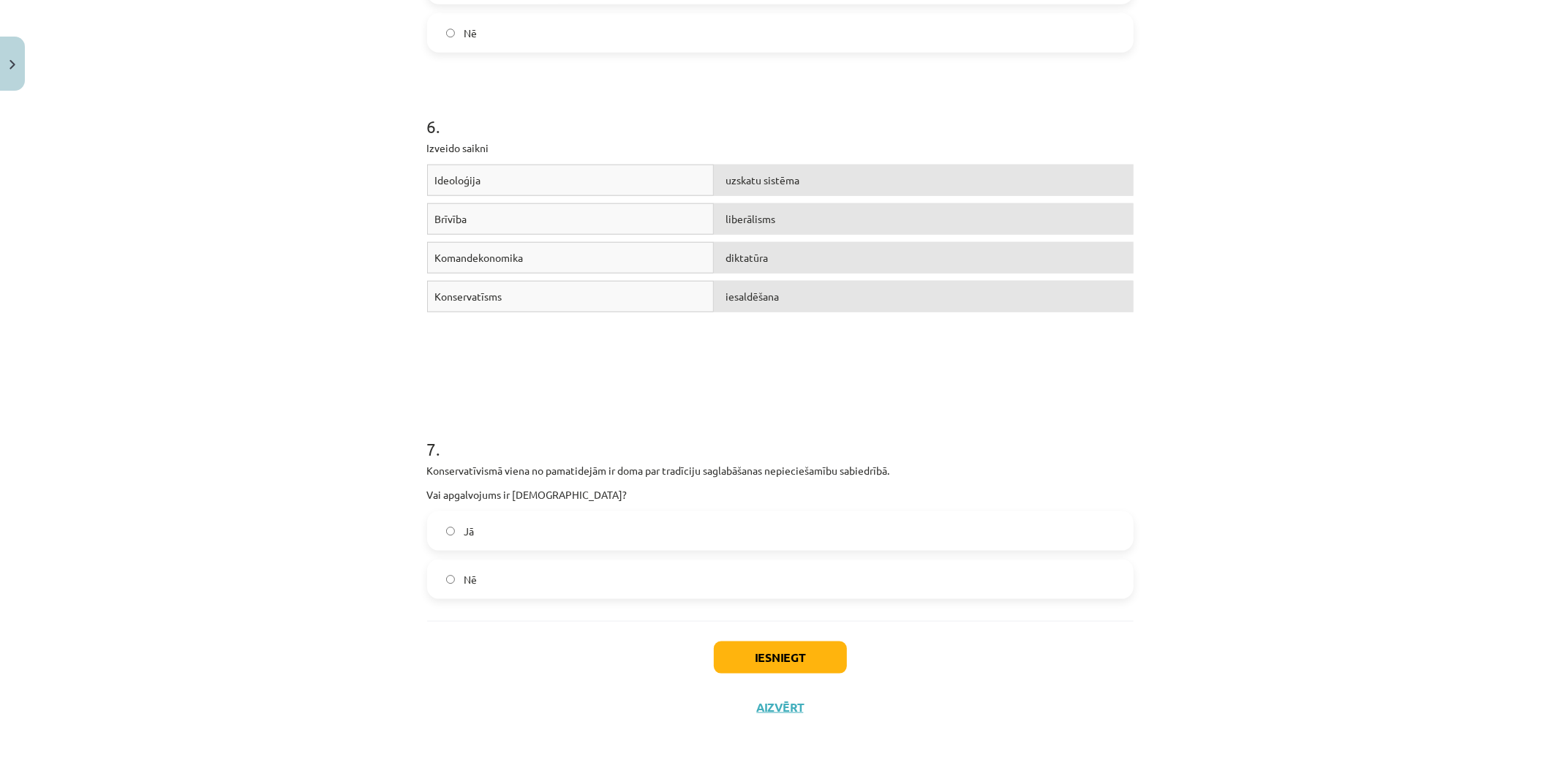
click at [489, 537] on label "Jā" at bounding box center [781, 531] width 704 height 37
click at [746, 671] on button "Iesniegt" at bounding box center [780, 657] width 133 height 32
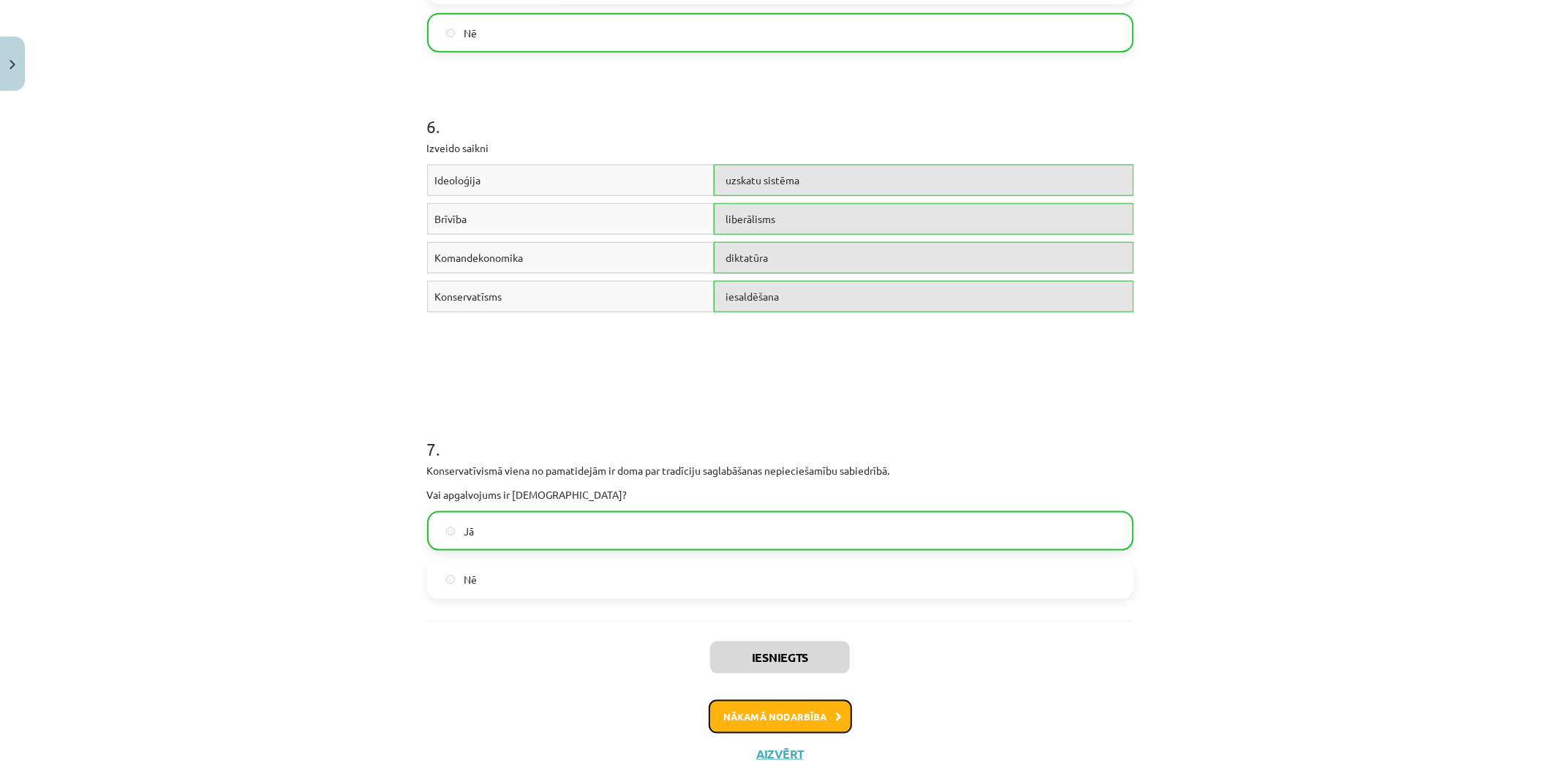
click at [761, 726] on button "Nākamā nodarbība" at bounding box center [780, 717] width 143 height 34
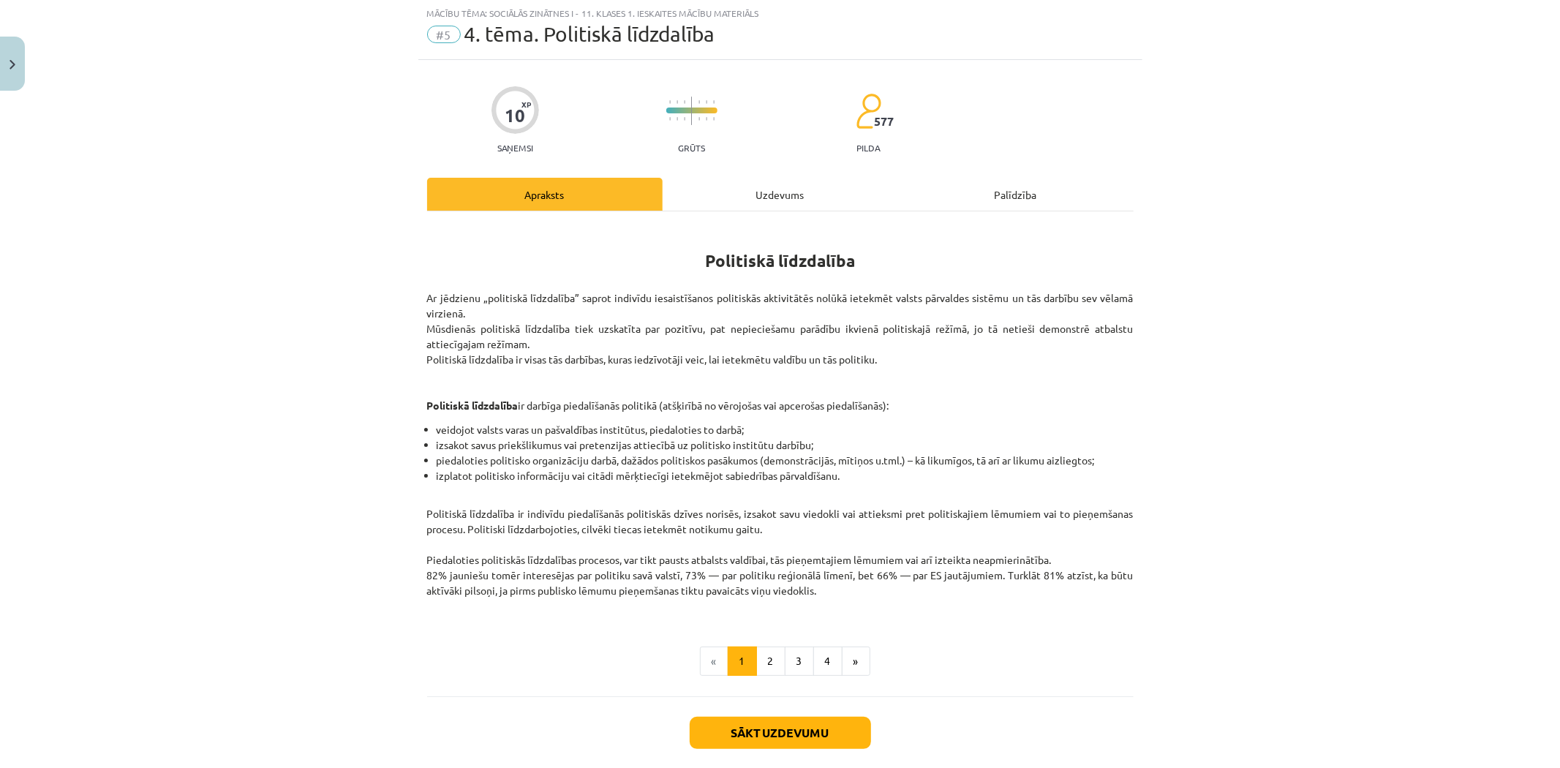
scroll to position [37, 0]
click at [784, 743] on button "Sākt uzdevumu" at bounding box center [780, 733] width 181 height 32
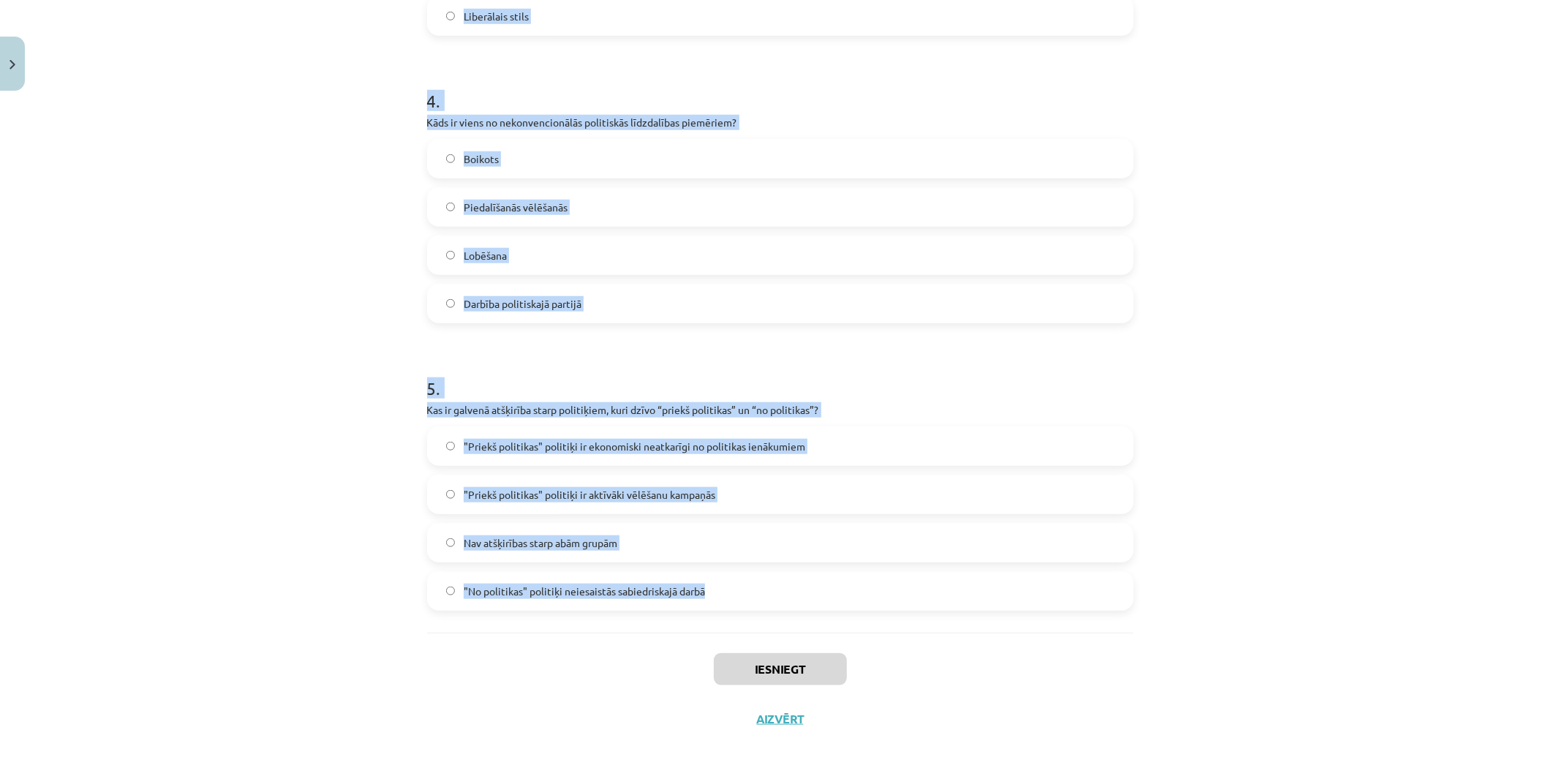
scroll to position [1100, 0]
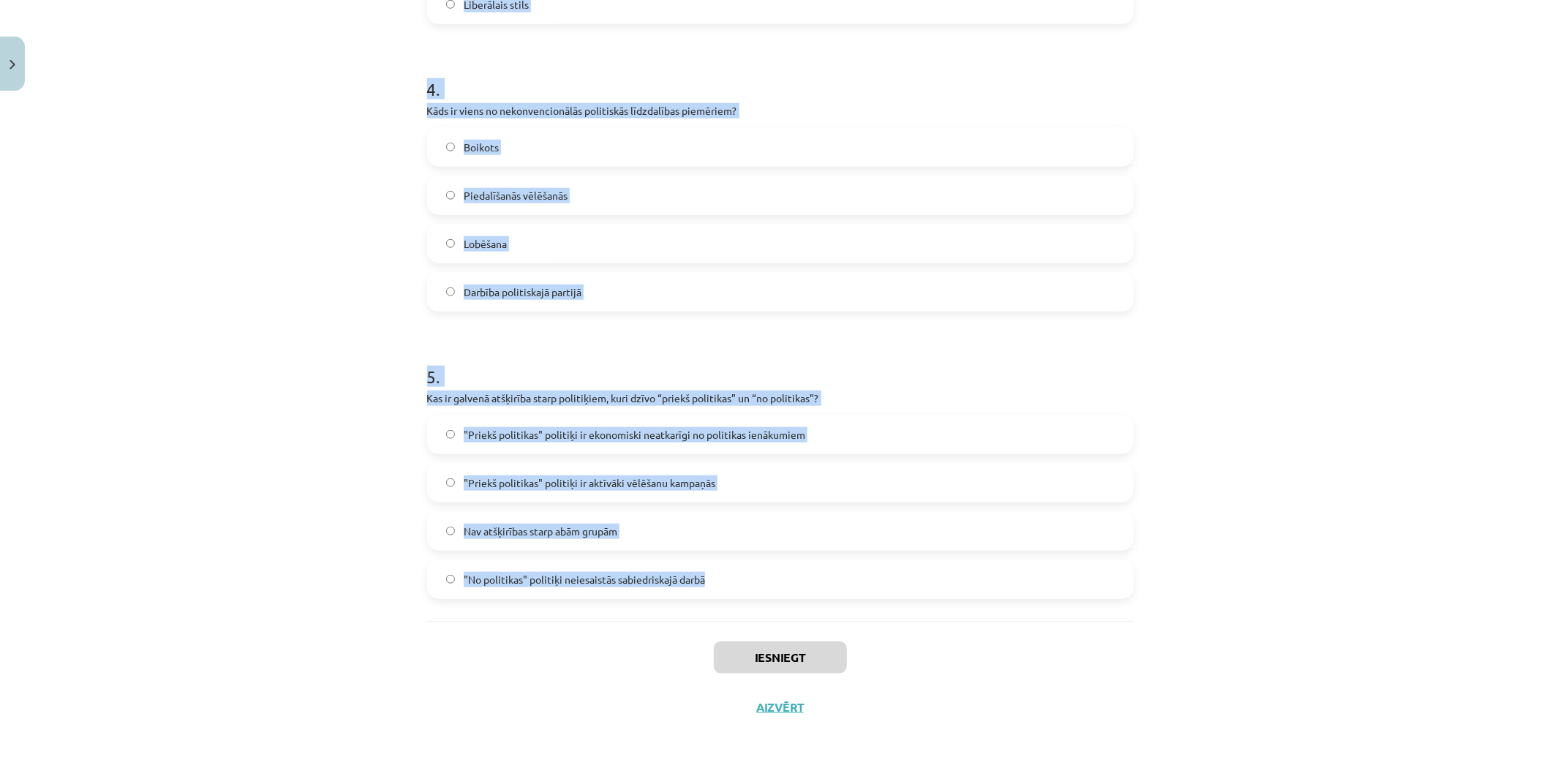
drag, startPoint x: 377, startPoint y: 293, endPoint x: 700, endPoint y: 572, distance: 426.8
click at [700, 572] on div "Mācību tēma: Sociālās zinātnes i - 11. klases 1. ieskaites mācību materiāls #5 …" at bounding box center [780, 384] width 1560 height 768
copy form "1 . Kura autoritātes forma balstās uz indivīdu ticību pastāvošām tradīcijām? Tr…"
click at [297, 228] on div "Mācību tēma: Sociālās zinātnes i - 11. klases 1. ieskaites mācību materiāls #5 …" at bounding box center [780, 384] width 1560 height 768
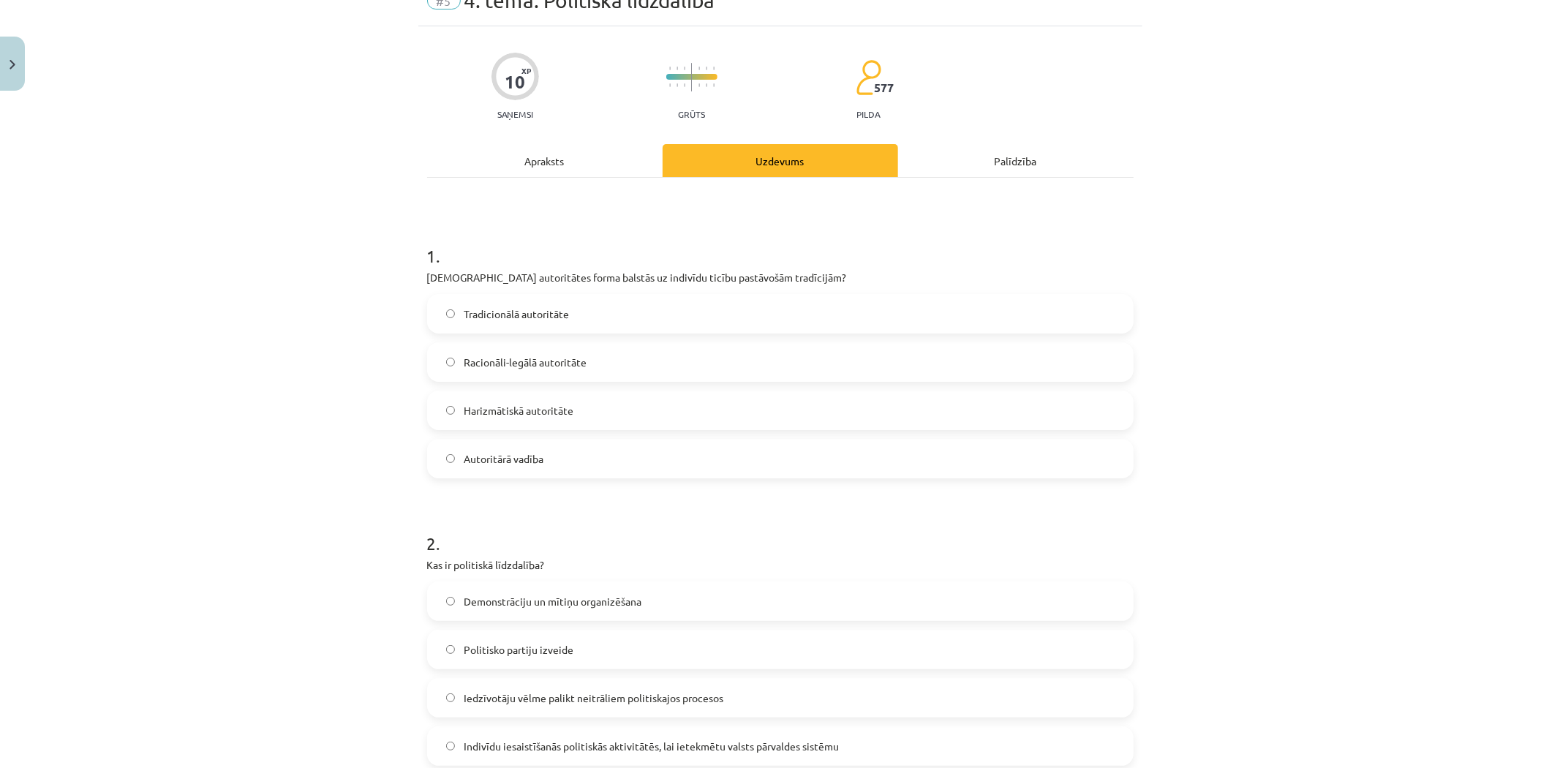
scroll to position [70, 0]
click at [521, 326] on label "Tradicionālā autoritāte" at bounding box center [781, 314] width 704 height 37
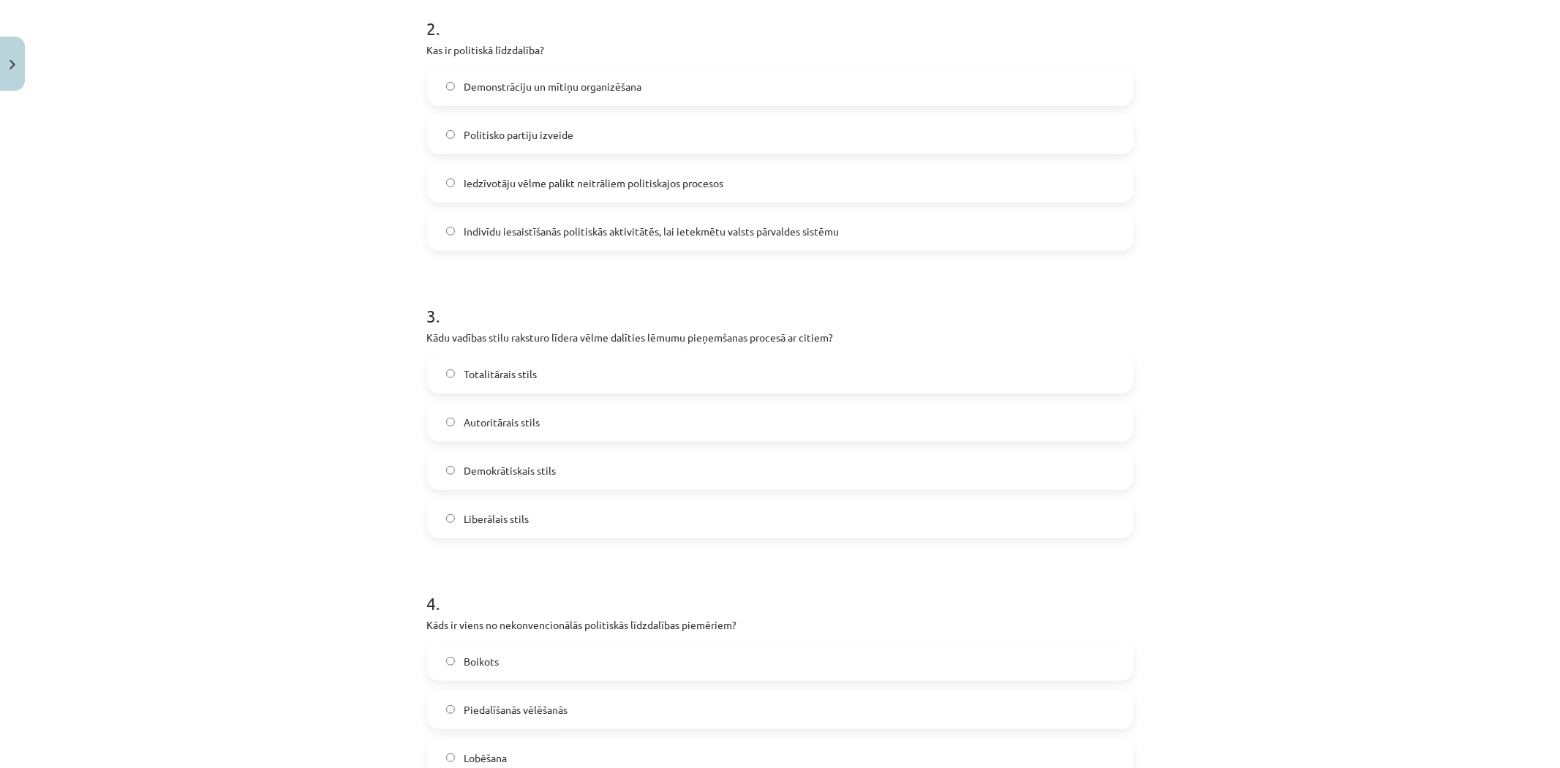
click at [510, 232] on span "Indivīdu iesaistīšanās politiskās aktivitātēs, lai ietekmētu valsts pārvaldes s…" at bounding box center [651, 231] width 375 height 15
click at [553, 464] on label "Demokrātiskais stils" at bounding box center [781, 470] width 704 height 37
click at [534, 646] on label "Boikots" at bounding box center [781, 661] width 704 height 37
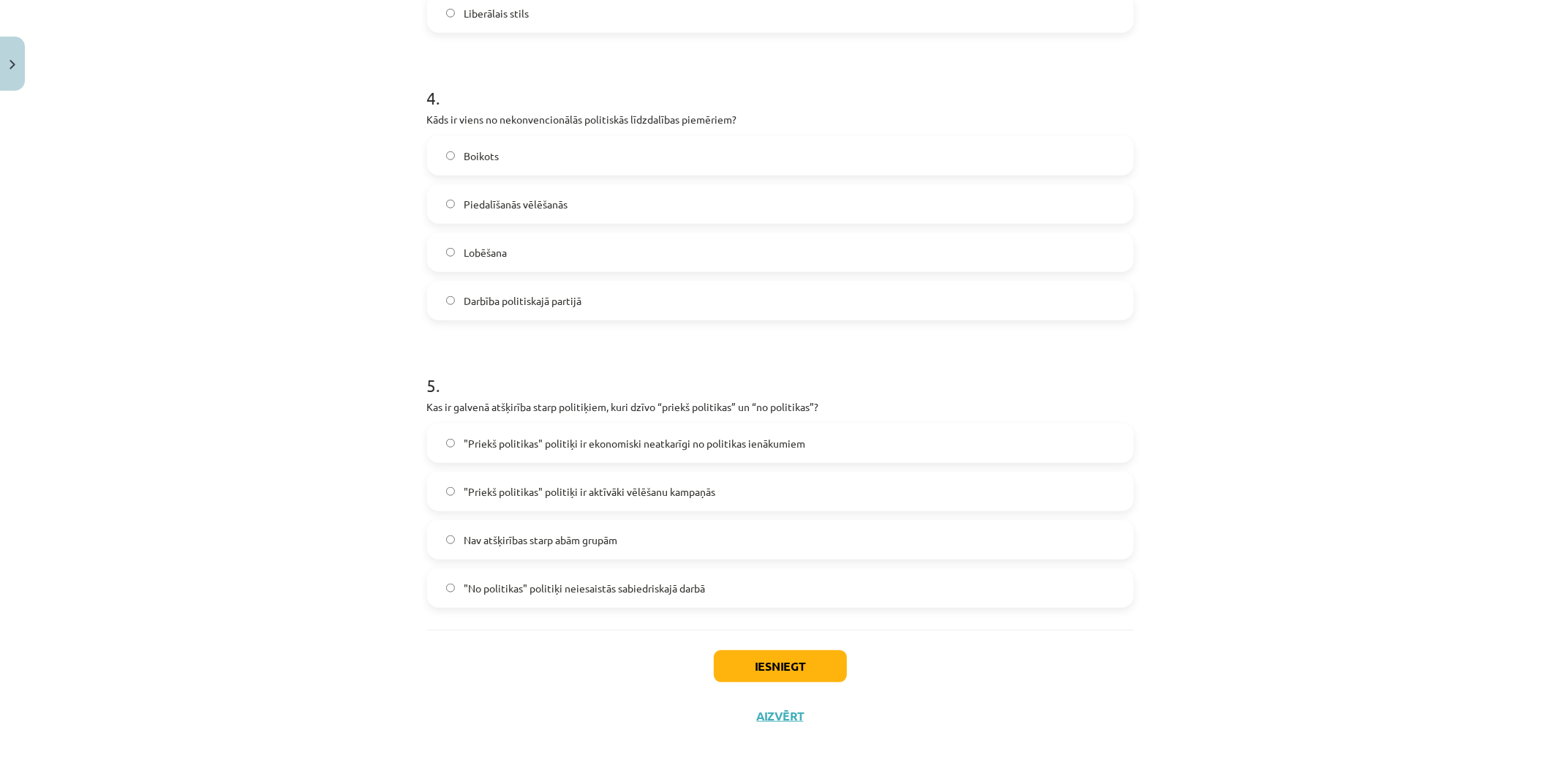
scroll to position [1100, 0]
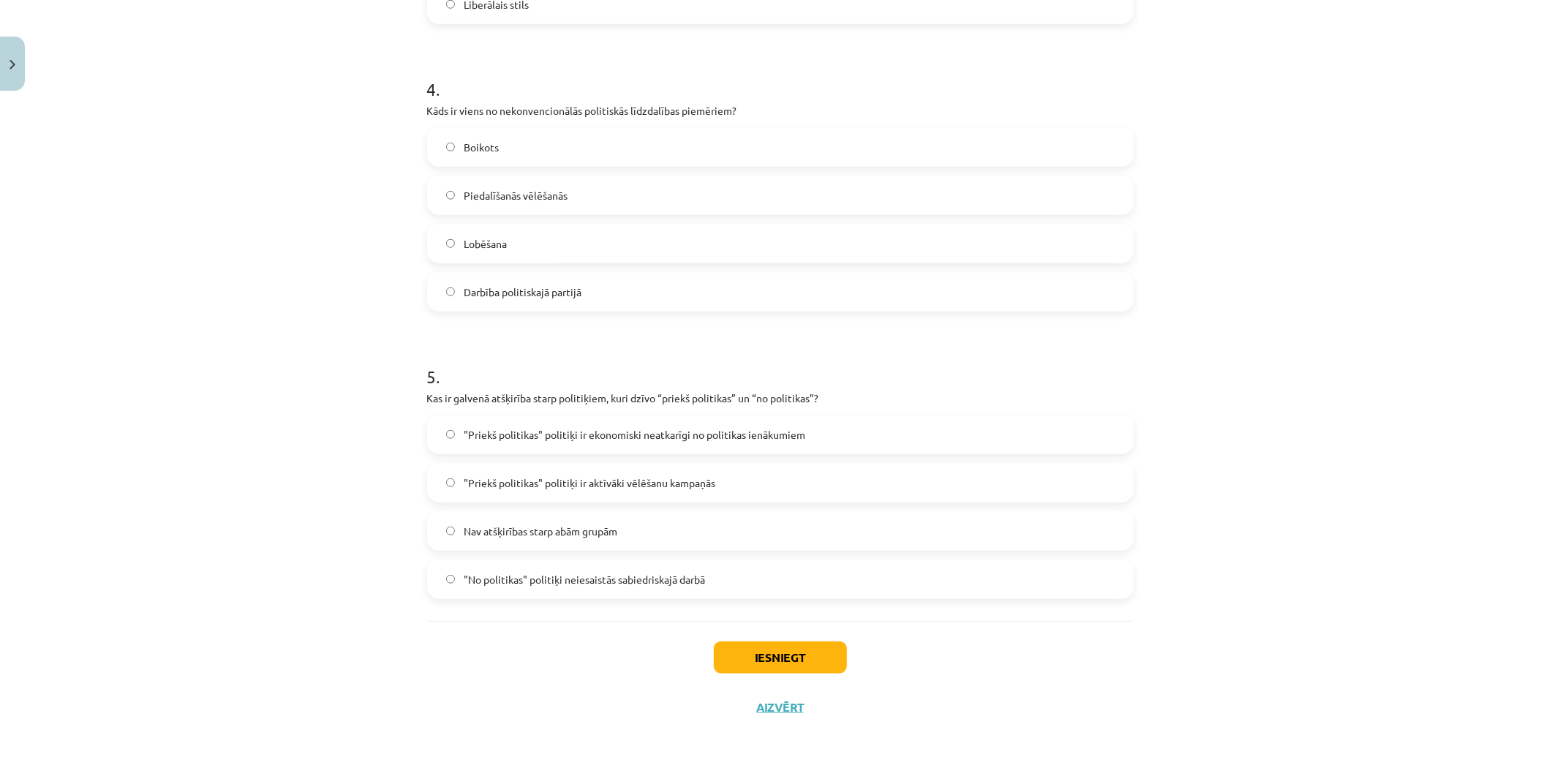
click at [615, 442] on label ""Priekš politikas" politiķi ir ekonomiski neatkarīgi no politikas ienākumiem" at bounding box center [781, 434] width 704 height 37
click at [746, 646] on button "Iesniegt" at bounding box center [780, 657] width 133 height 32
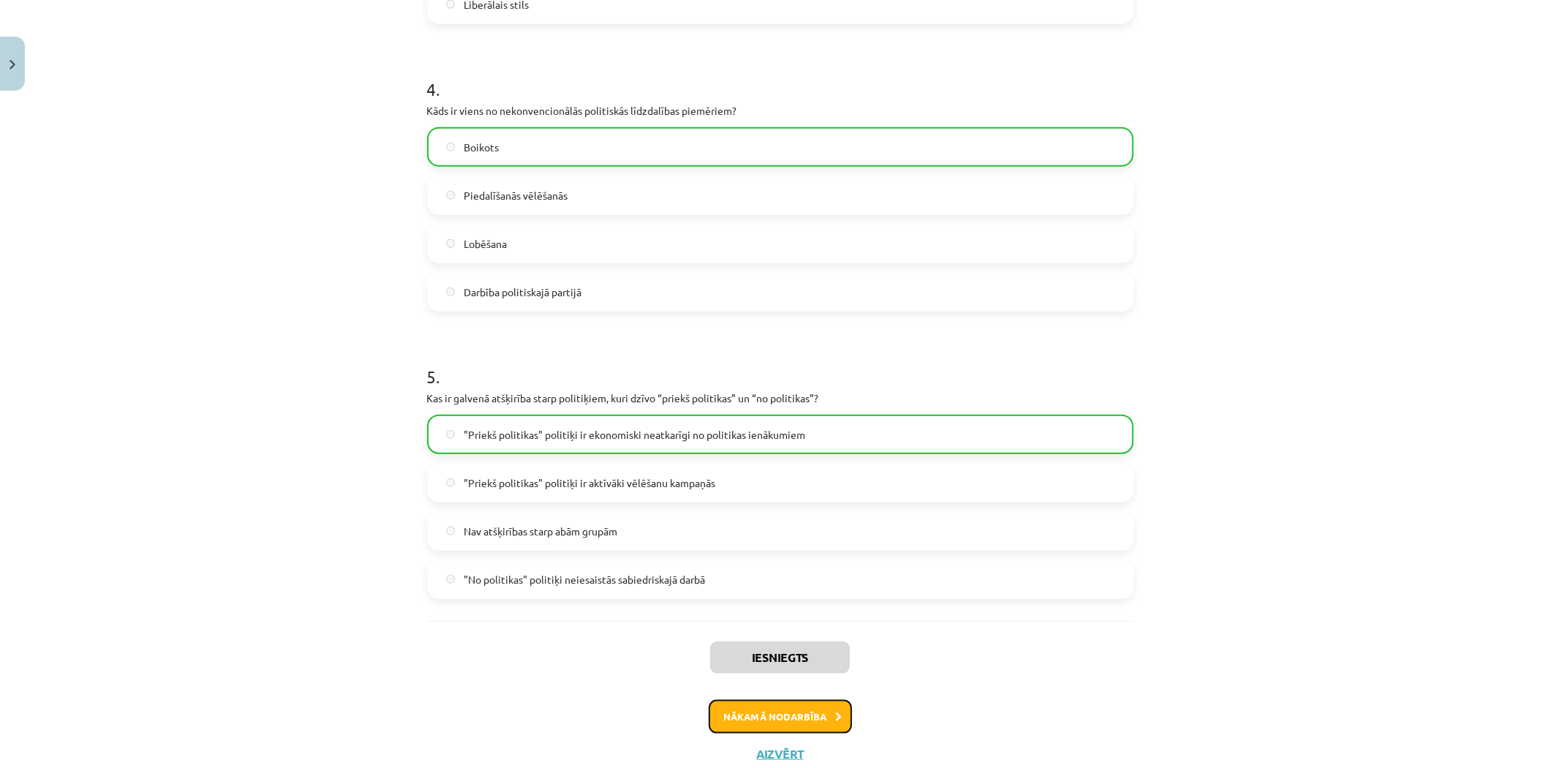
click at [774, 719] on button "Nākamā nodarbība" at bounding box center [780, 717] width 143 height 34
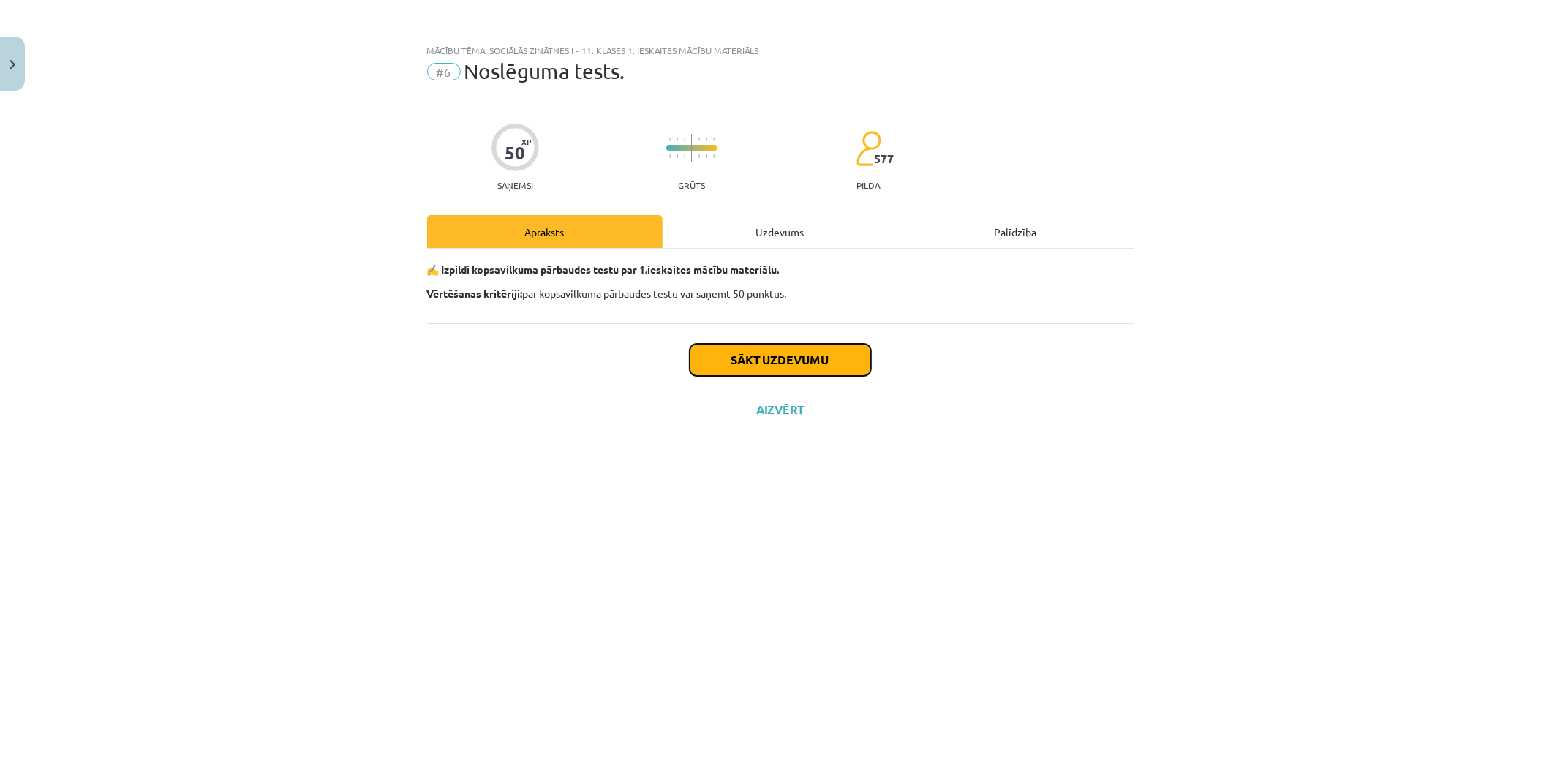
click at [739, 358] on button "Sākt uzdevumu" at bounding box center [780, 360] width 181 height 32
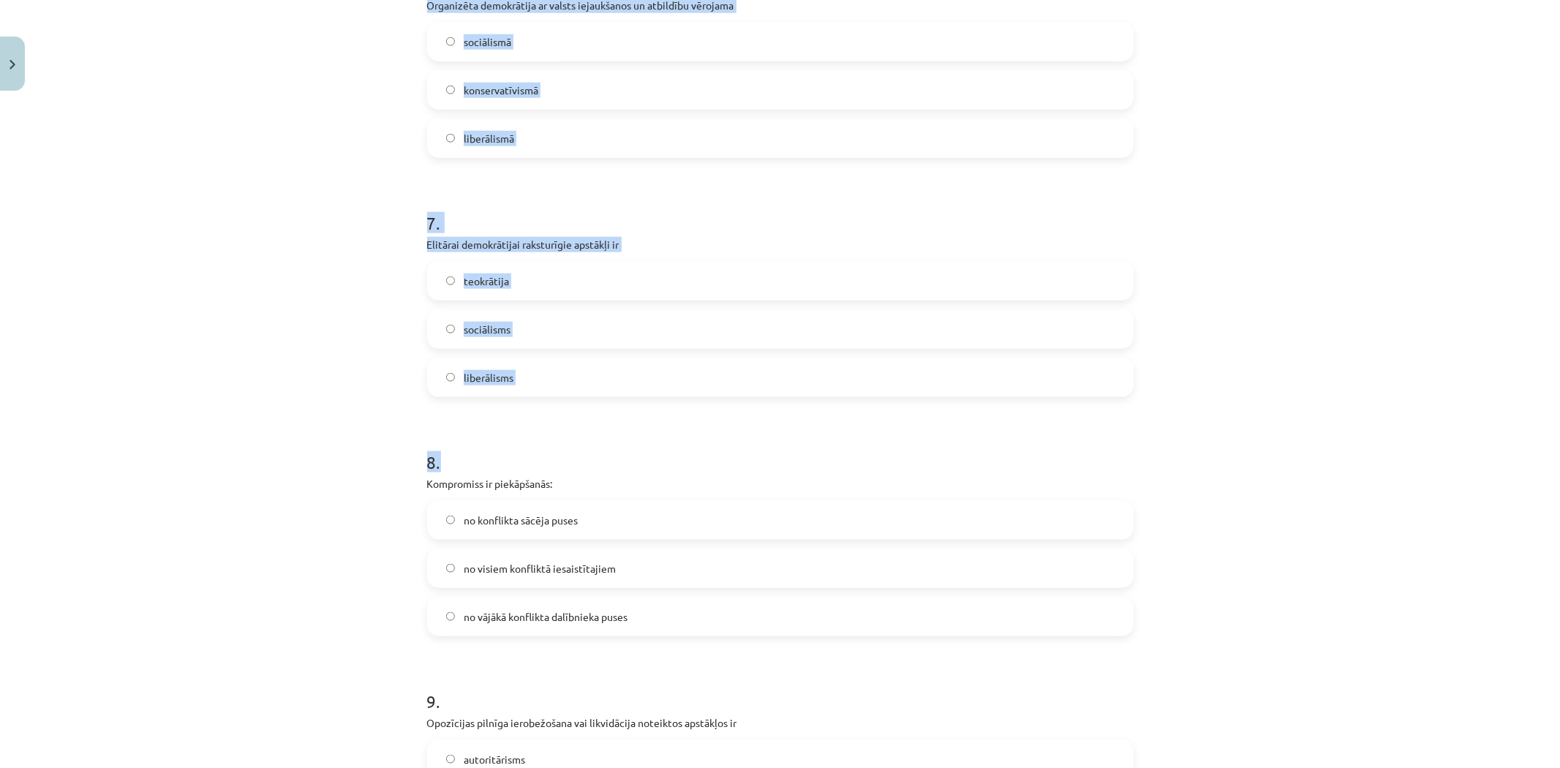
scroll to position [2055, 0]
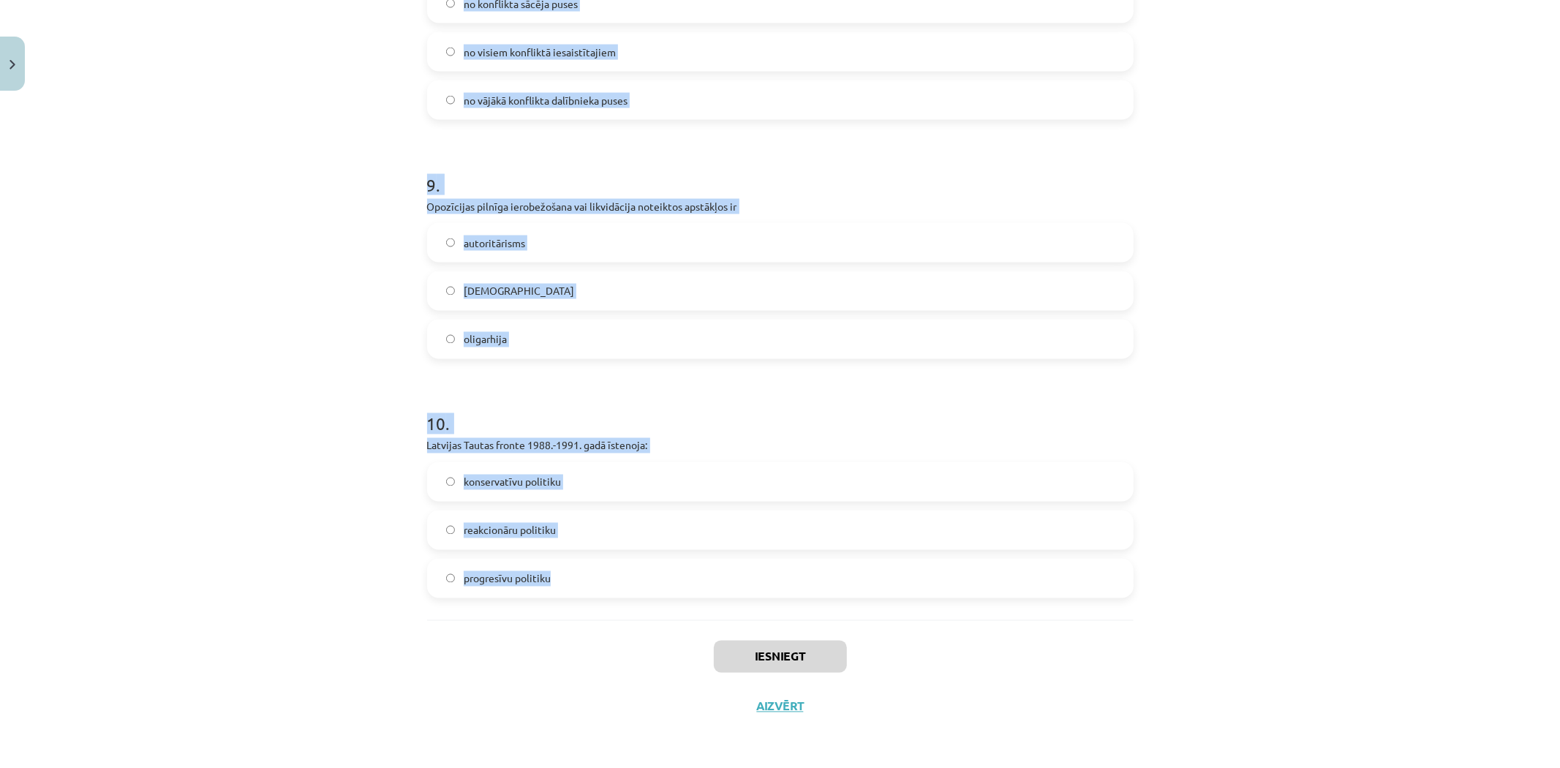
drag, startPoint x: 374, startPoint y: 325, endPoint x: 640, endPoint y: 600, distance: 382.7
click at [640, 600] on div "Mācību tēma: Sociālās zinātnes i - 11. klases 1. ieskaites mācību materiāls #6 …" at bounding box center [780, 384] width 1560 height 768
copy form "1 . Pirmoreiz totalitārs režīms R-Eiropā 20.gs. 20.-s gados izveidojās Vācijā S…"
click at [298, 411] on div "Mācību tēma: Sociālās zinātnes i - 11. klases 1. ieskaites mācību materiāls #6 …" at bounding box center [780, 384] width 1560 height 768
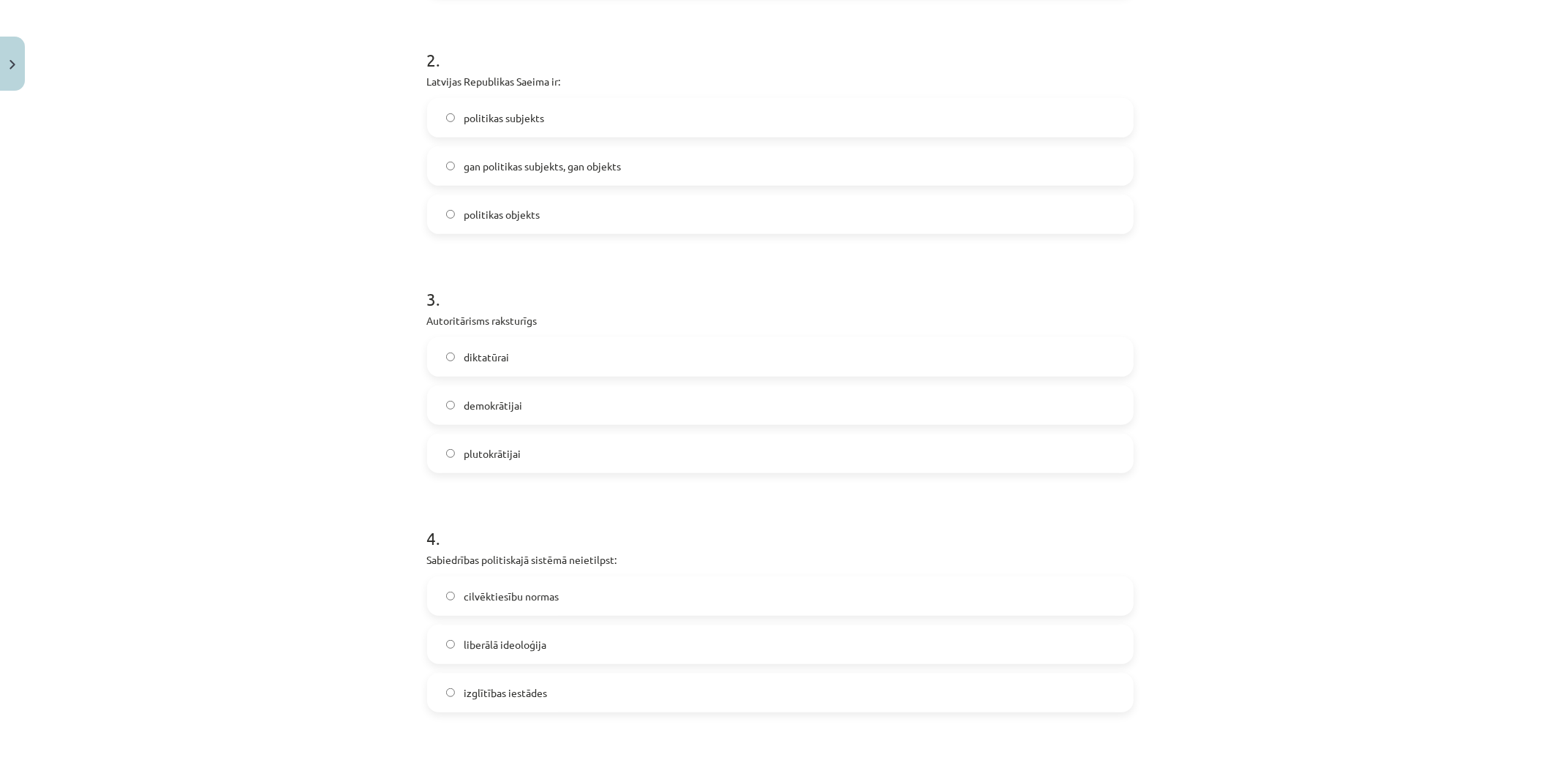
scroll to position [0, 0]
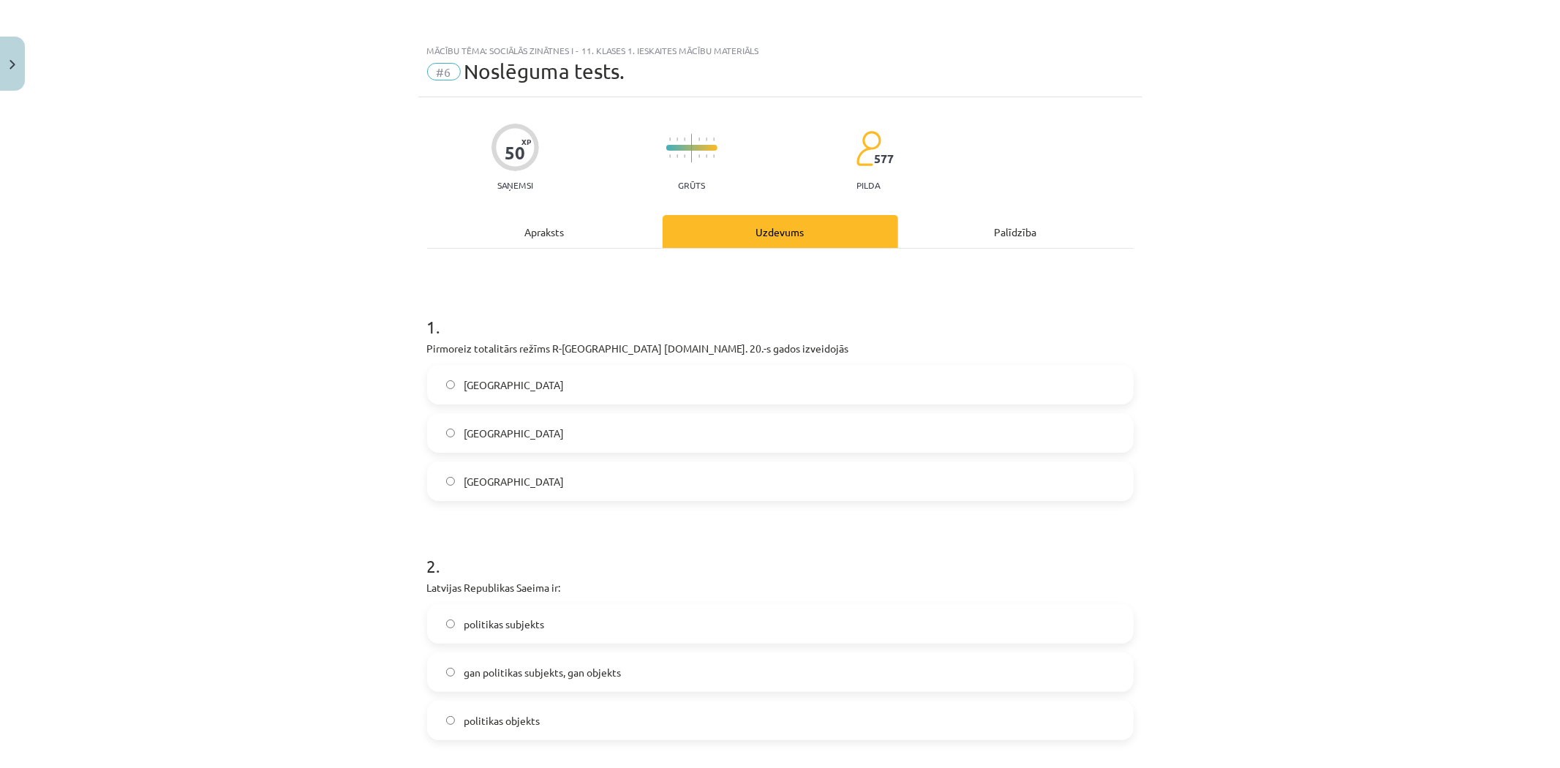
click at [513, 481] on label "Itālijā" at bounding box center [781, 481] width 704 height 37
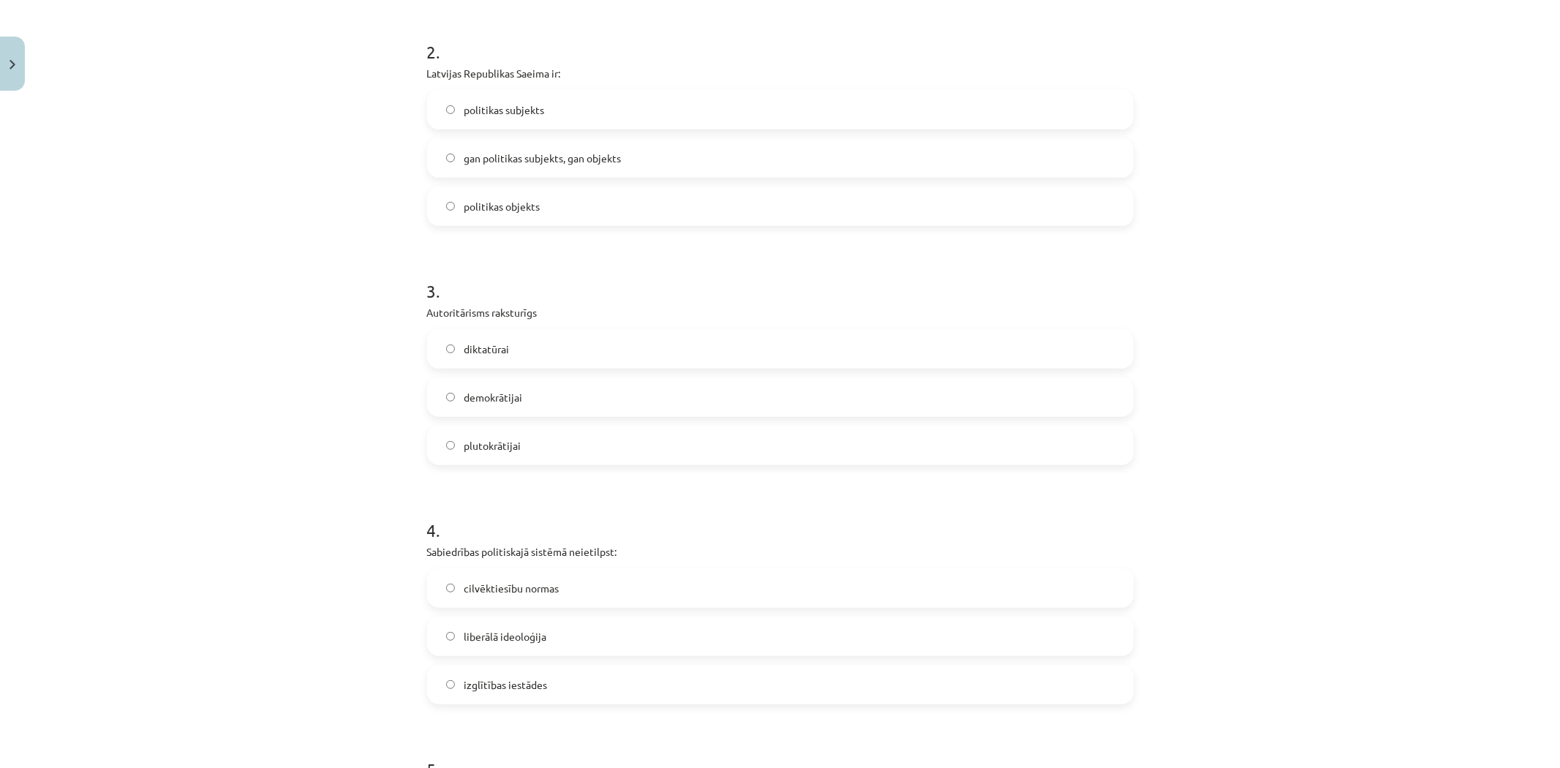
click at [529, 111] on span "politikas subjekts" at bounding box center [504, 109] width 80 height 15
click at [524, 352] on label "diktatūrai" at bounding box center [781, 349] width 704 height 37
click at [535, 683] on span "izglītības iestādes" at bounding box center [505, 684] width 83 height 15
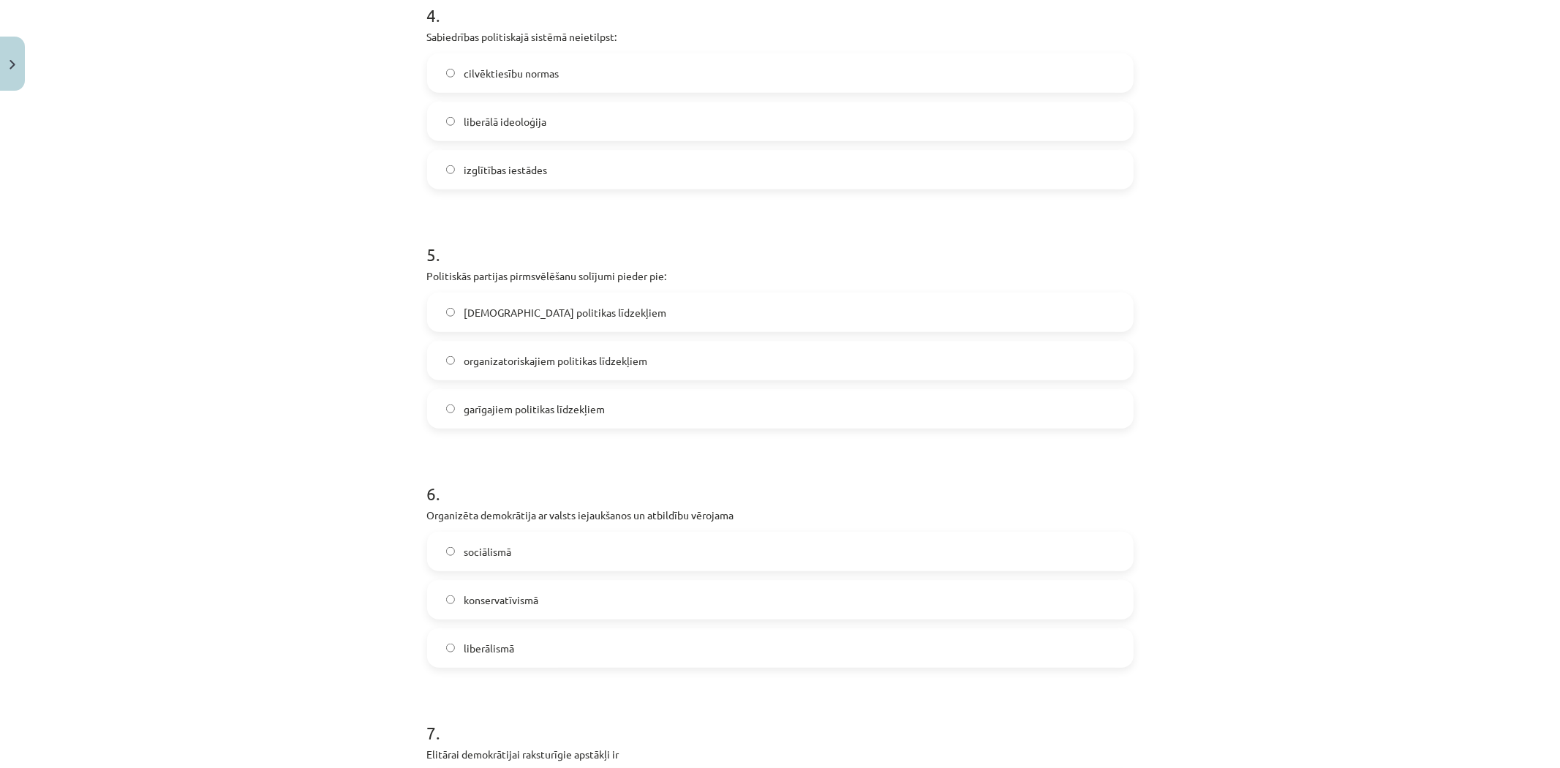
click at [510, 421] on label "garīgajiem politikas līdzekļiem" at bounding box center [781, 409] width 704 height 37
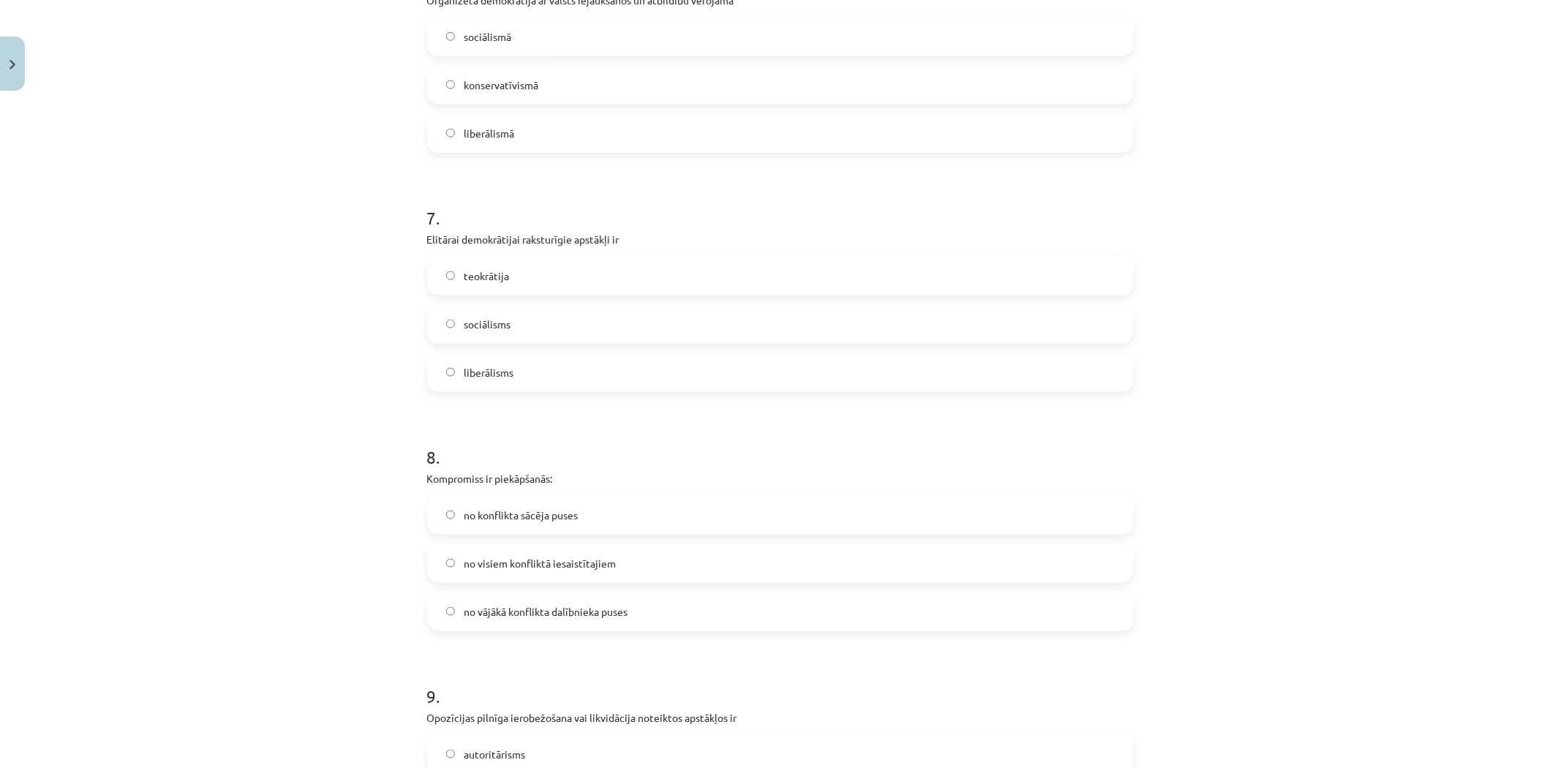
click at [491, 32] on span "sociālismā" at bounding box center [488, 36] width 48 height 15
click at [507, 369] on span "liberālisms" at bounding box center [489, 372] width 50 height 15
click at [549, 576] on label "no visiem konfliktā iesaistītajiem" at bounding box center [781, 563] width 704 height 37
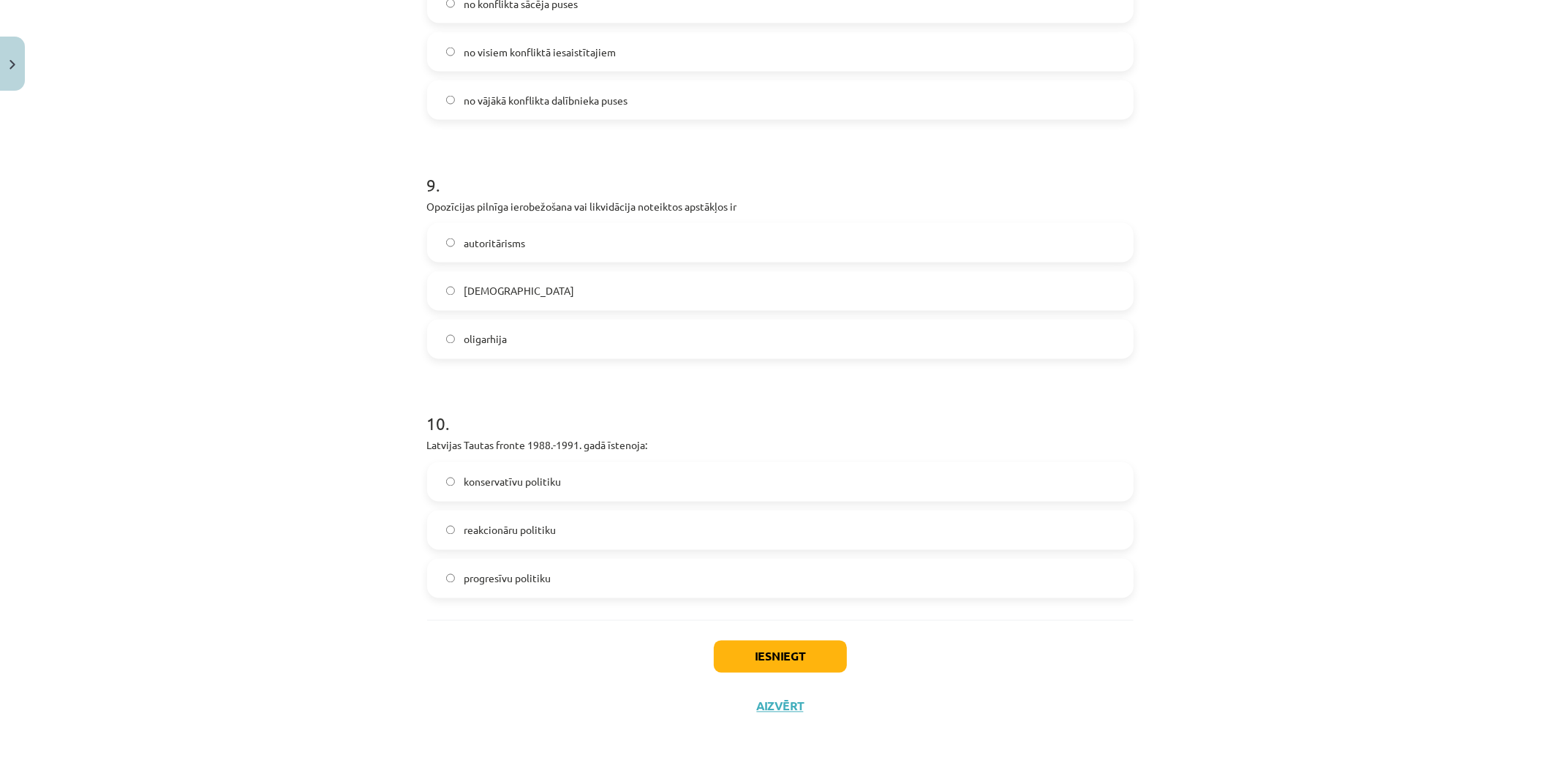
click at [494, 286] on span "totalitārisms" at bounding box center [519, 291] width 110 height 15
drag, startPoint x: 546, startPoint y: 570, endPoint x: 561, endPoint y: 580, distance: 17.4
click at [547, 570] on label "progresīvu politiku" at bounding box center [781, 578] width 704 height 37
click at [758, 663] on button "Iesniegt" at bounding box center [780, 657] width 133 height 32
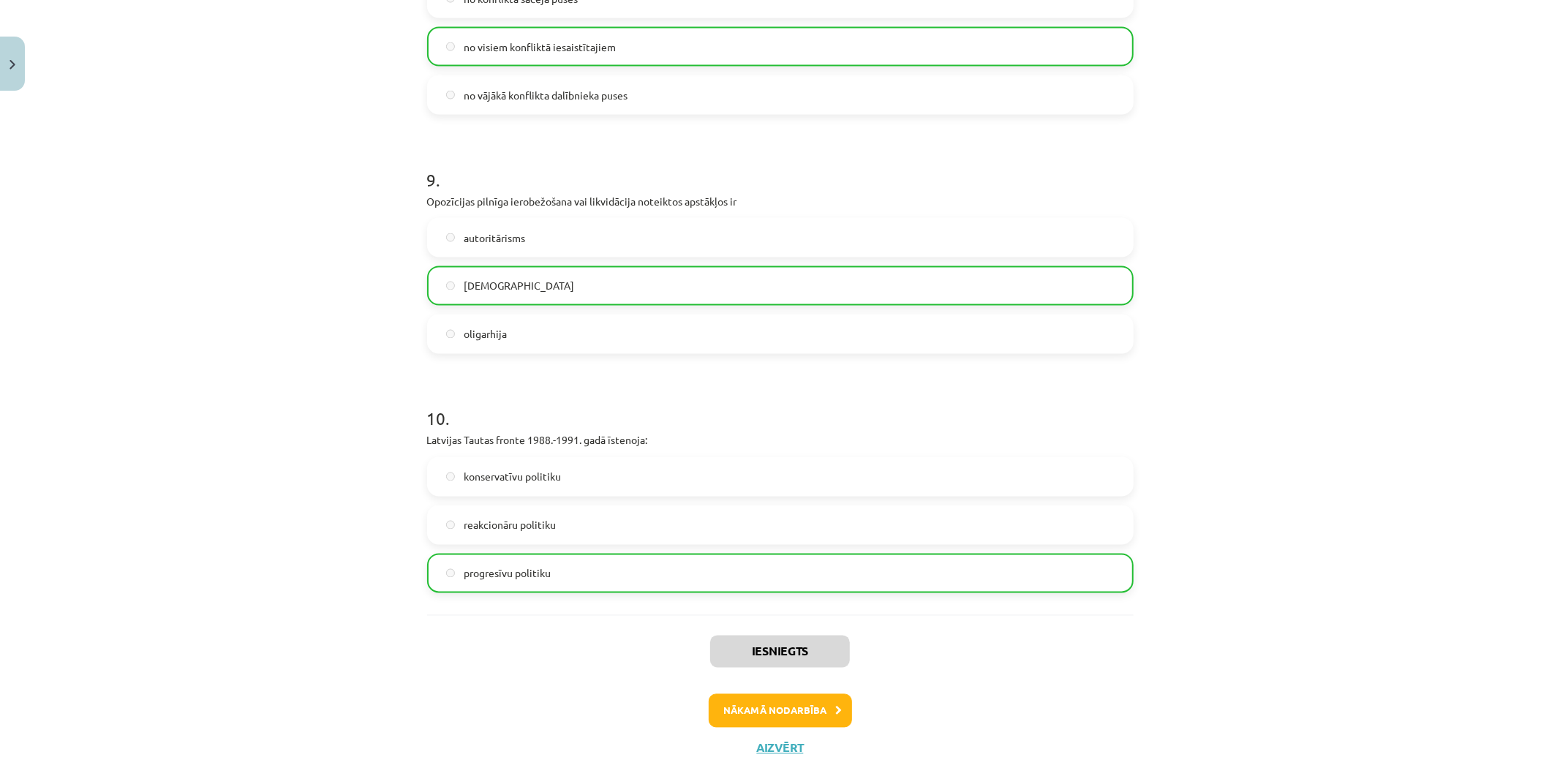
scroll to position [2101, 0]
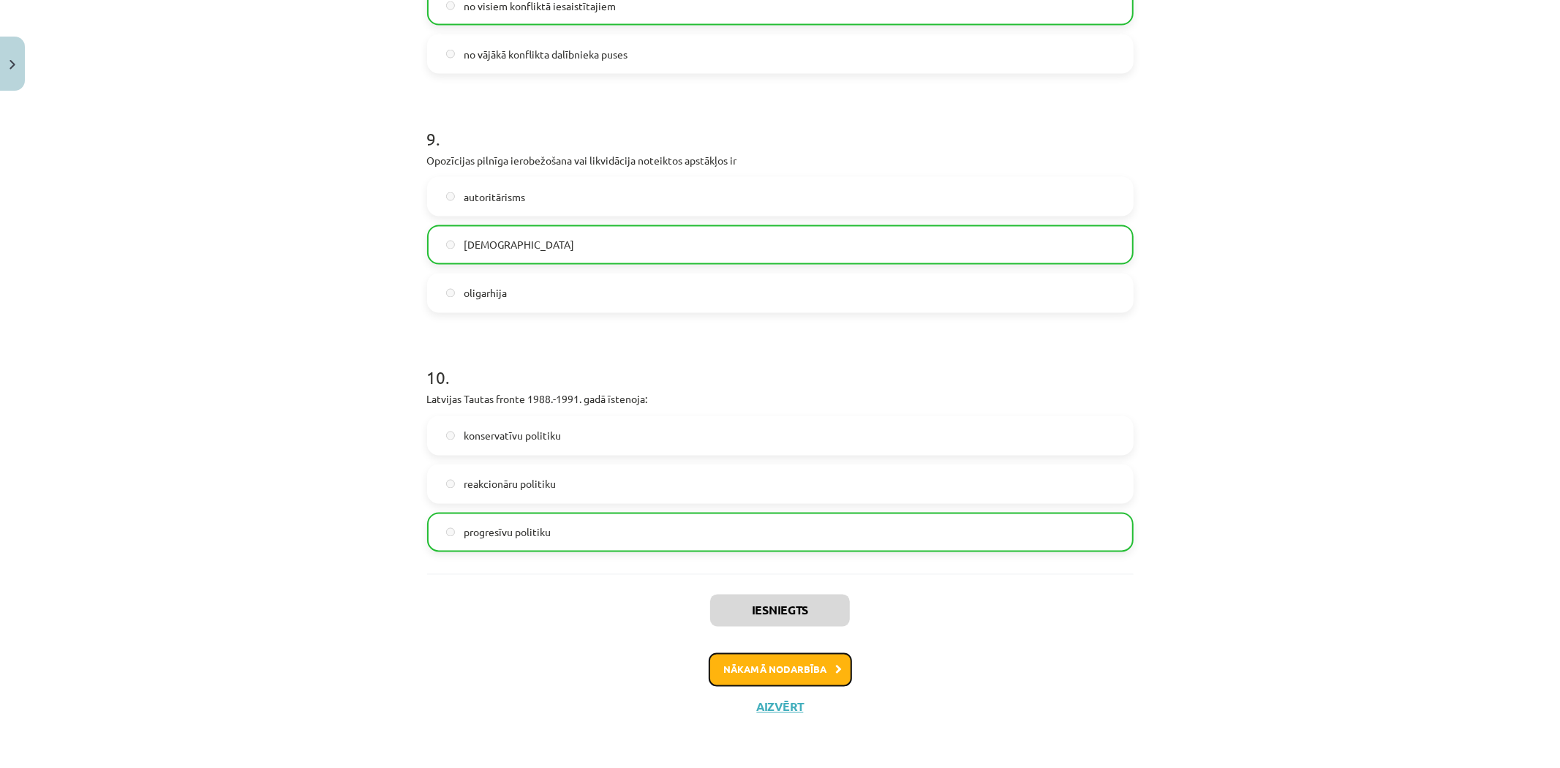
click at [764, 668] on button "Nākamā nodarbība" at bounding box center [780, 670] width 143 height 34
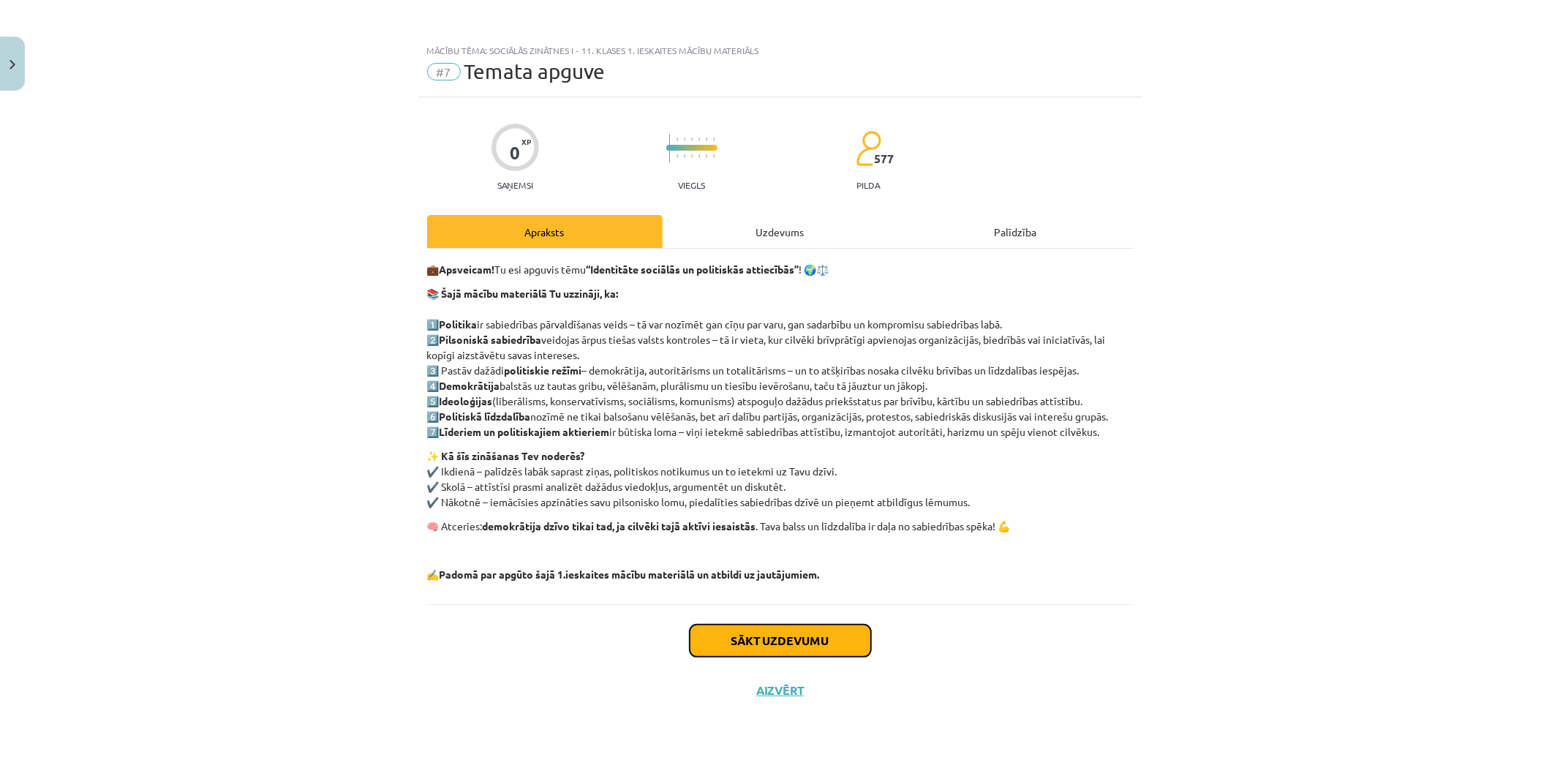
click at [764, 646] on button "Sākt uzdevumu" at bounding box center [780, 641] width 181 height 32
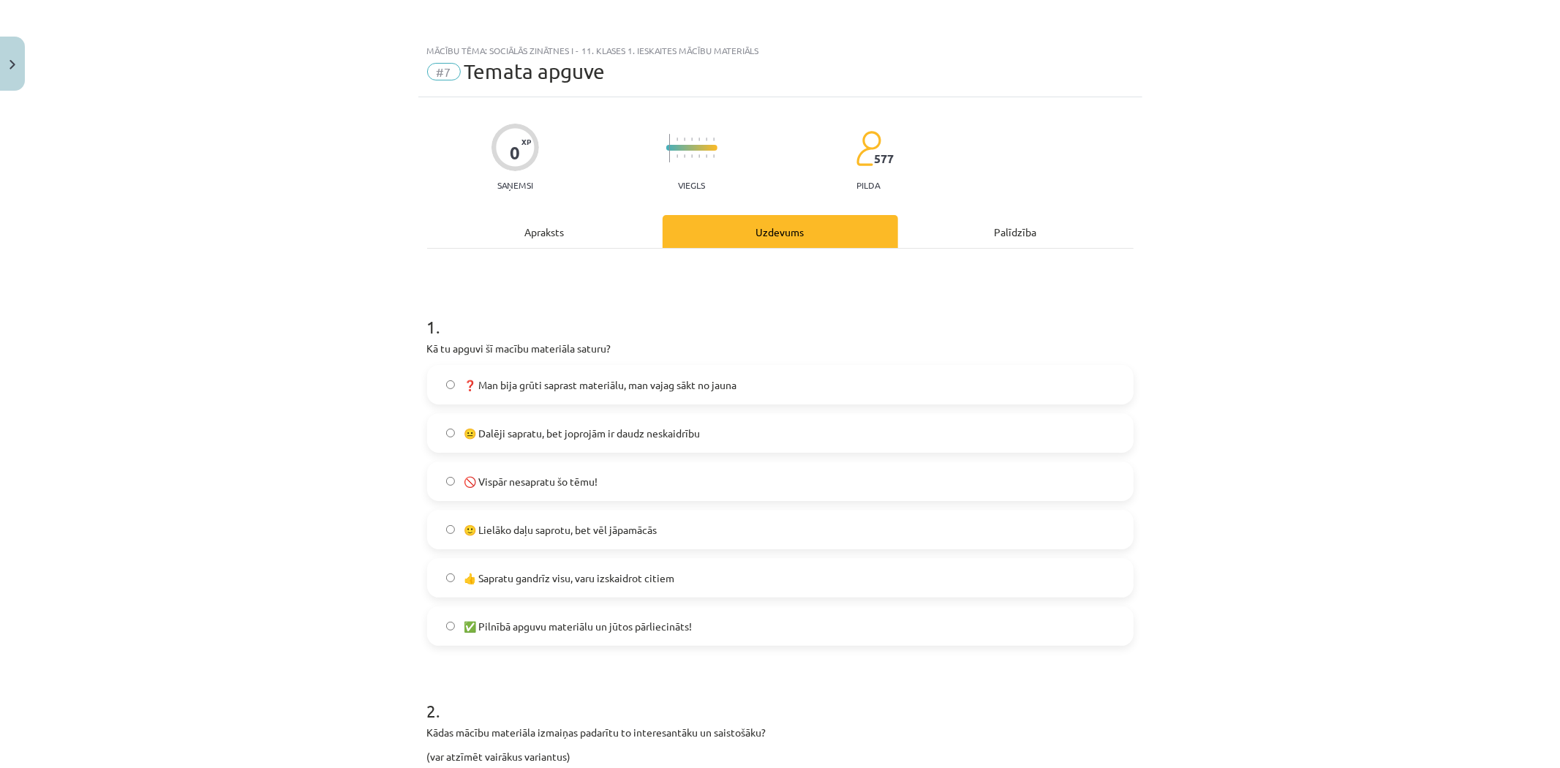
click at [531, 437] on span "😐 Dalēji sapratu, bet joprojām ir daudz neskaidrību" at bounding box center [582, 433] width 236 height 15
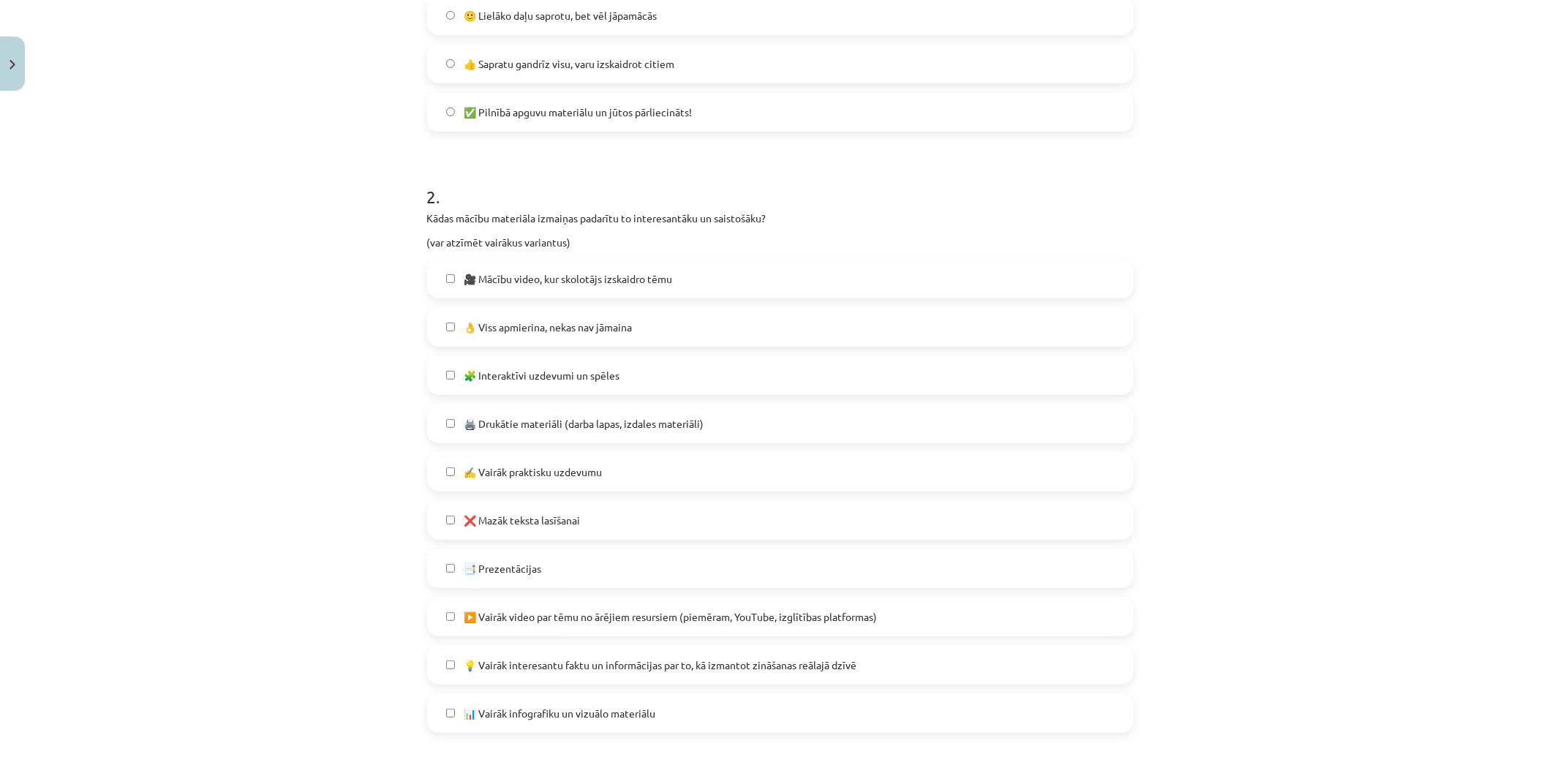
click at [535, 323] on span "👌 Viss apmierina, nekas nav jāmaina" at bounding box center [548, 327] width 168 height 15
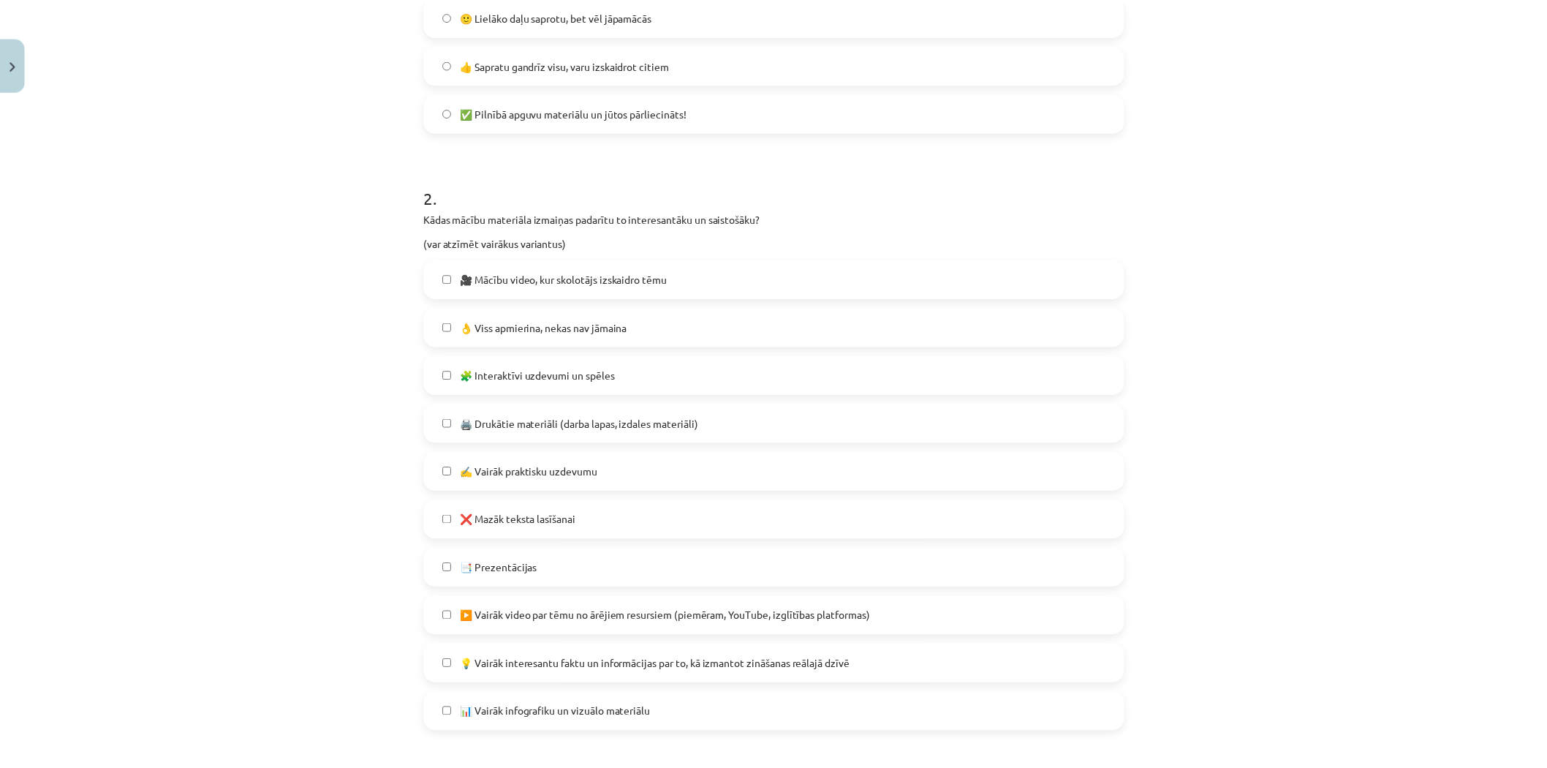
scroll to position [905, 0]
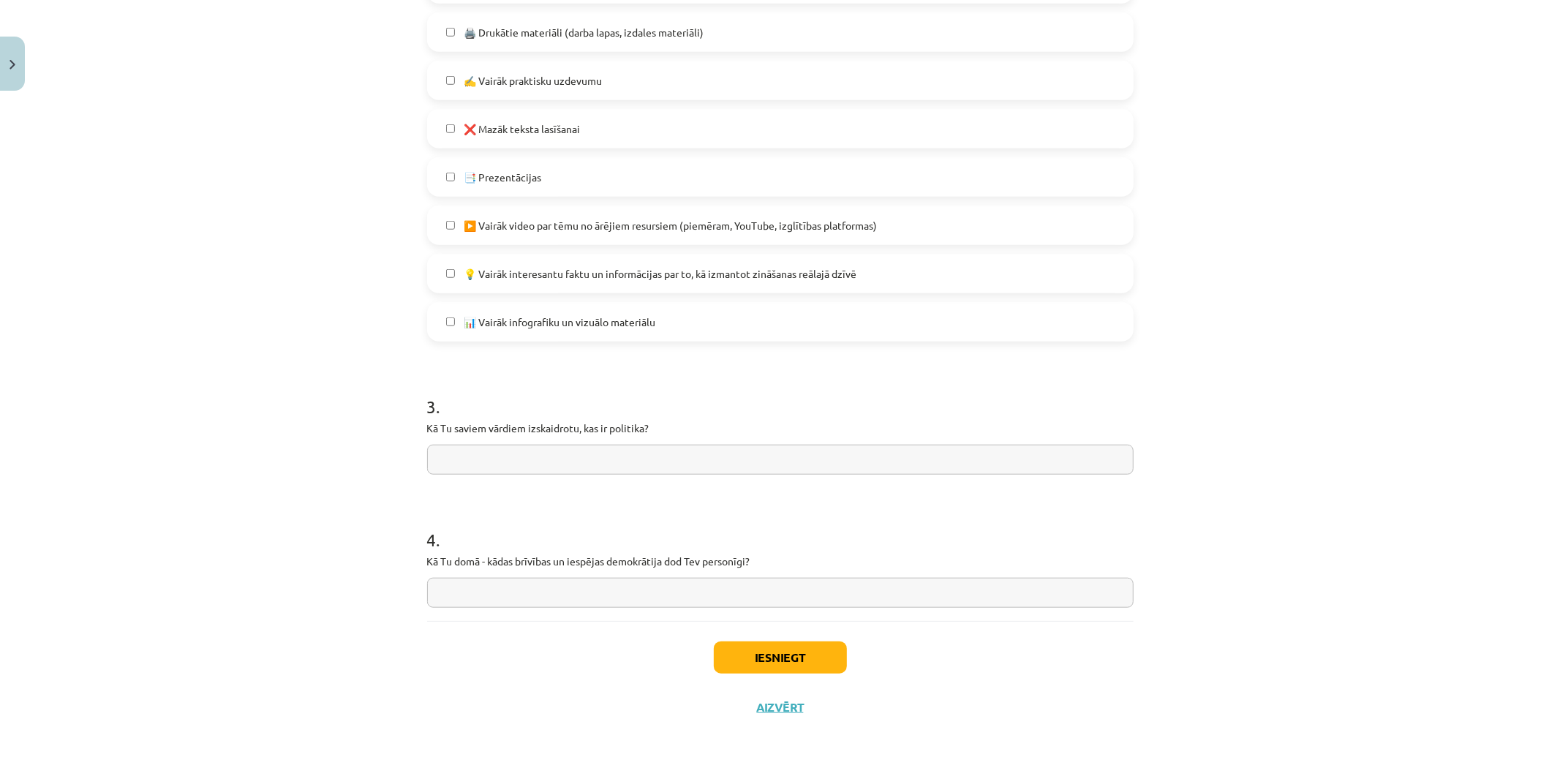
drag, startPoint x: 407, startPoint y: 421, endPoint x: 639, endPoint y: 440, distance: 232.6
click at [639, 440] on div "Mācību tēma: Sociālās zinātnes i - 11. klases 1. ieskaites mācību materiāls #7 …" at bounding box center [780, 384] width 1560 height 768
click at [585, 451] on input "text" at bounding box center [780, 460] width 706 height 30
type input "**********"
drag, startPoint x: 417, startPoint y: 433, endPoint x: 654, endPoint y: 437, distance: 237.0
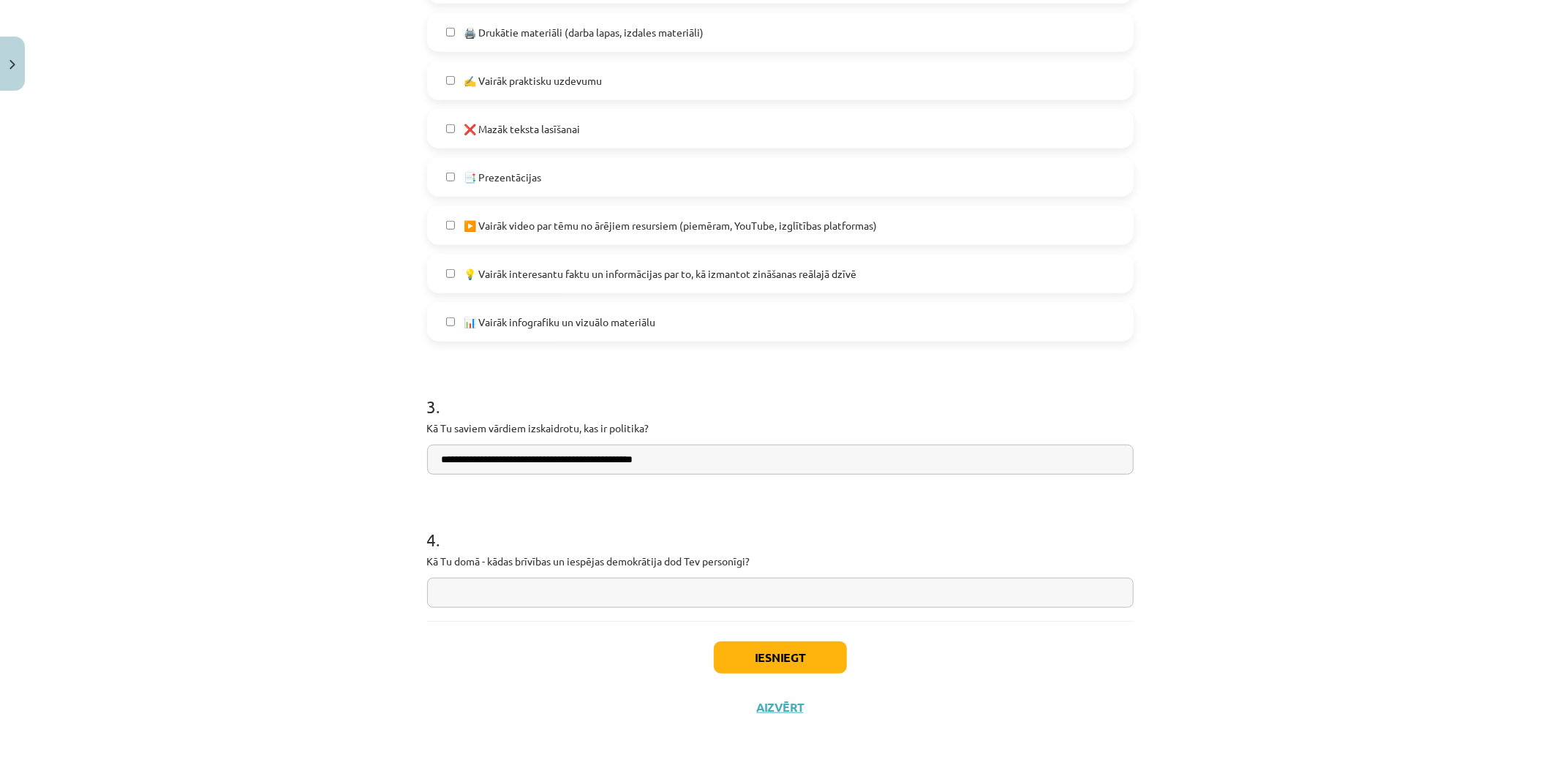
copy p
drag, startPoint x: 707, startPoint y: 459, endPoint x: 395, endPoint y: 469, distance: 312.4
click at [395, 469] on div "Mācību tēma: Sociālās zinātnes i - 11. klases 1. ieskaites mācību materiāls #7 …" at bounding box center [780, 384] width 1560 height 768
paste input "**********"
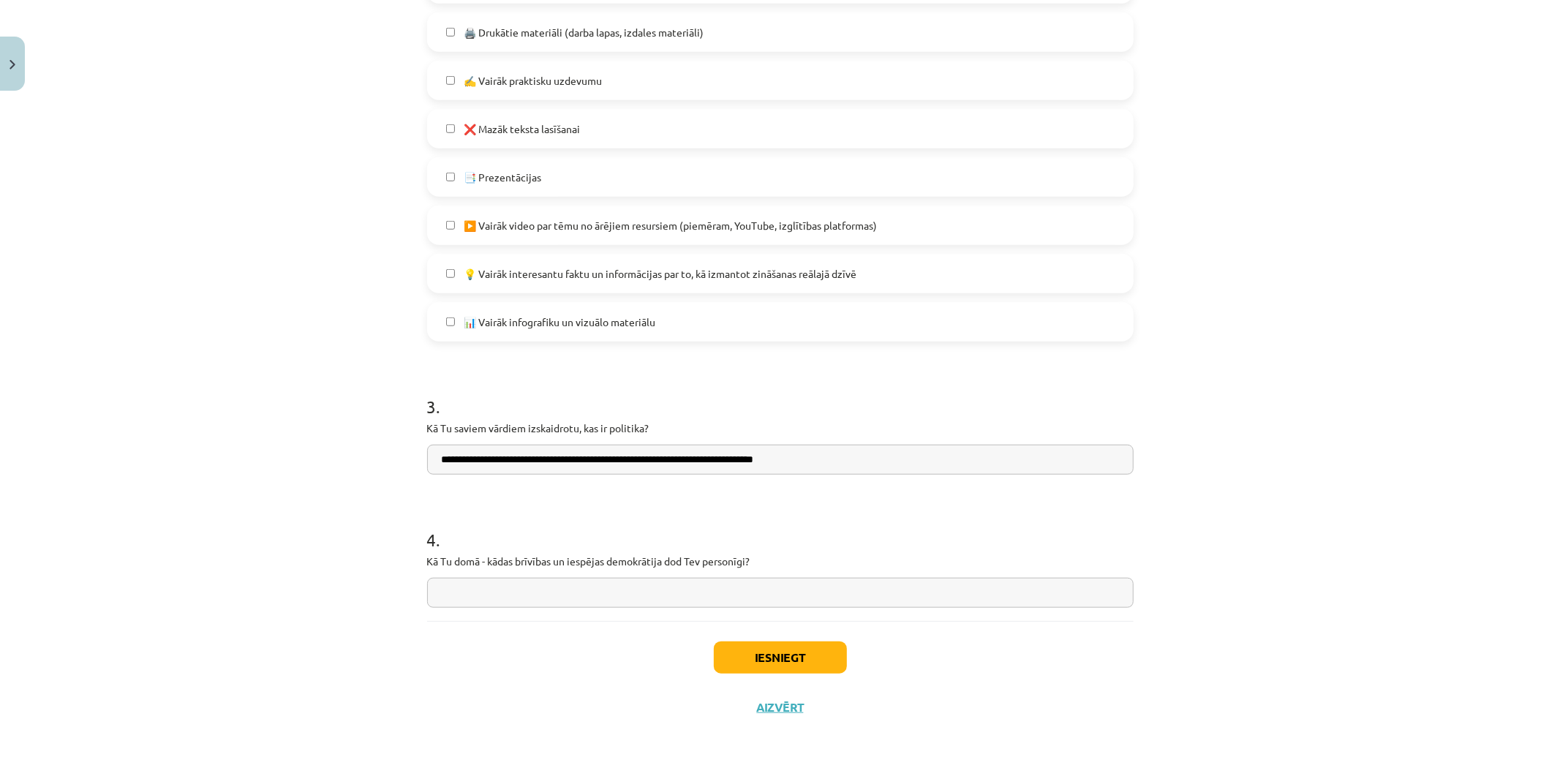
click at [500, 462] on input "**********" at bounding box center [780, 460] width 706 height 30
type input "**********"
drag, startPoint x: 406, startPoint y: 559, endPoint x: 756, endPoint y: 573, distance: 350.5
click at [756, 573] on div "Mācību tēma: Sociālās zinātnes i - 11. klases 1. ieskaites mācību materiāls #7 …" at bounding box center [780, 384] width 1560 height 768
copy p
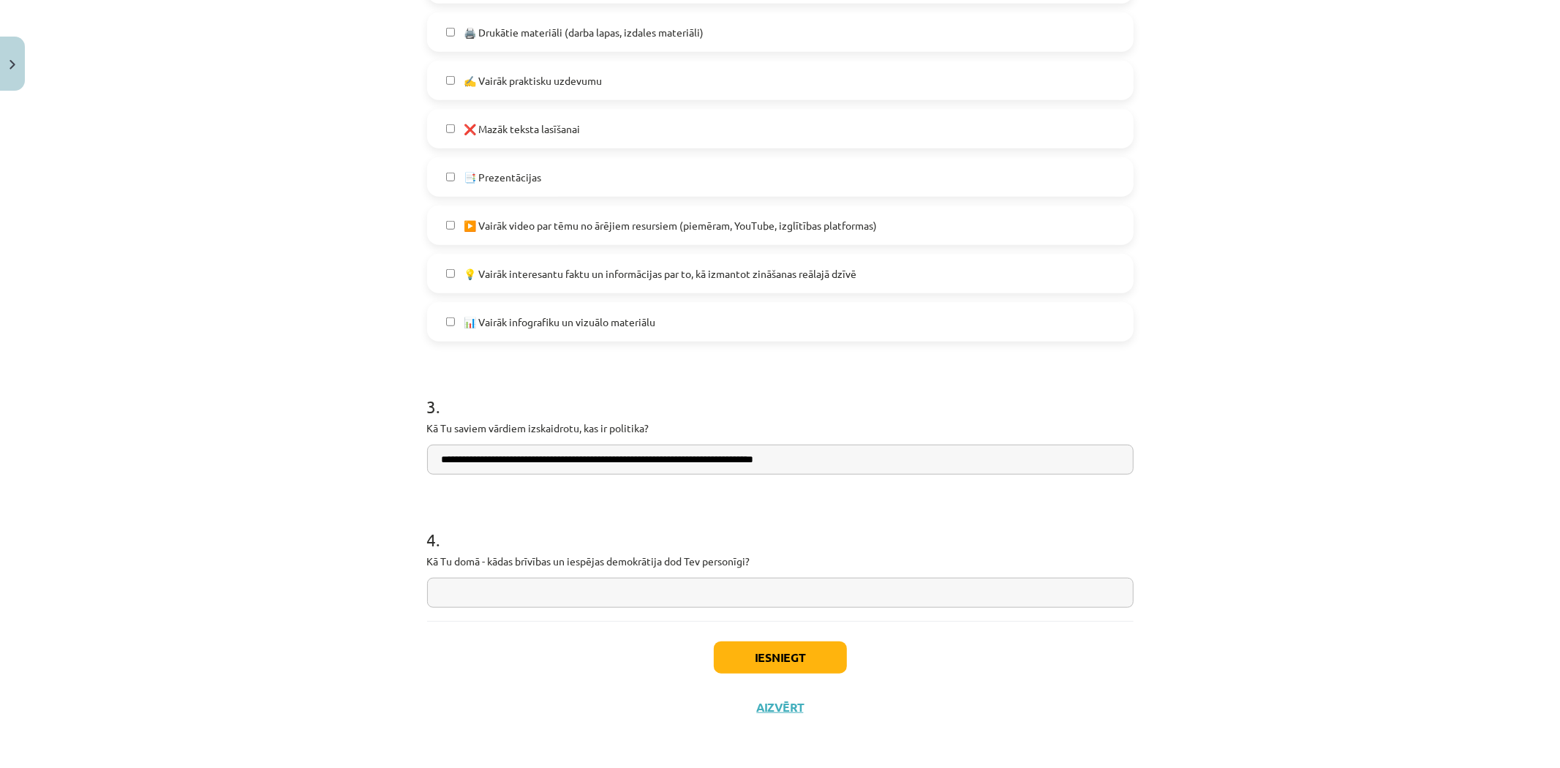
click at [588, 589] on input "text" at bounding box center [780, 593] width 706 height 30
paste input "**********"
click at [508, 590] on input "**********" at bounding box center [780, 593] width 706 height 30
click at [788, 597] on input "**********" at bounding box center [780, 593] width 706 height 30
click at [434, 596] on input "**********" at bounding box center [780, 593] width 706 height 30
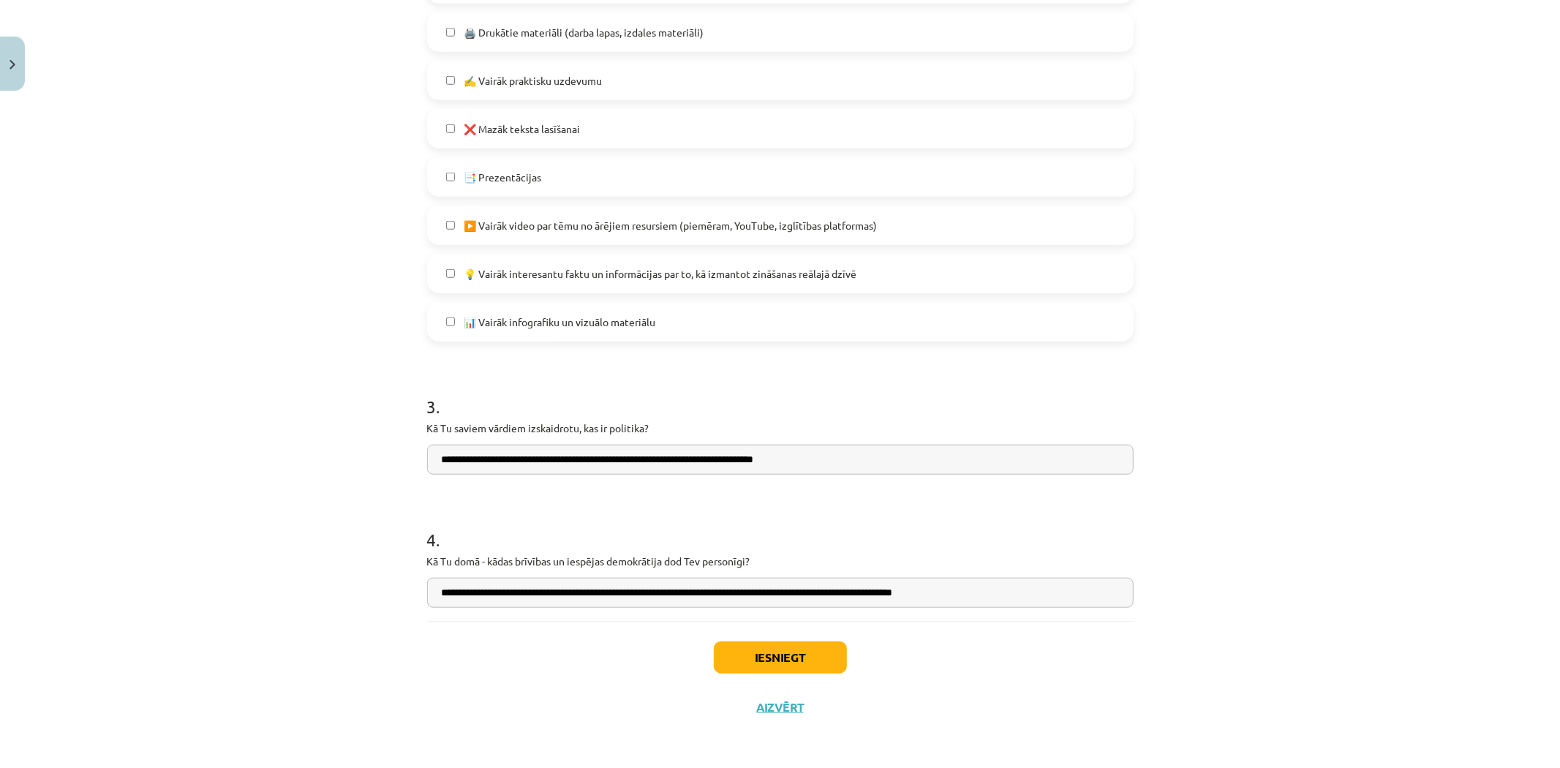
click at [502, 592] on input "**********" at bounding box center [780, 593] width 706 height 30
type input "**********"
click at [749, 644] on button "Iesniegt" at bounding box center [780, 657] width 133 height 32
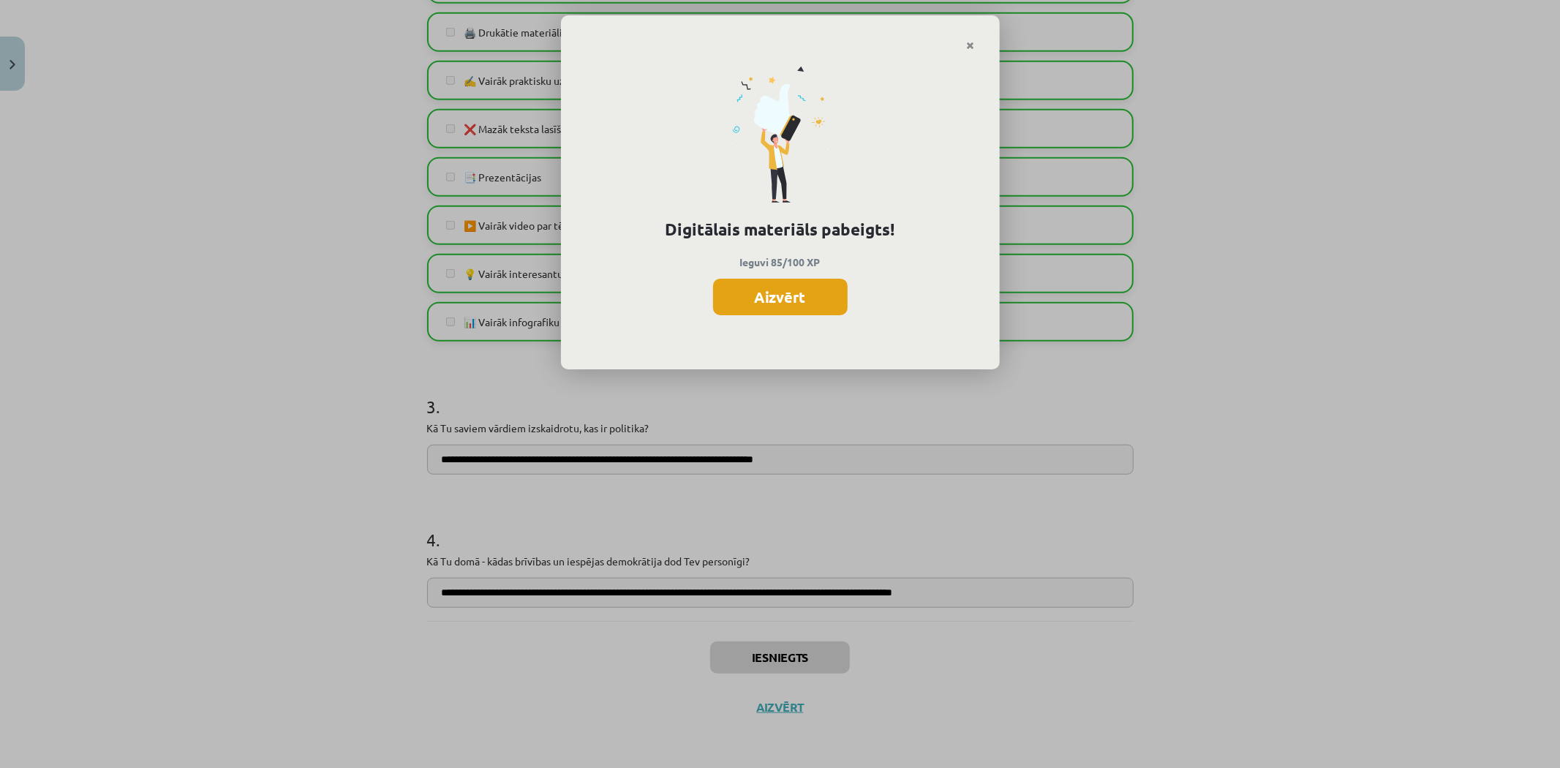
click at [830, 303] on button "Aizvērt" at bounding box center [780, 297] width 135 height 37
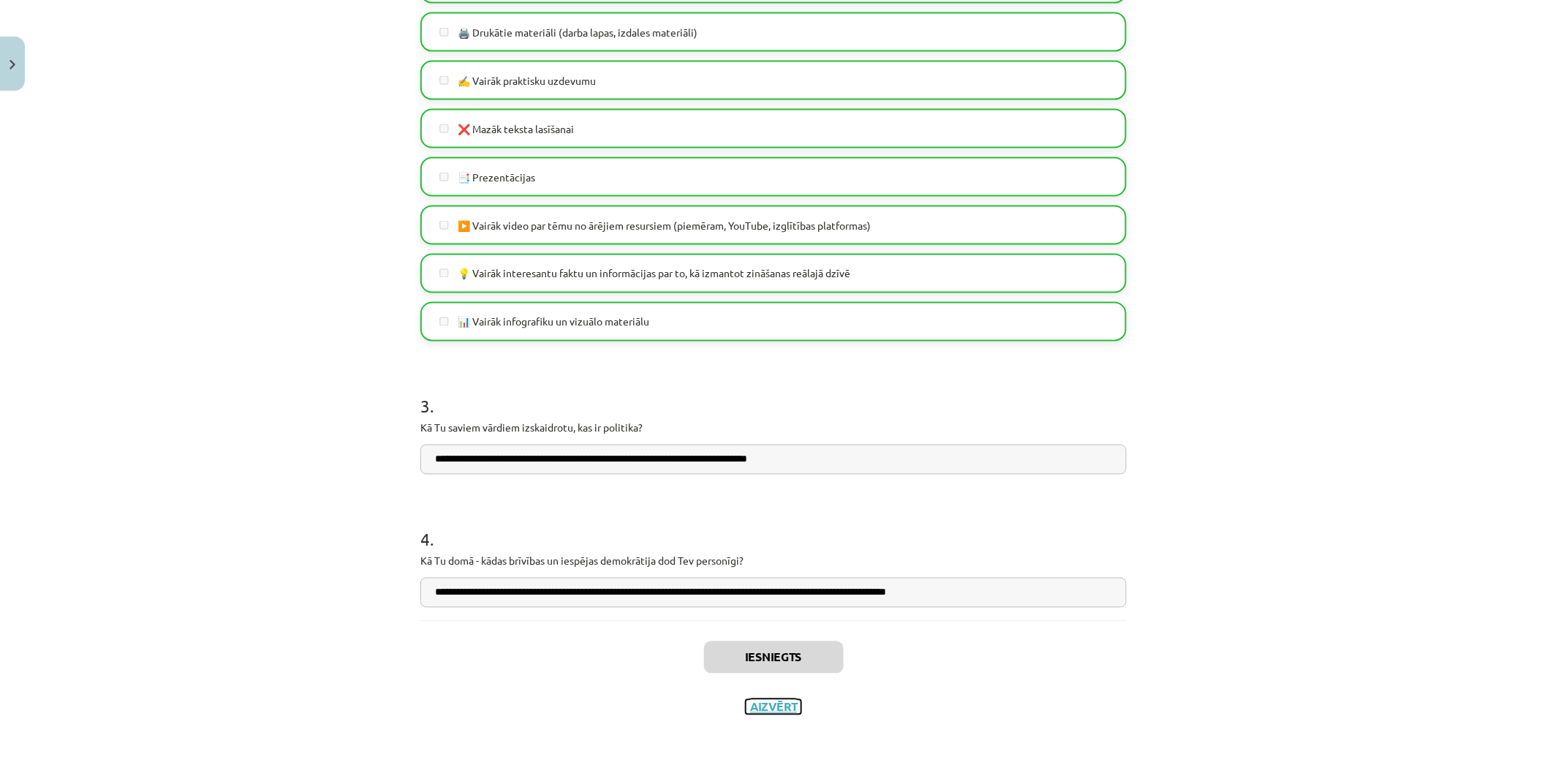
click at [769, 703] on button "Aizvērt" at bounding box center [774, 707] width 56 height 15
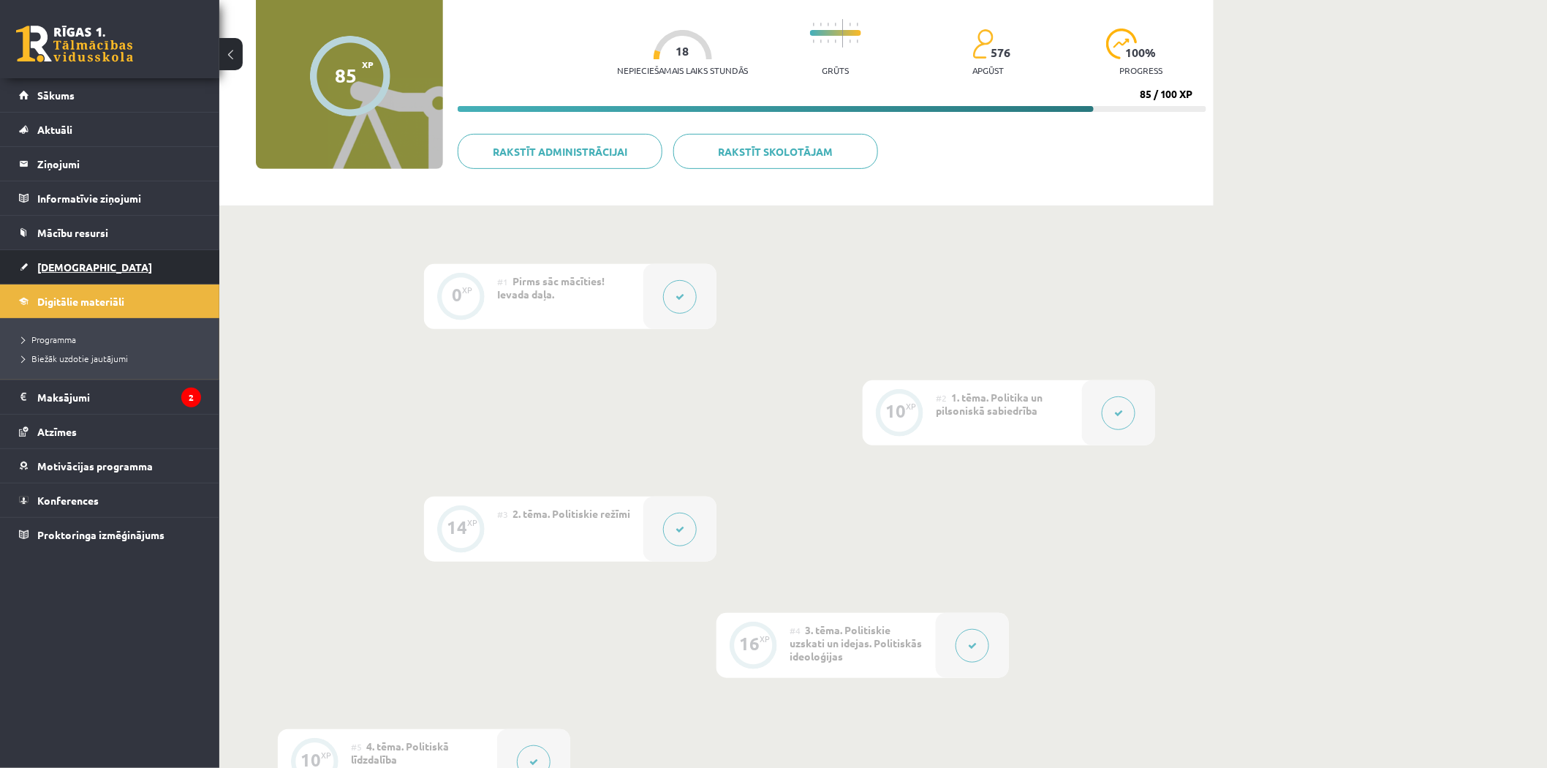
click at [64, 279] on link "[DEMOGRAPHIC_DATA]" at bounding box center [110, 267] width 182 height 34
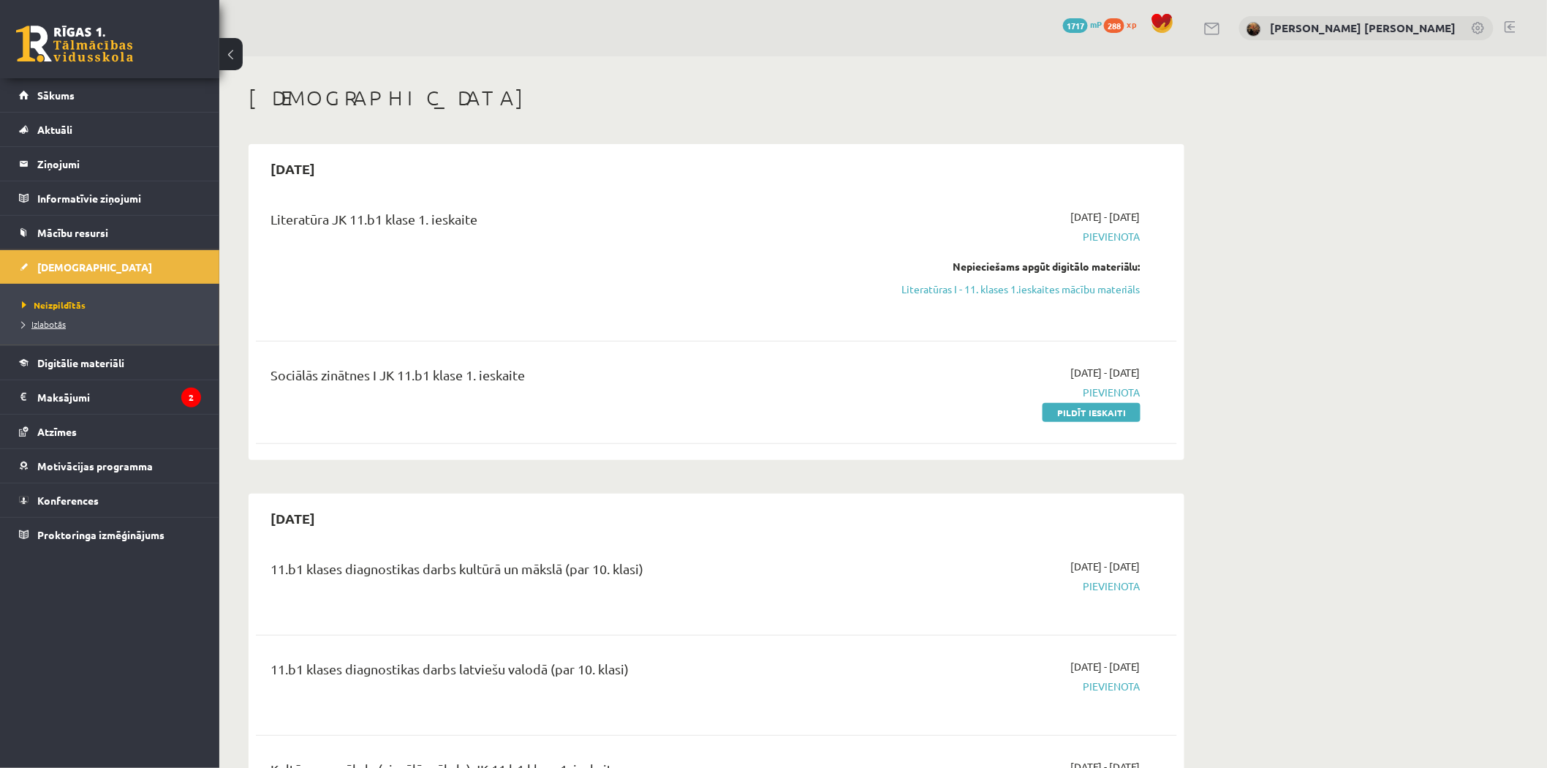
click at [66, 325] on link "Izlabotās" at bounding box center [113, 323] width 183 height 13
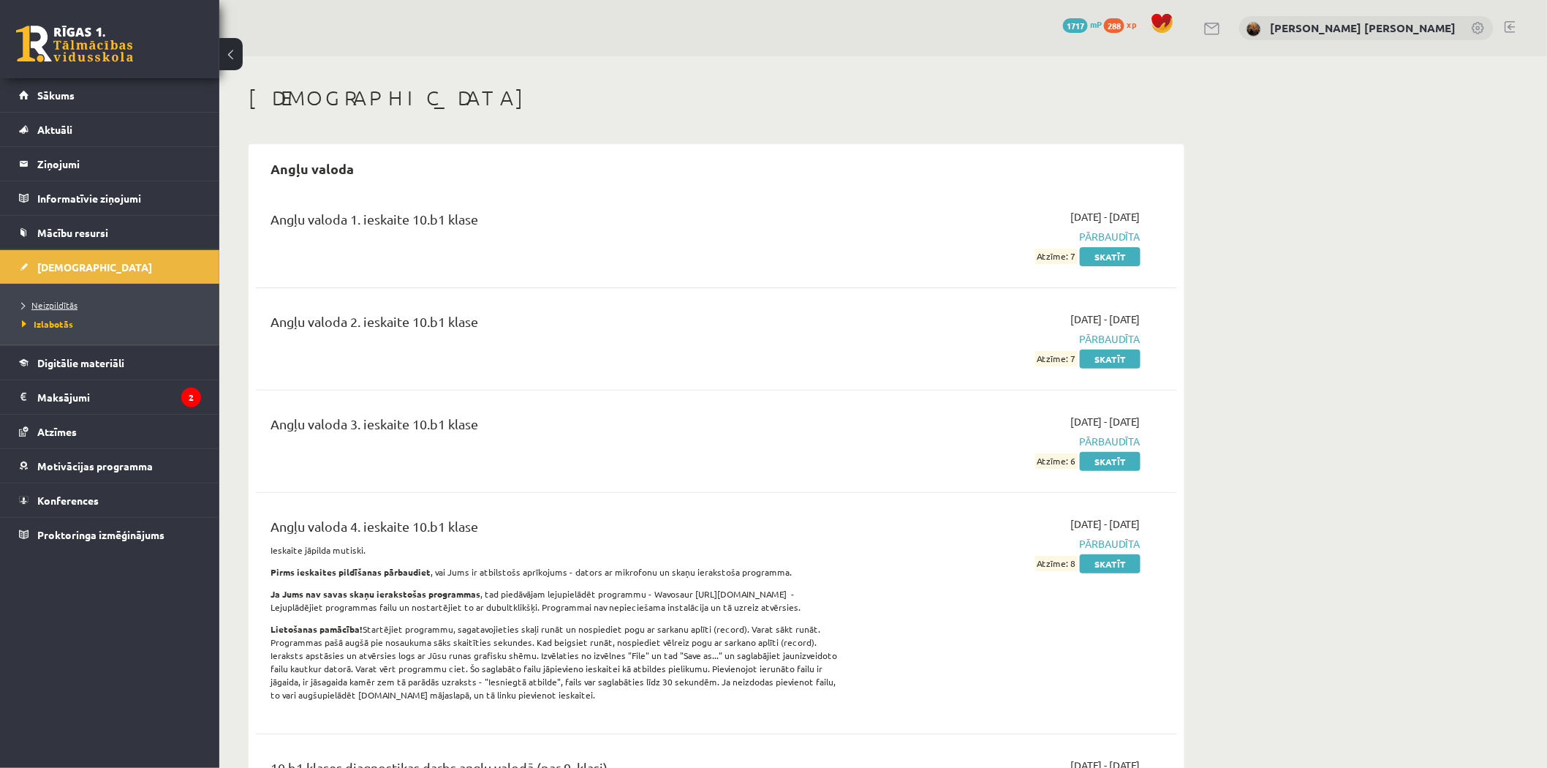
click at [69, 298] on link "Neizpildītās" at bounding box center [113, 304] width 183 height 13
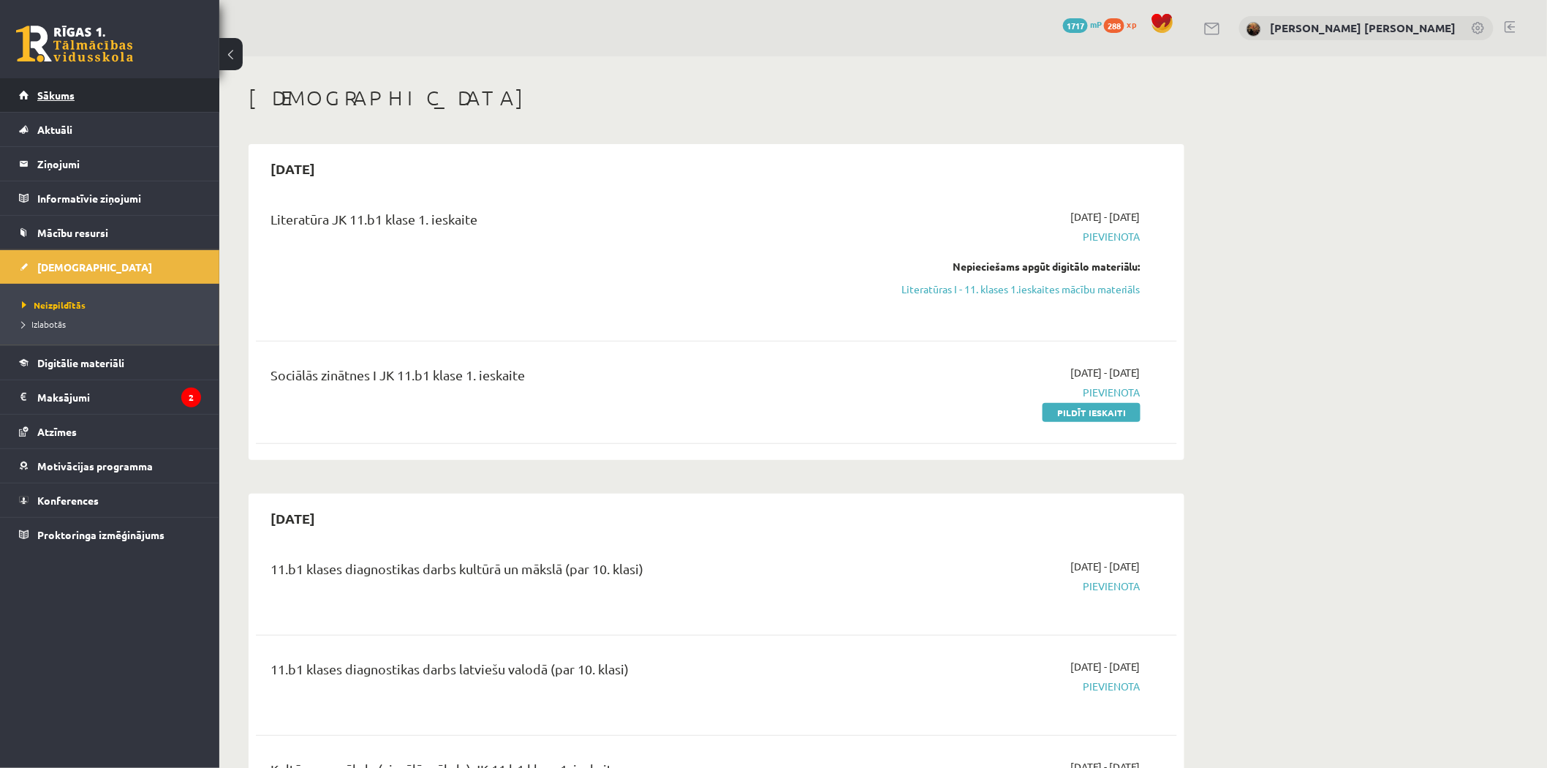
click at [52, 83] on link "Sākums" at bounding box center [110, 95] width 182 height 34
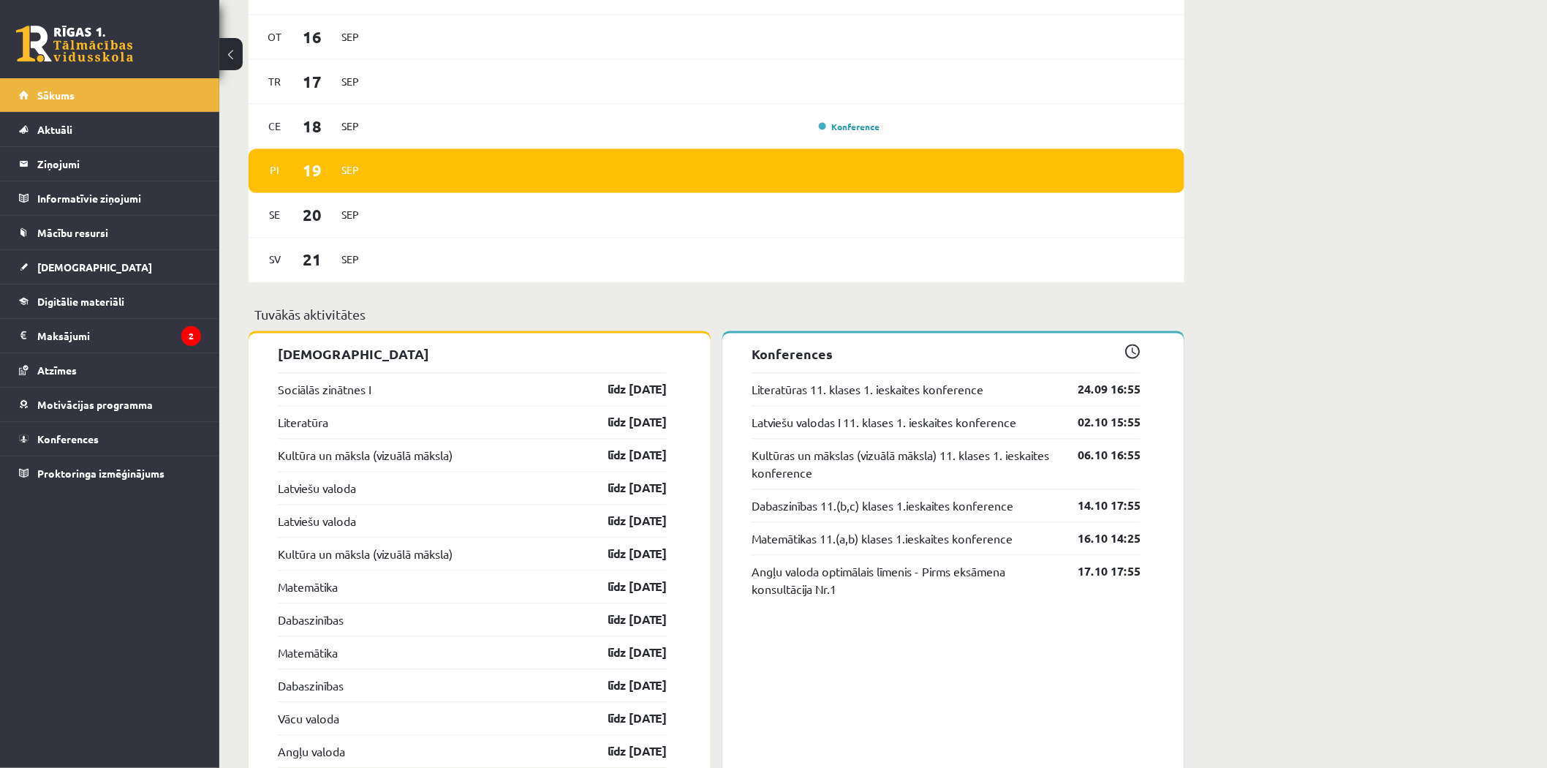
scroll to position [1029, 0]
